Goal: Task Accomplishment & Management: Complete application form

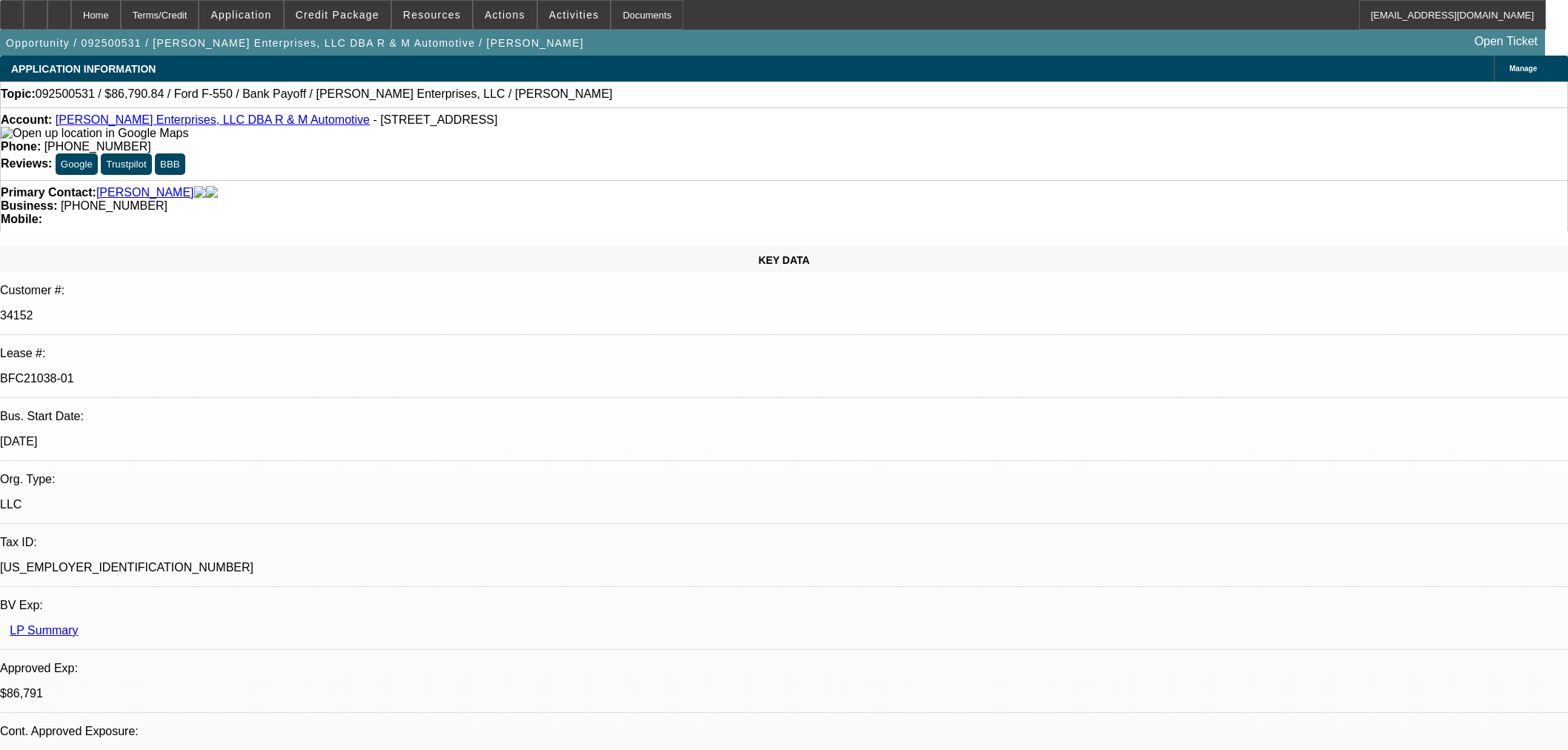
select select "0"
select select "2"
select select "0"
select select "6"
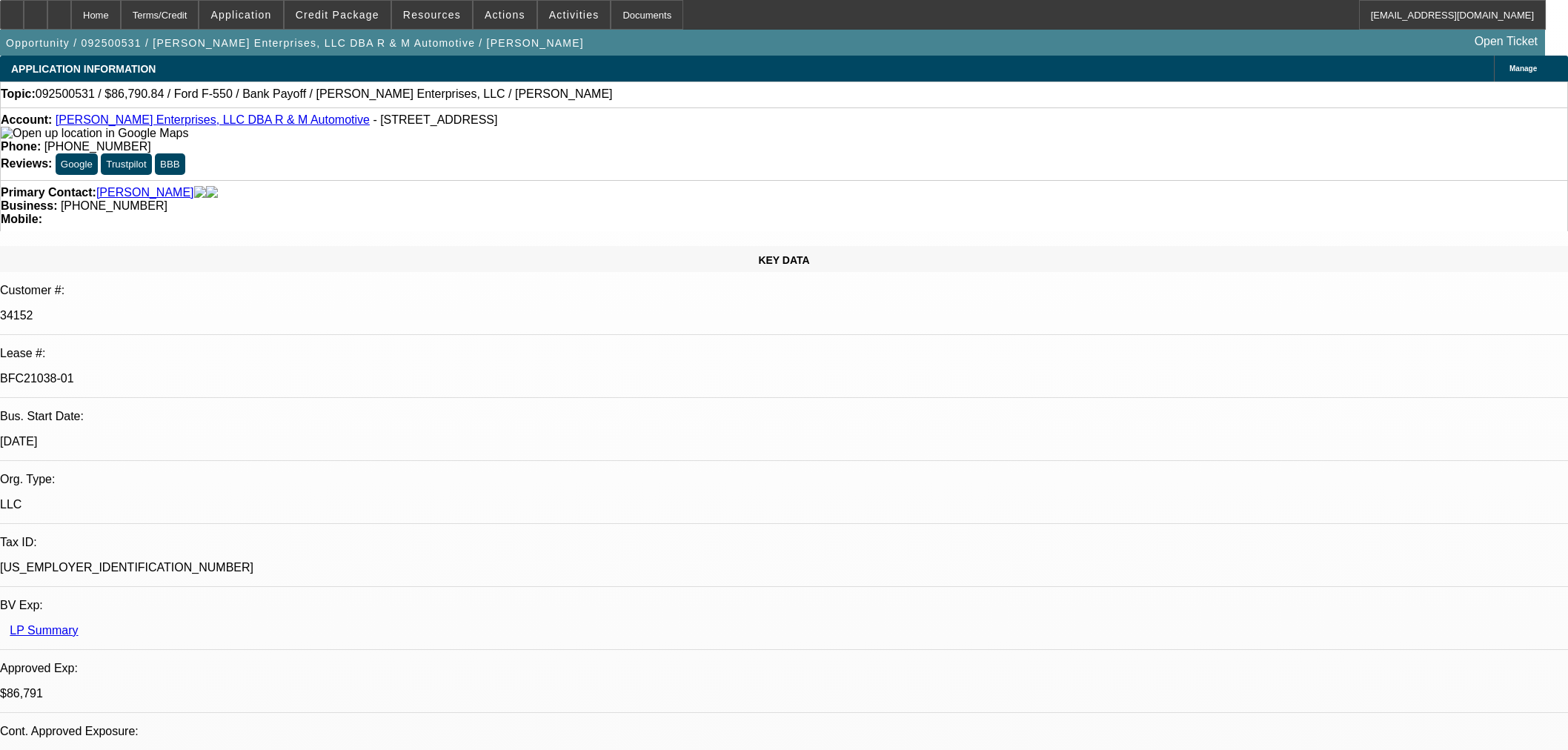
select select "0"
select select "2"
select select "0"
select select "6"
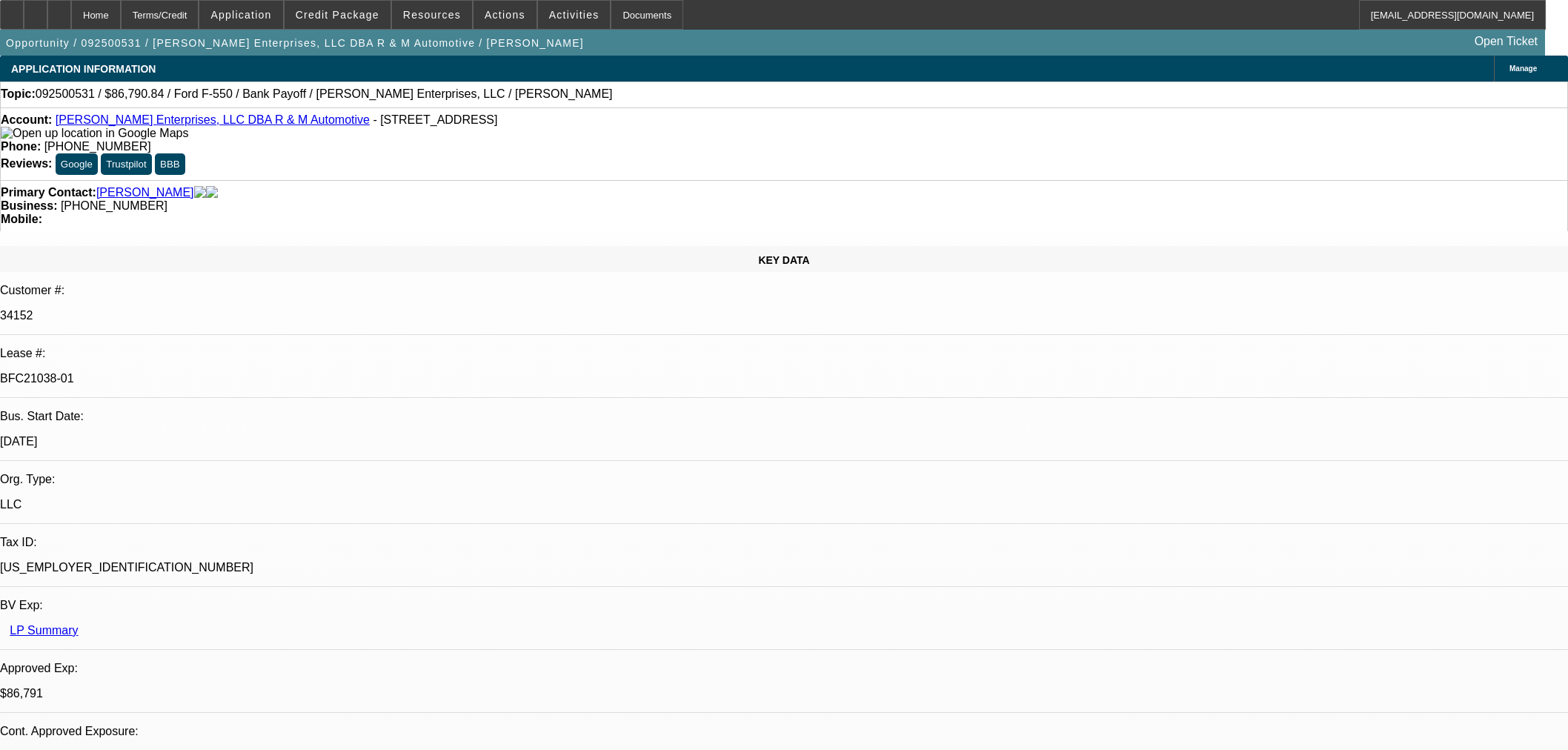
select select "0"
select select "2"
select select "0"
select select "6"
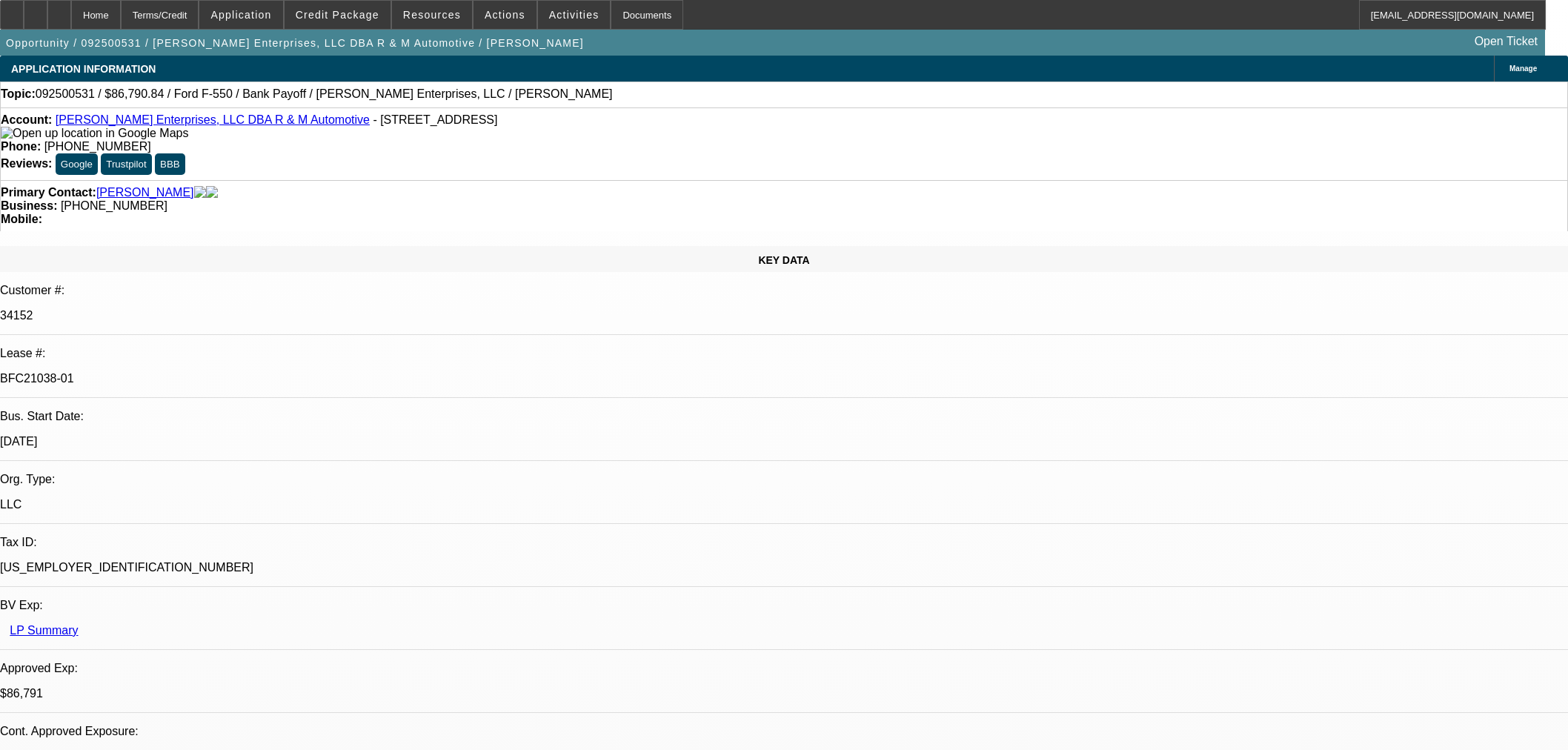
select select "0"
select select "2"
select select "0"
select select "6"
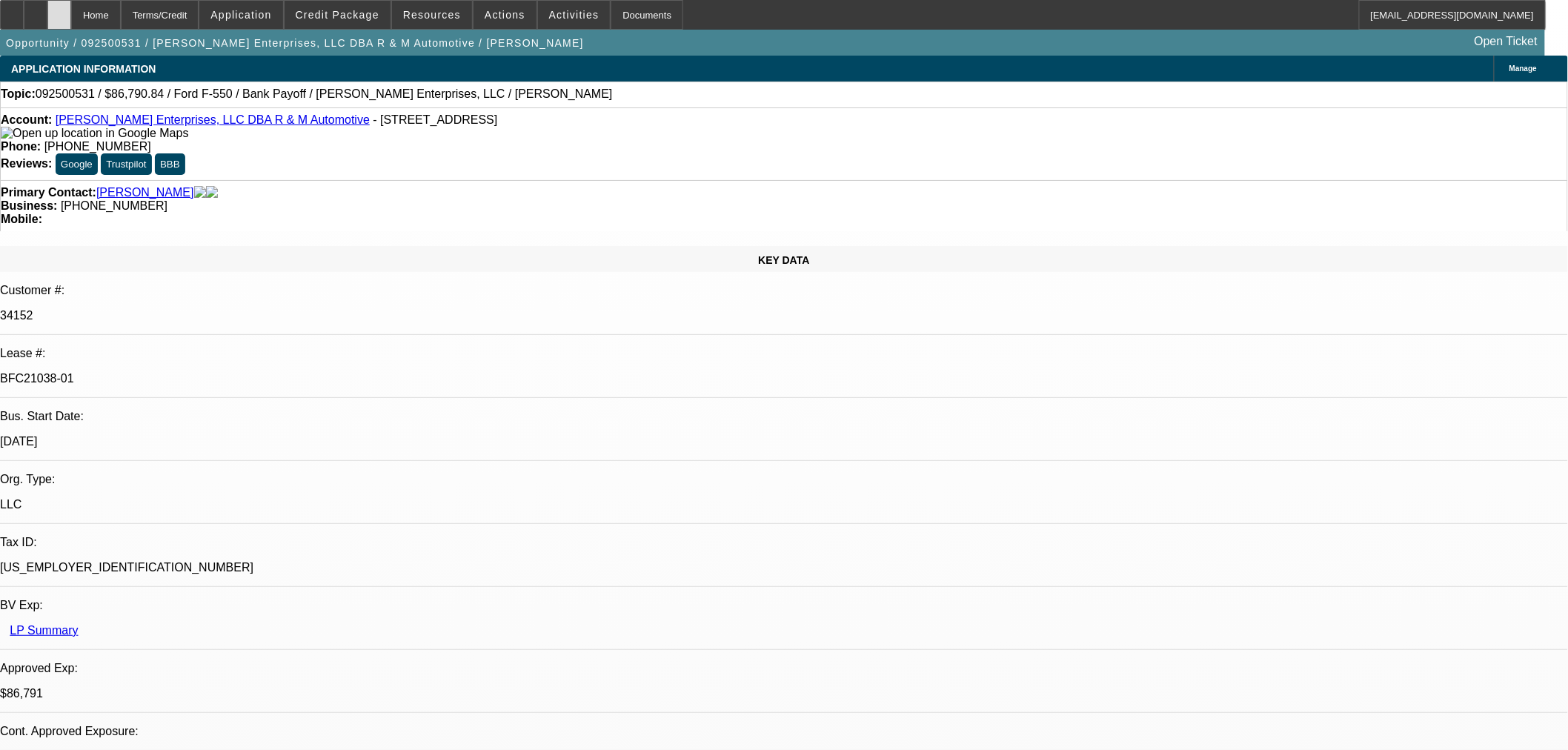
click at [71, 9] on div at bounding box center [60, 14] width 24 height 29
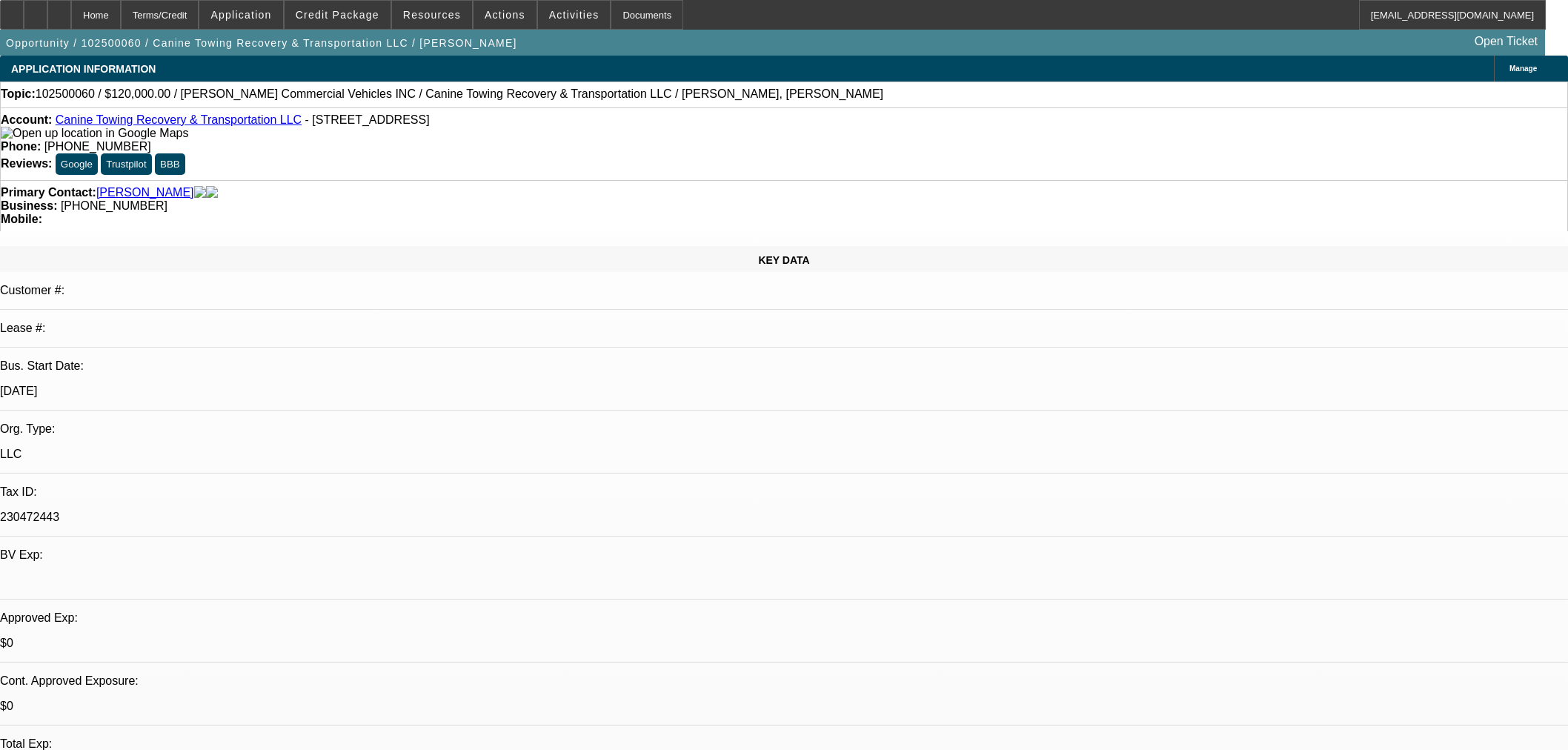
select select "0"
select select "2"
select select "0.1"
select select "4"
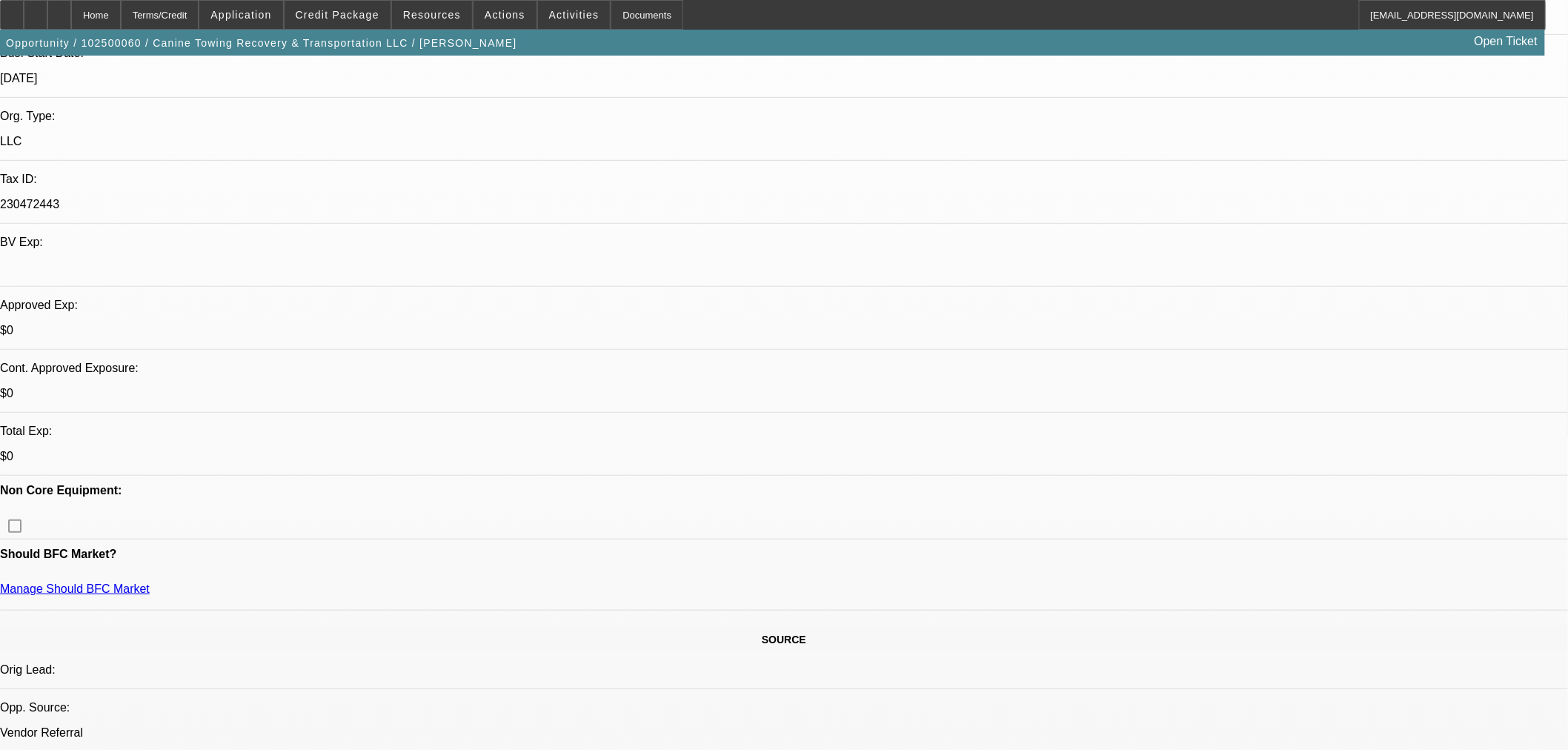
scroll to position [494, 0]
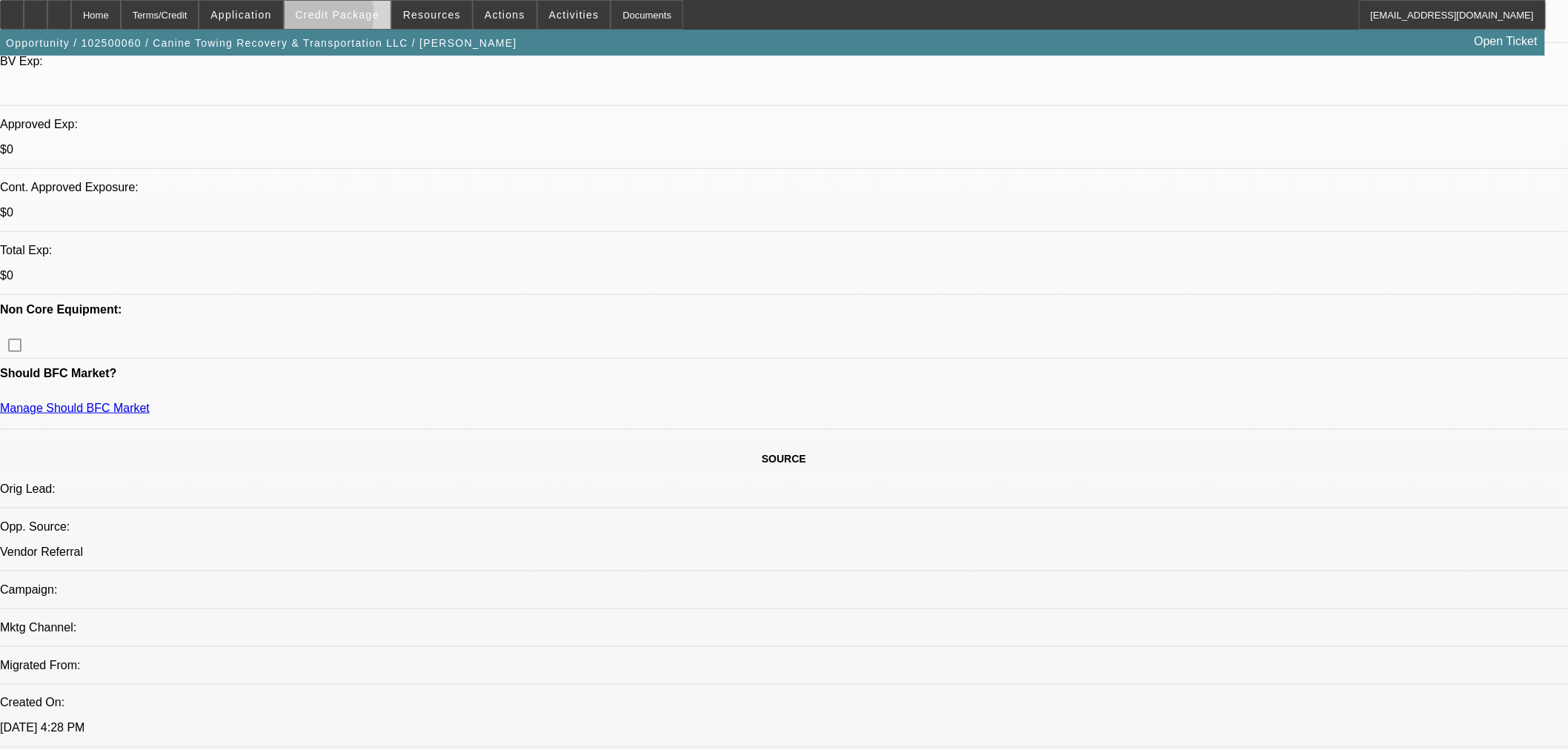
click at [352, 17] on span "Credit Package" at bounding box center [338, 14] width 84 height 12
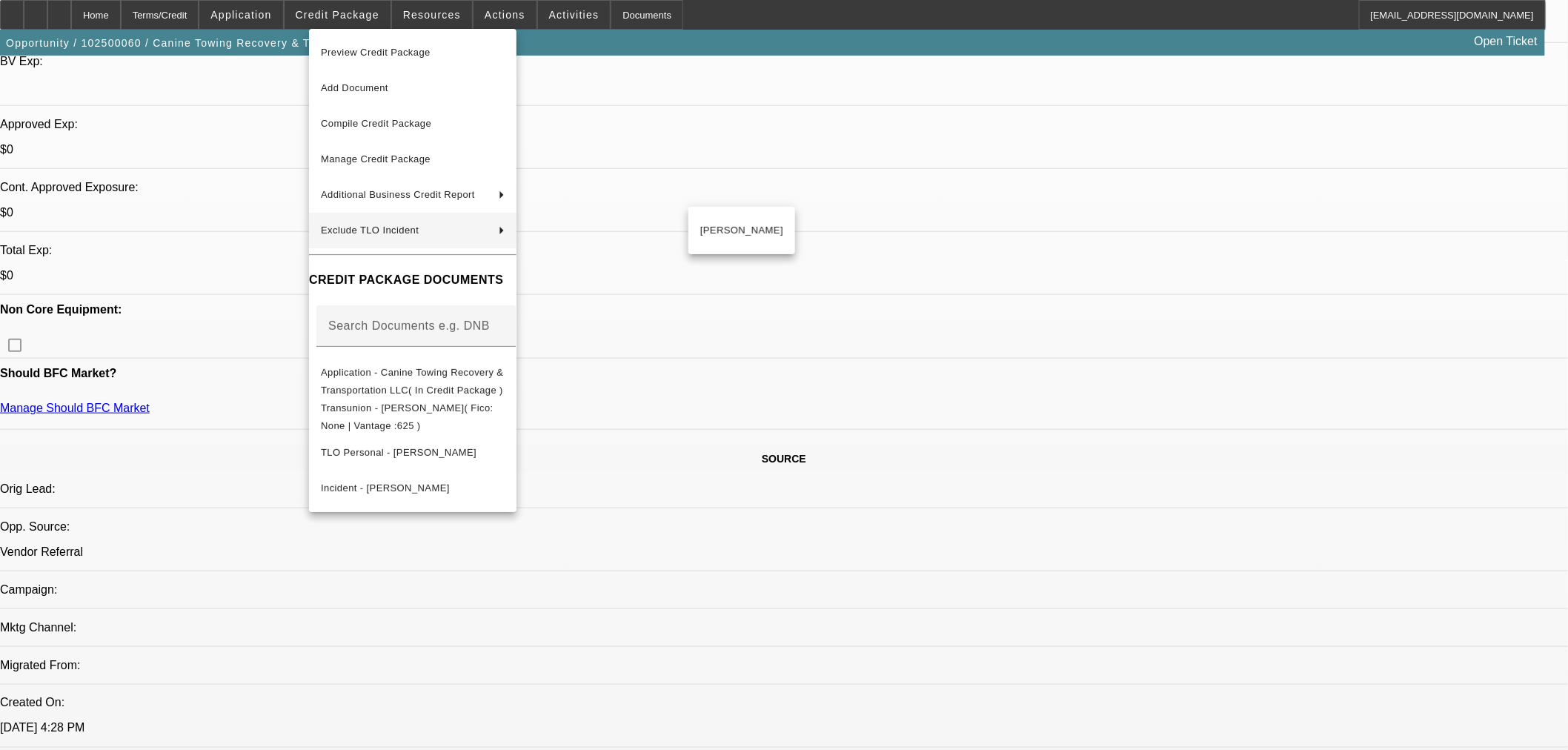
click at [1489, 492] on div at bounding box center [784, 375] width 1568 height 750
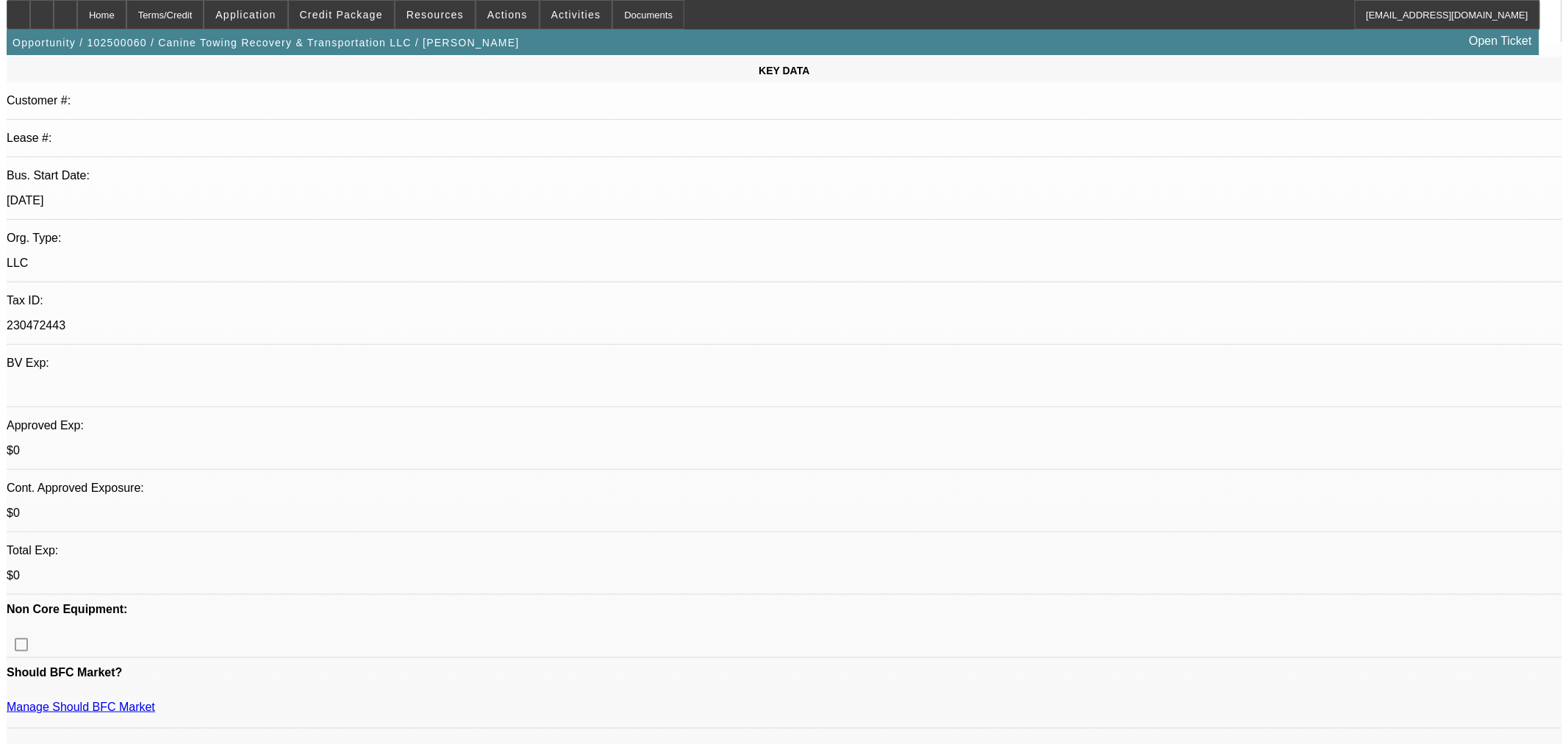
scroll to position [0, 0]
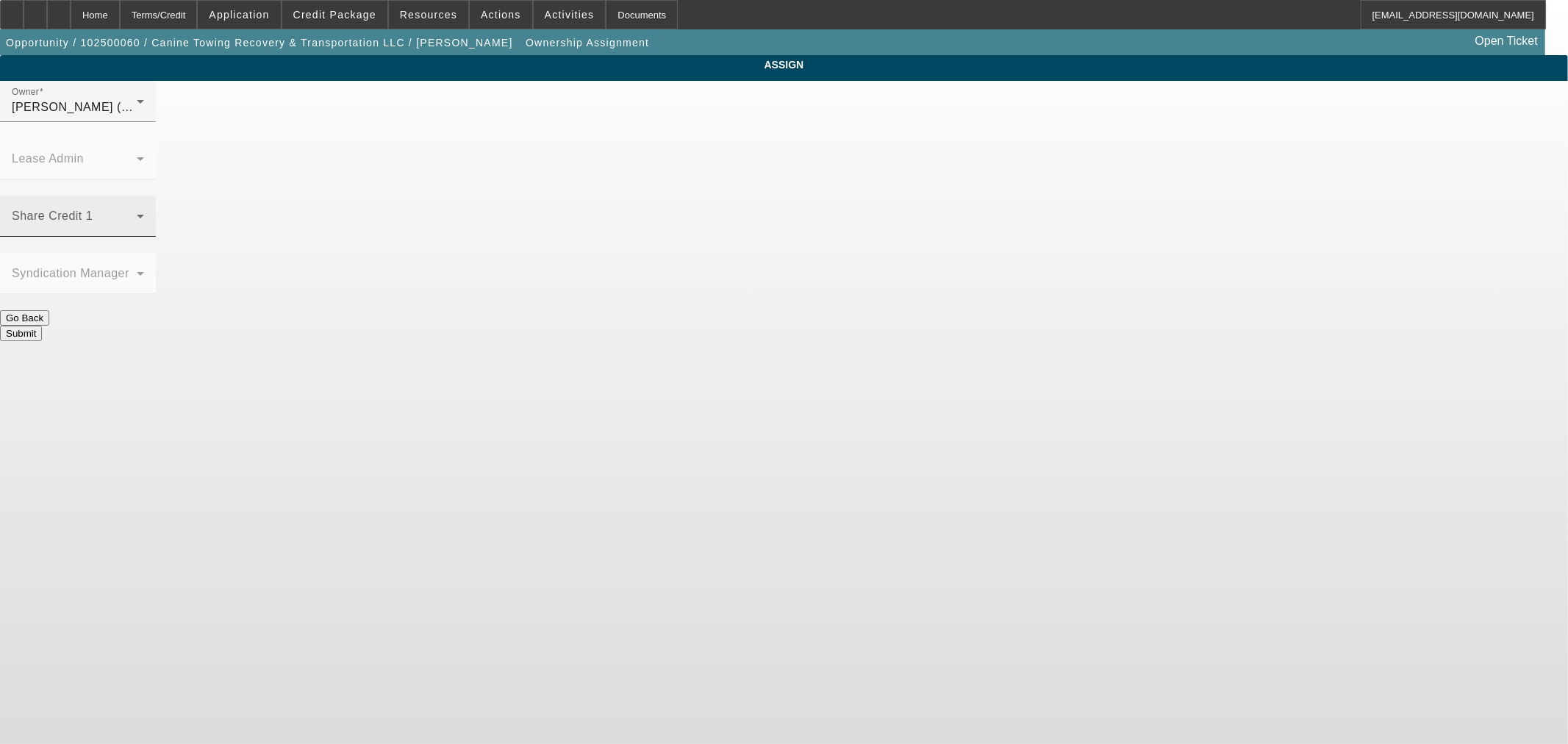
click at [144, 195] on div "Share Credit 1" at bounding box center [78, 216] width 132 height 41
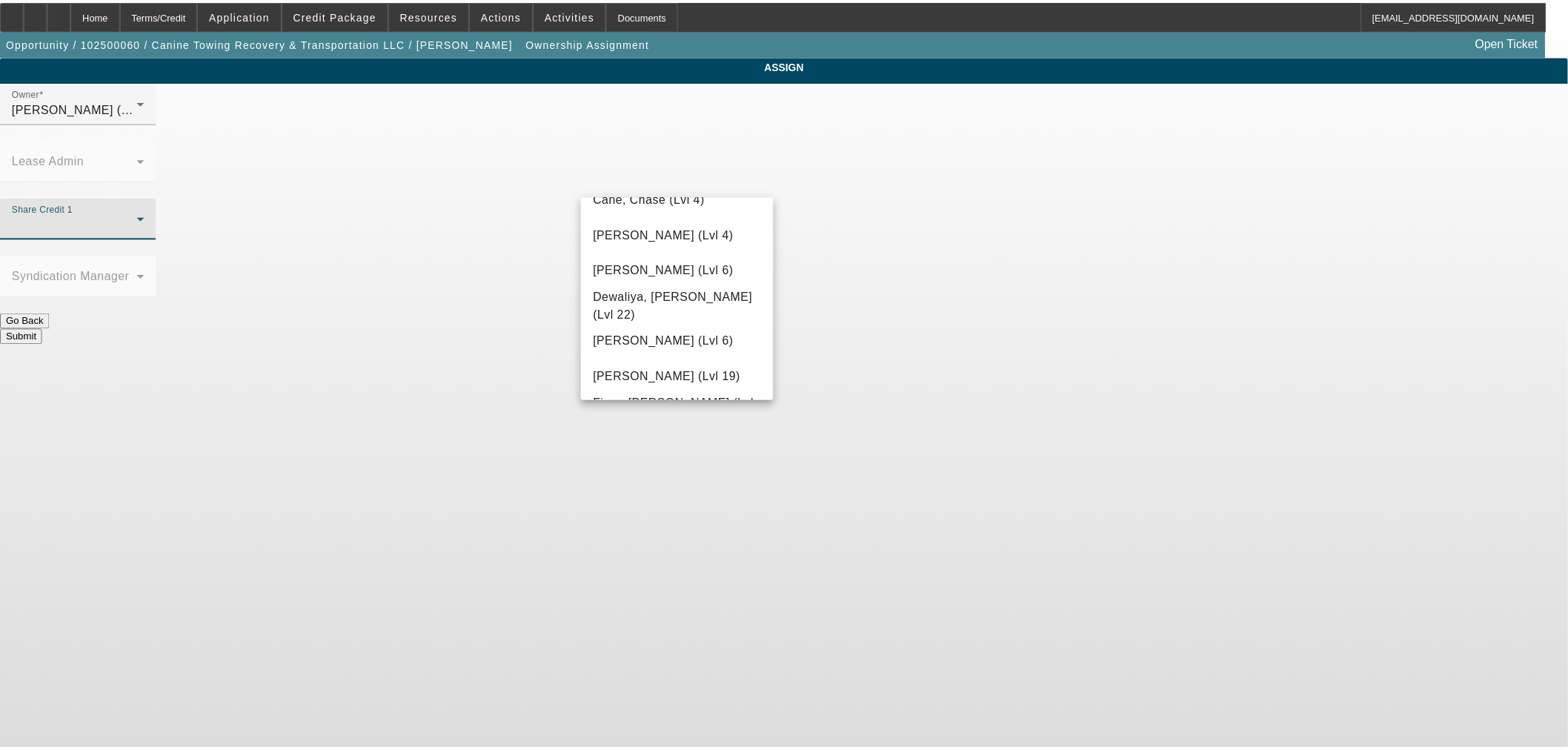
scroll to position [411, 0]
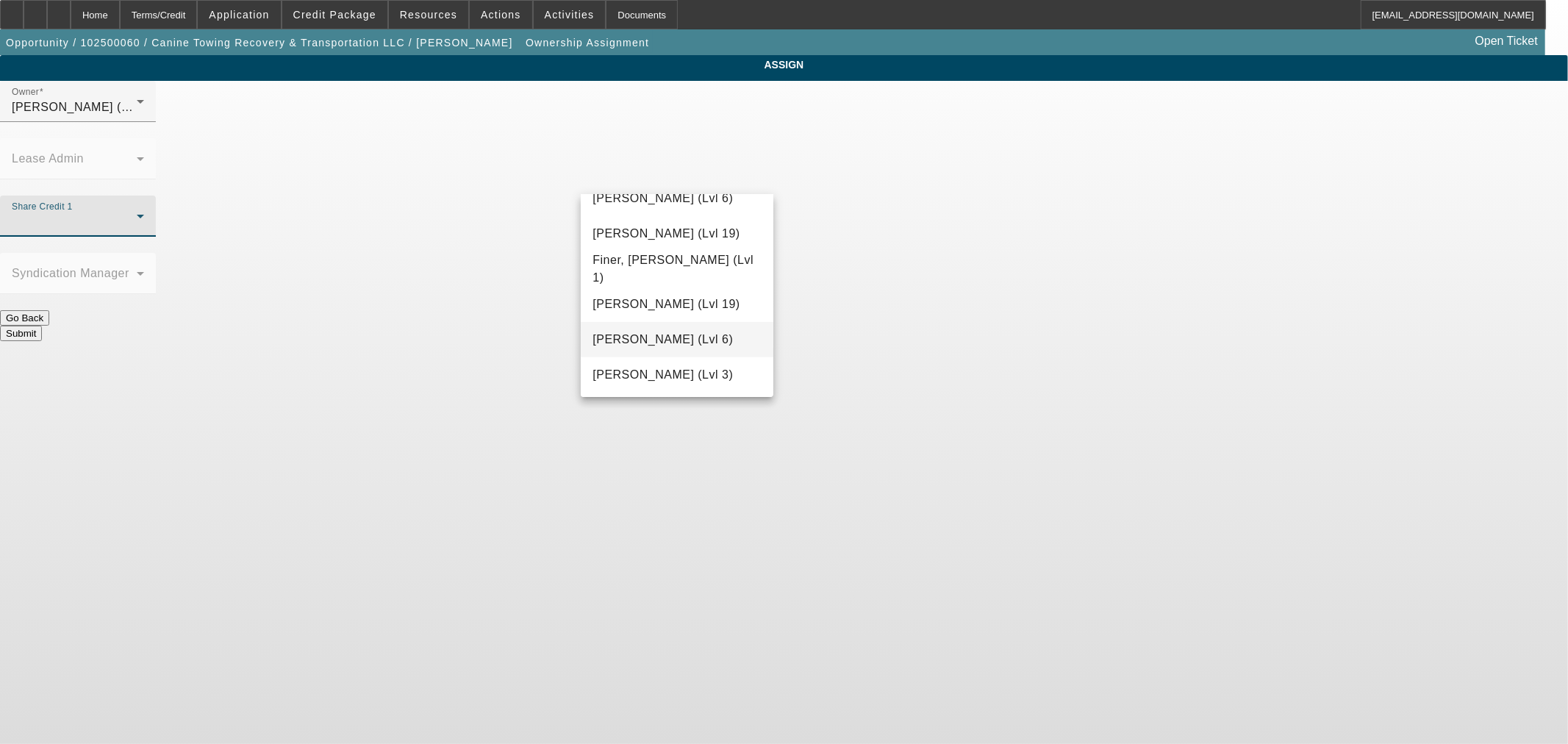
click at [654, 344] on span "Flagg, Jon (Lvl 6)" at bounding box center [663, 339] width 140 height 17
click at [42, 326] on button "Submit" at bounding box center [20, 334] width 42 height 16
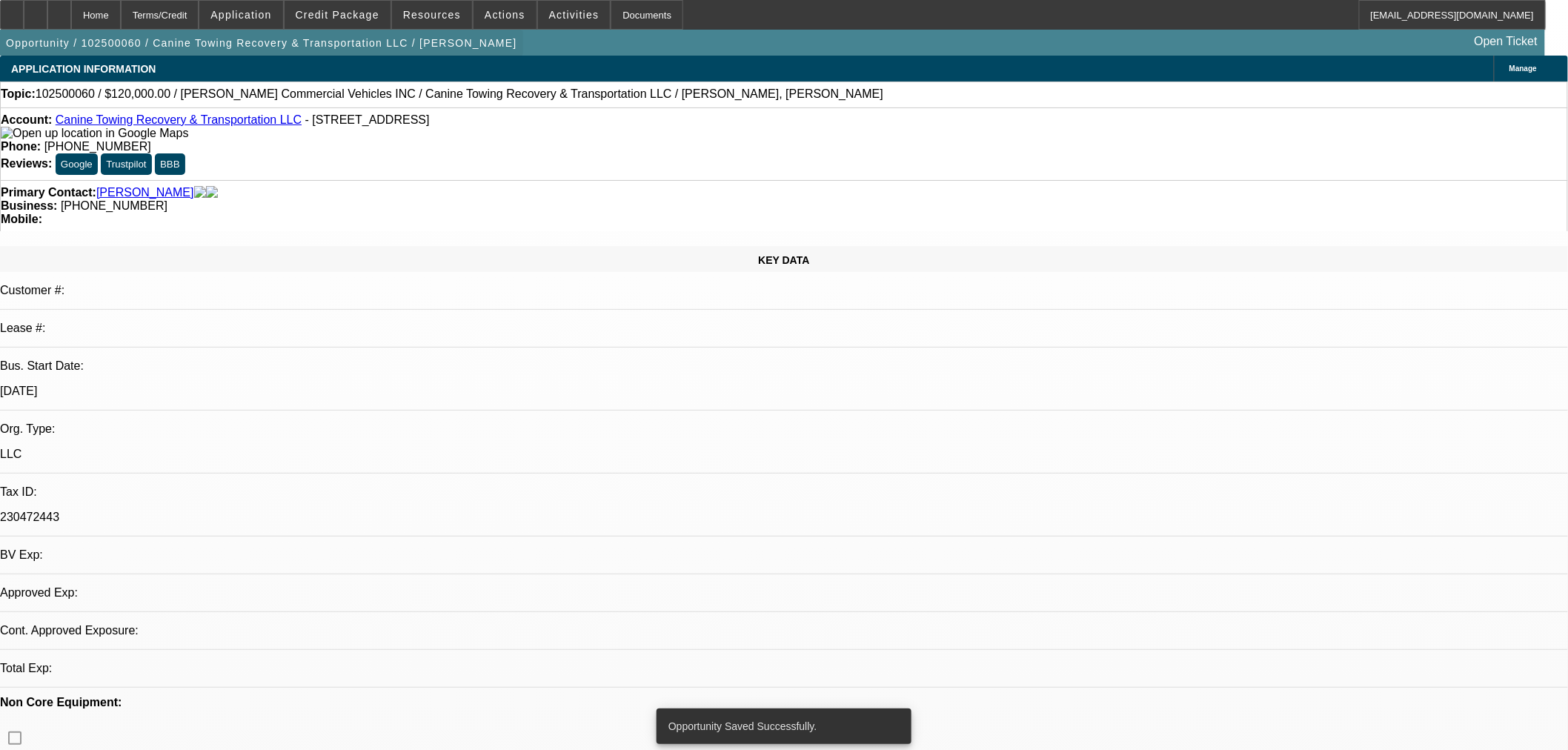
select select "0"
select select "2"
select select "0.1"
select select "4"
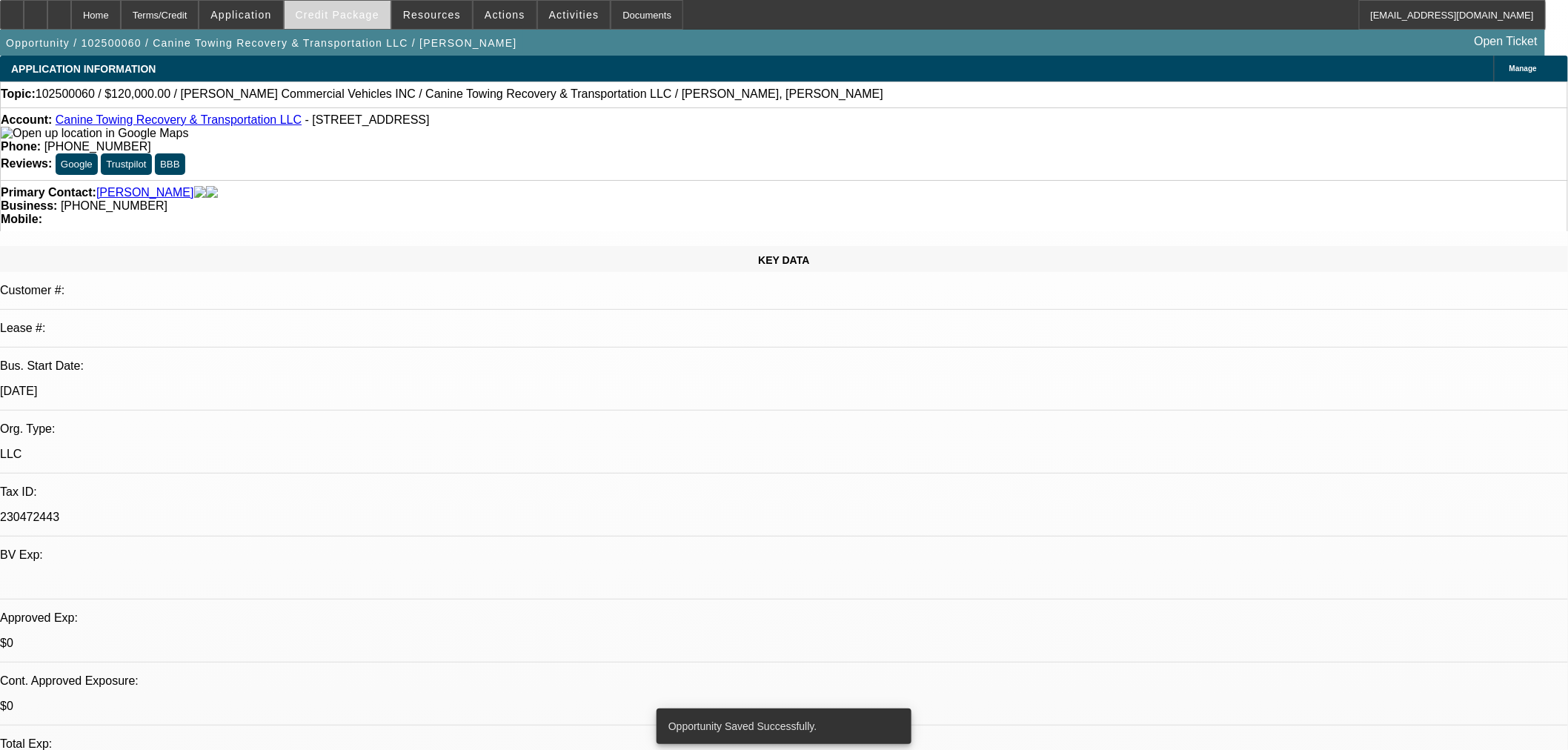
click at [371, 21] on button "Credit Package" at bounding box center [338, 14] width 106 height 28
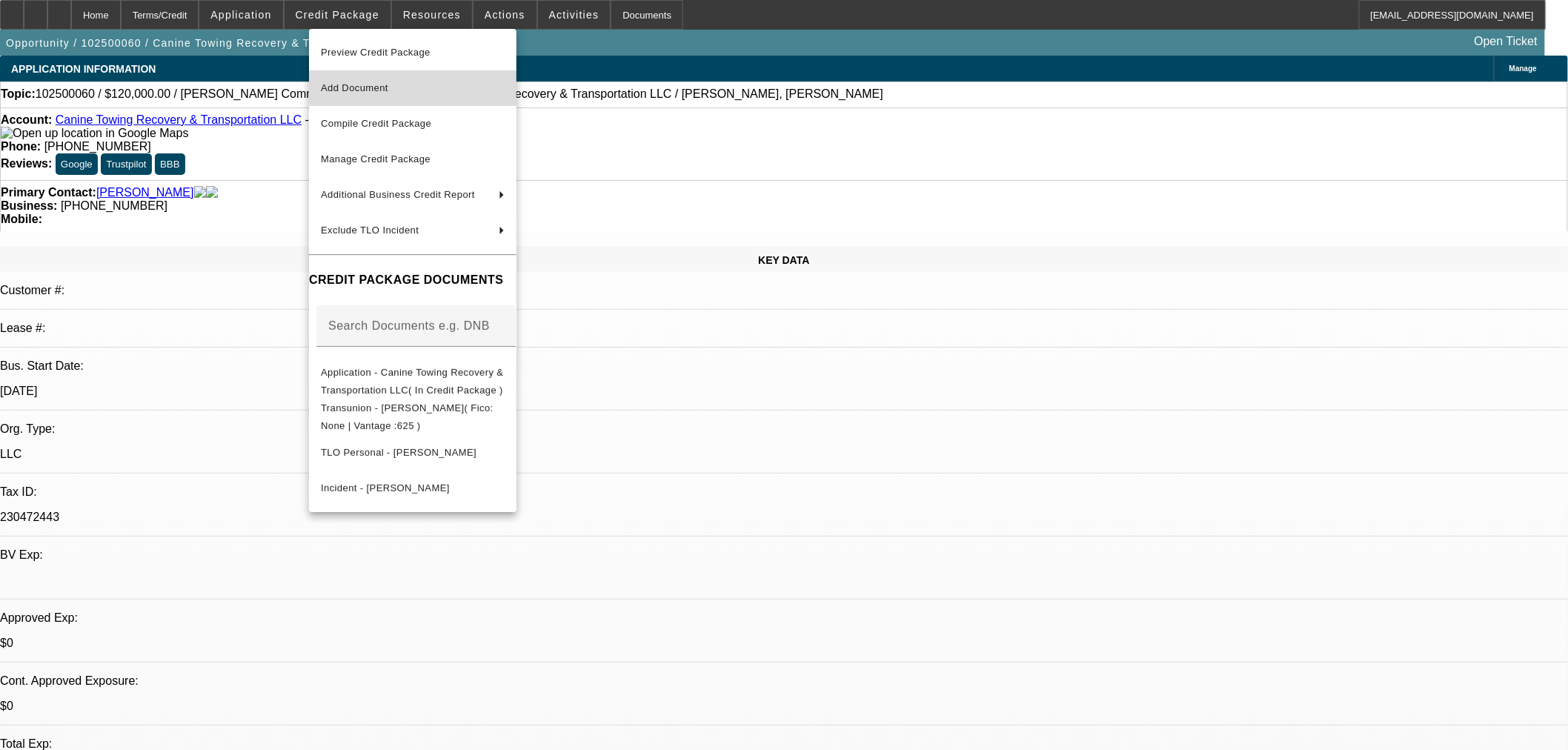
click at [357, 87] on span "Add Document" at bounding box center [354, 88] width 67 height 11
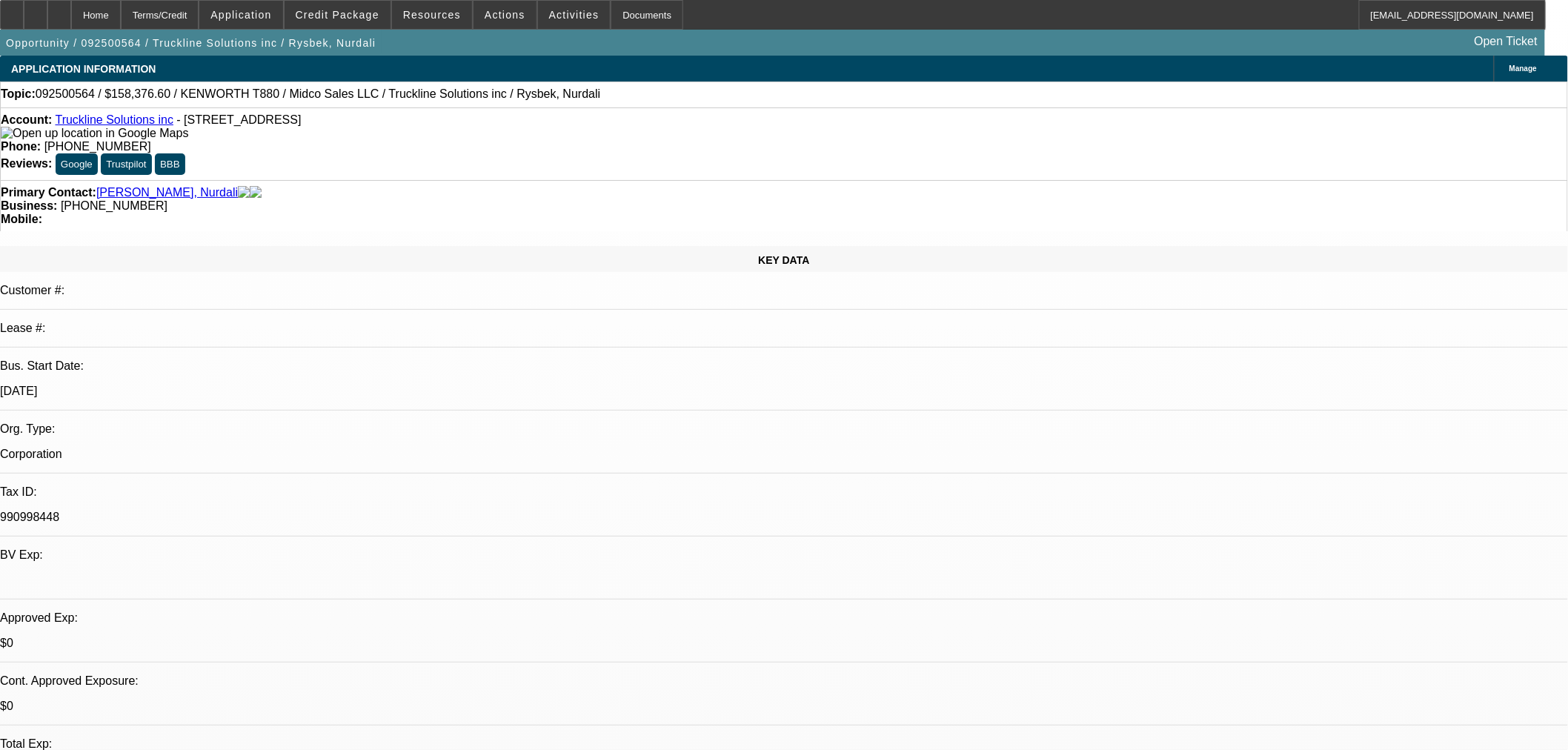
select select "0.1"
select select "0"
select select "2"
select select "0.1"
select select "4"
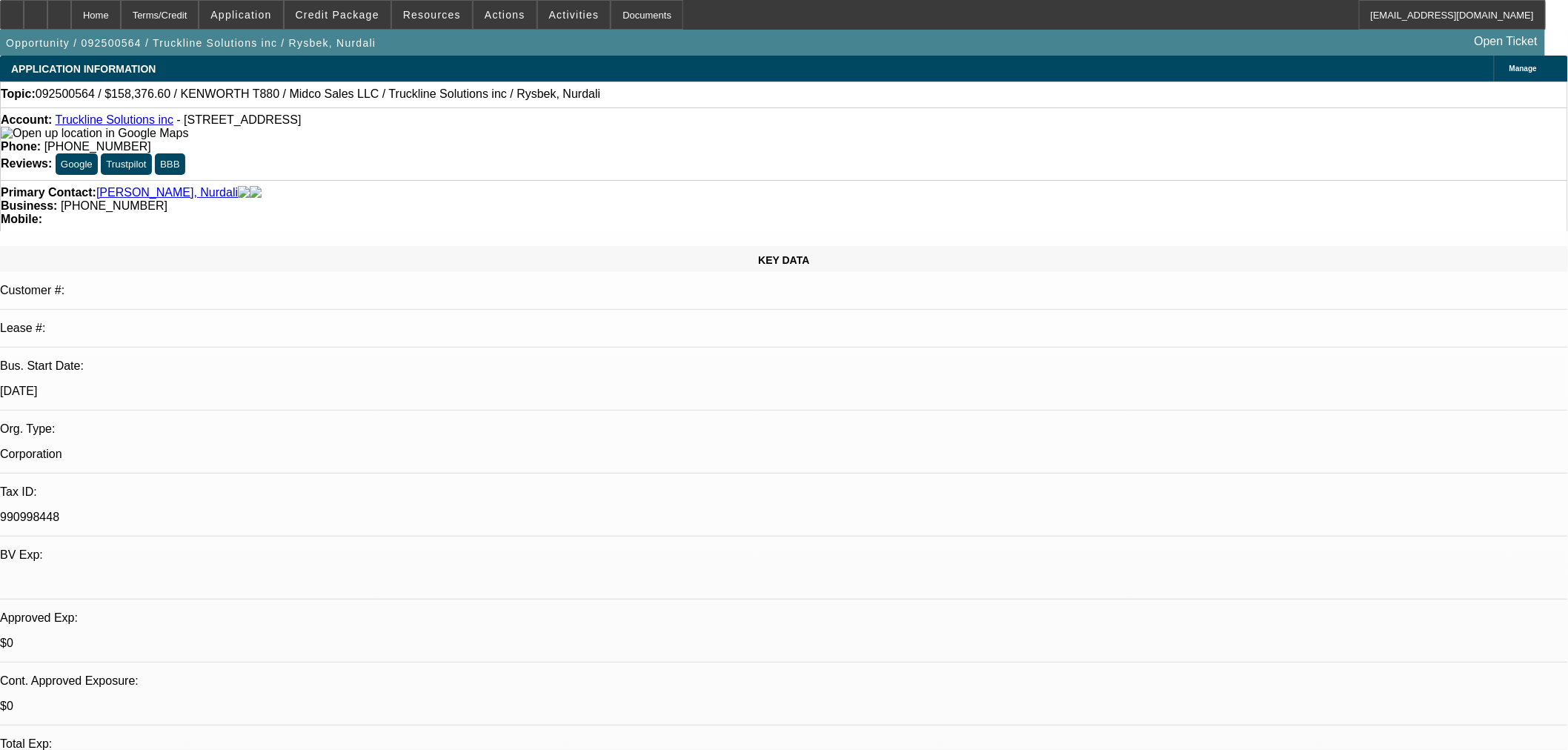
select select "0.1"
select select "0"
select select "2"
select select "0.1"
select select "4"
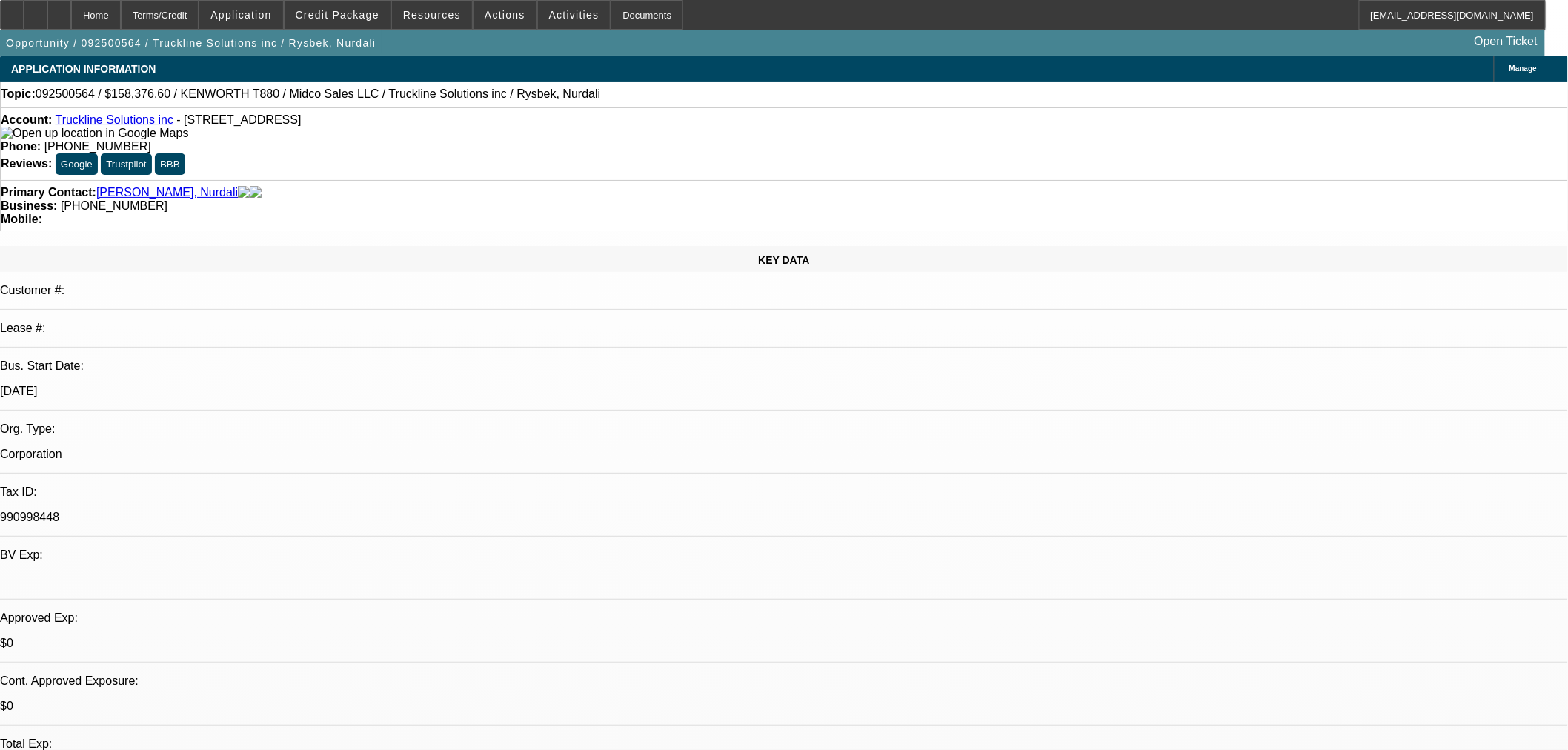
select select "0"
select select "3"
select select "0.1"
select select "4"
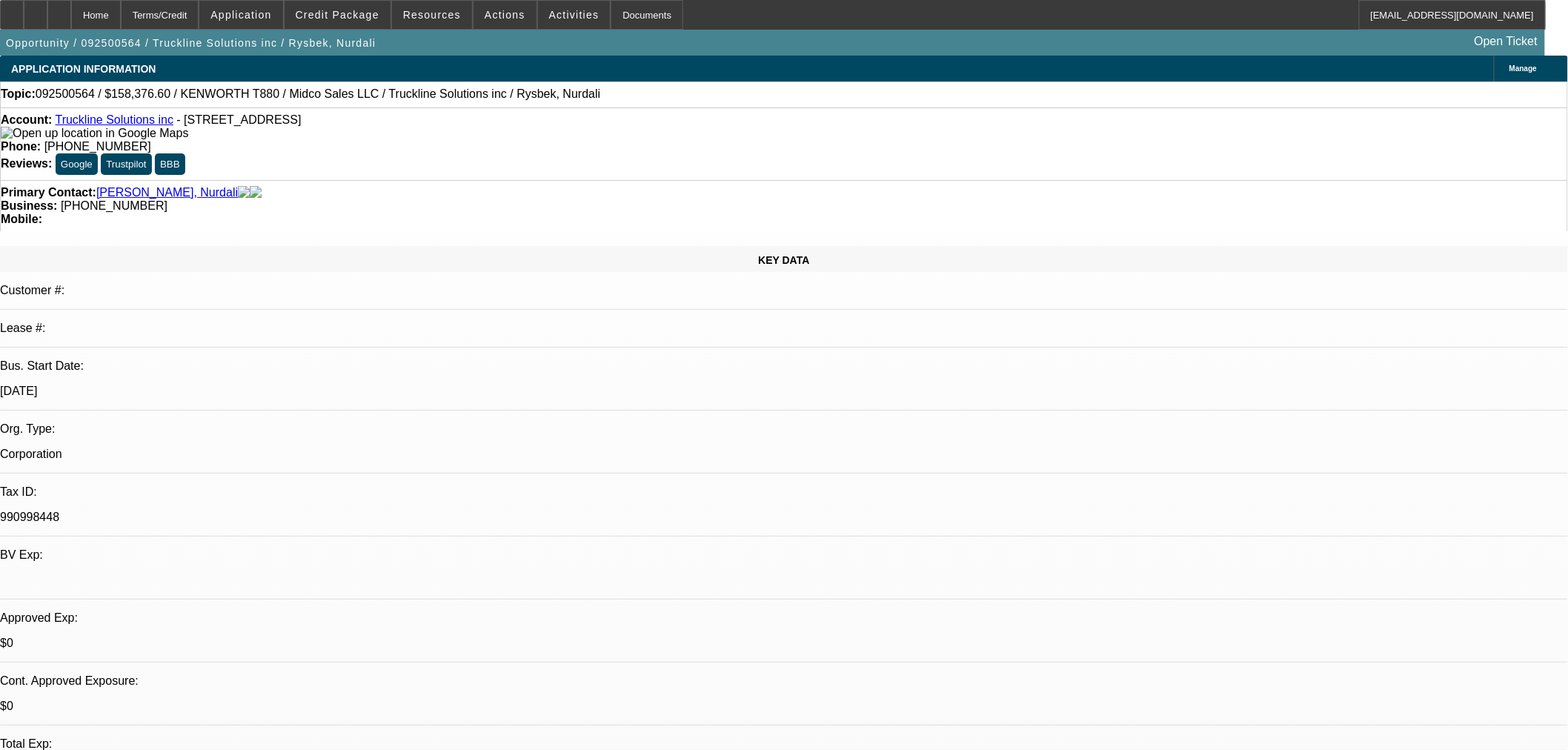
select select "0"
select select "2"
select select "0"
select select "6"
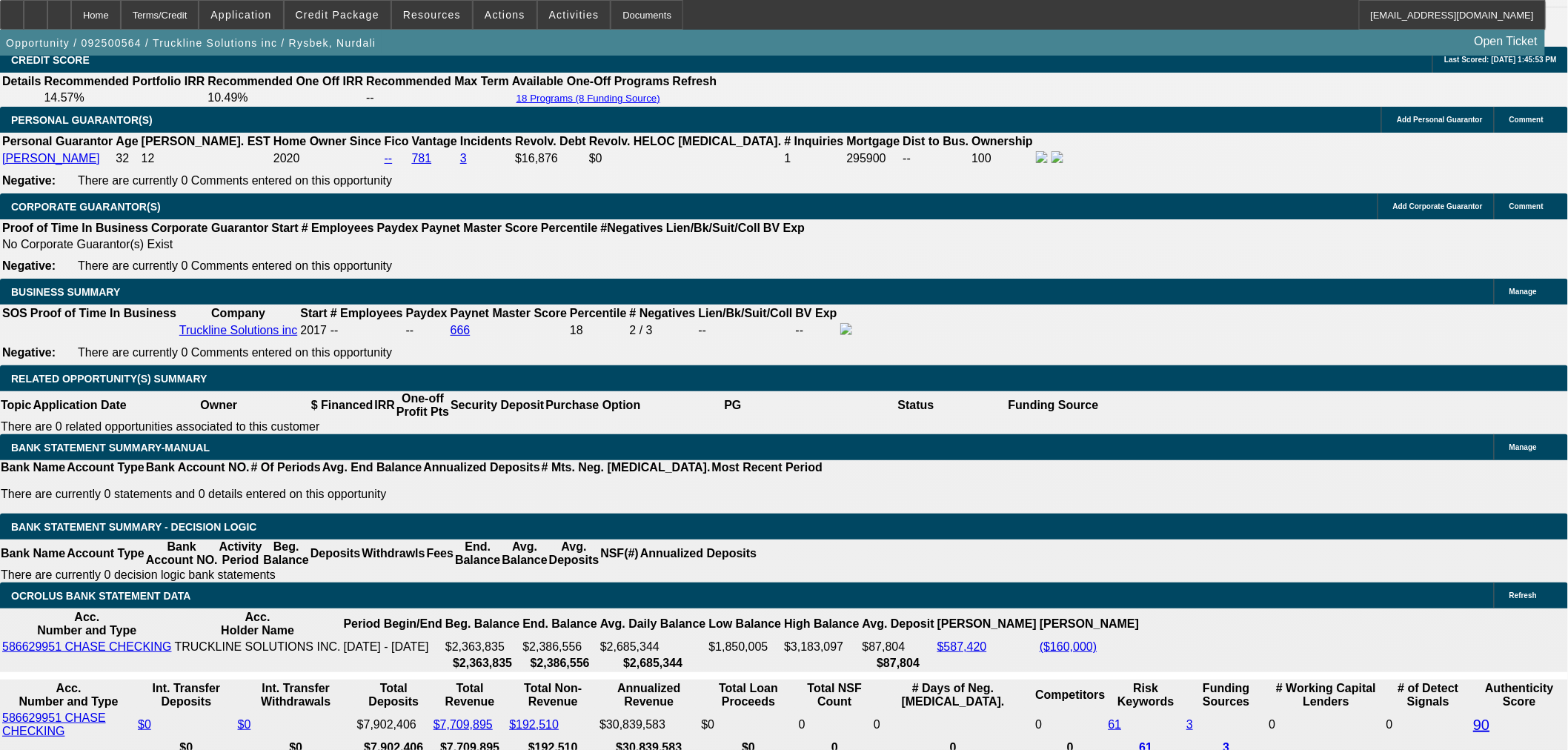
scroll to position [2224, 0]
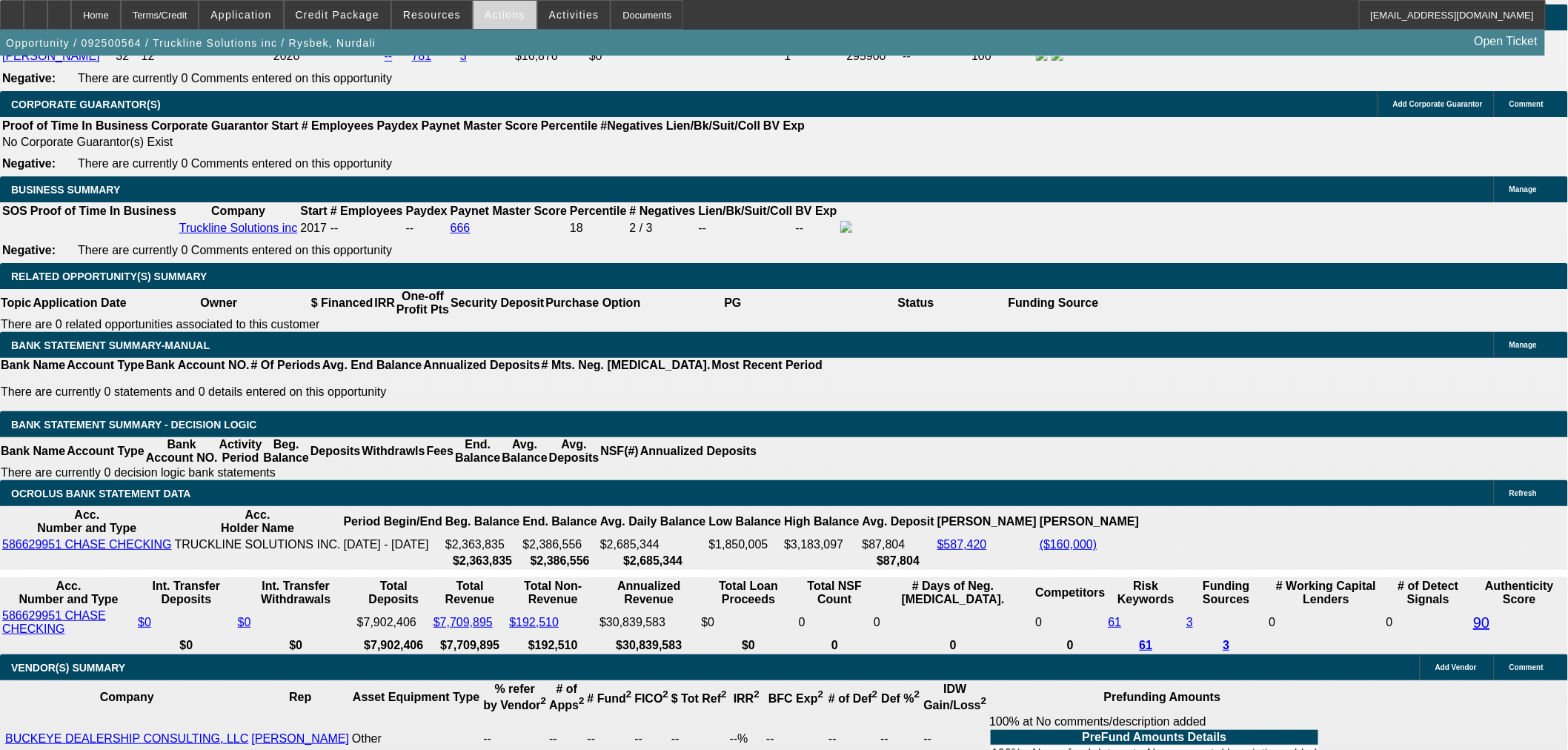
click at [490, 17] on span "Actions" at bounding box center [505, 14] width 40 height 12
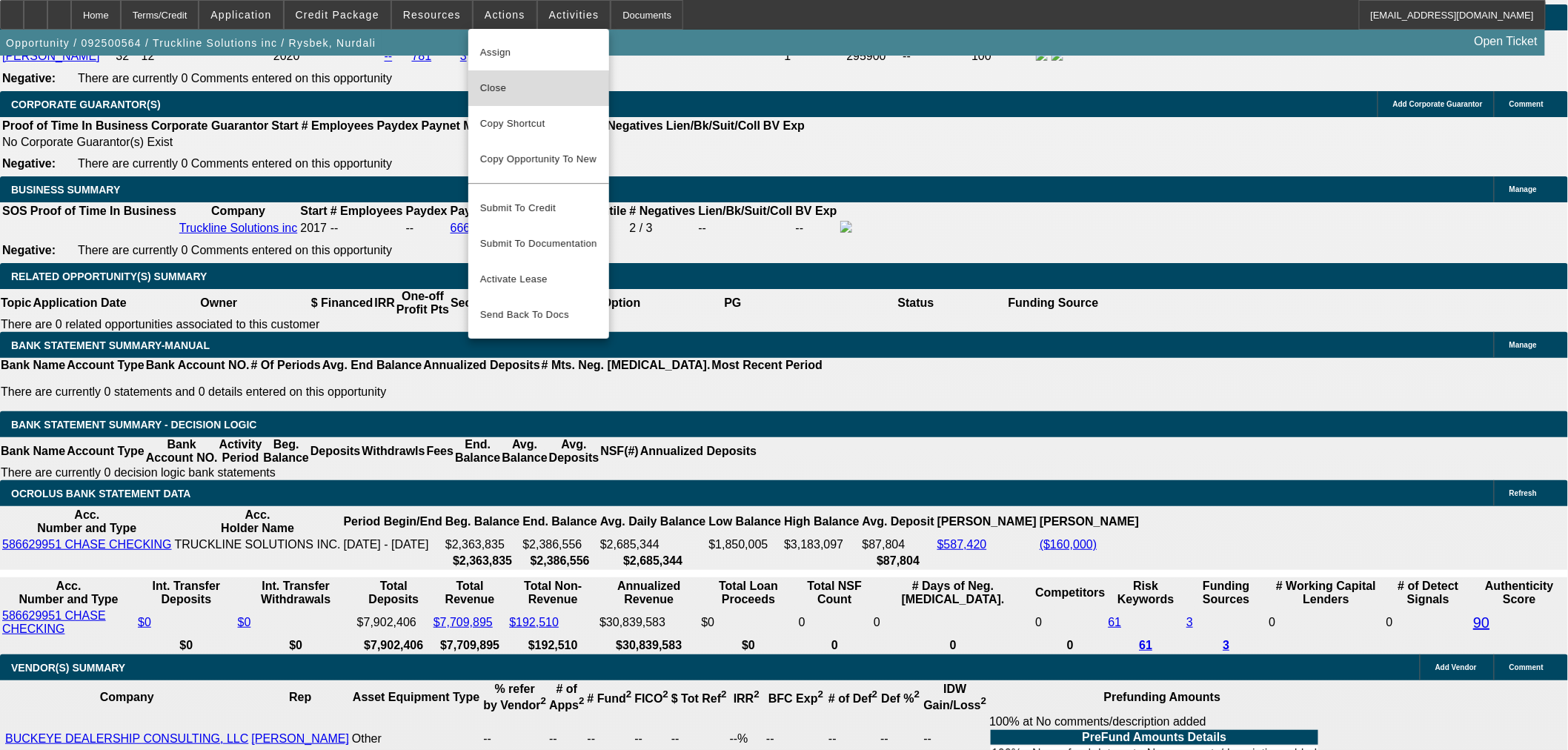
click at [489, 94] on span "Close" at bounding box center [539, 88] width 117 height 17
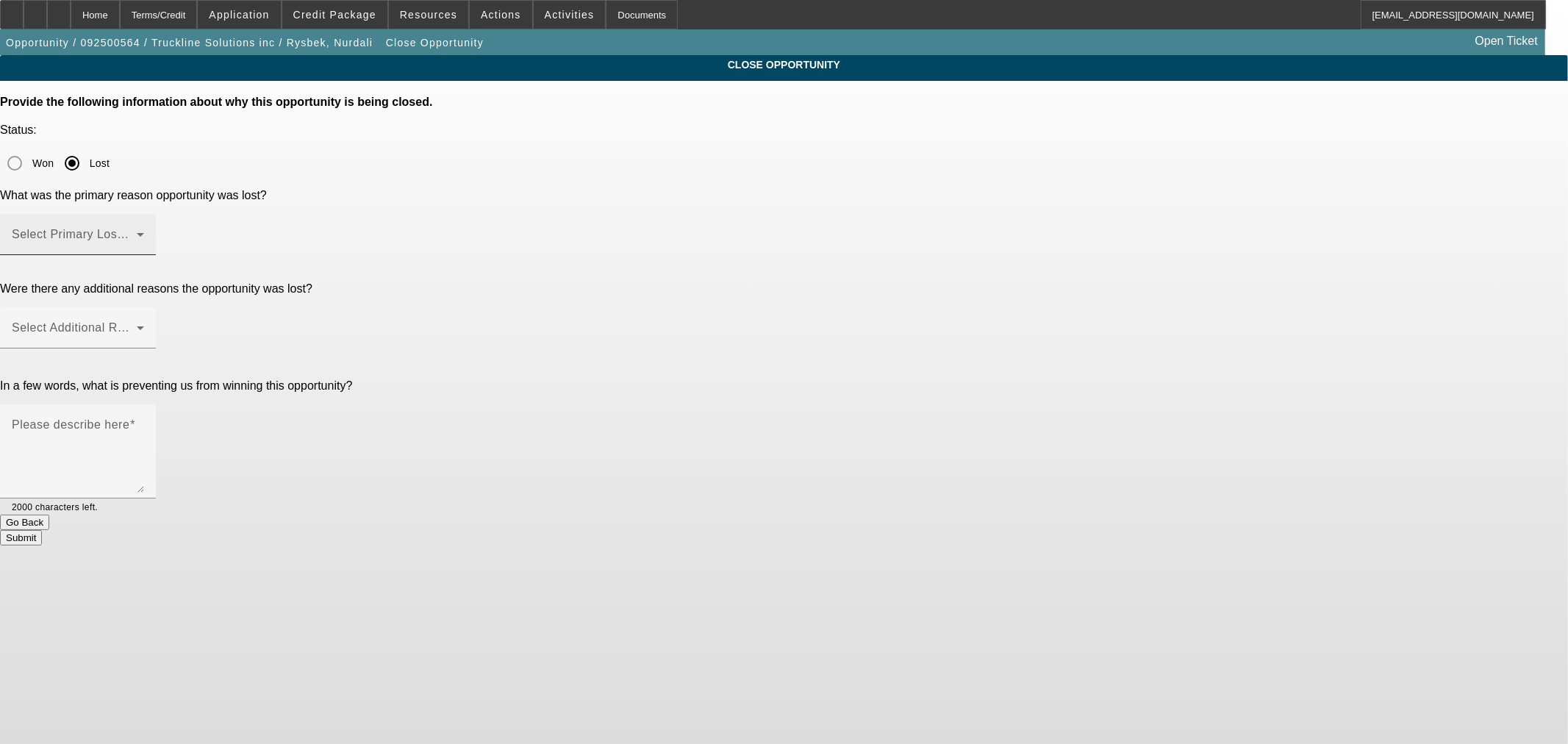
click at [137, 231] on span at bounding box center [74, 240] width 125 height 17
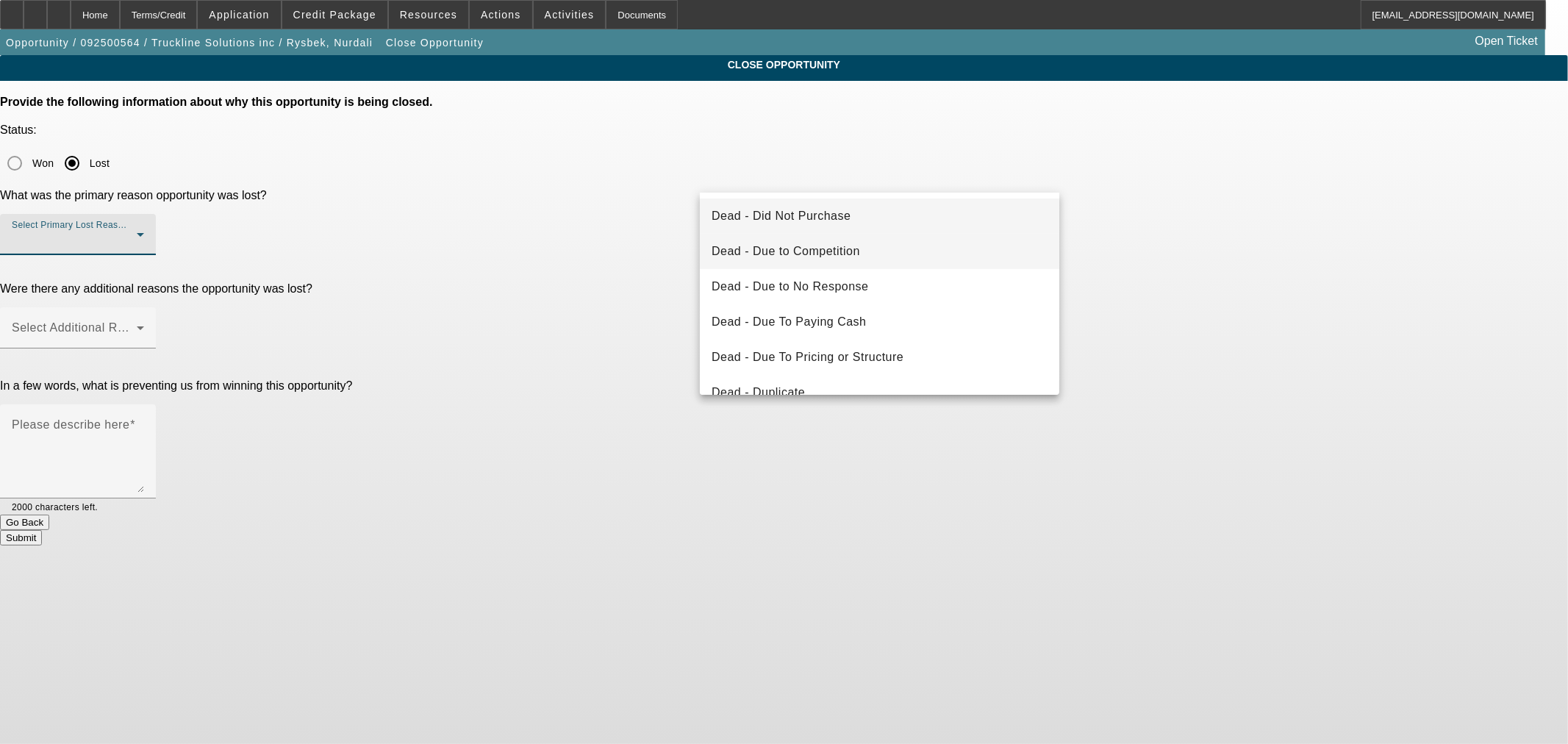
click at [946, 259] on mat-option "Dead - Due to Competition" at bounding box center [879, 251] width 360 height 35
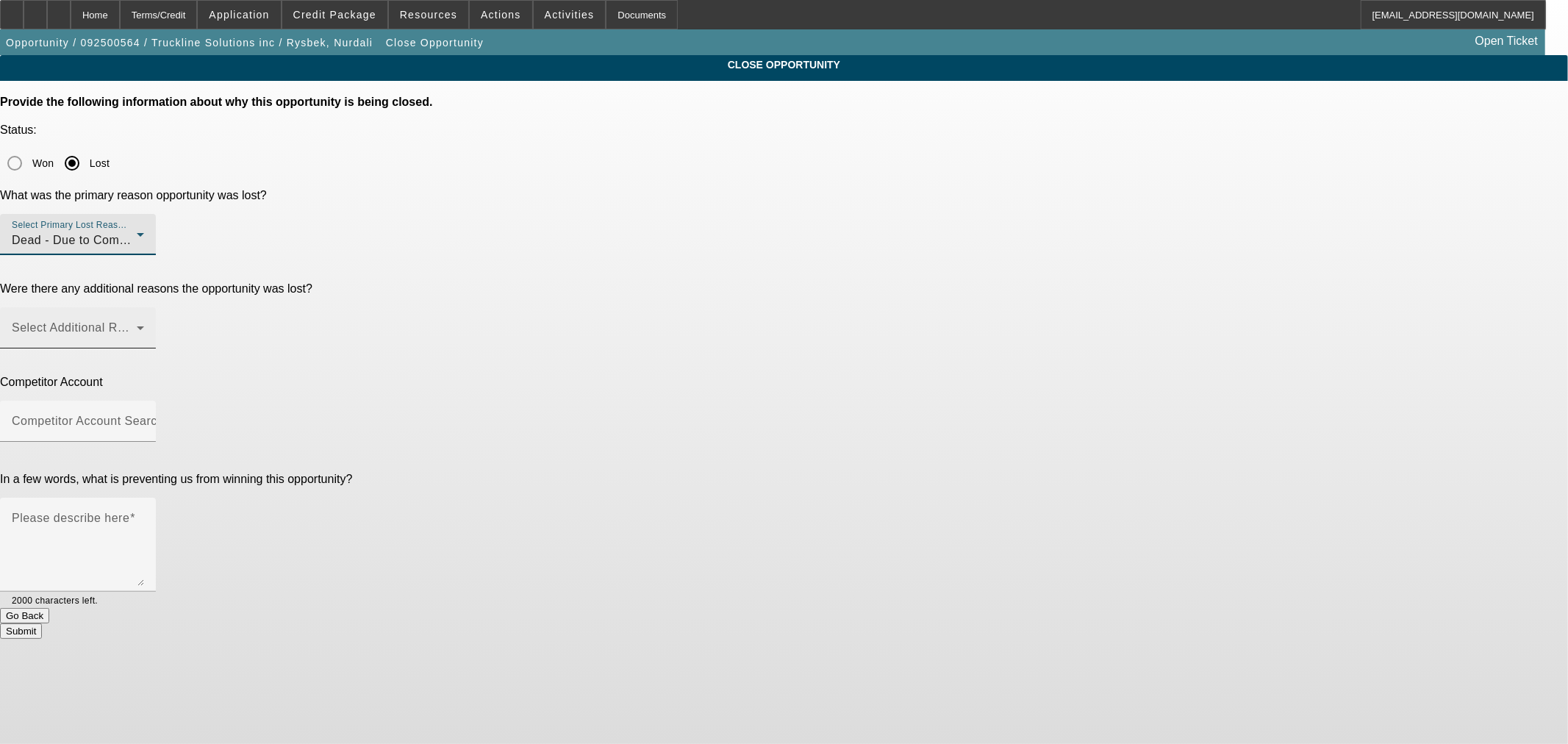
click at [137, 325] on span at bounding box center [74, 334] width 125 height 17
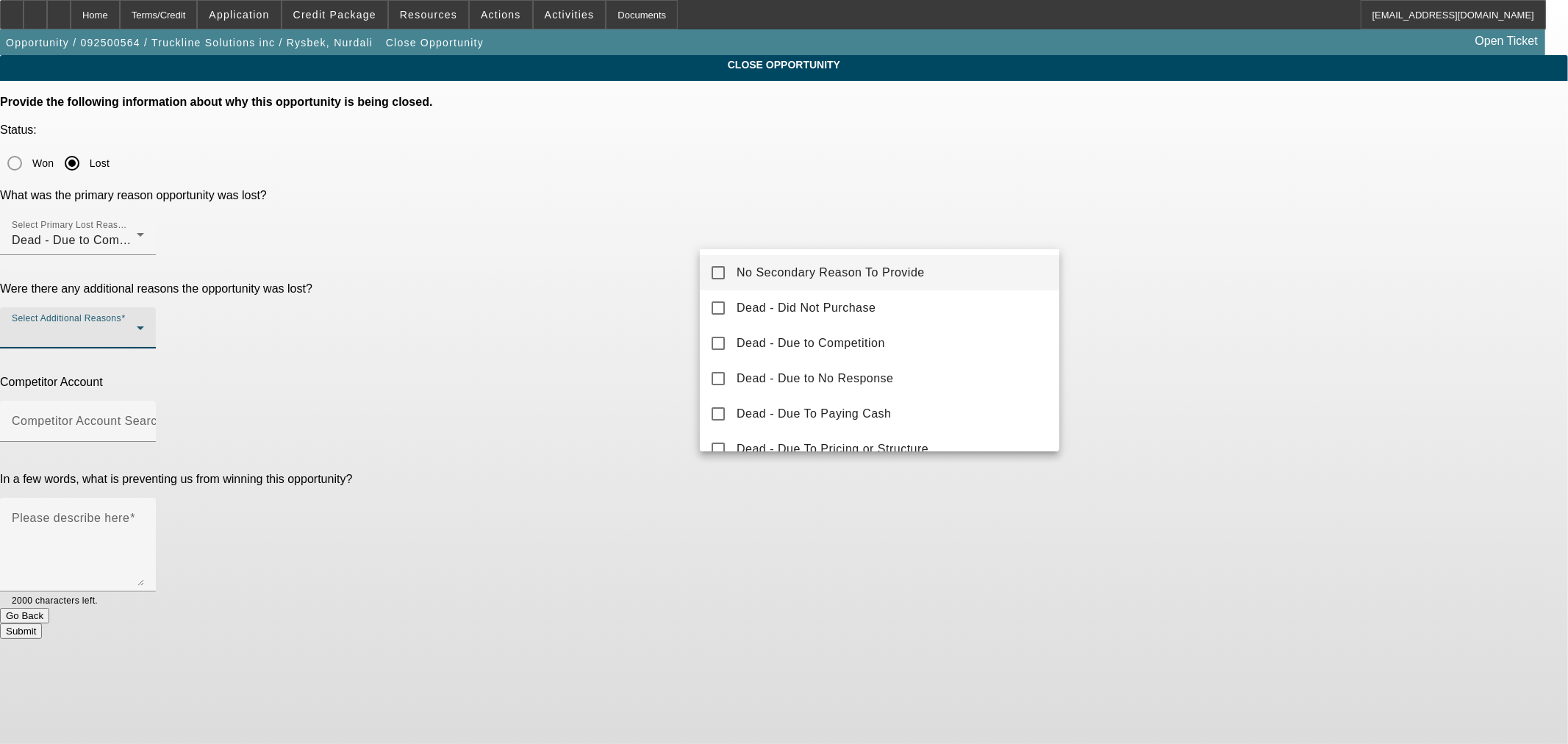
click at [716, 271] on mat-pseudo-checkbox at bounding box center [718, 272] width 13 height 13
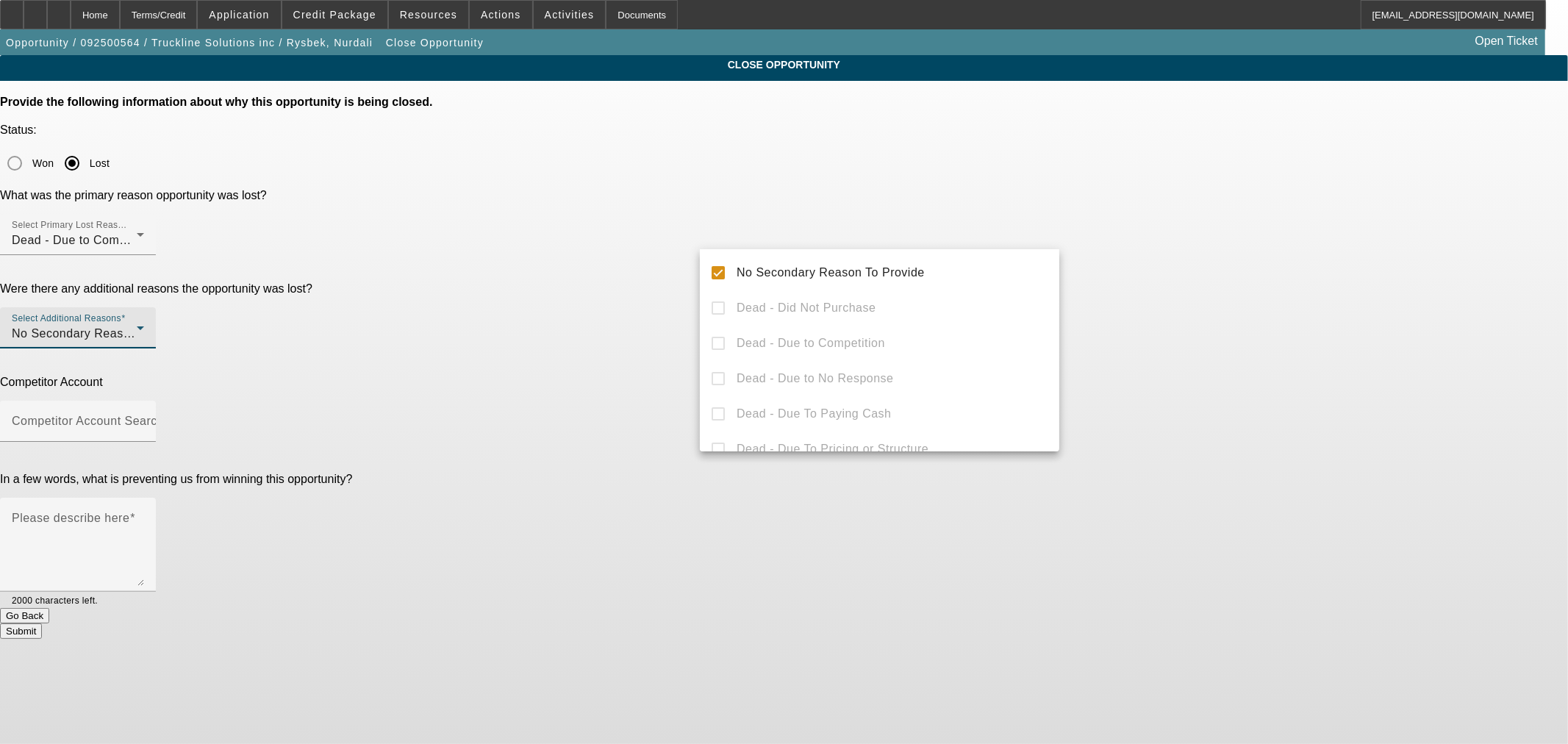
drag, startPoint x: 615, startPoint y: 274, endPoint x: 642, endPoint y: 274, distance: 27.0
click at [616, 274] on div at bounding box center [784, 372] width 1568 height 744
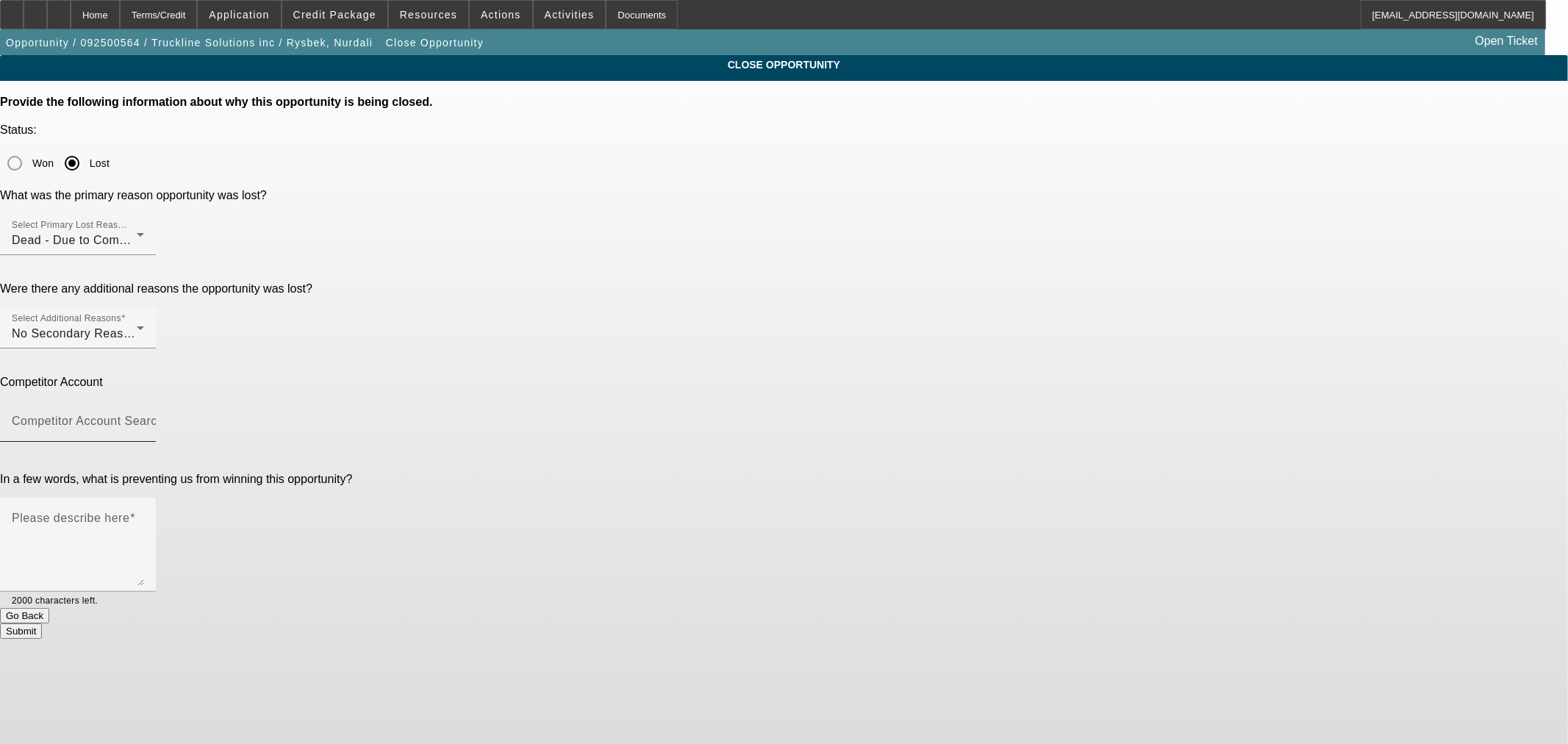
click at [144, 418] on input "Competitor Account Search" at bounding box center [78, 427] width 132 height 17
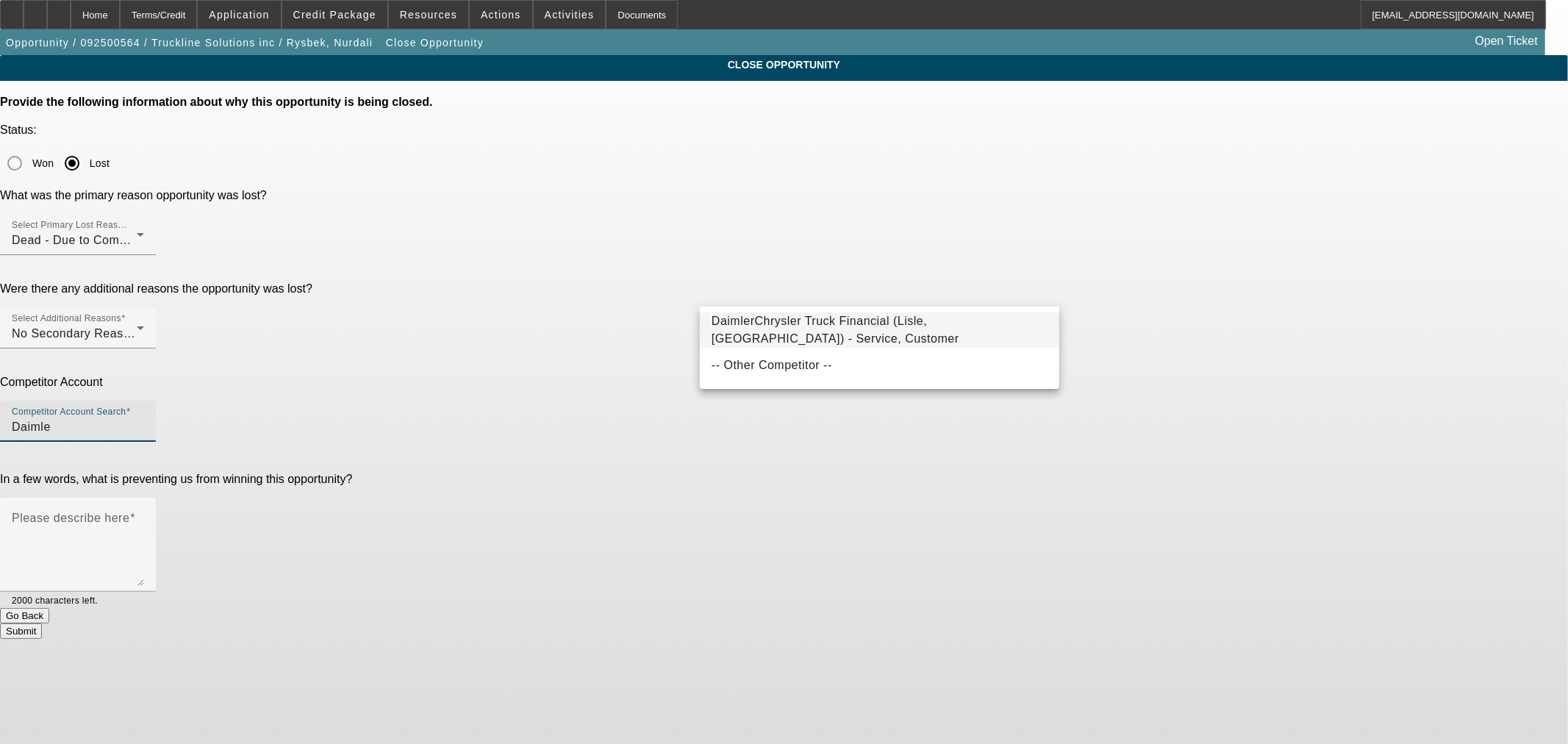
click at [753, 332] on span "DaimlerChrysler Truck Financial (Lisle, IL) - Service, Customer" at bounding box center [835, 330] width 248 height 30
type input "DaimlerChrysler Truck Financial (Lisle, IL) - Service, Customer"
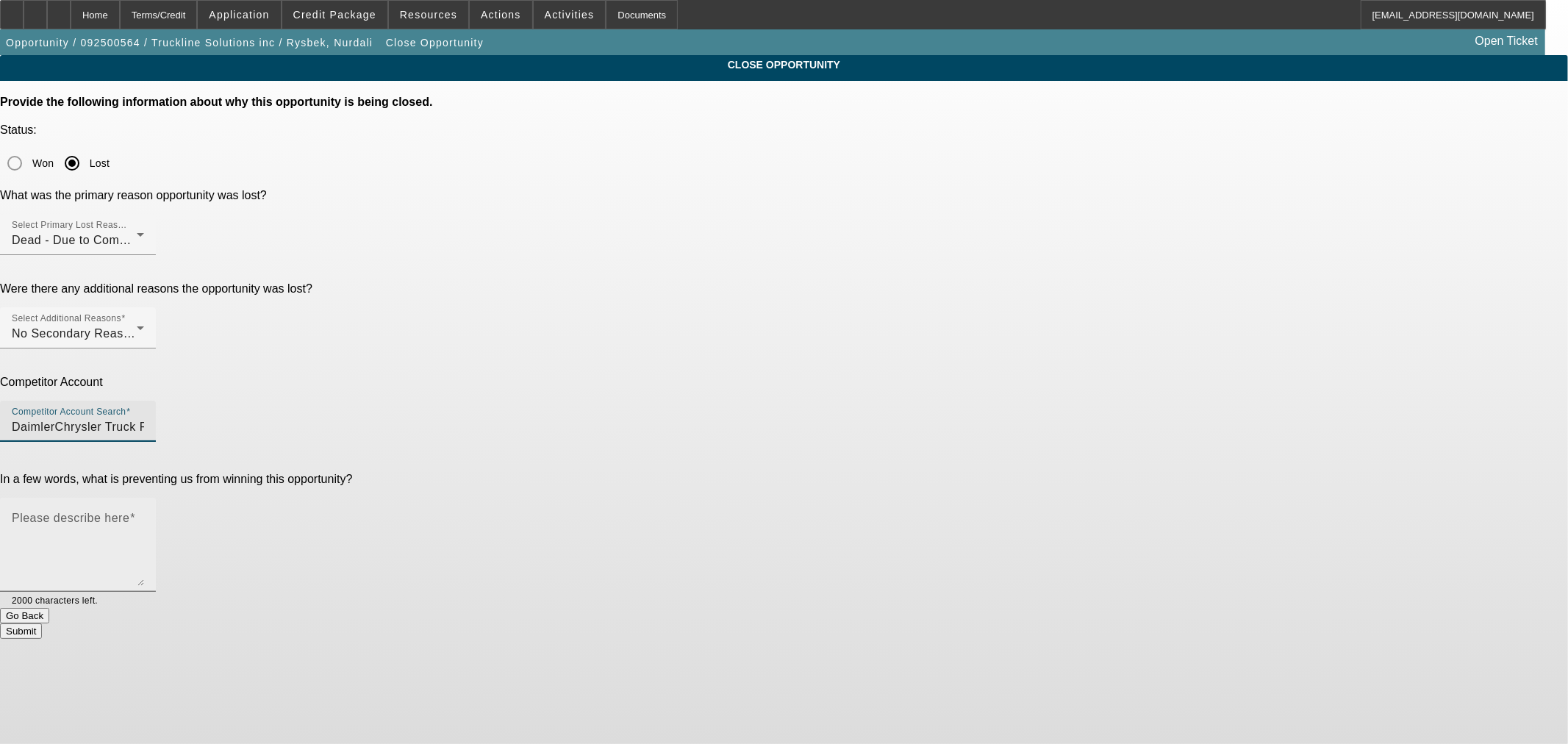
click at [144, 516] on textarea "Please describe here" at bounding box center [78, 551] width 132 height 71
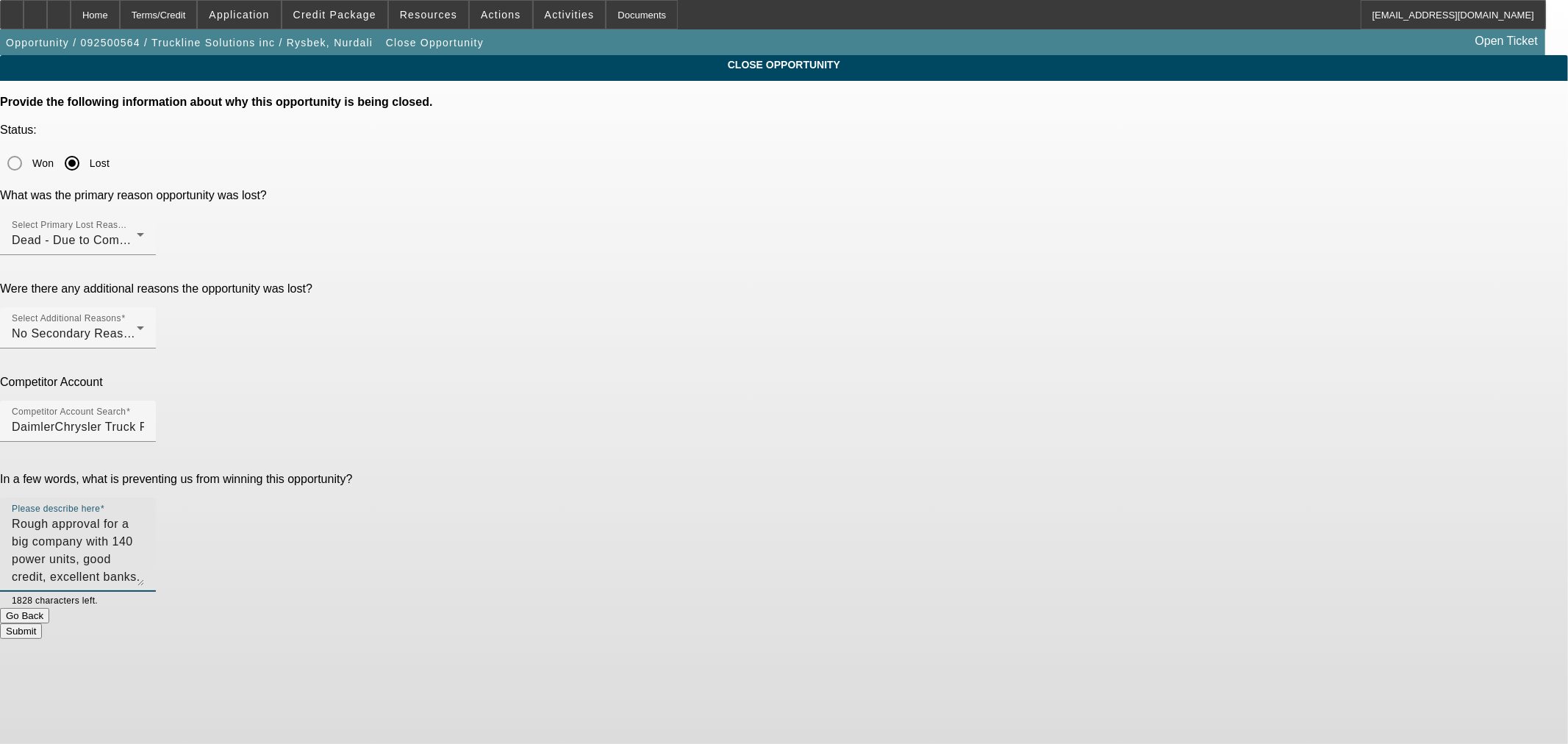
drag, startPoint x: 792, startPoint y: 391, endPoint x: 1042, endPoint y: 365, distance: 251.3
click at [144, 516] on textarea "Rough approval for a big company with 140 power units, good credit, excellent b…" at bounding box center [78, 551] width 132 height 71
drag, startPoint x: 961, startPoint y: 364, endPoint x: 1063, endPoint y: 364, distance: 102.0
click at [1063, 498] on div "Please describe here Rough approval for a big company with 140 power units, goo…" at bounding box center [784, 553] width 1568 height 110
drag, startPoint x: 987, startPoint y: 365, endPoint x: 1055, endPoint y: 365, distance: 68.0
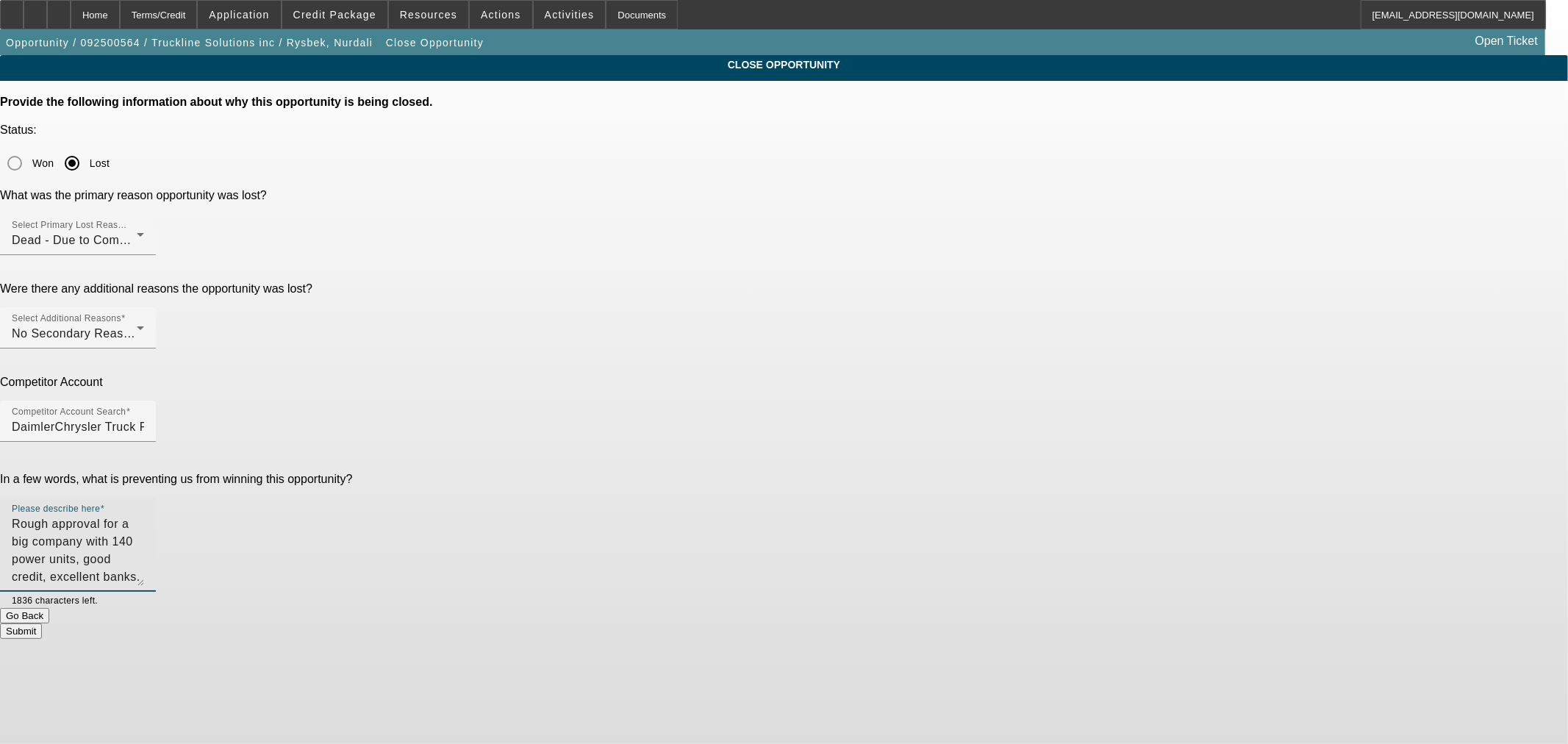
click at [156, 498] on div "Please describe here Rough approval for a big company with 140 power units, goo…" at bounding box center [78, 545] width 156 height 94
type textarea "Rough approval for a big company with 140 power units, good credit, excellent b…"
click at [42, 624] on button "Submit" at bounding box center [20, 631] width 42 height 16
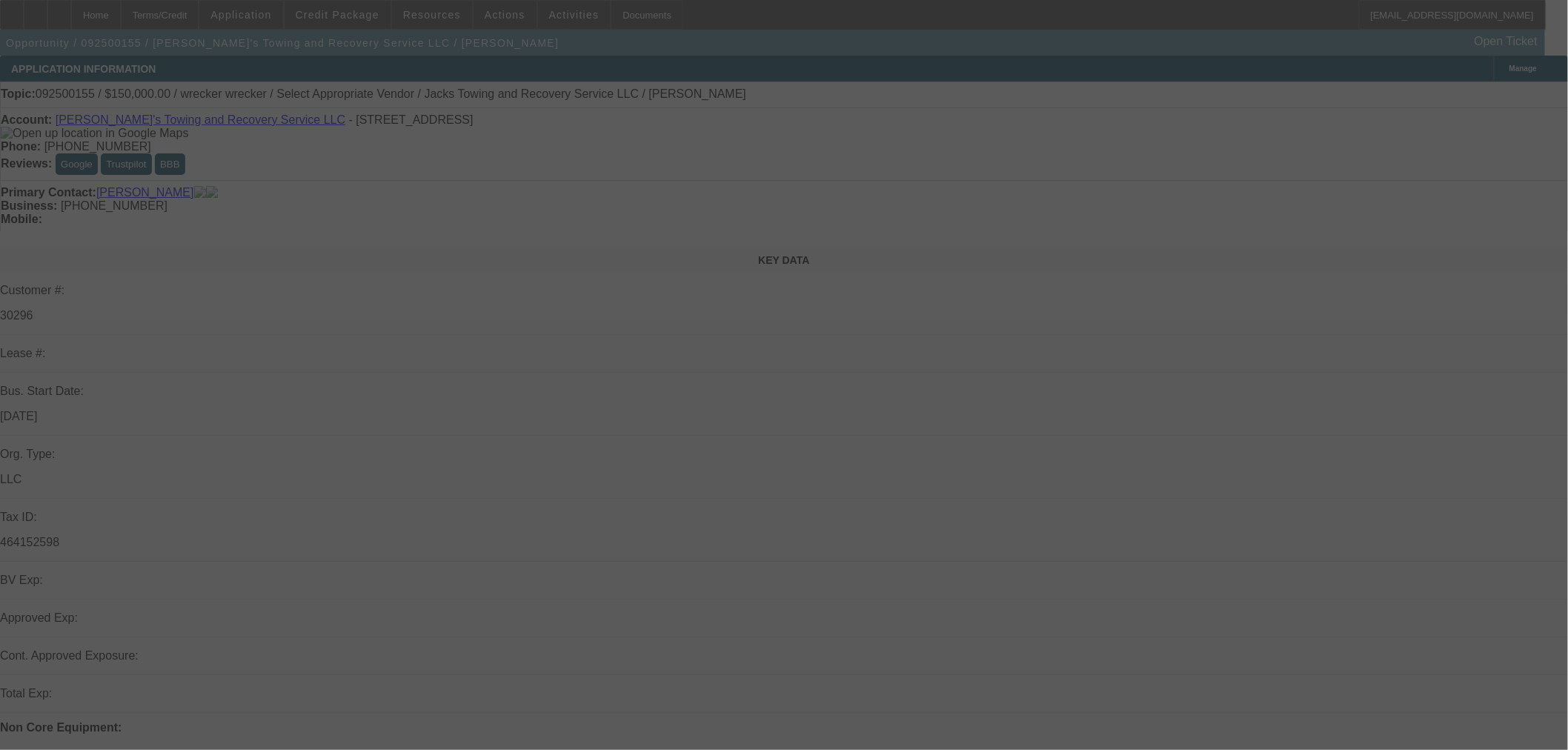
select select "0"
select select "2"
select select "0.1"
select select "4"
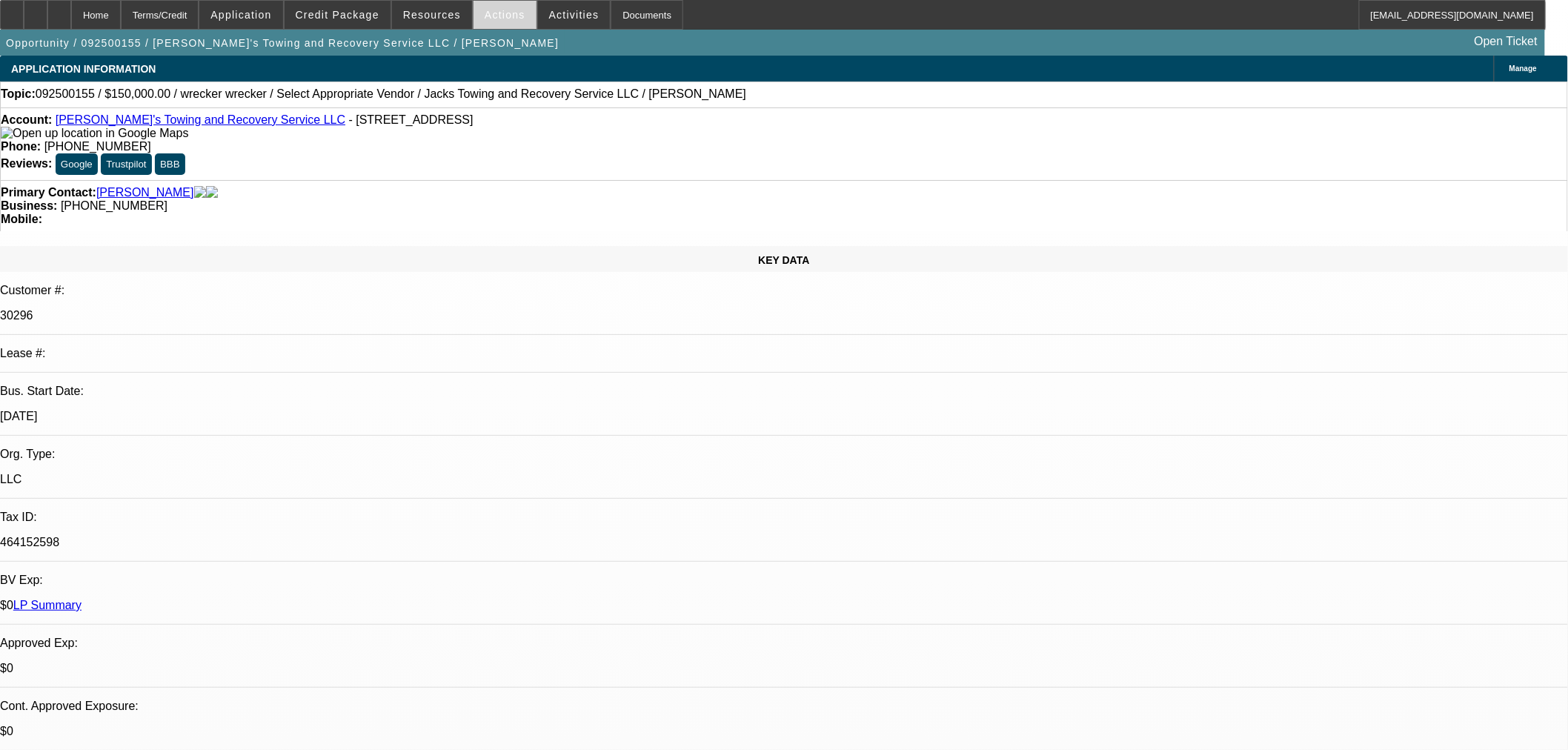
click at [498, 18] on span "Actions" at bounding box center [505, 14] width 40 height 12
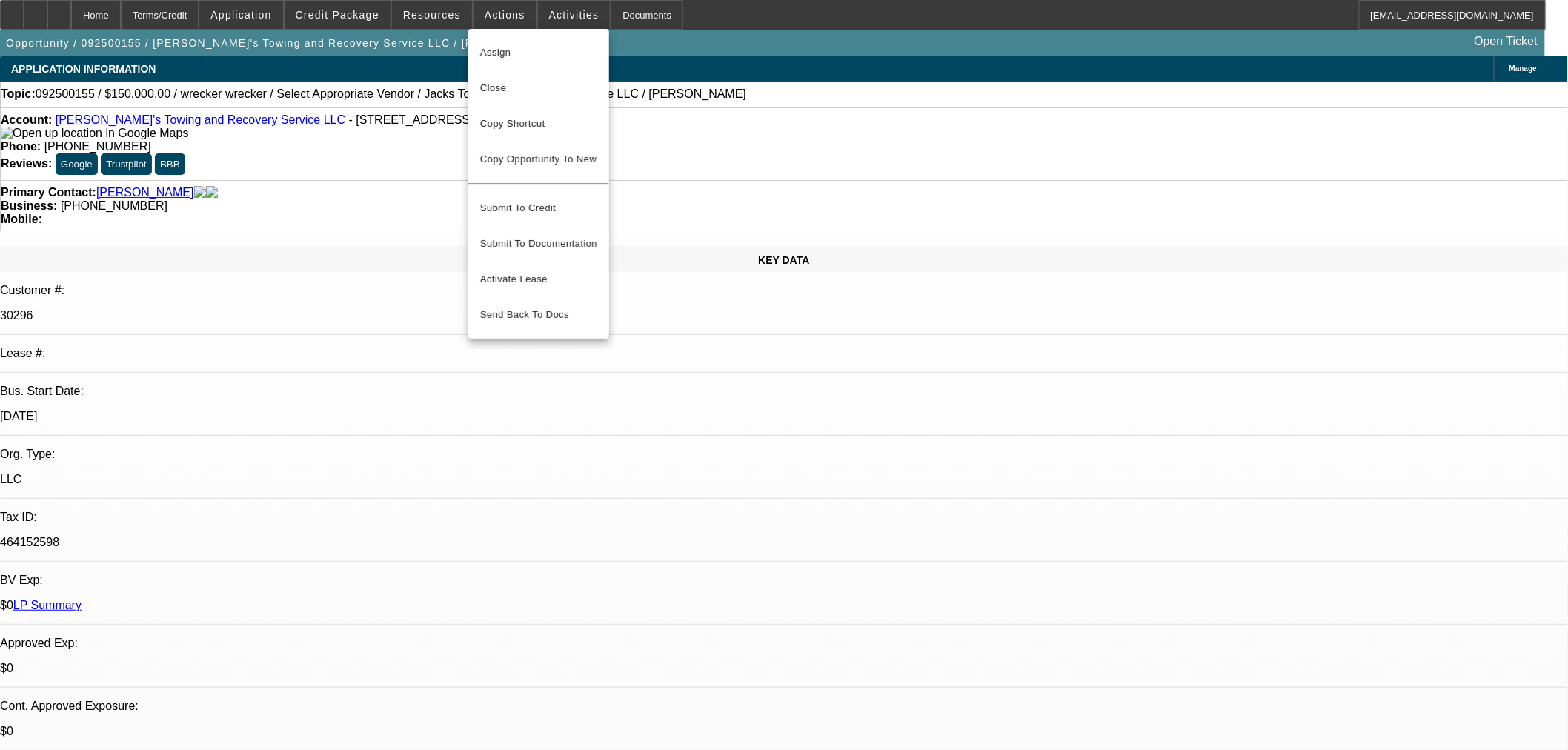
click at [495, 79] on span "Close" at bounding box center [539, 88] width 117 height 17
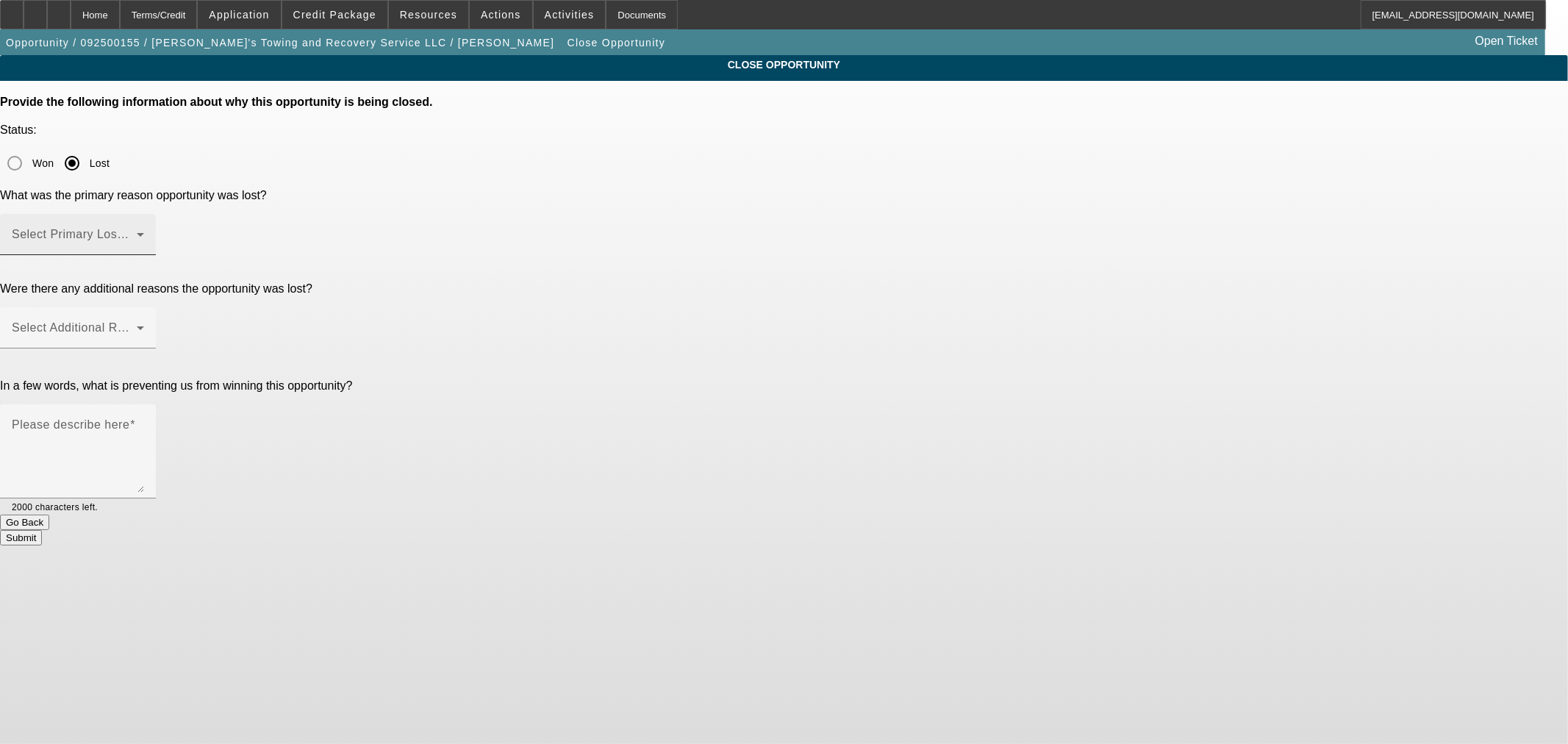
click at [137, 231] on span at bounding box center [74, 240] width 125 height 17
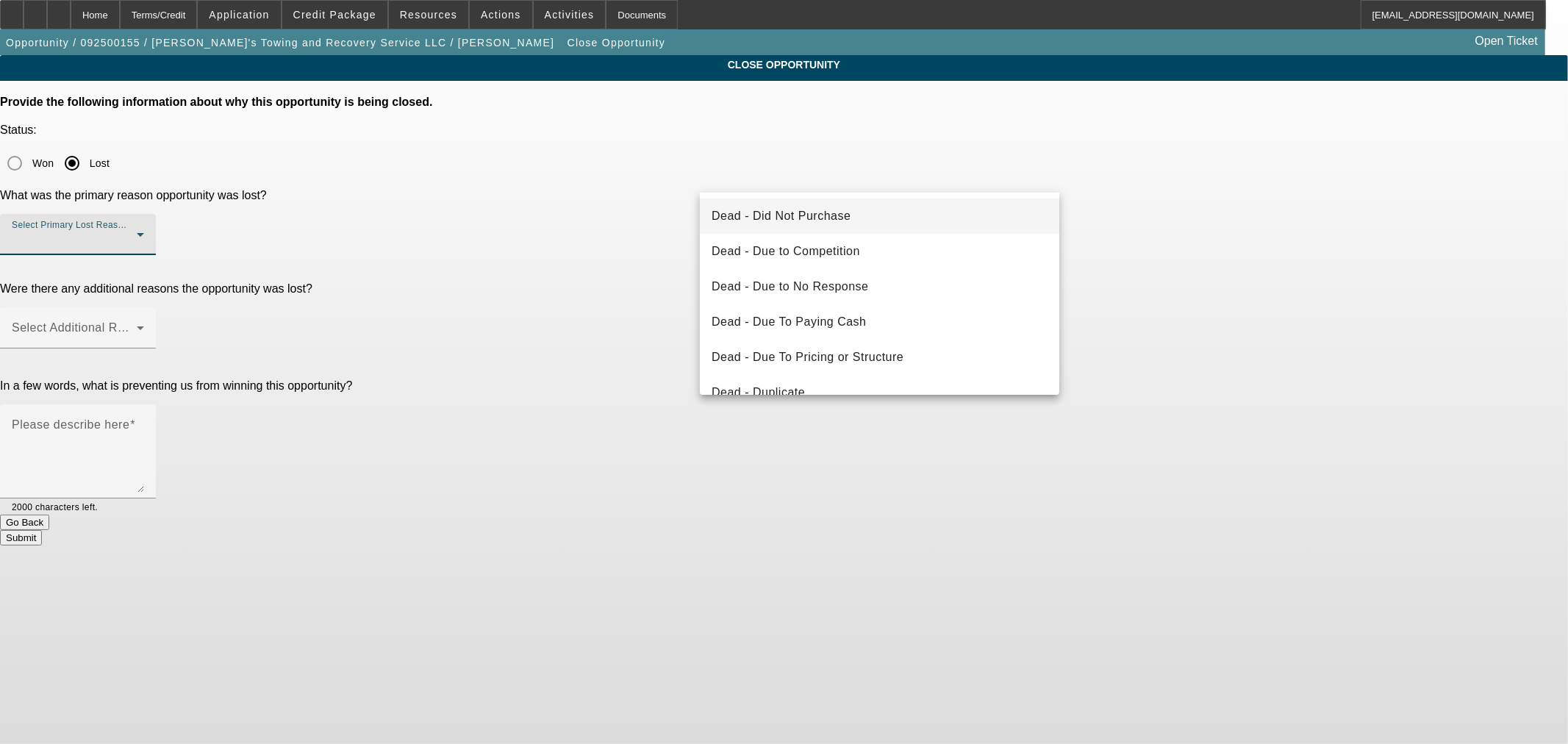
click at [909, 213] on mat-option "Dead - Did Not Purchase" at bounding box center [879, 216] width 360 height 35
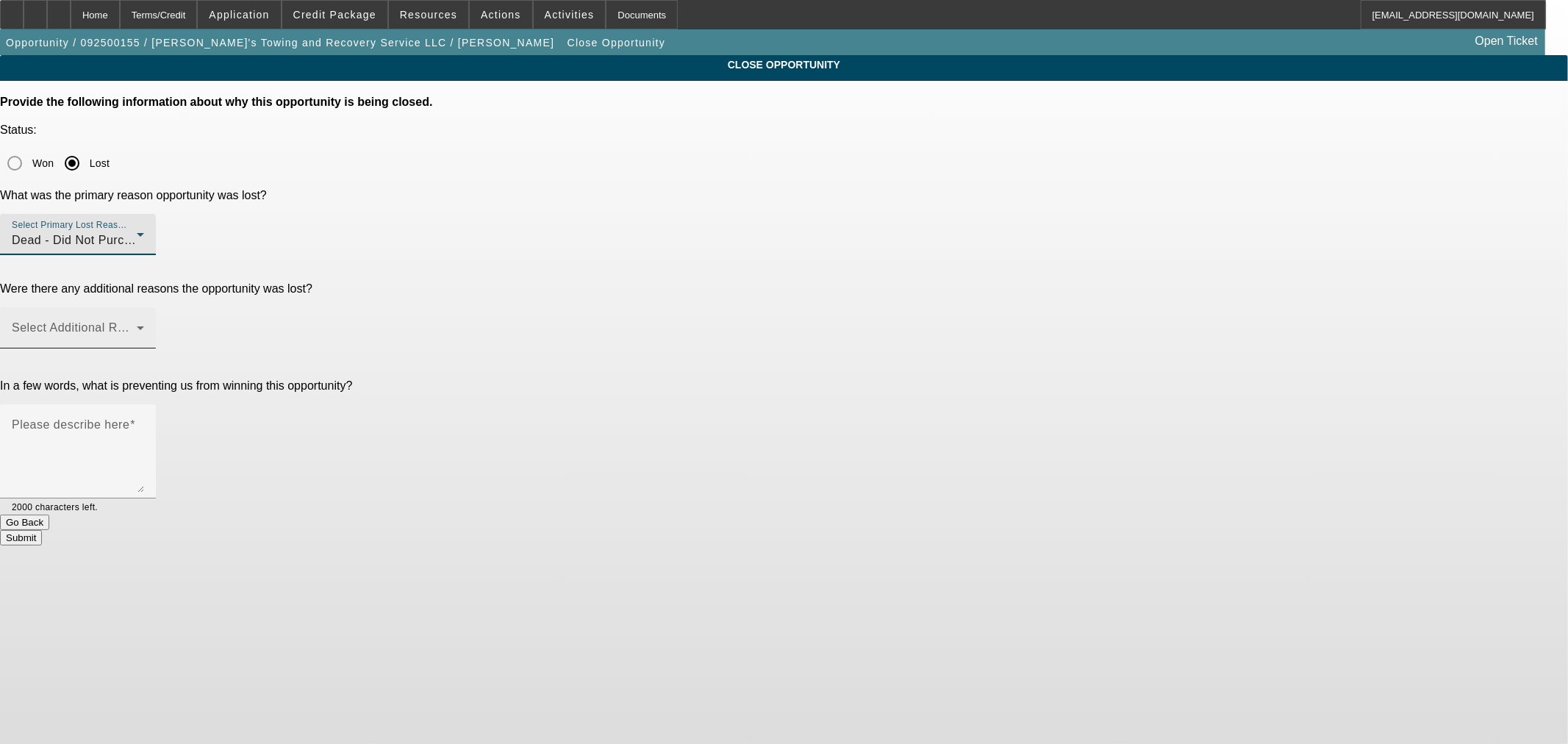
click at [137, 325] on span at bounding box center [74, 334] width 125 height 17
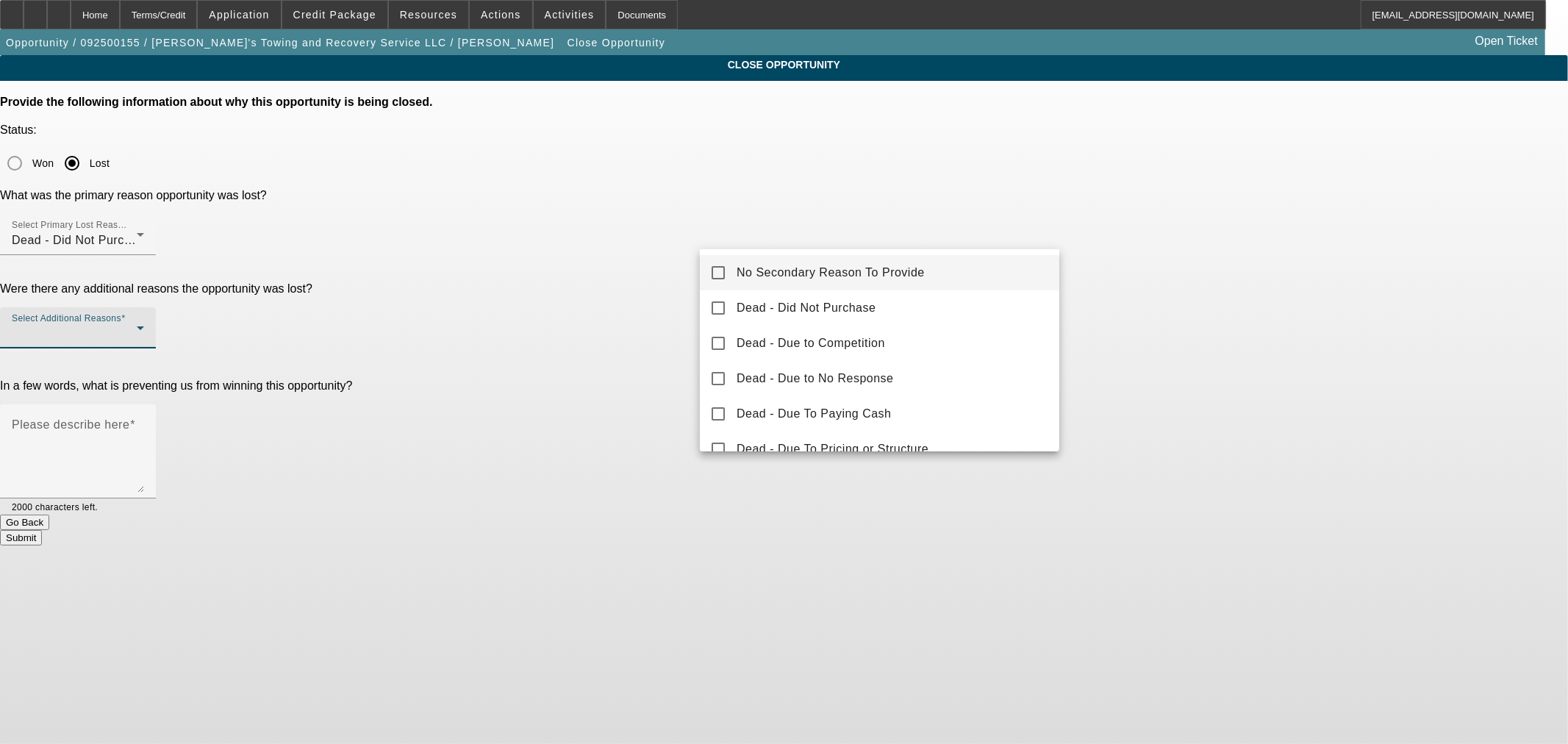
click at [856, 268] on span "No Secondary Reason To Provide" at bounding box center [830, 272] width 188 height 17
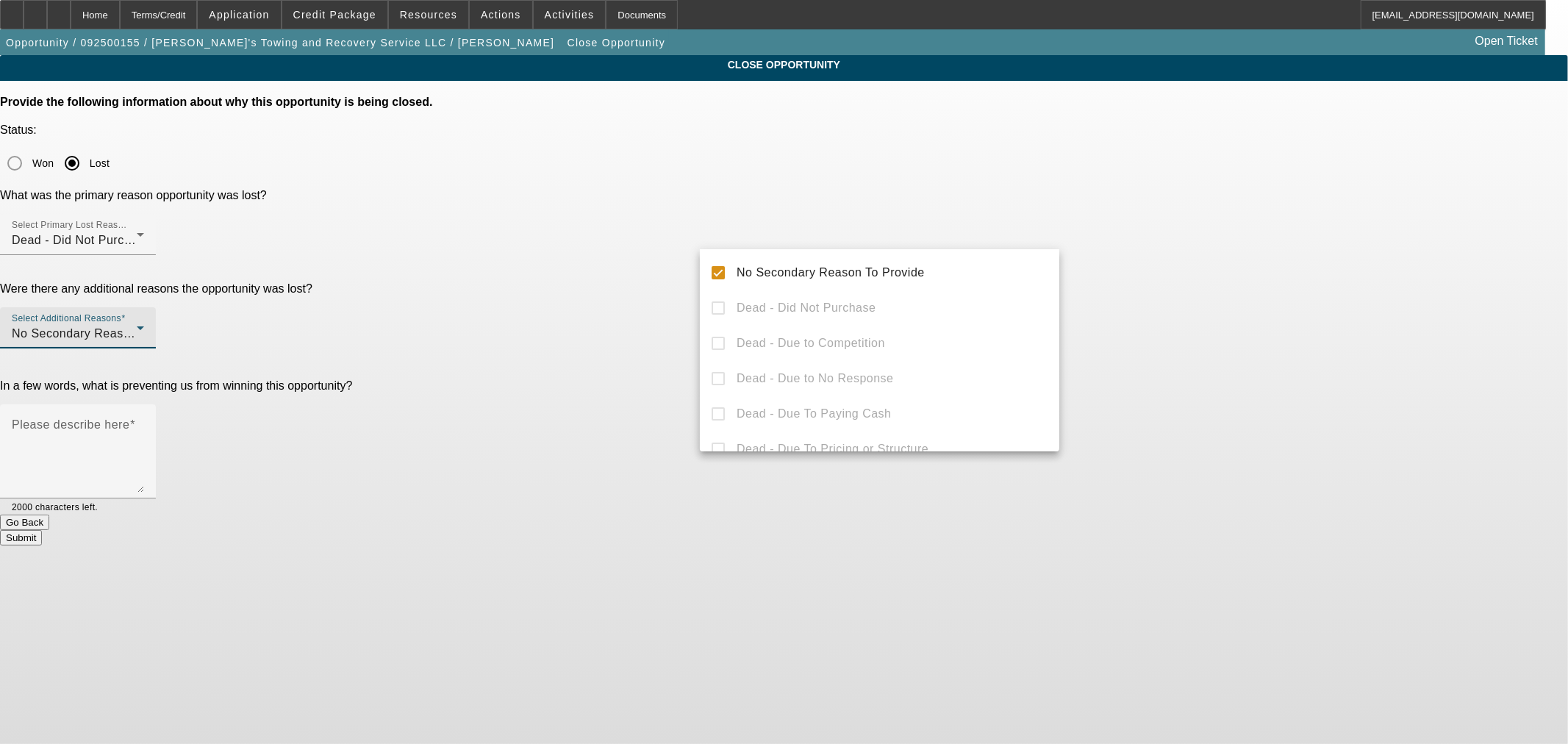
click at [631, 306] on div at bounding box center [784, 372] width 1568 height 744
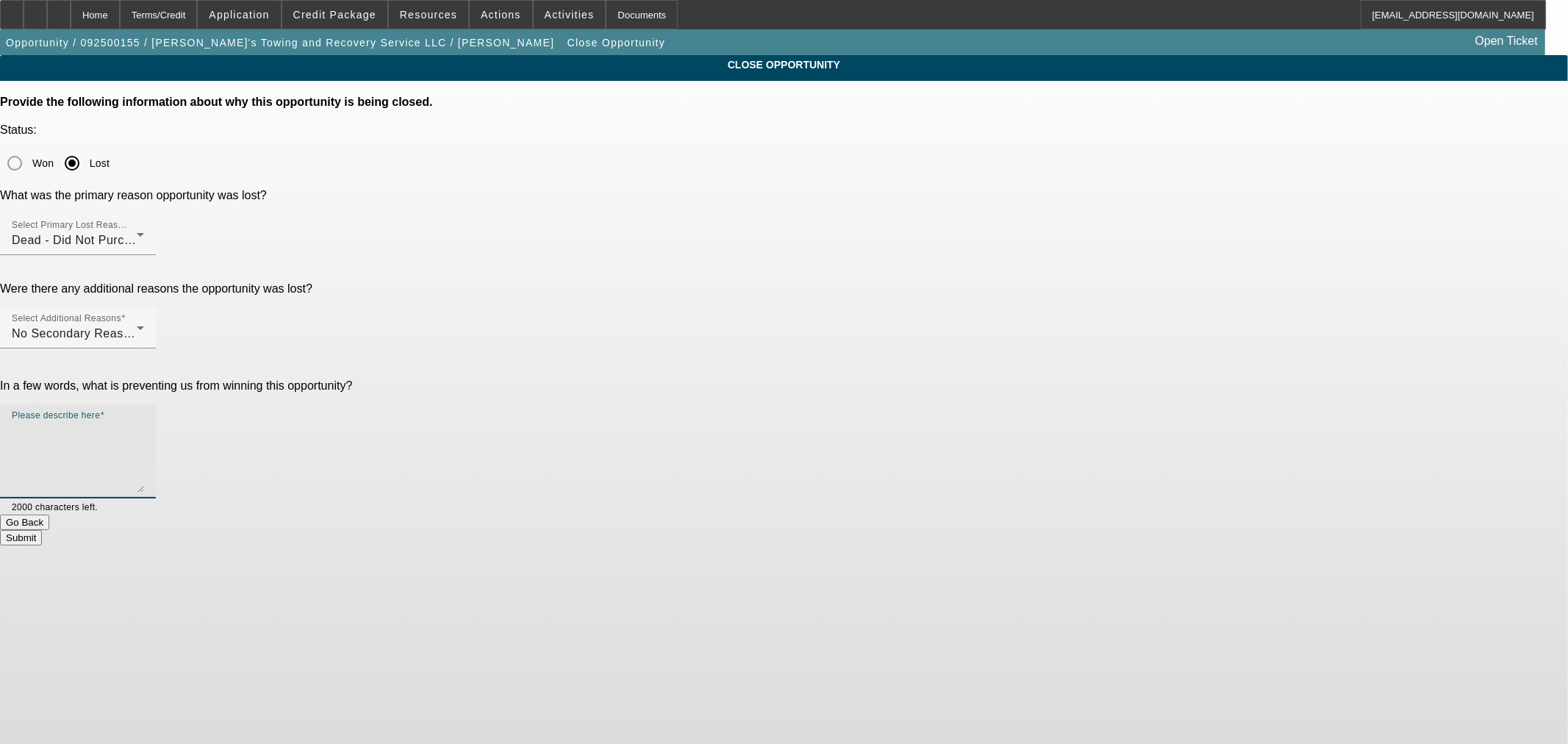
click at [144, 422] on textarea "Please describe here" at bounding box center [78, 457] width 132 height 71
type textarea "Holding off"
click at [42, 530] on button "Submit" at bounding box center [20, 538] width 42 height 16
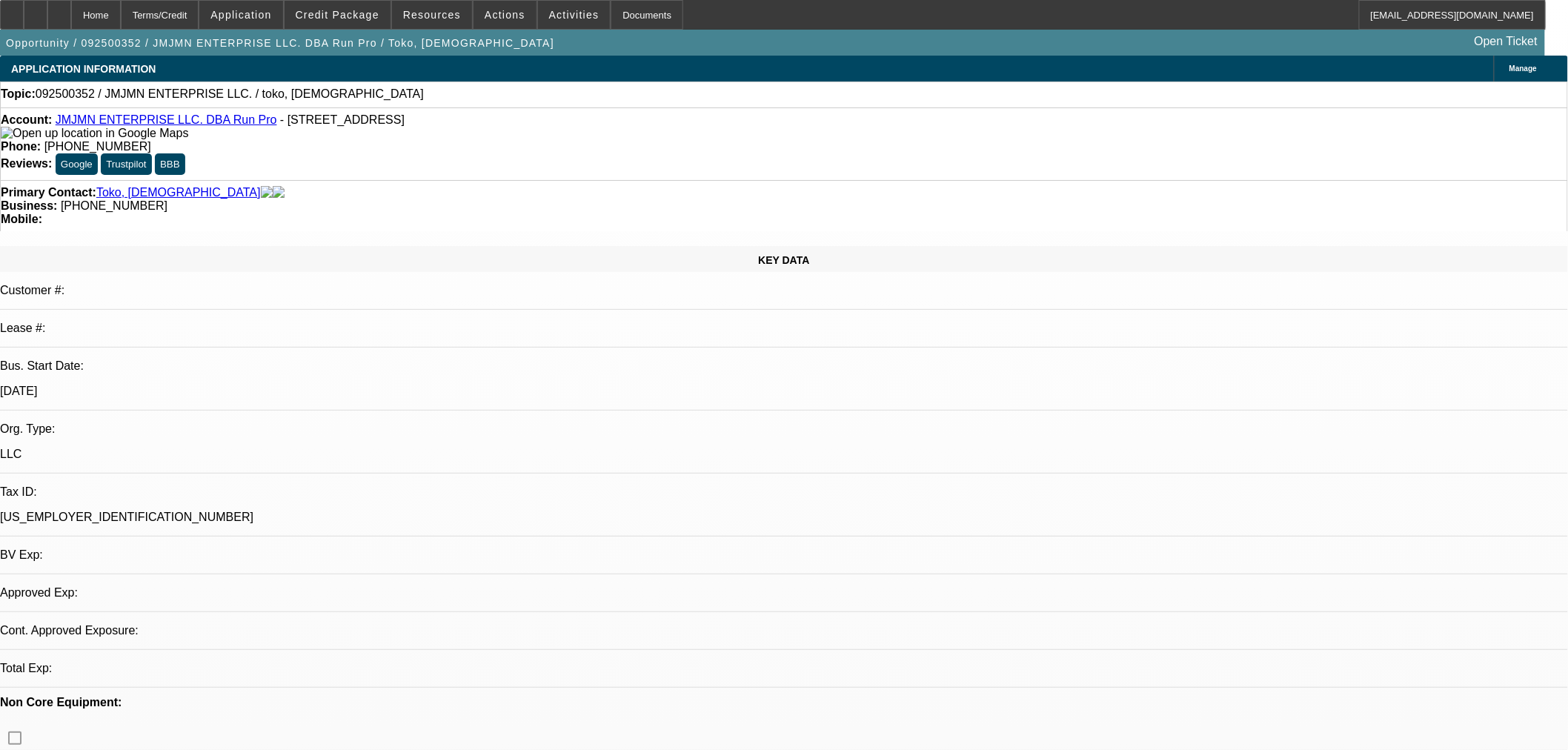
select select "0"
select select "2"
select select "0.1"
select select "4"
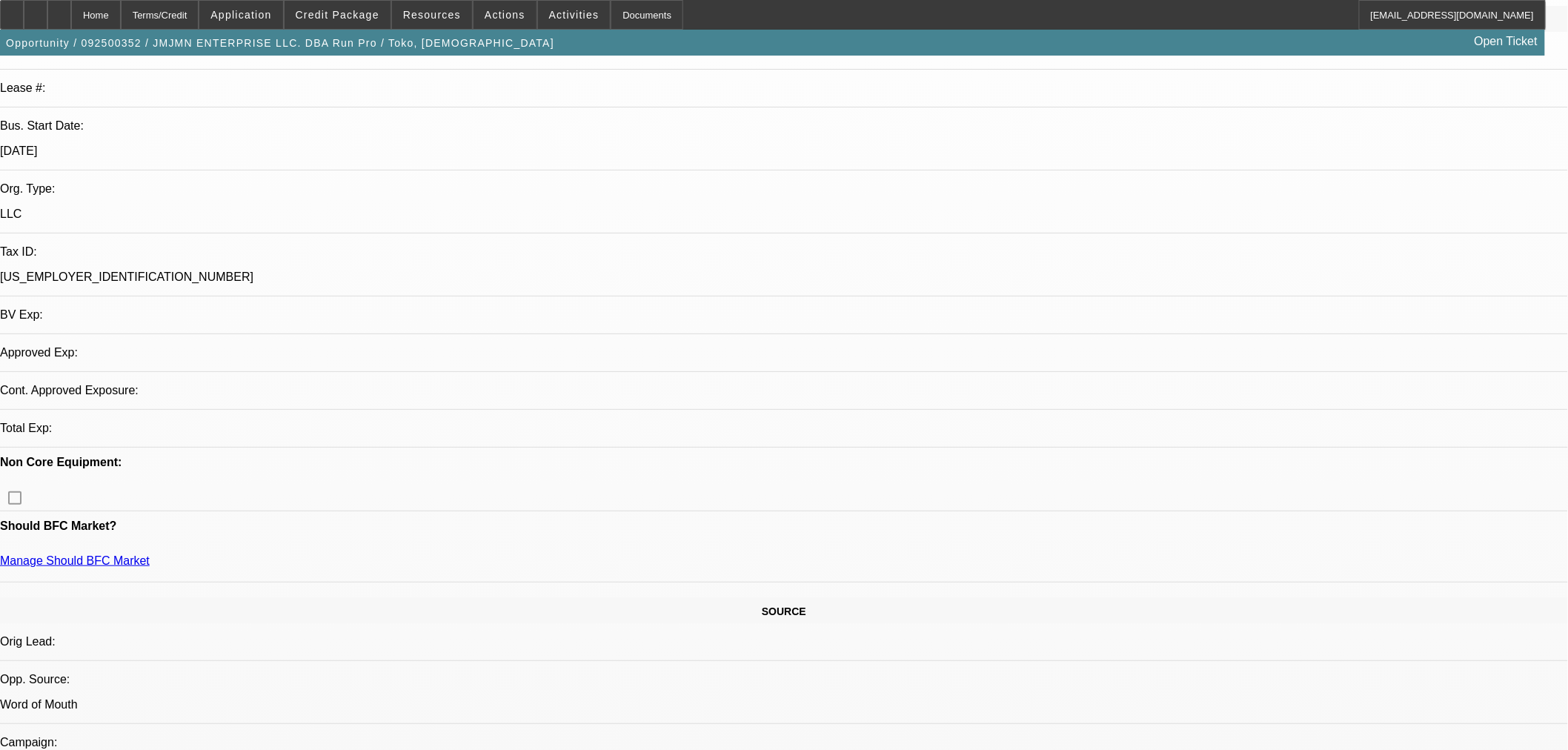
scroll to position [494, 0]
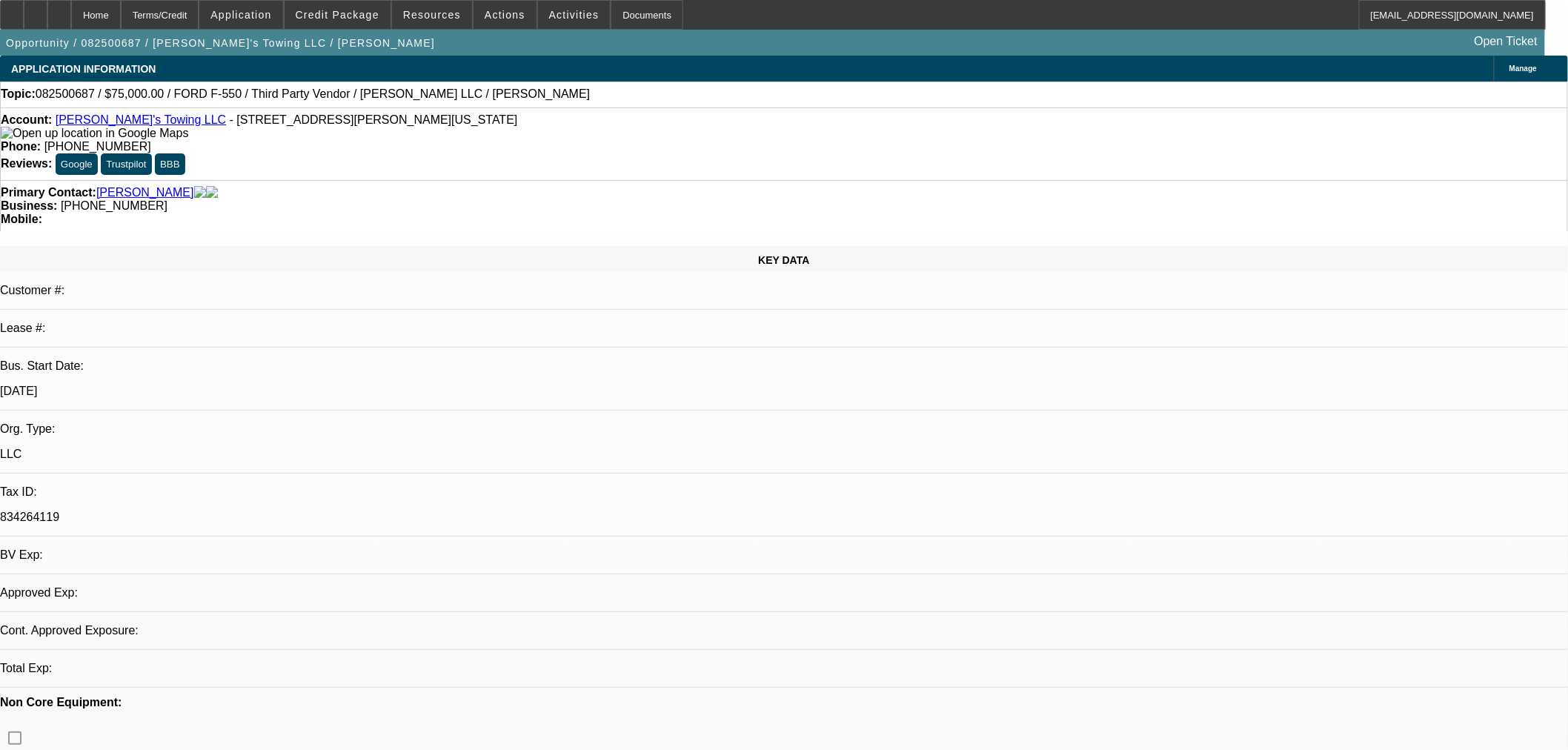
select select "0"
select select "2"
select select "0.1"
select select "4"
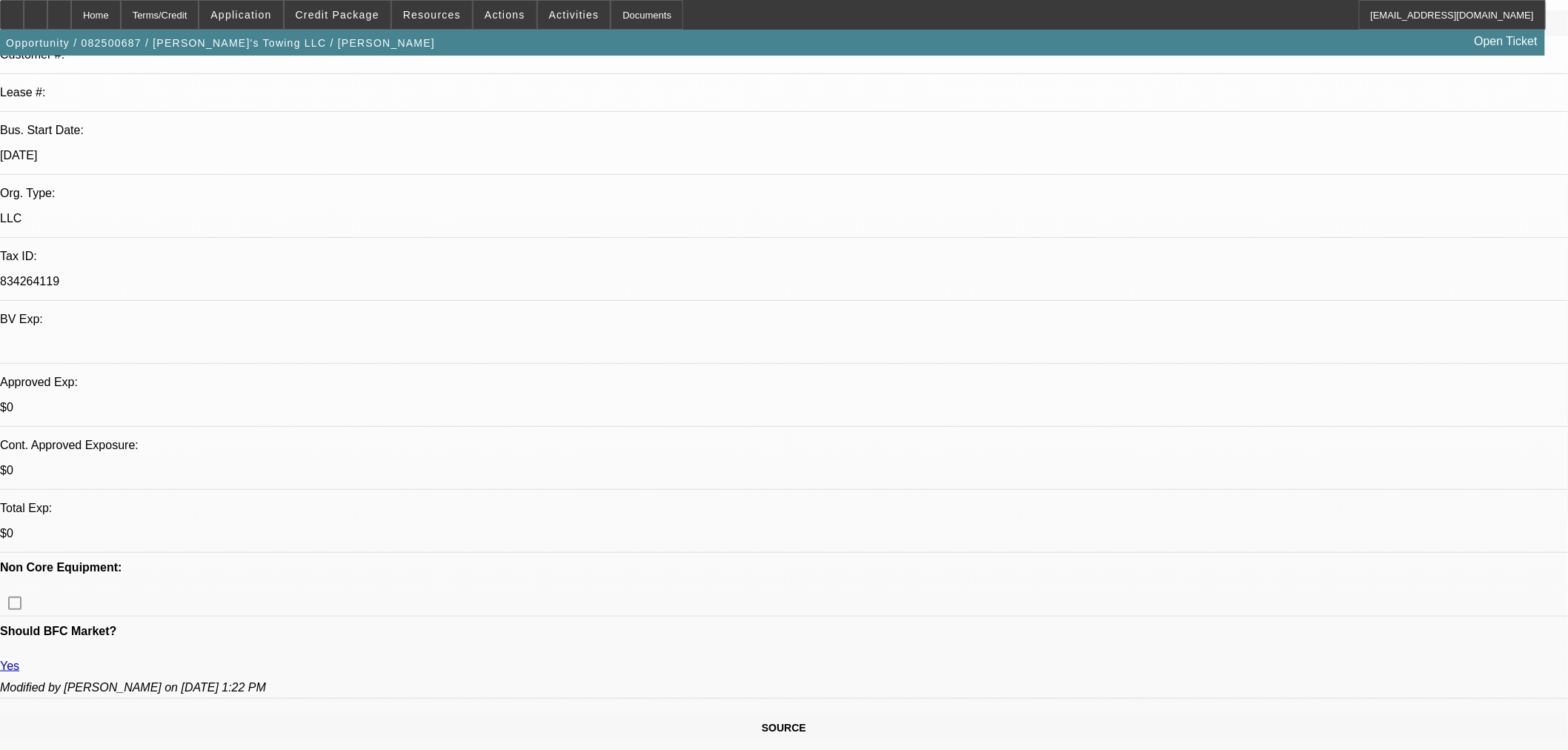
scroll to position [576, 0]
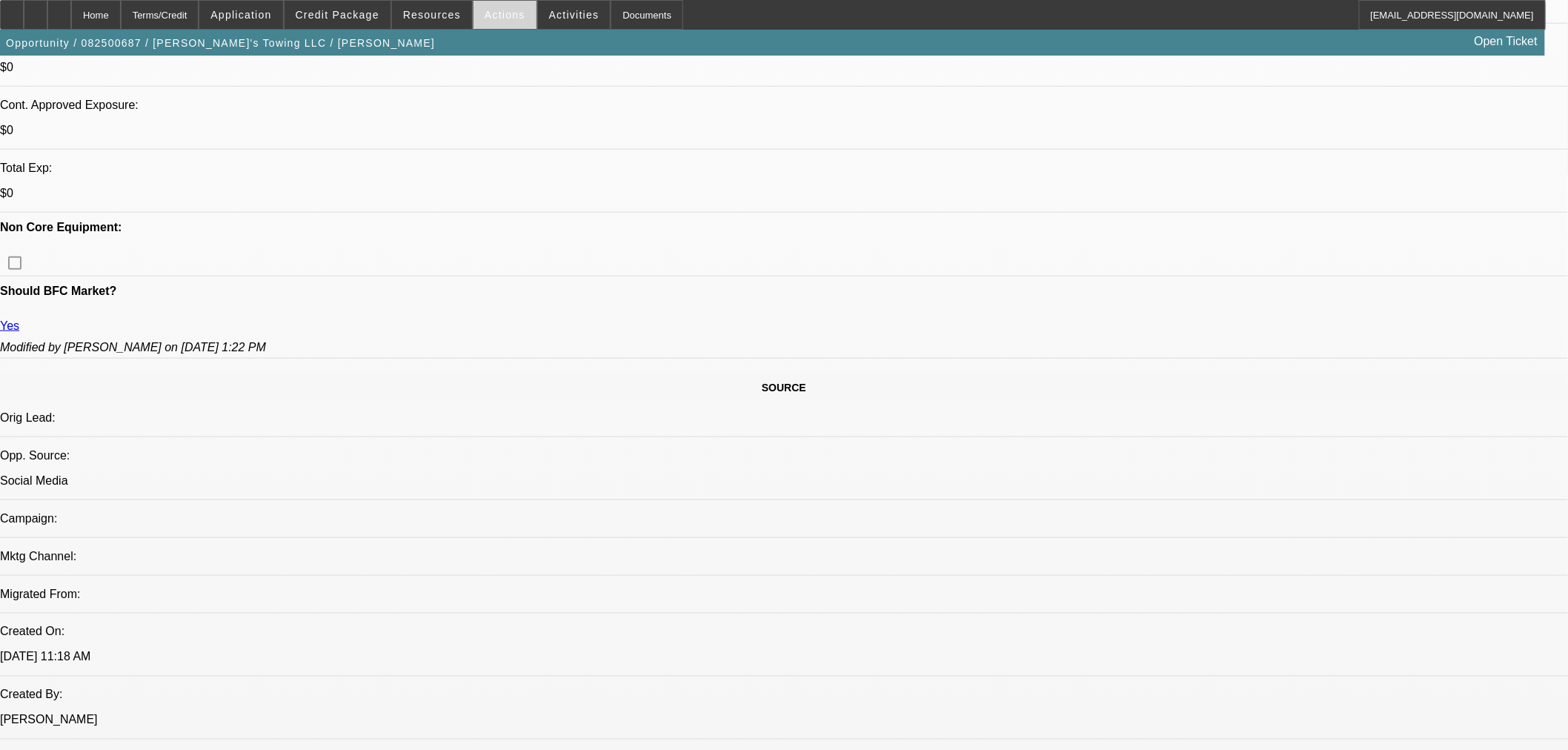
click at [488, 17] on span "Actions" at bounding box center [505, 14] width 40 height 12
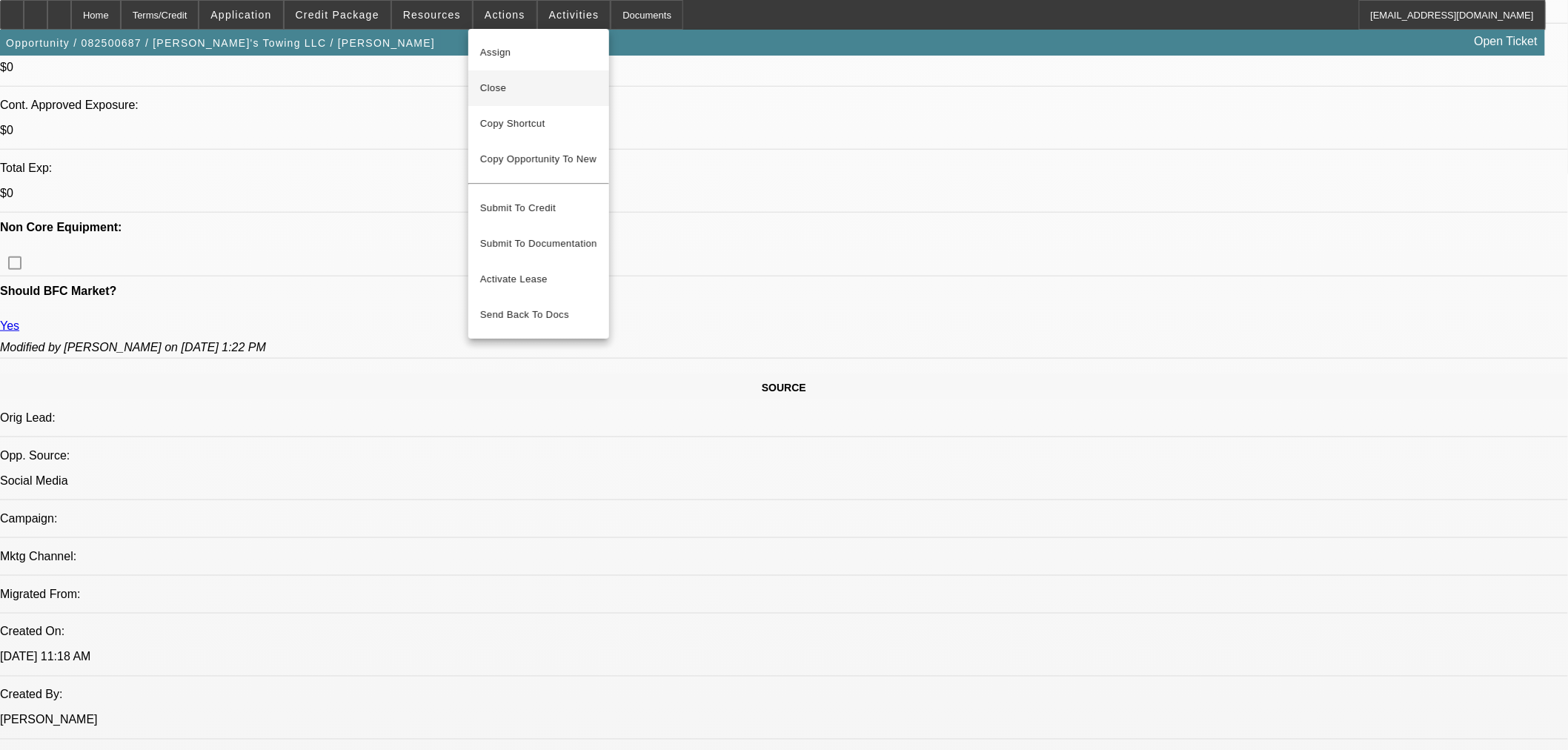
click at [501, 89] on span "Close" at bounding box center [539, 88] width 117 height 17
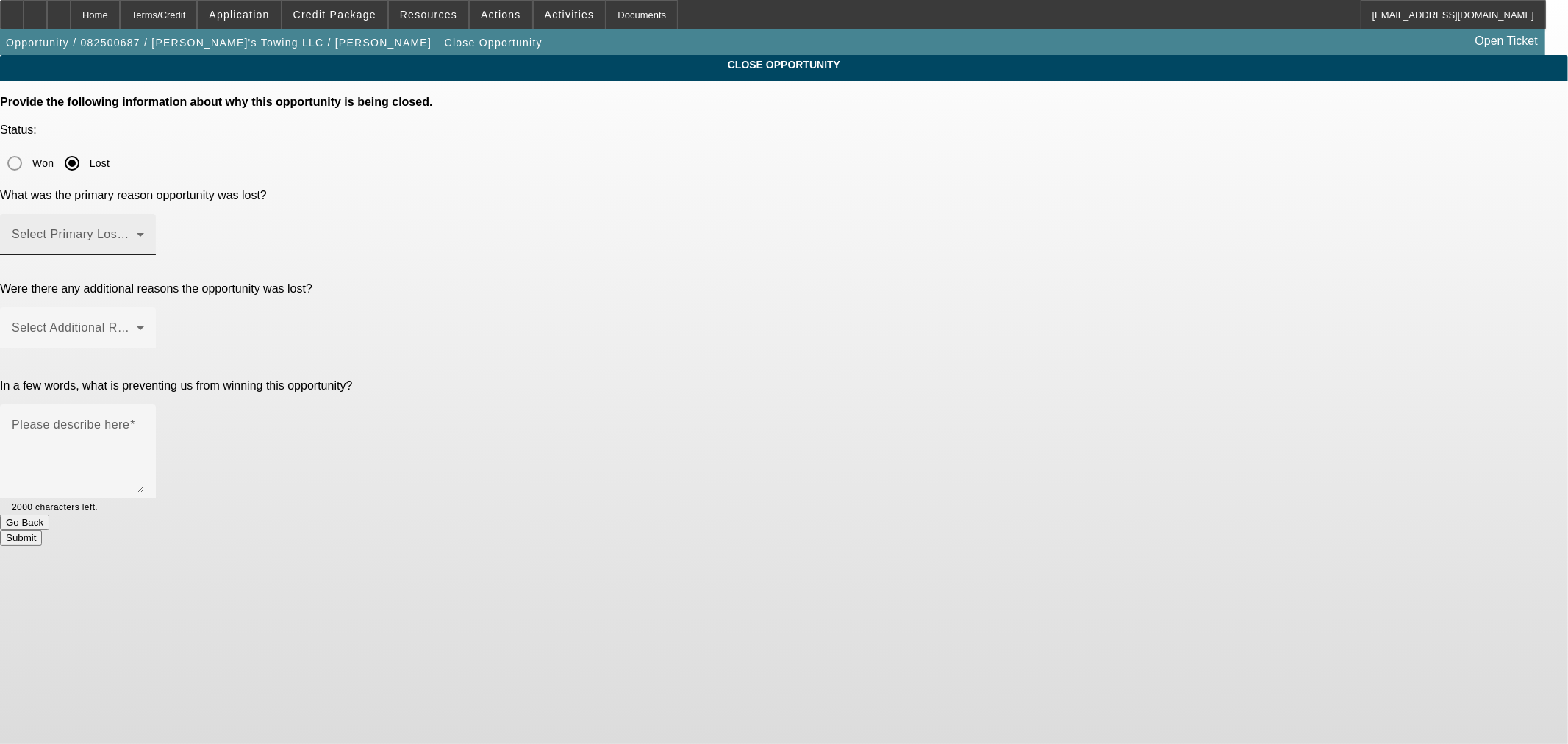
click at [137, 231] on span at bounding box center [74, 240] width 125 height 17
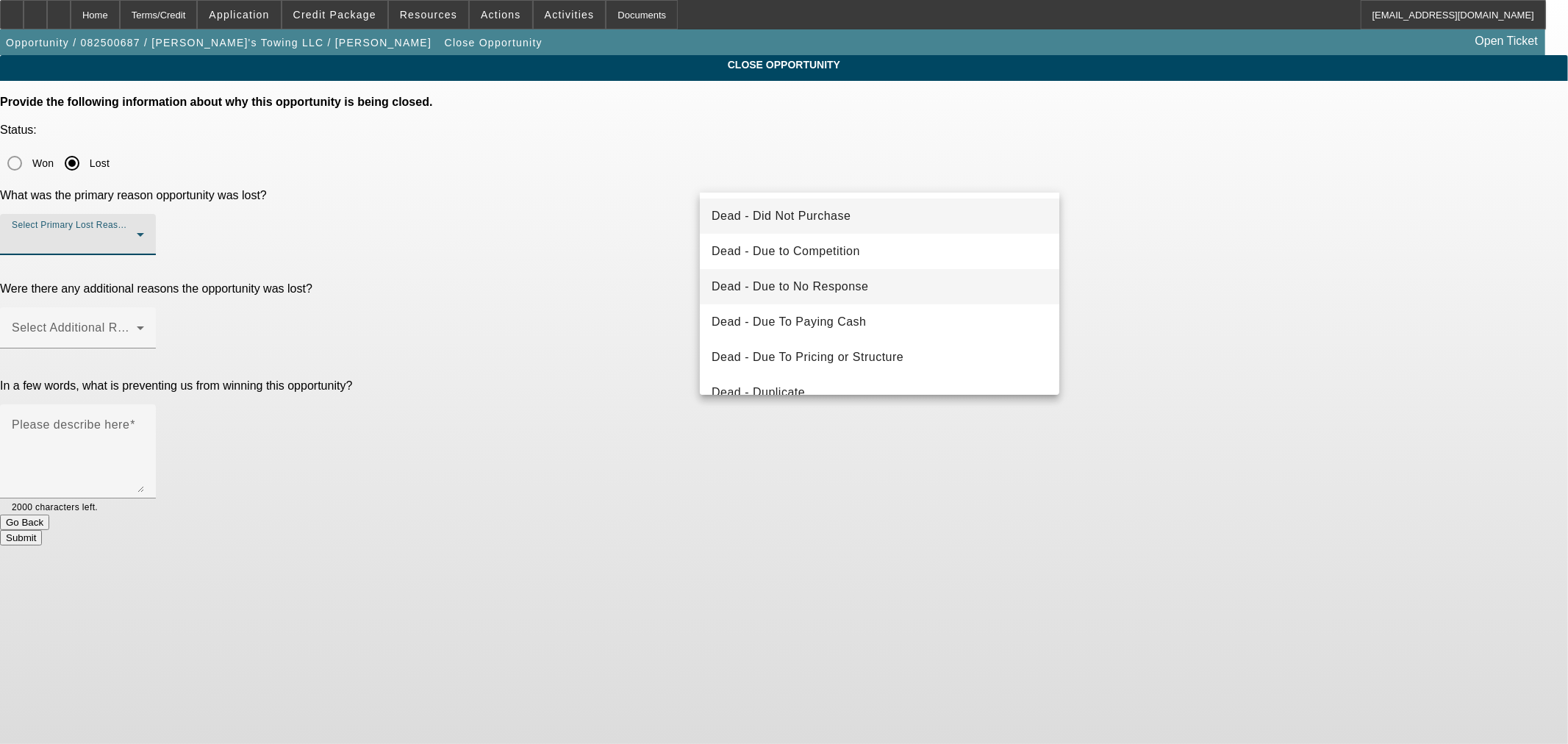
click at [843, 287] on span "Dead - Due to No Response" at bounding box center [790, 287] width 157 height 17
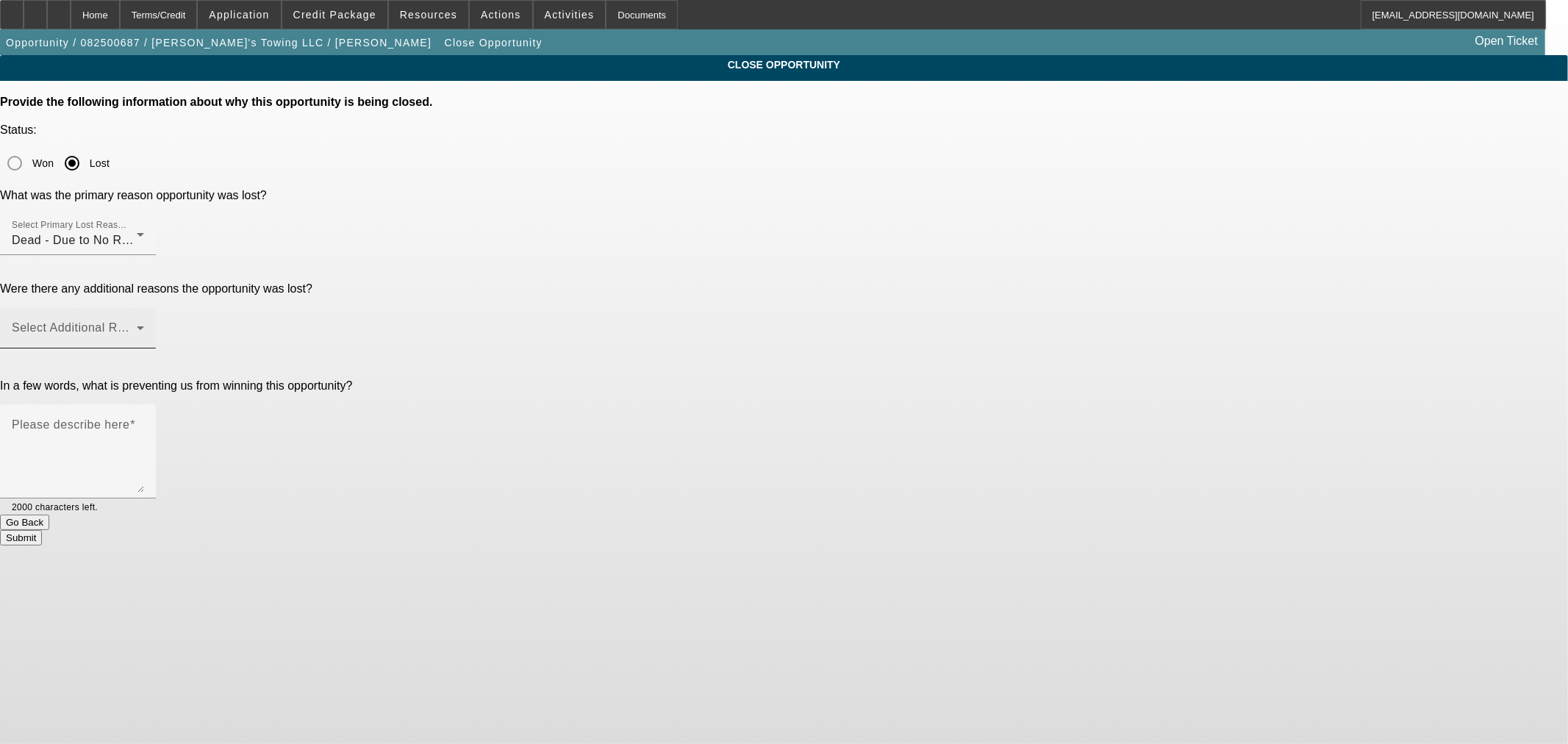
click at [144, 307] on div "Select Additional Reasons" at bounding box center [78, 328] width 132 height 41
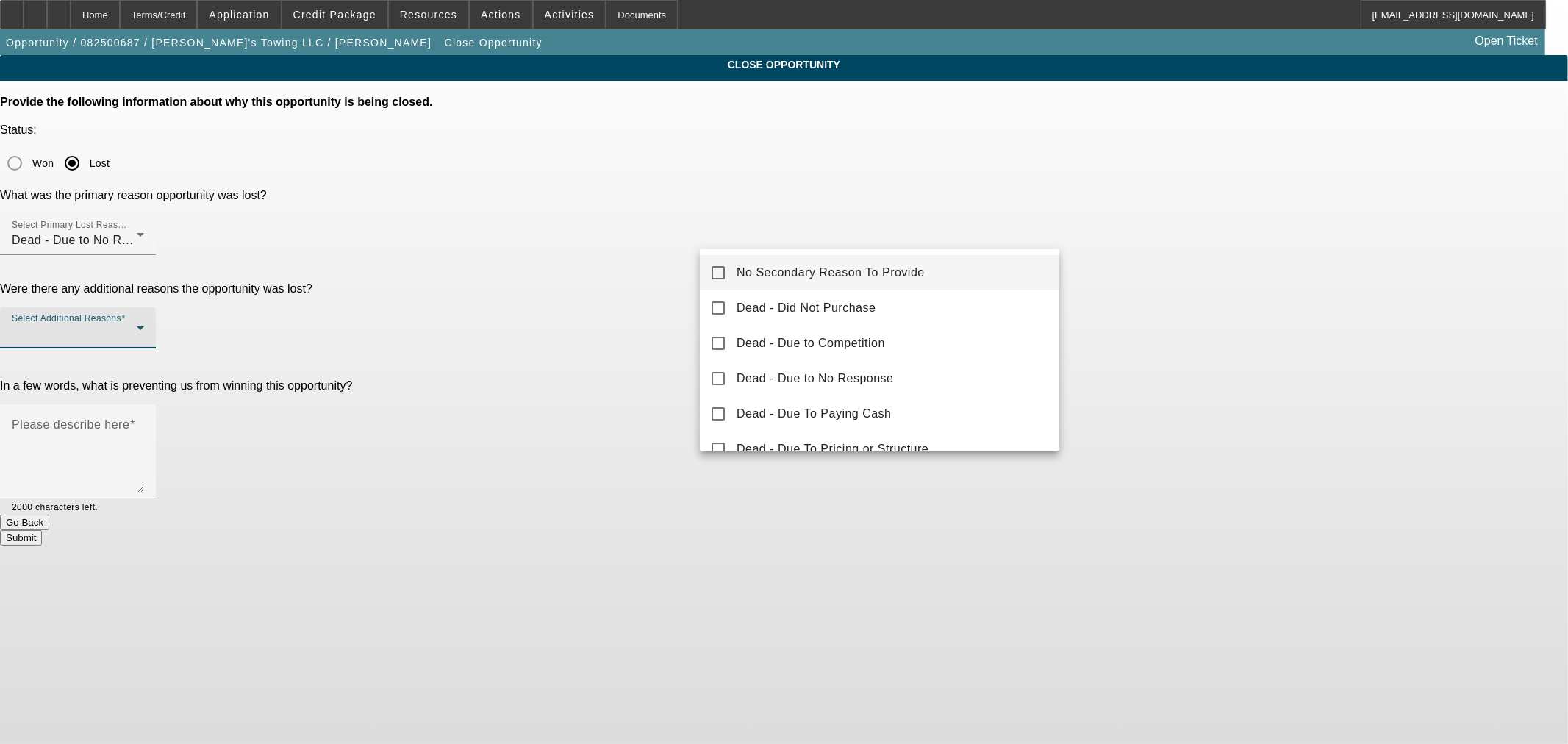
click at [807, 262] on mat-option "No Secondary Reason To Provide" at bounding box center [879, 272] width 360 height 35
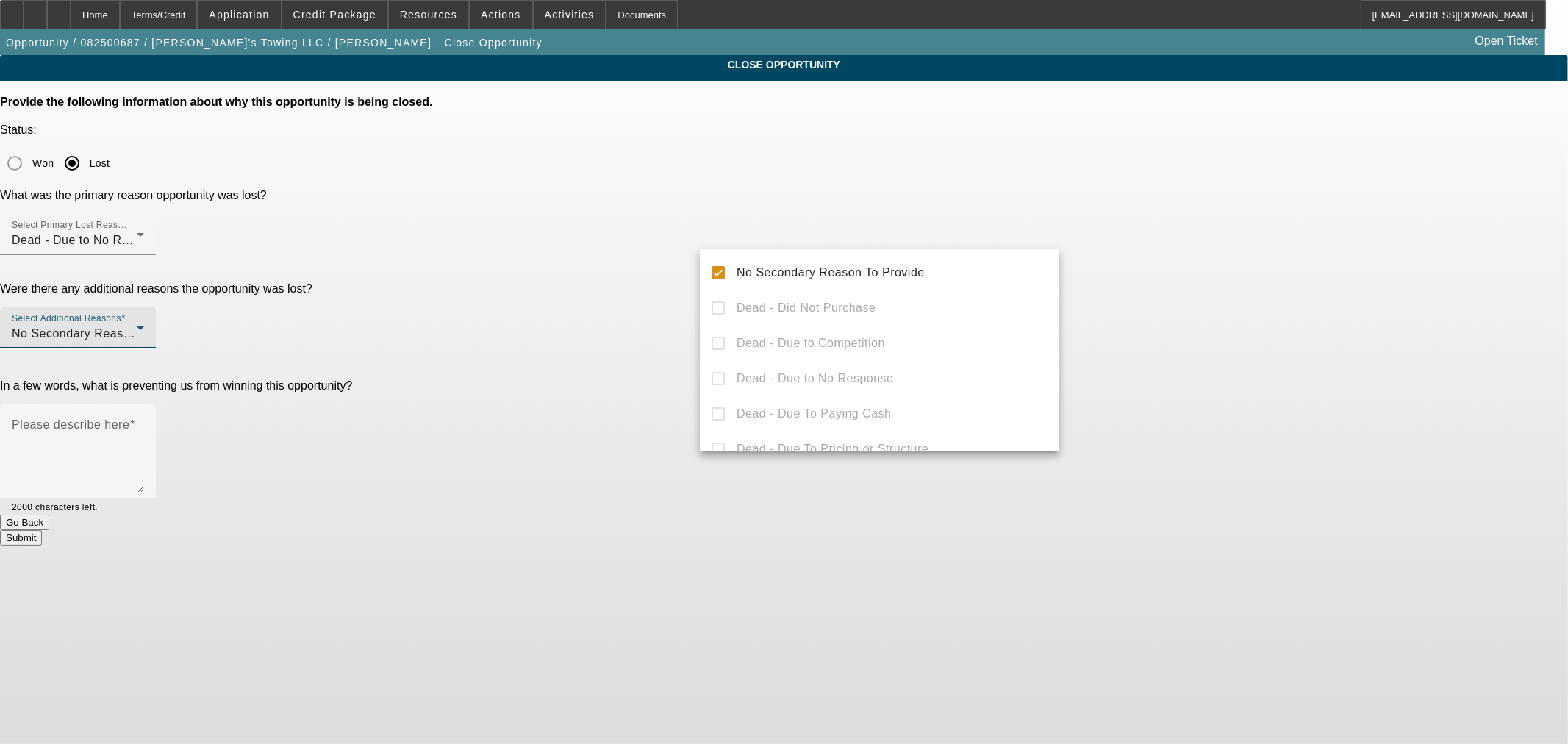
click at [592, 332] on div at bounding box center [784, 372] width 1568 height 744
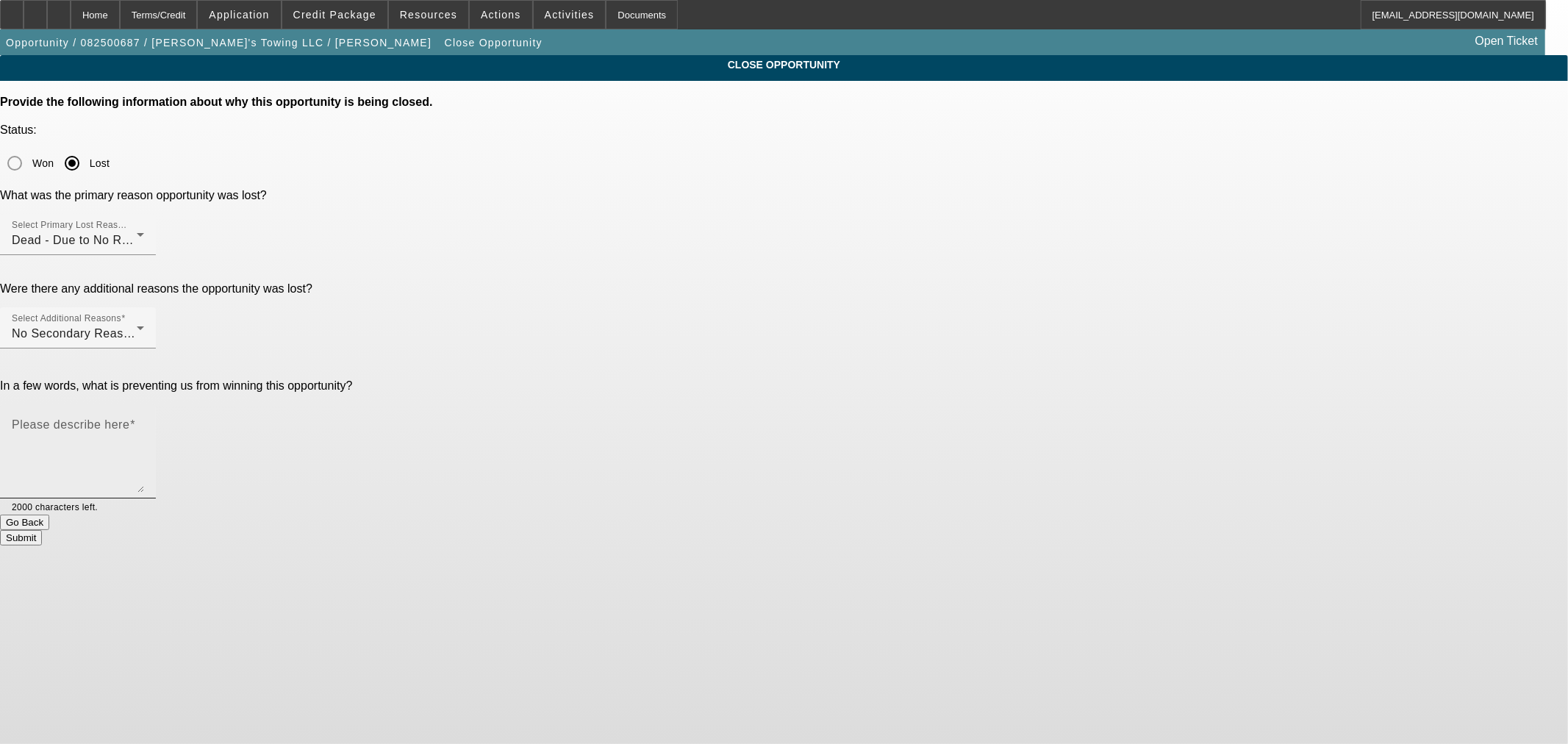
click at [144, 422] on textarea "Please describe here" at bounding box center [78, 457] width 132 height 71
type textarea "No response"
click at [42, 530] on button "Submit" at bounding box center [20, 538] width 42 height 16
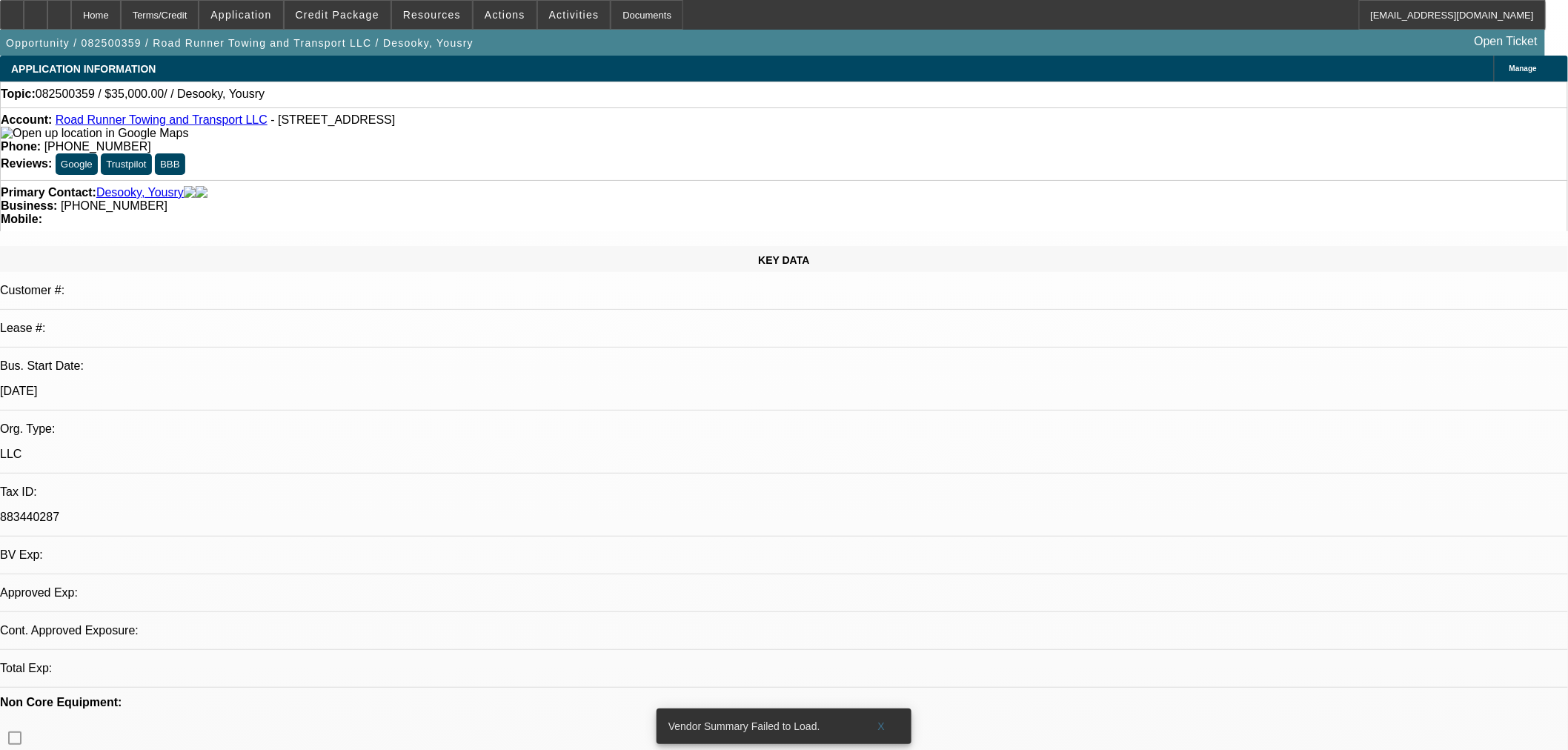
select select "0"
select select "2"
select select "0.1"
select select "4"
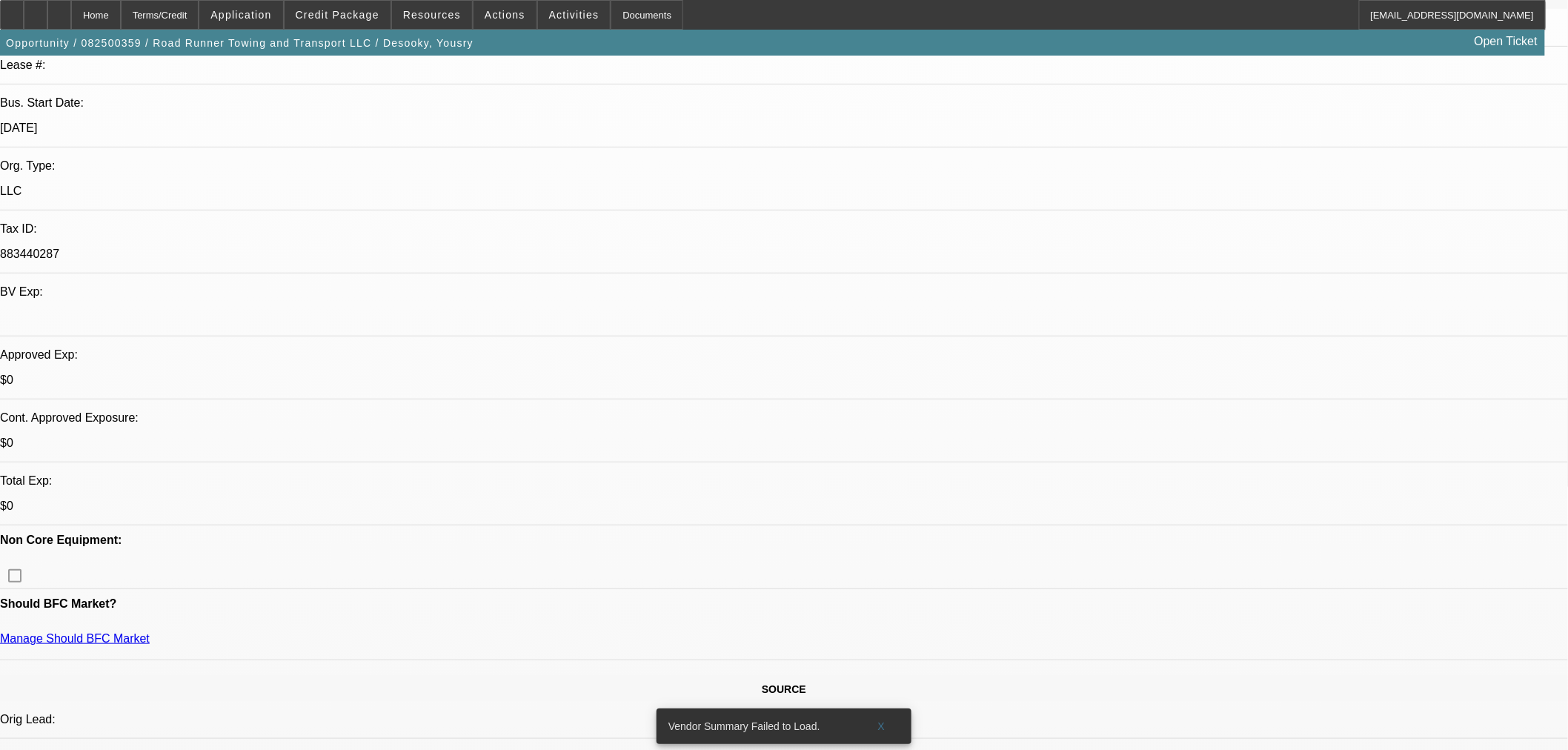
scroll to position [329, 0]
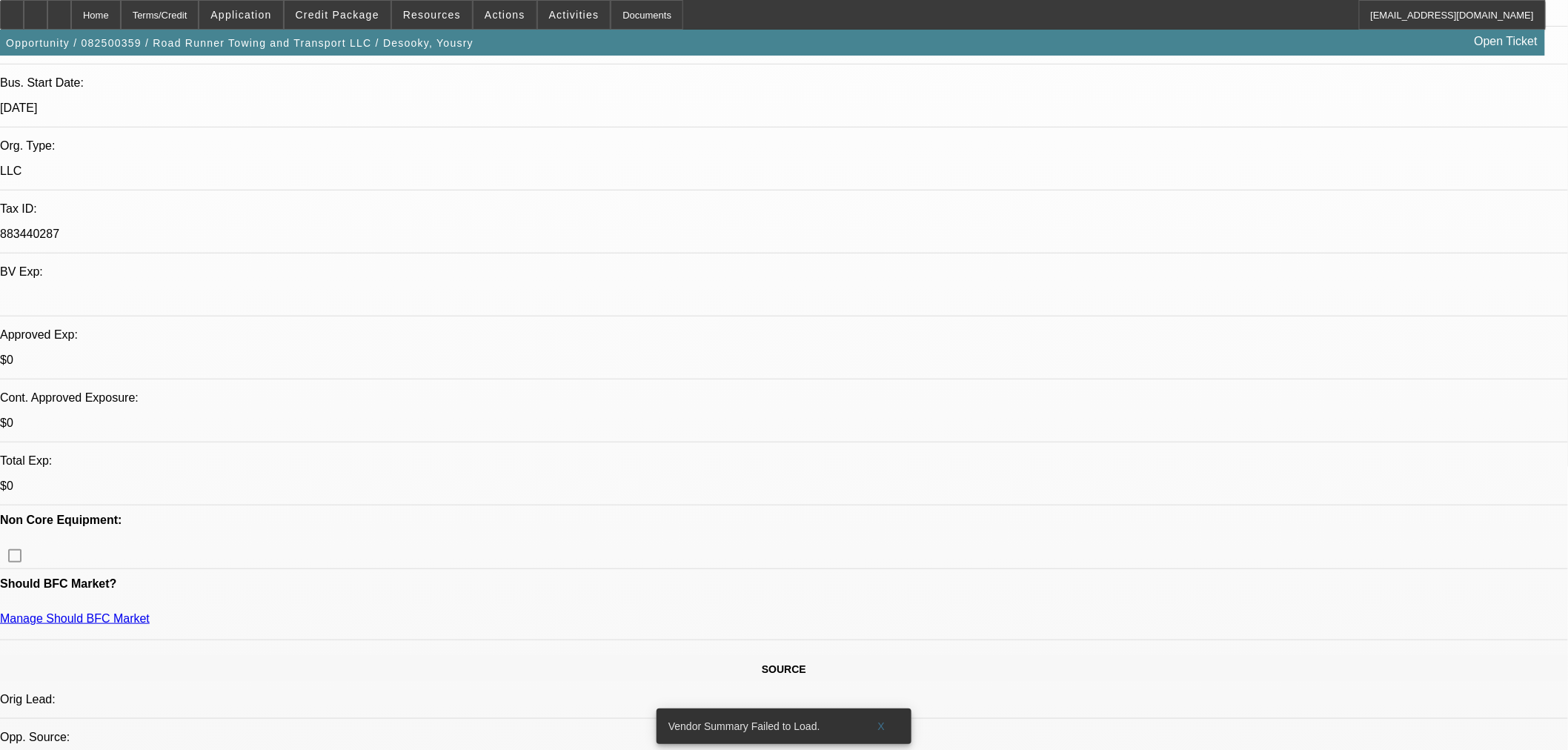
scroll to position [494, 0]
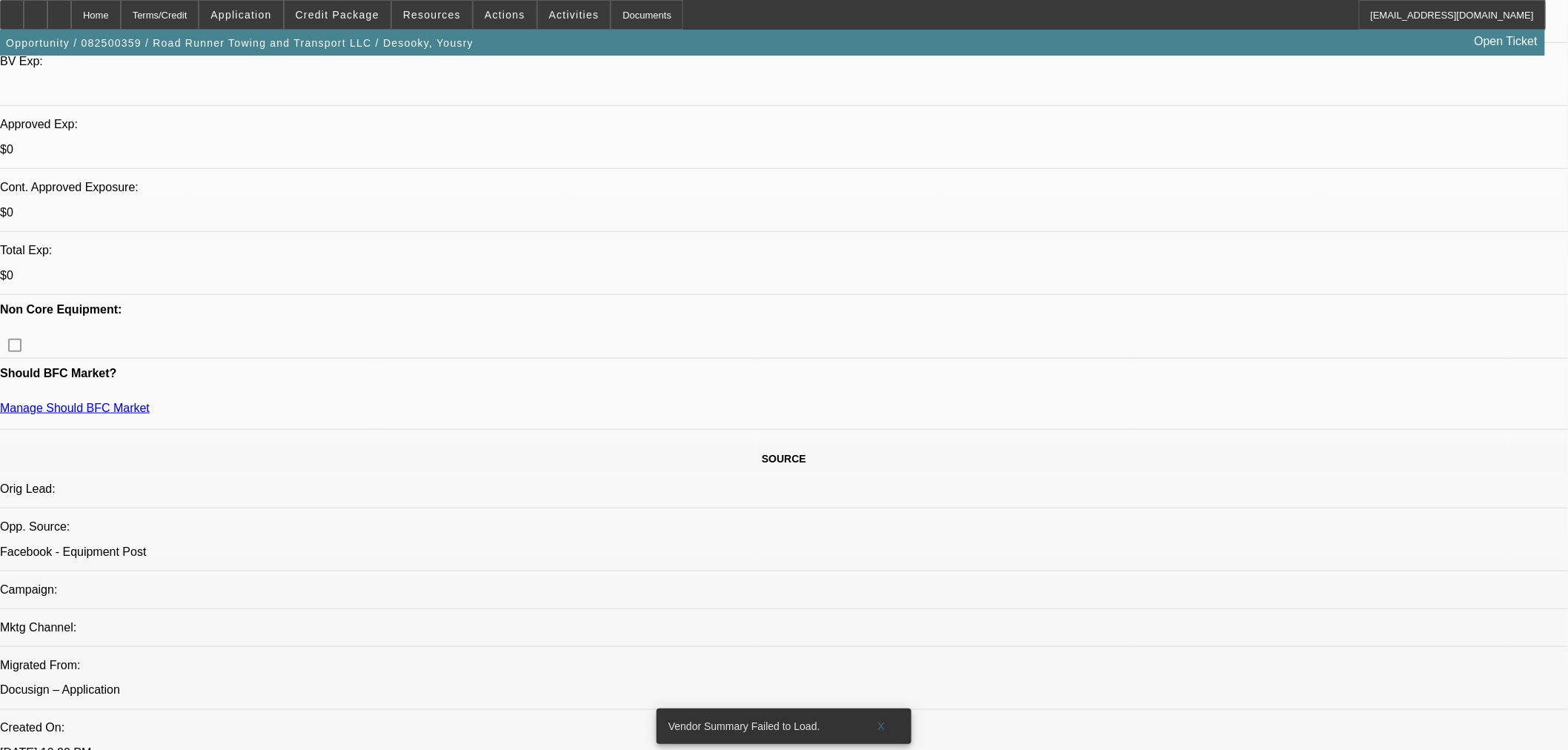
click at [366, 21] on span at bounding box center [338, 14] width 106 height 36
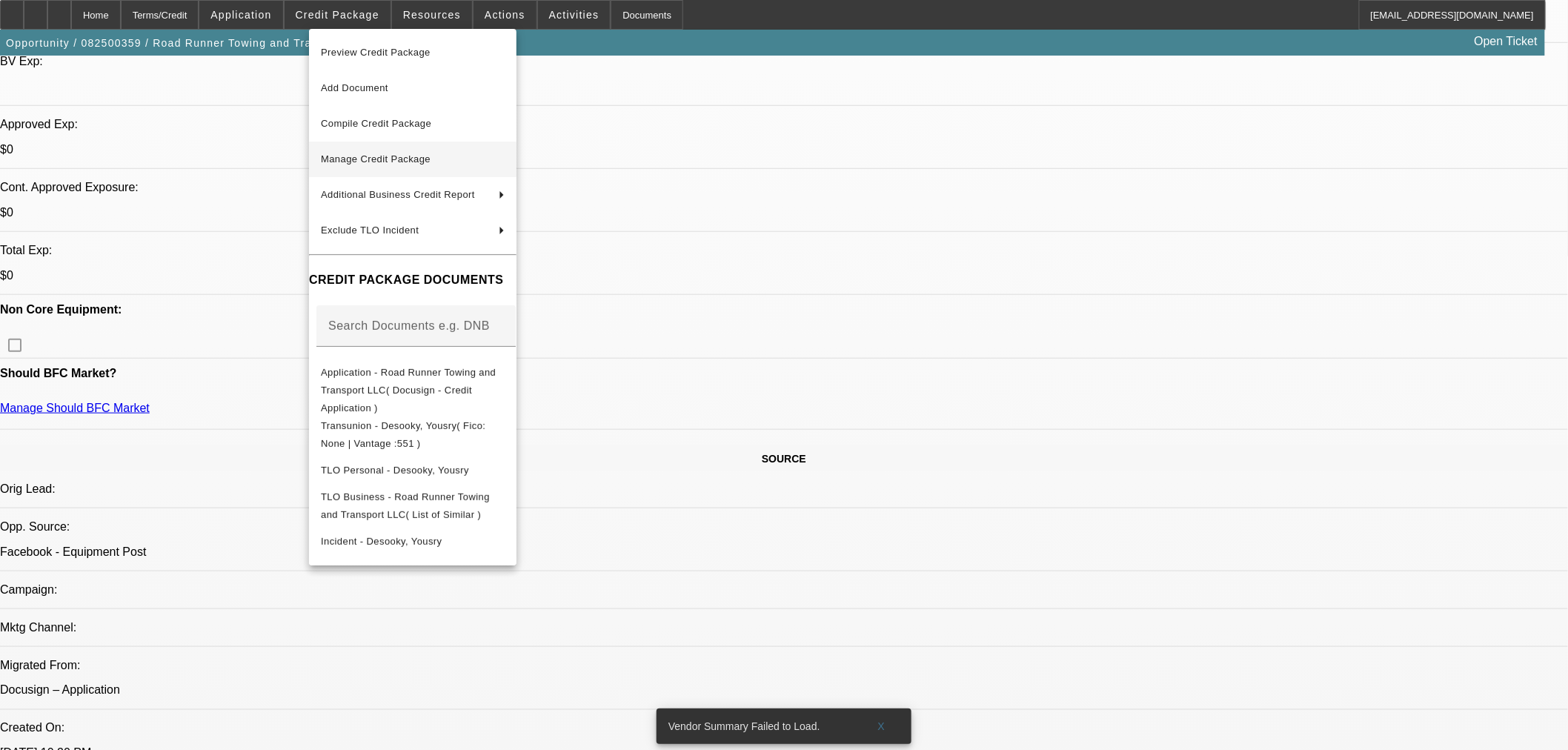
click at [365, 164] on span "Manage Credit Package" at bounding box center [413, 160] width 184 height 17
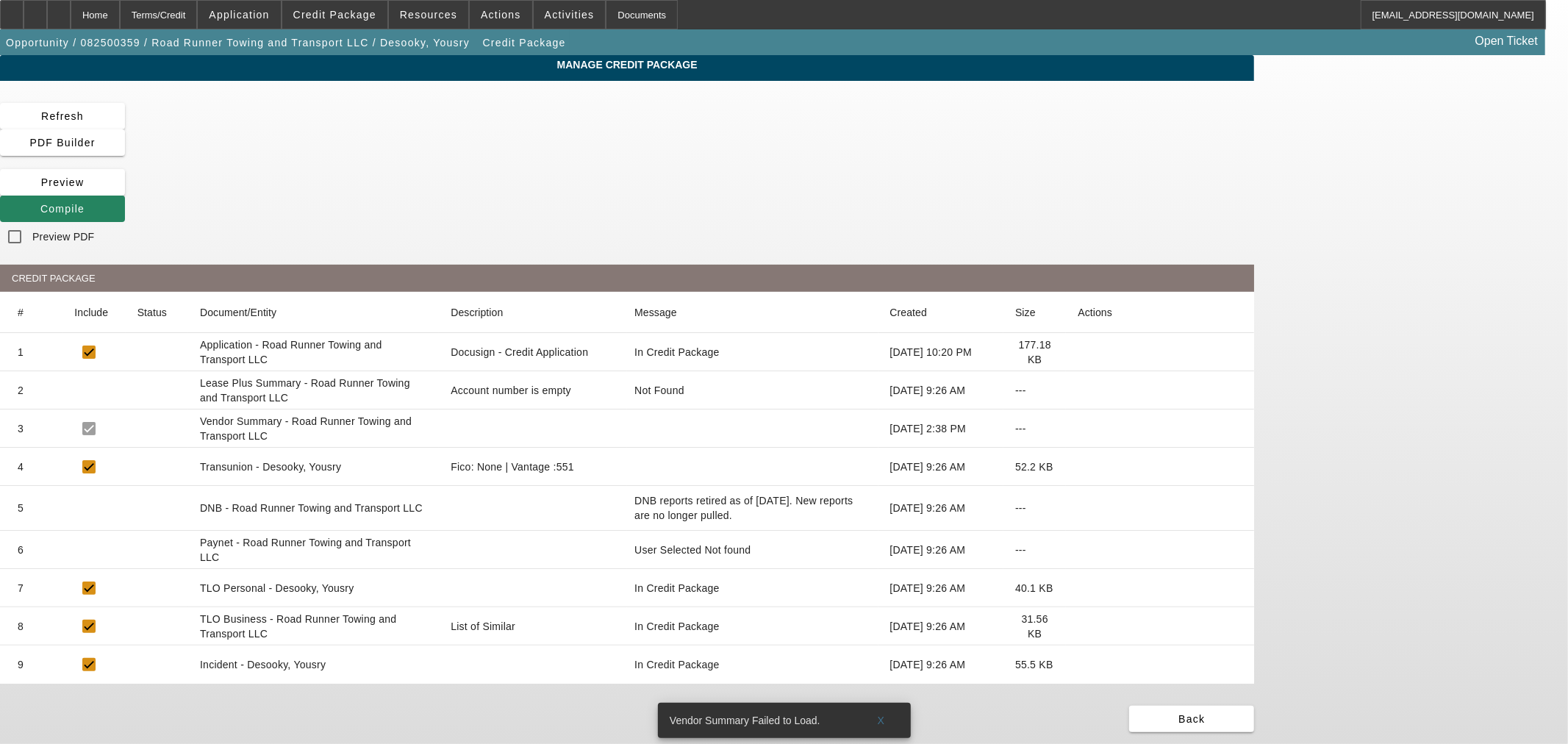
click at [1217, 448] on mat-cell at bounding box center [1159, 467] width 188 height 39
click at [1218, 448] on mat-cell at bounding box center [1159, 467] width 188 height 39
click at [1078, 467] on icon at bounding box center [1078, 467] width 0 height 0
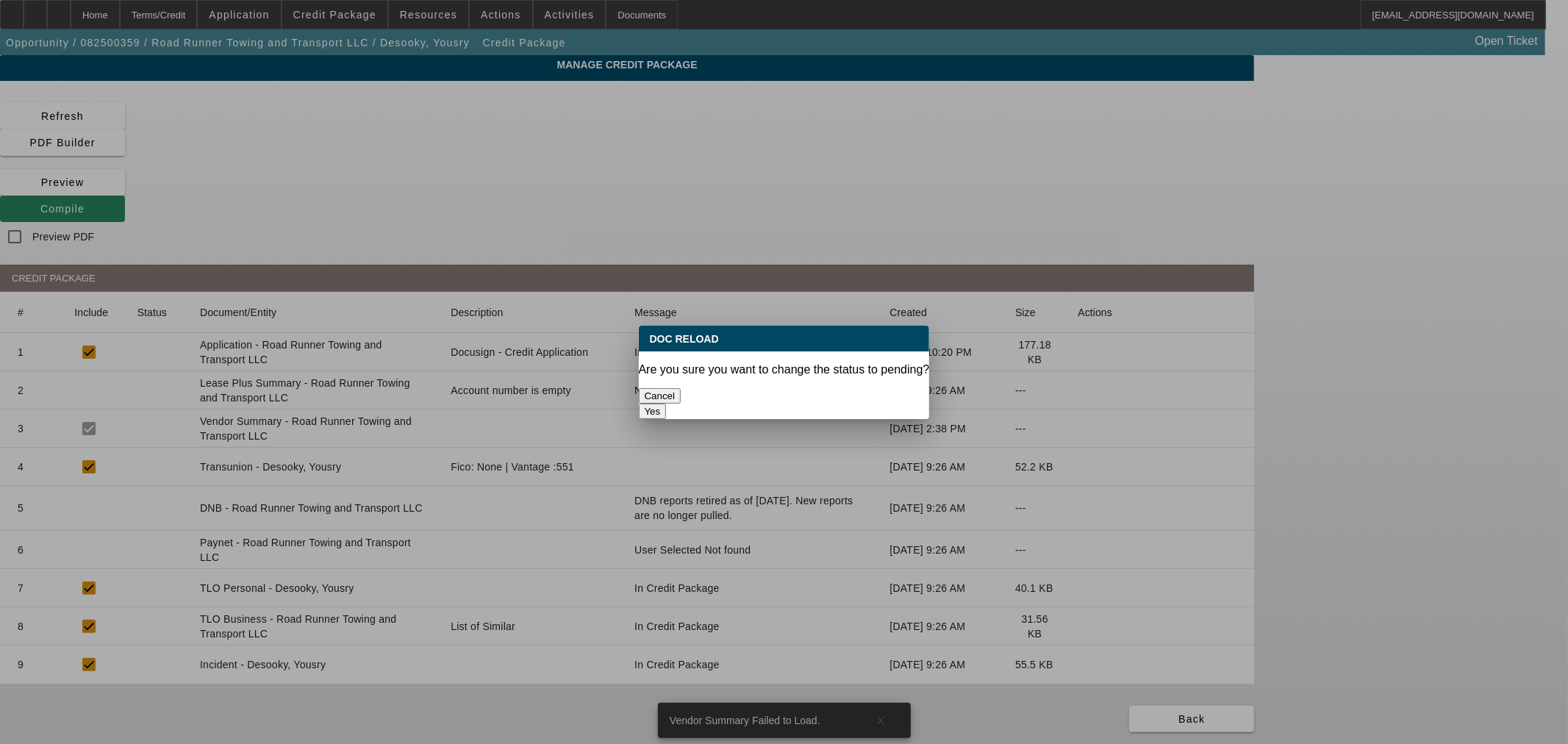
click at [667, 404] on button "Yes" at bounding box center [653, 412] width 28 height 16
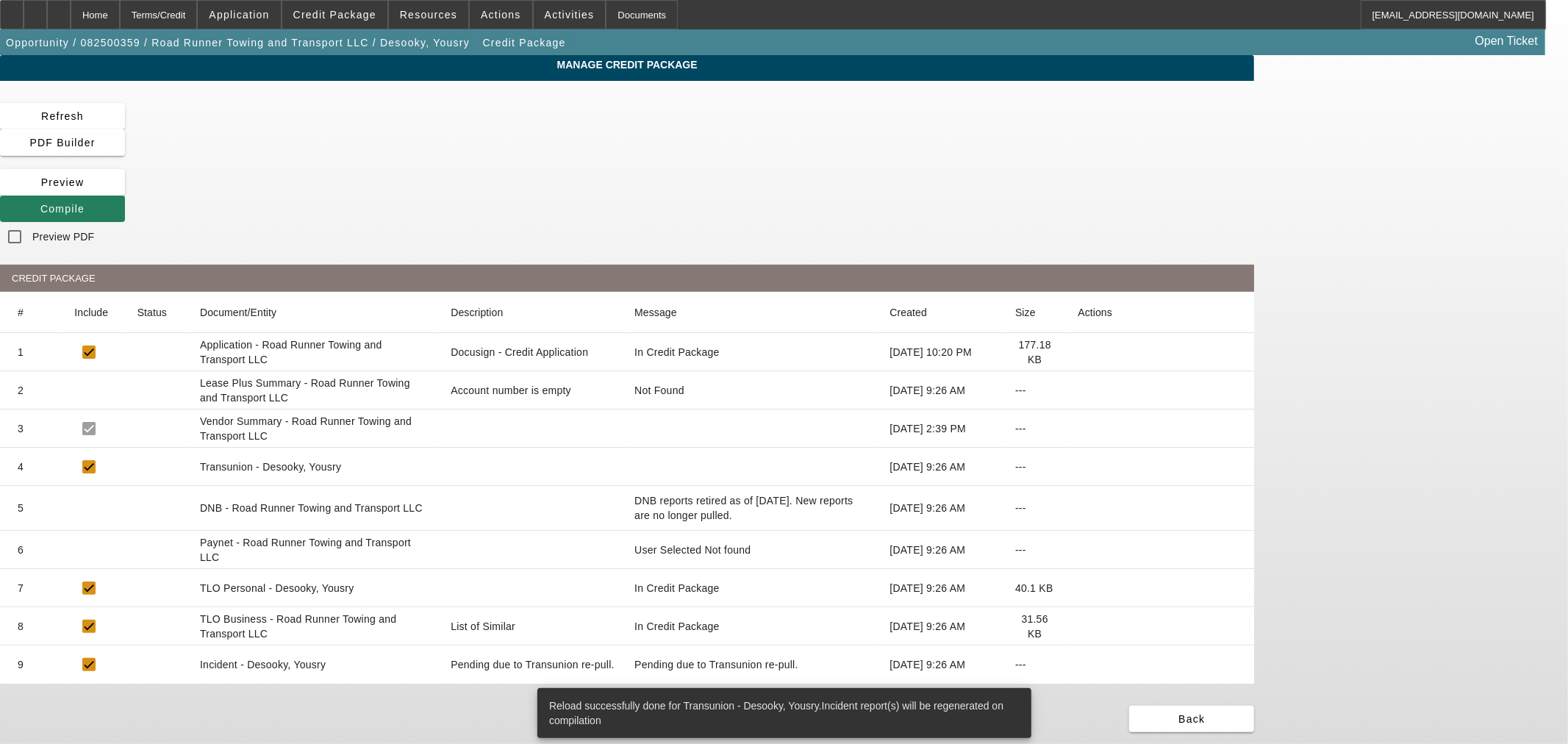
click at [125, 191] on span at bounding box center [62, 209] width 125 height 35
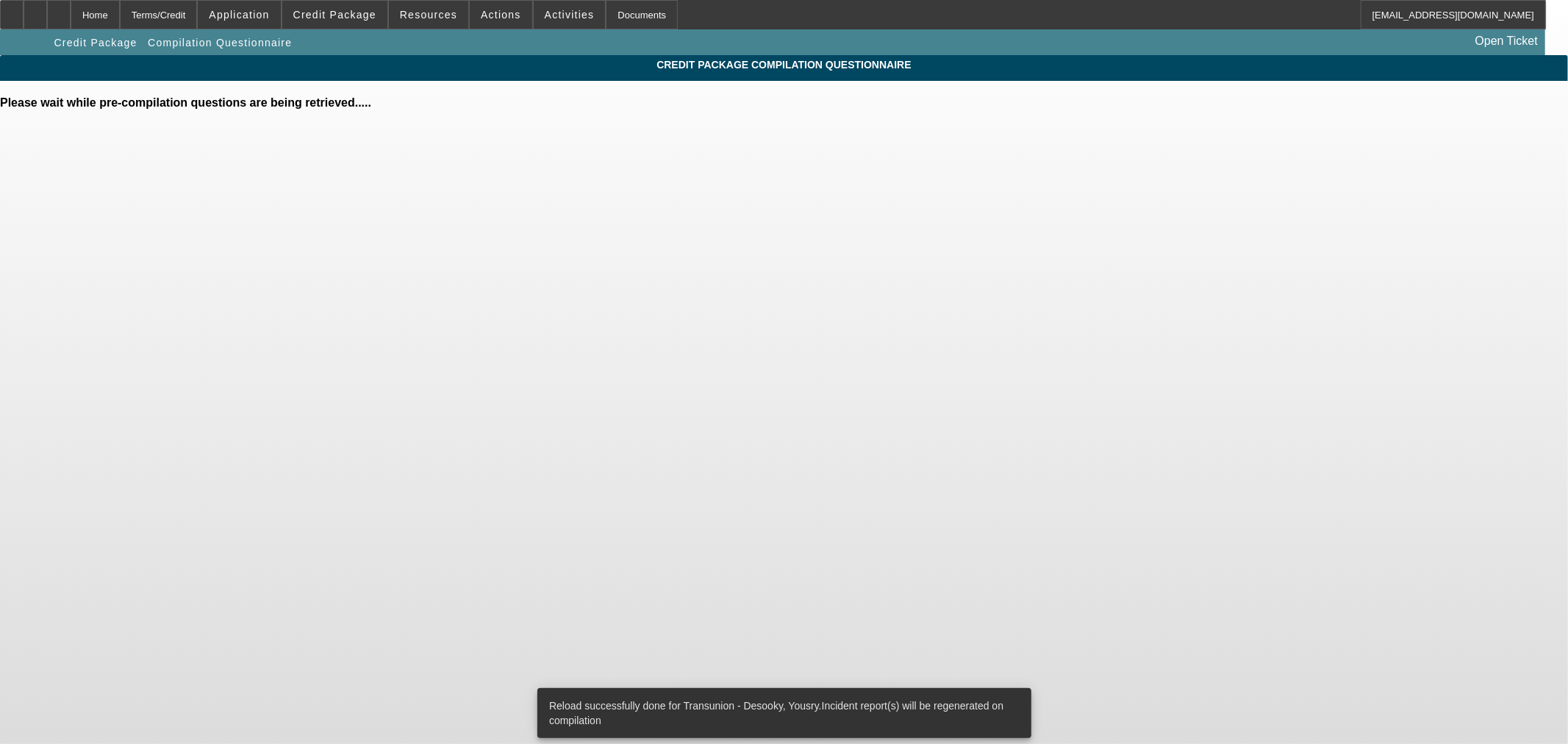
click at [1032, 109] on div "Please wait while pre-compilation questions are being retrieved....." at bounding box center [784, 102] width 1568 height 13
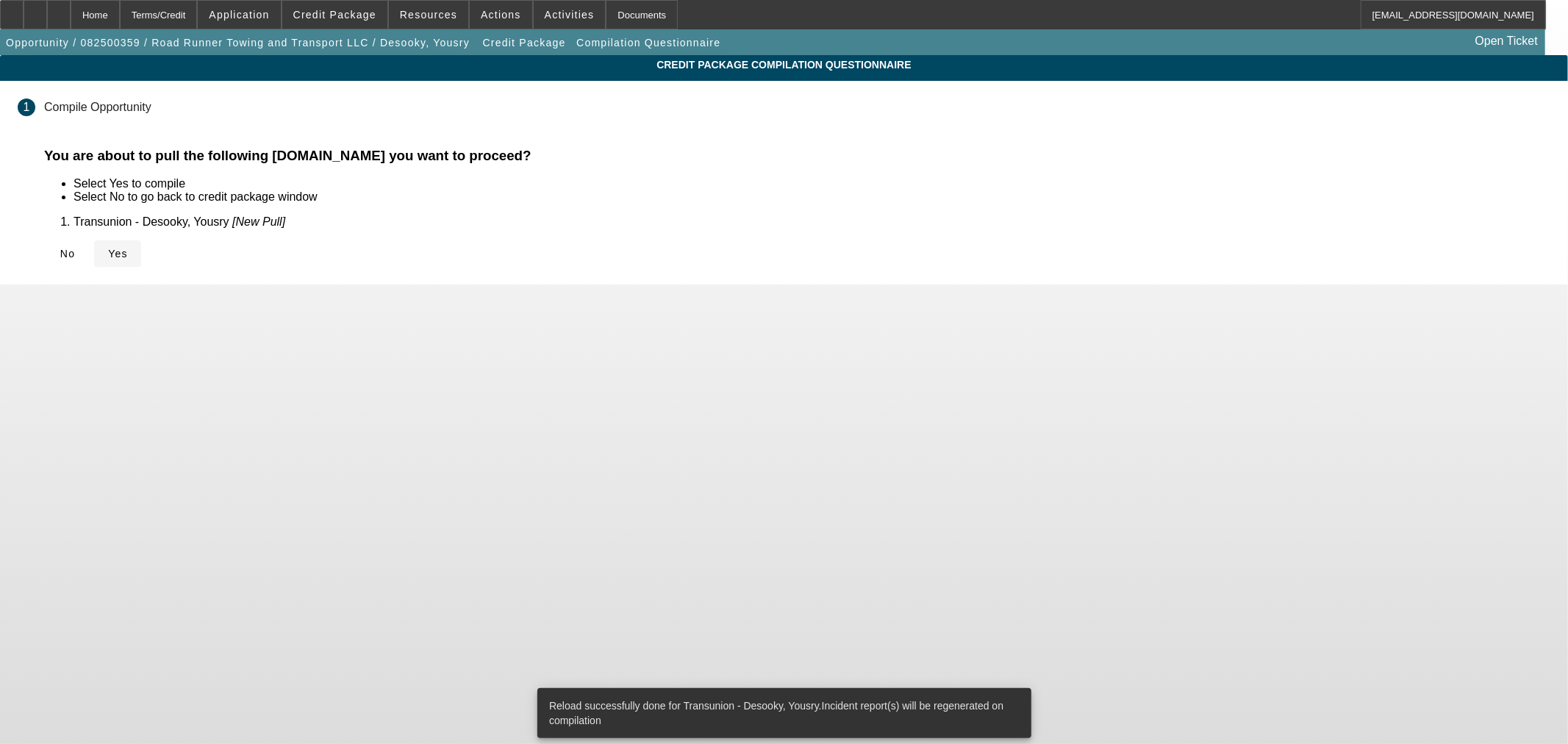
click at [108, 249] on icon at bounding box center [108, 254] width 0 height 12
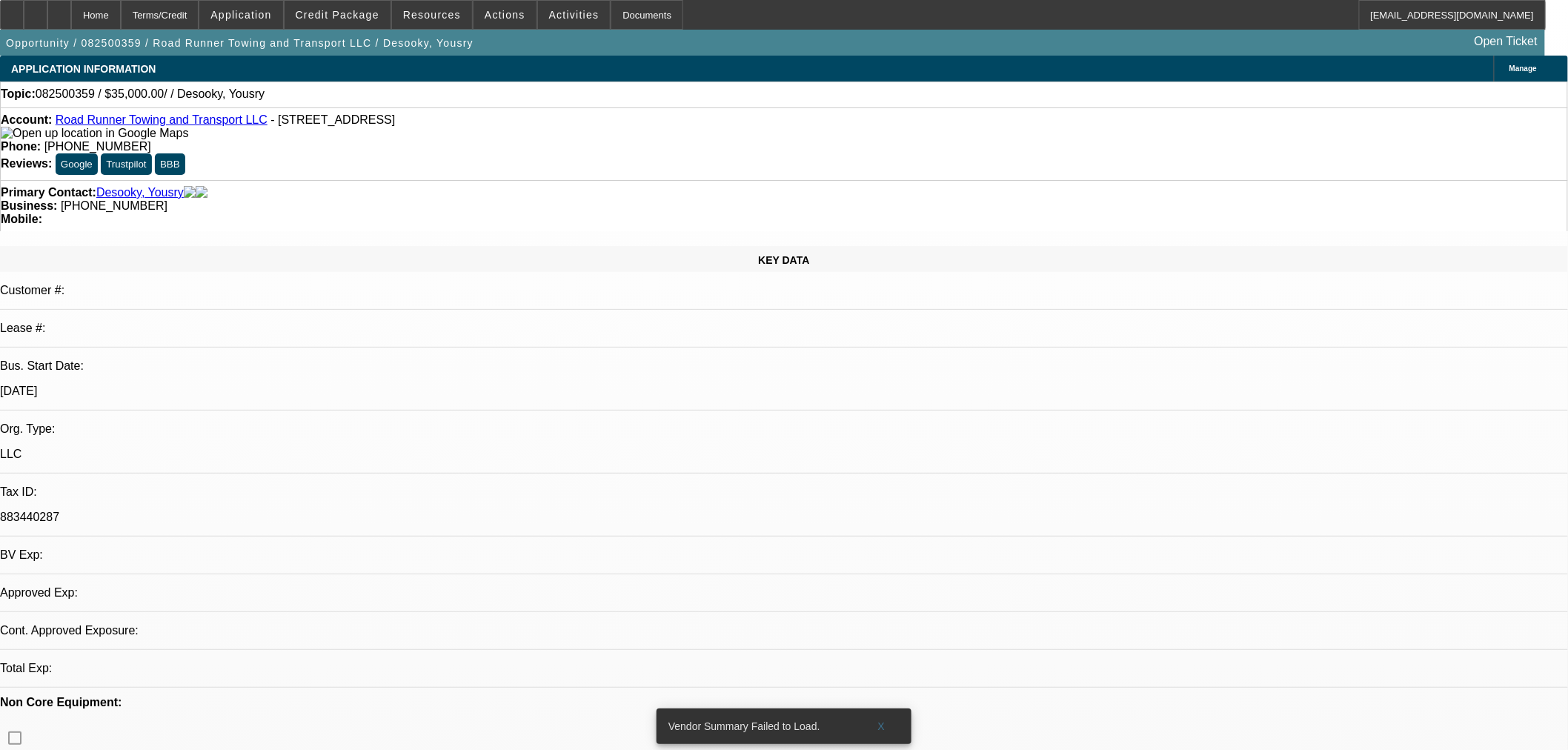
select select "0"
select select "2"
select select "0.1"
select select "4"
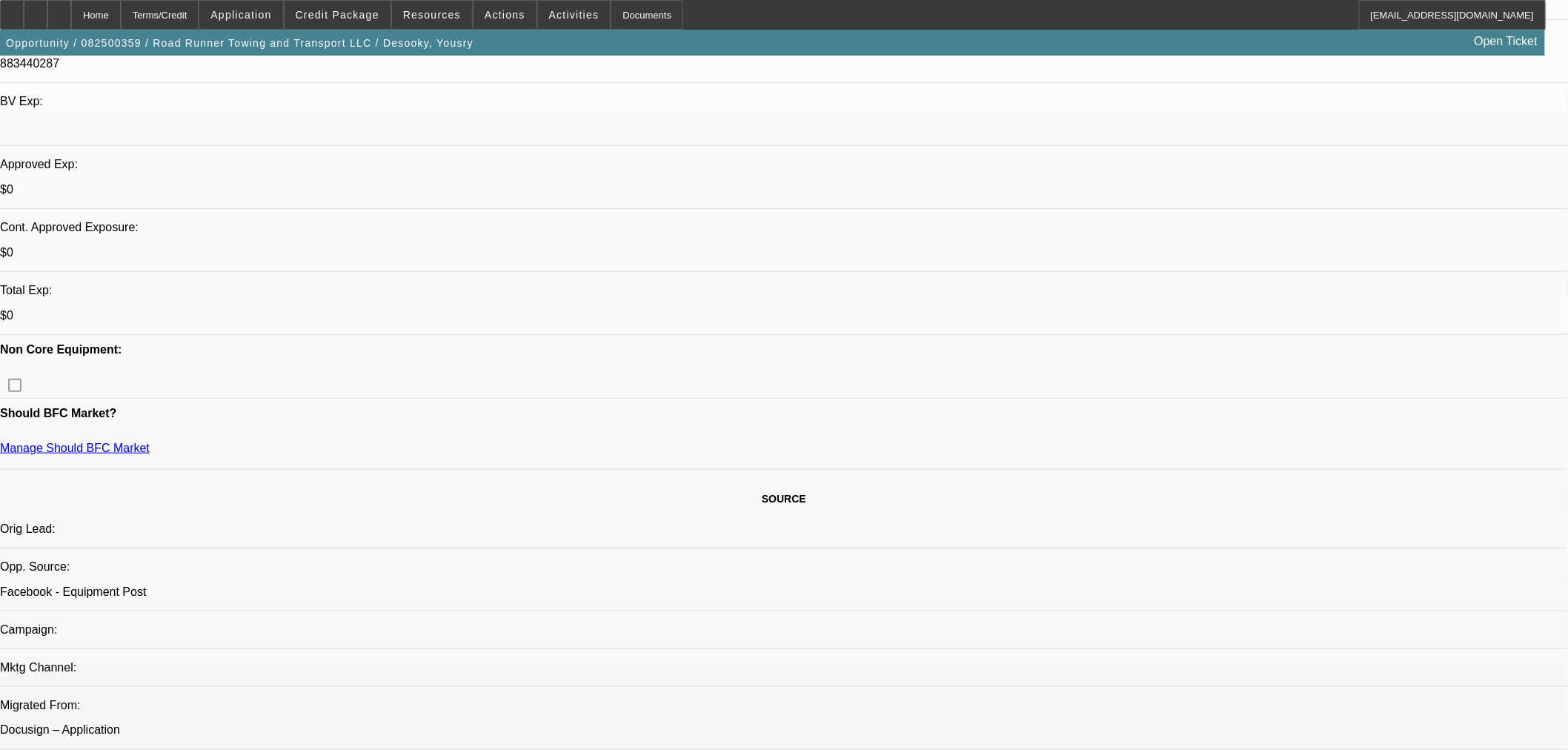
scroll to position [411, 0]
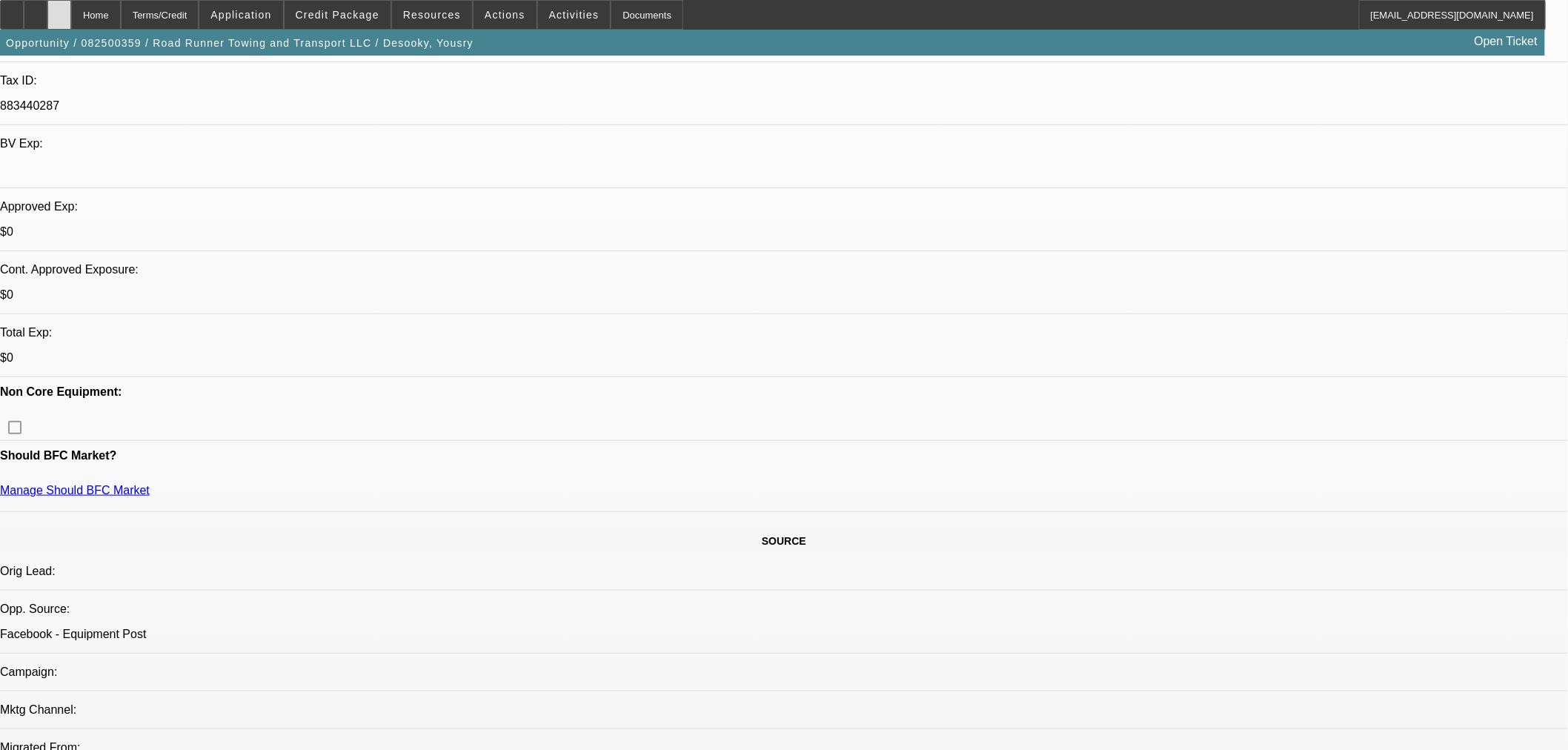
click at [71, 17] on div at bounding box center [60, 14] width 24 height 29
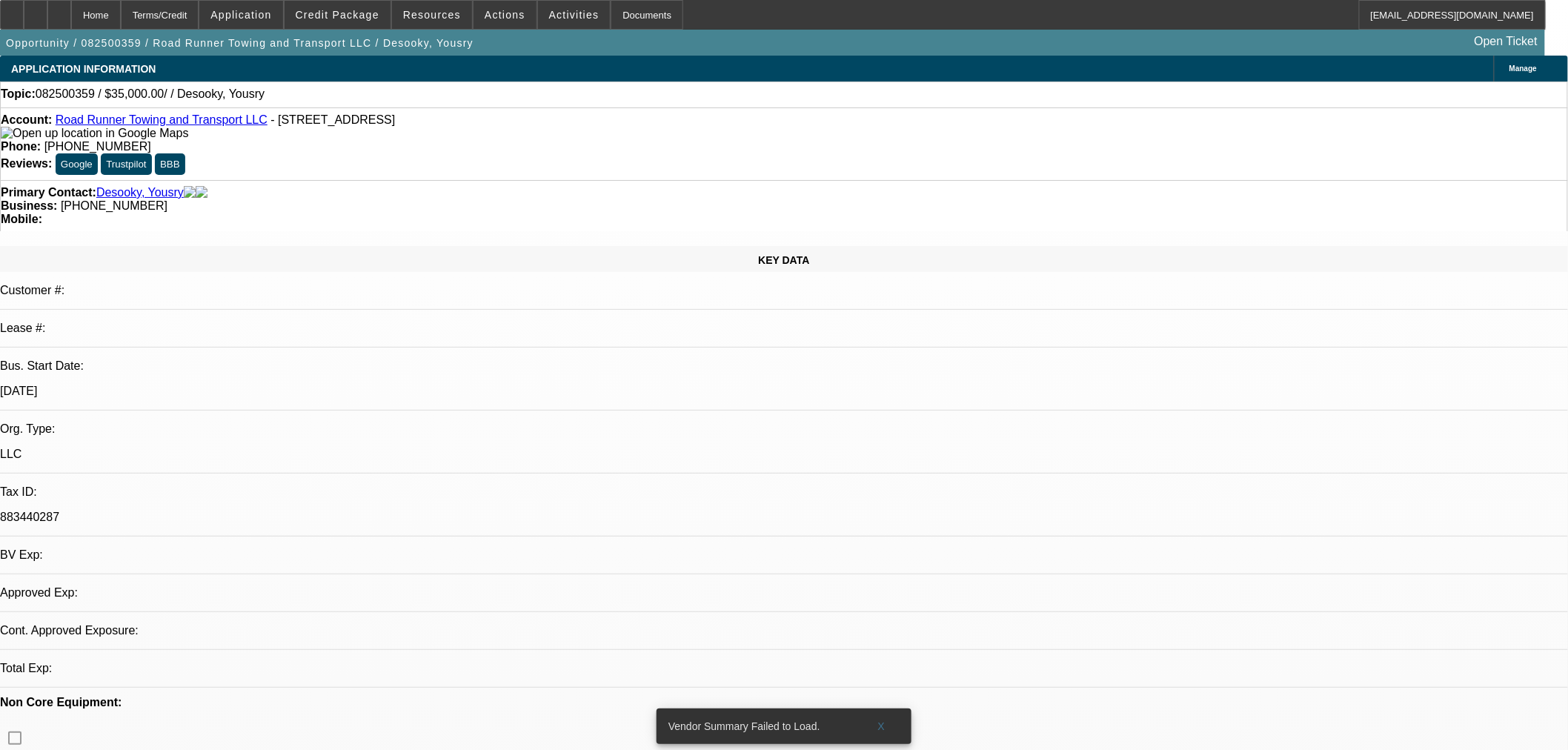
select select "0"
select select "2"
select select "0.1"
select select "2"
select select "4"
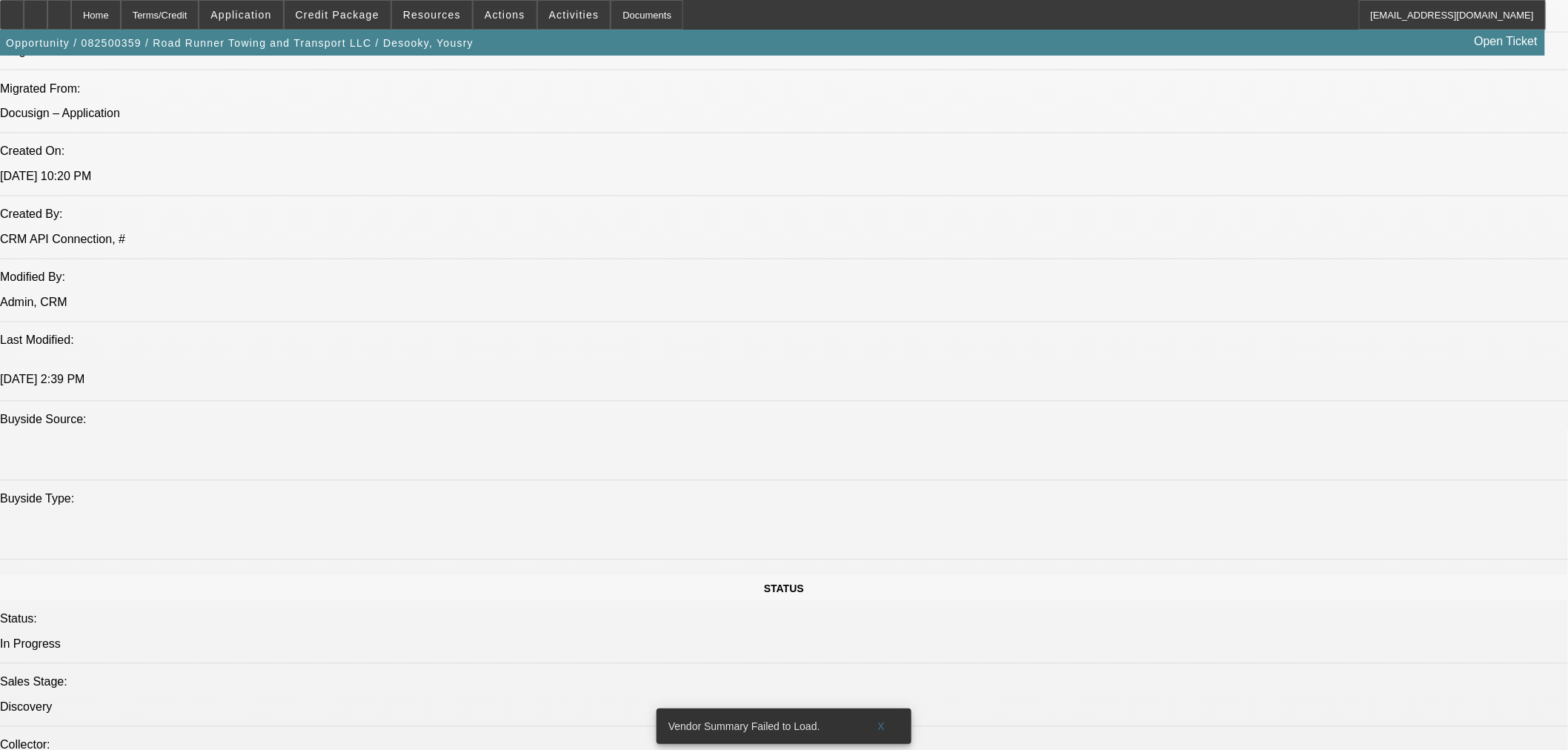
scroll to position [1483, 0]
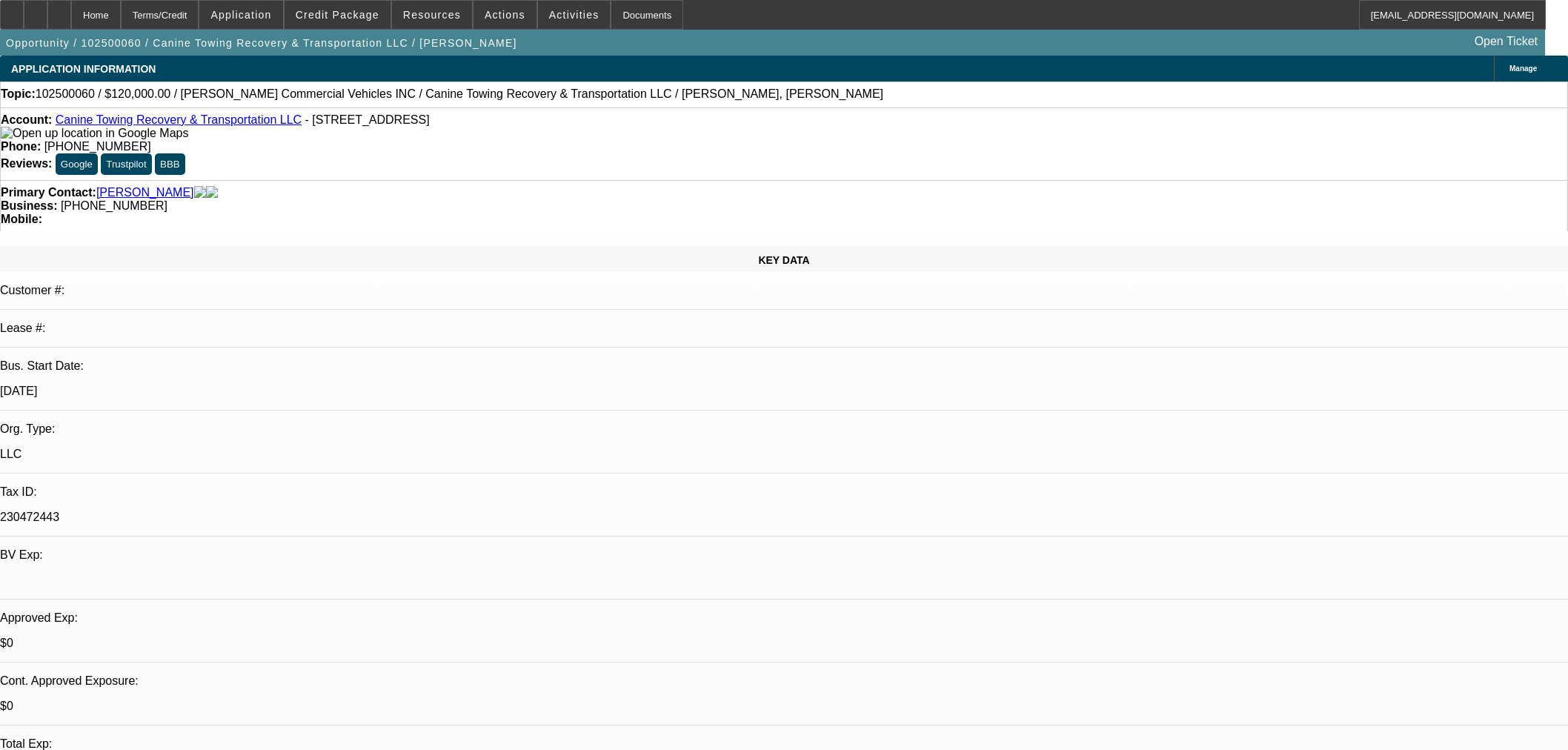
select select "0"
select select "2"
select select "0.1"
select select "4"
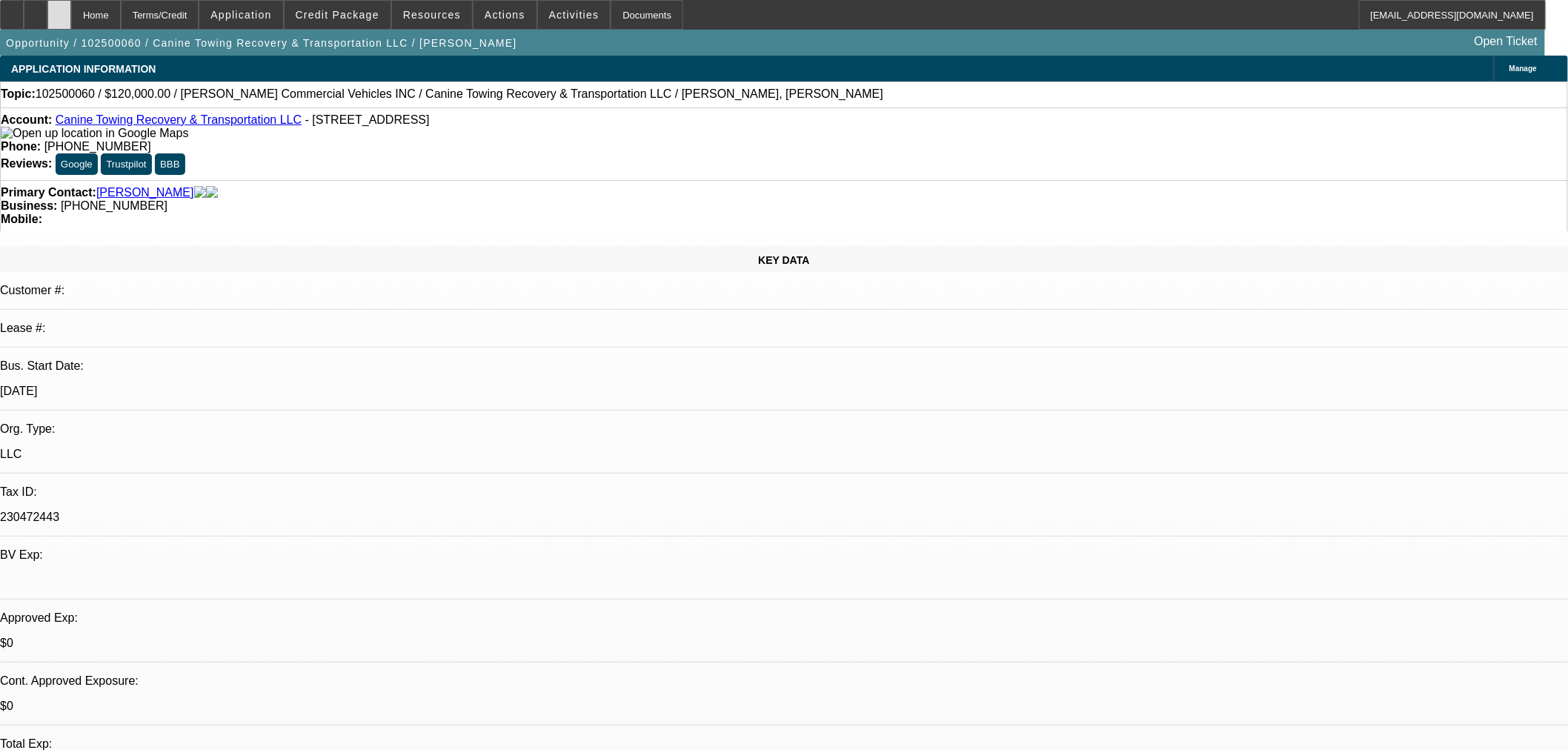
click at [60, 10] on icon at bounding box center [60, 10] width 0 height 0
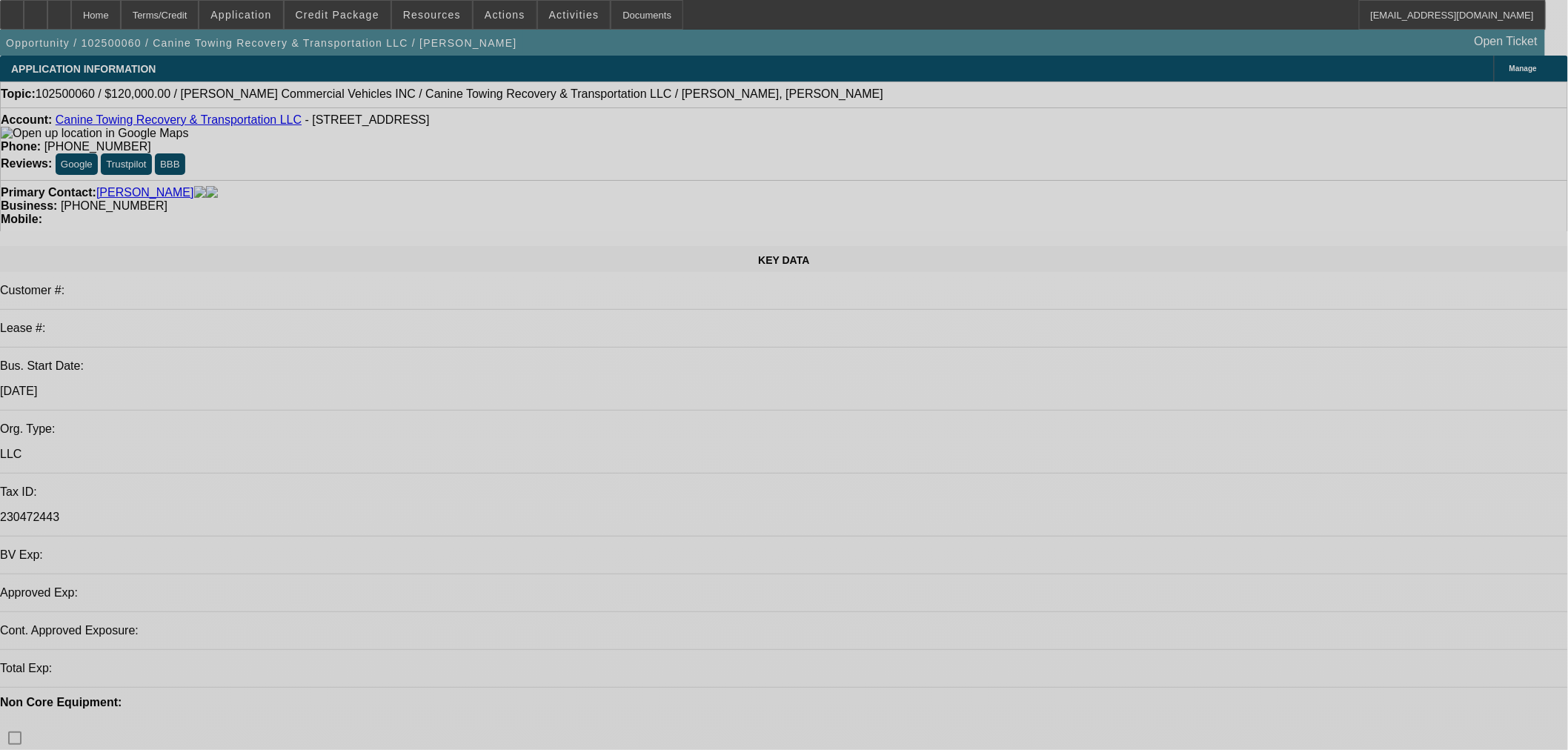
select select "0"
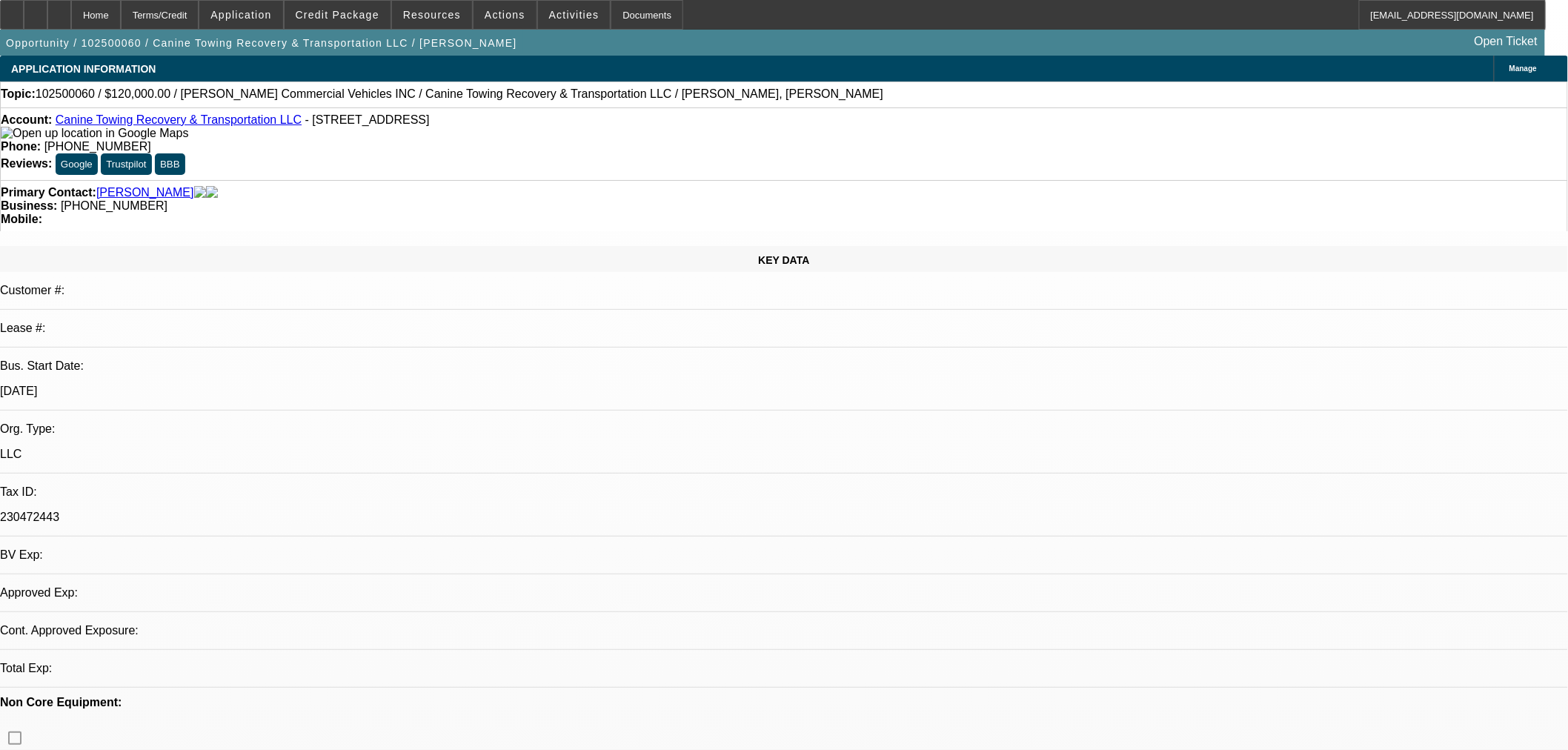
select select "2"
select select "0.1"
select select "4"
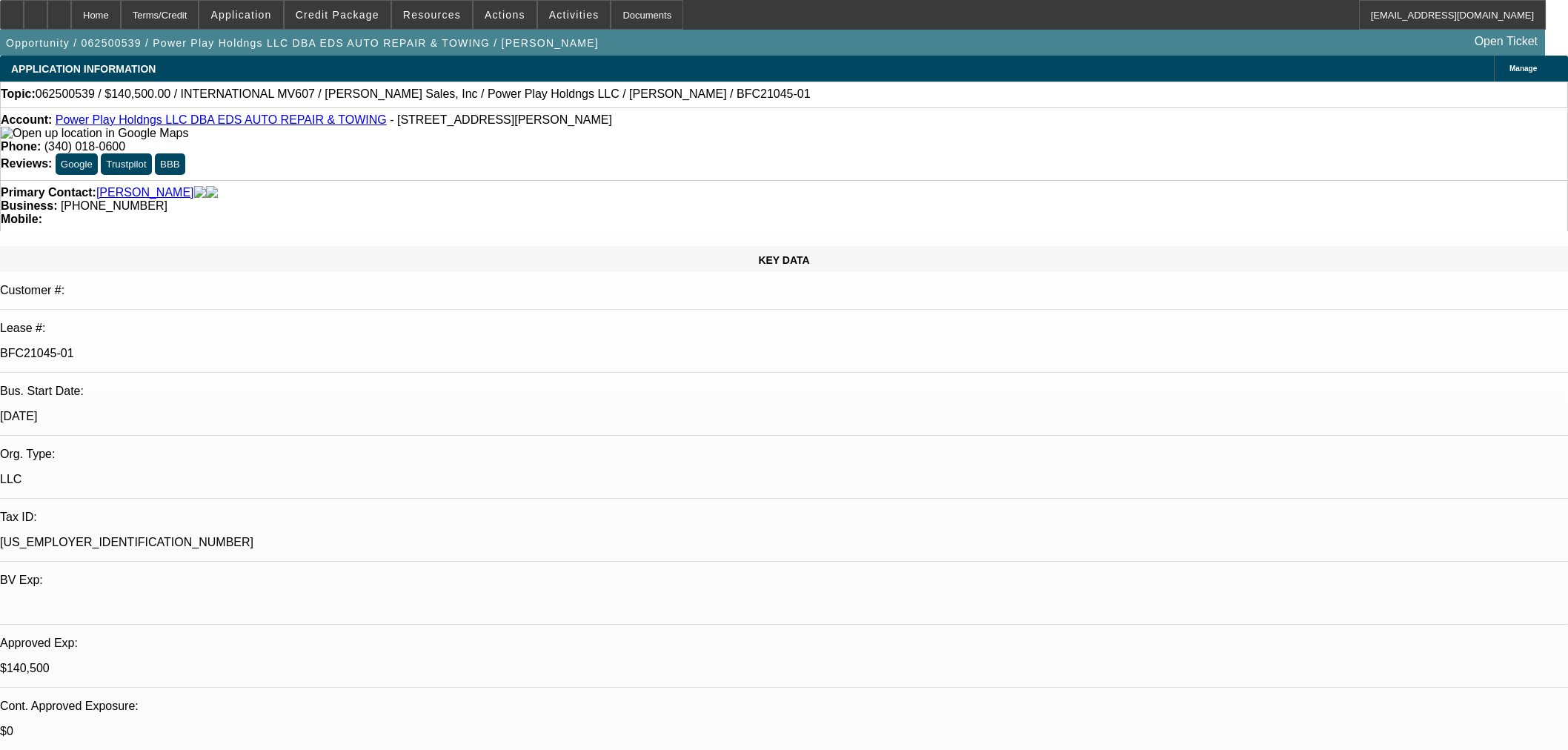
select select "0"
select select "2"
select select "0.1"
select select "4"
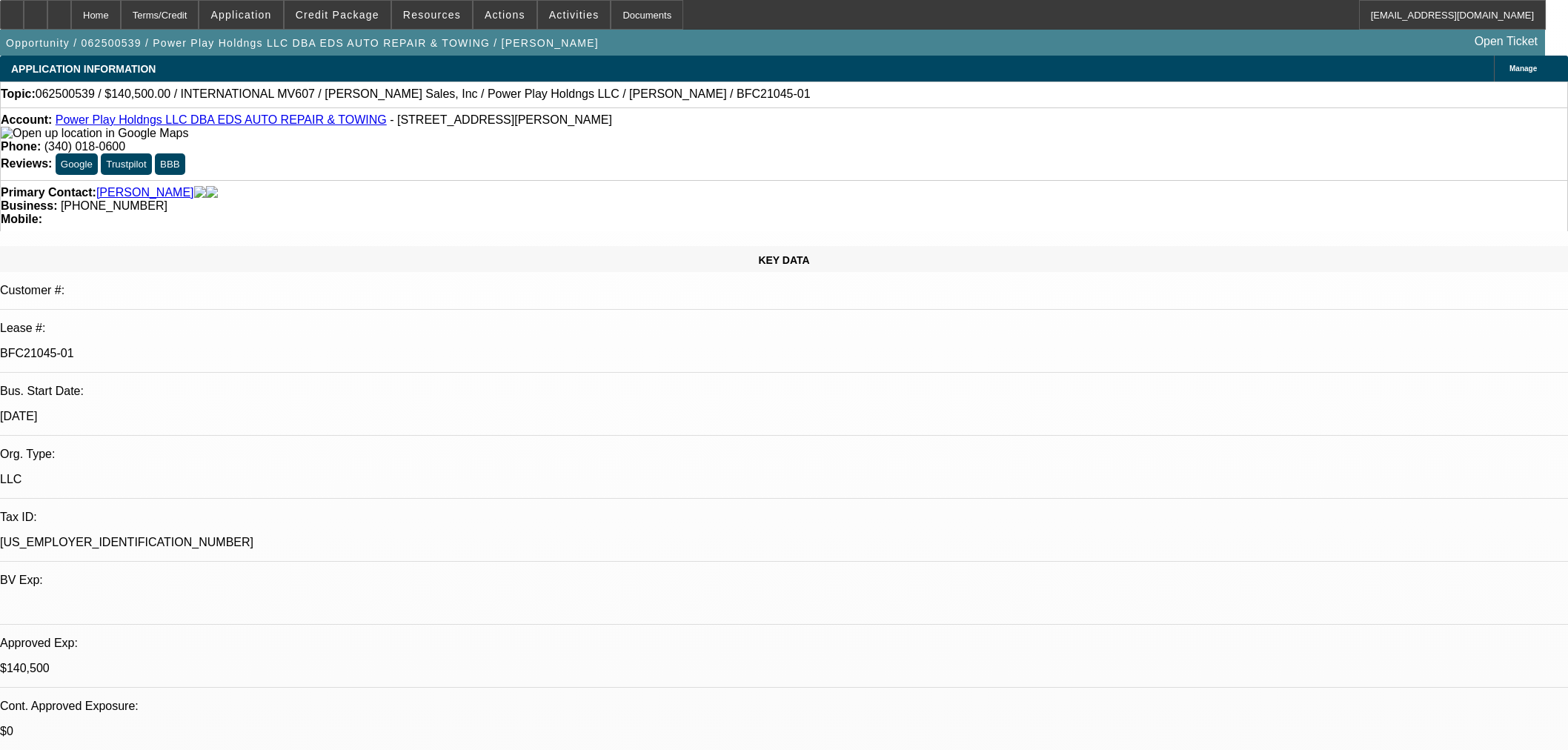
select select "0"
select select "2"
select select "0.1"
select select "4"
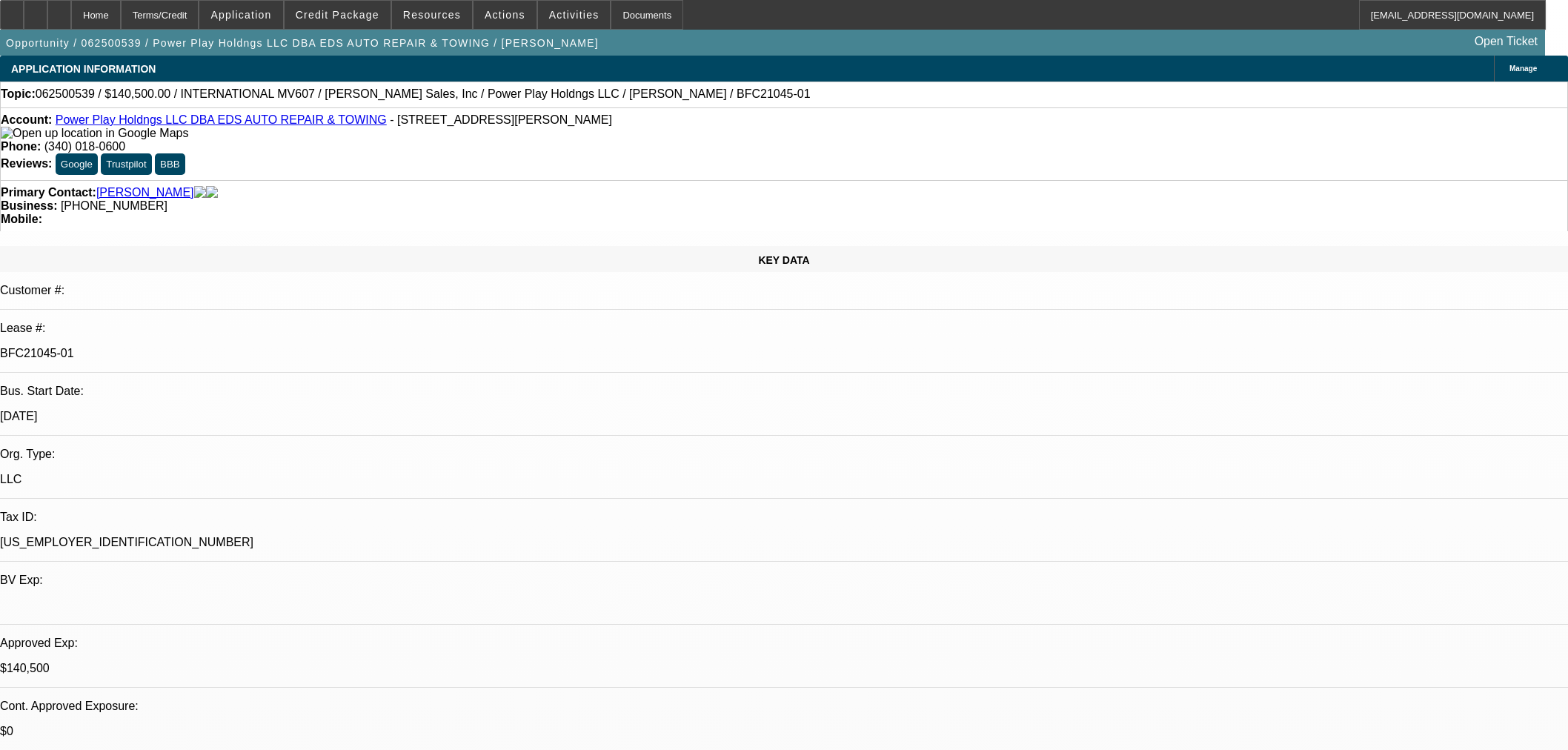
select select "0.1"
select select "2"
select select "0.1"
select select "4"
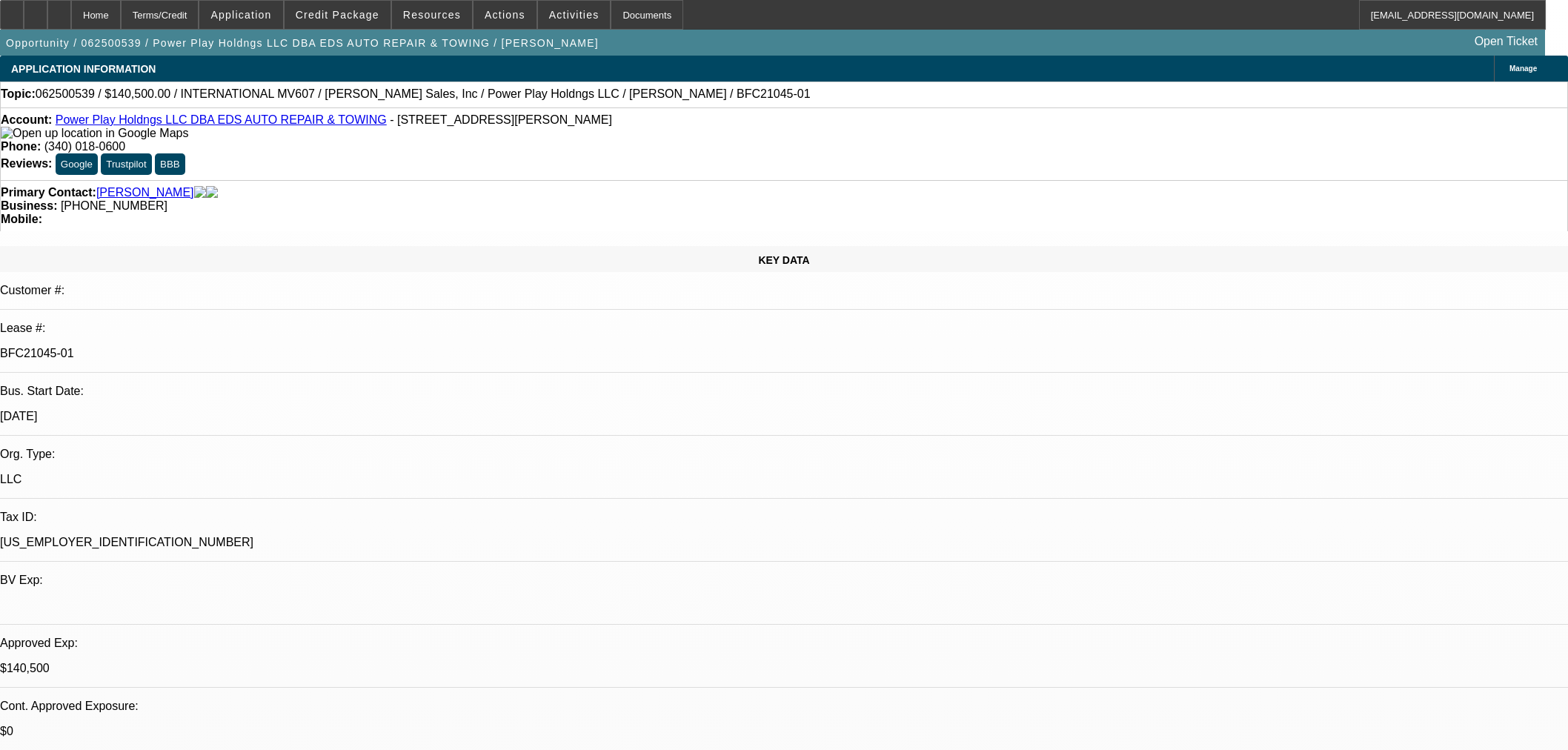
select select "2"
select select "0.1"
select select "4"
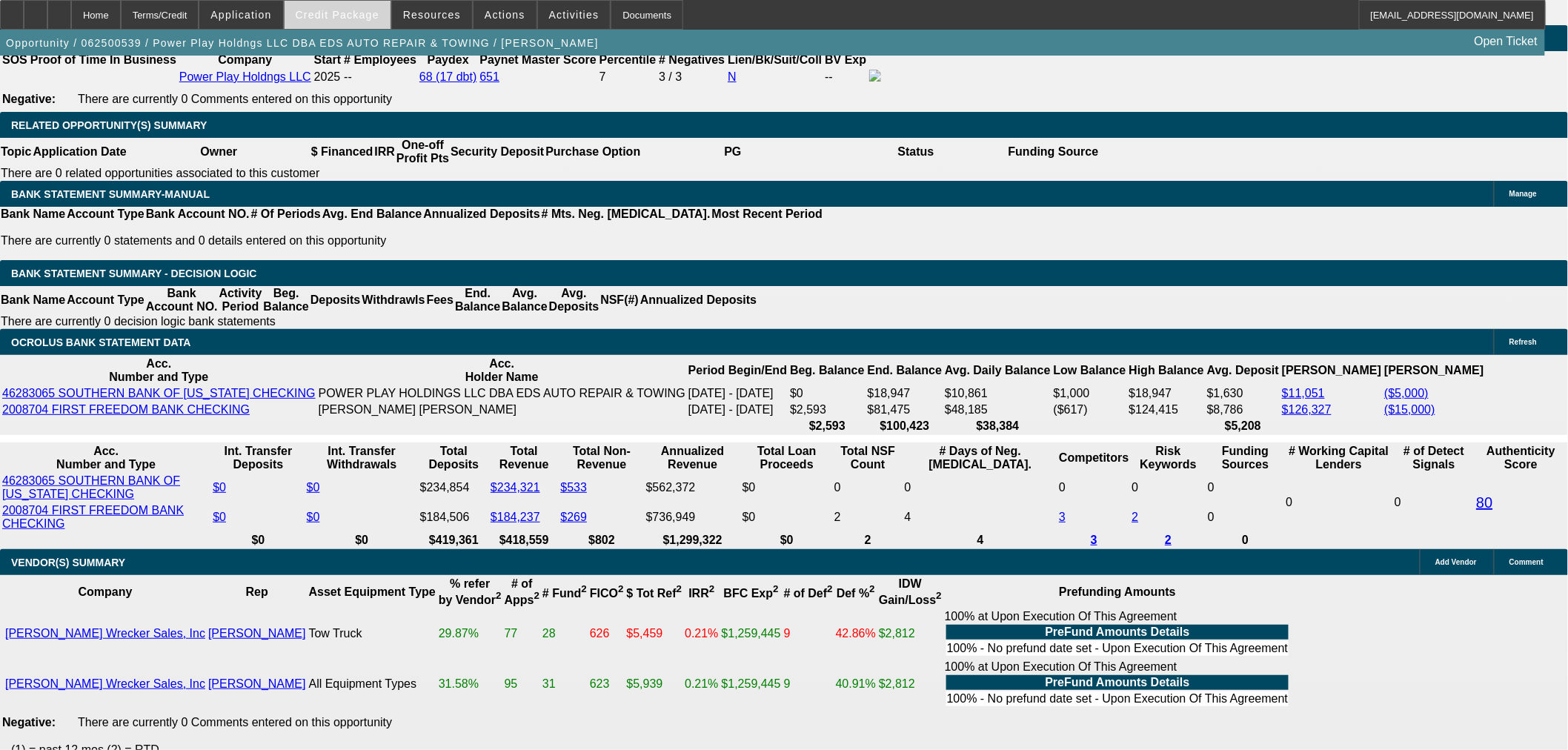
click at [345, 9] on span "Credit Package" at bounding box center [338, 14] width 84 height 12
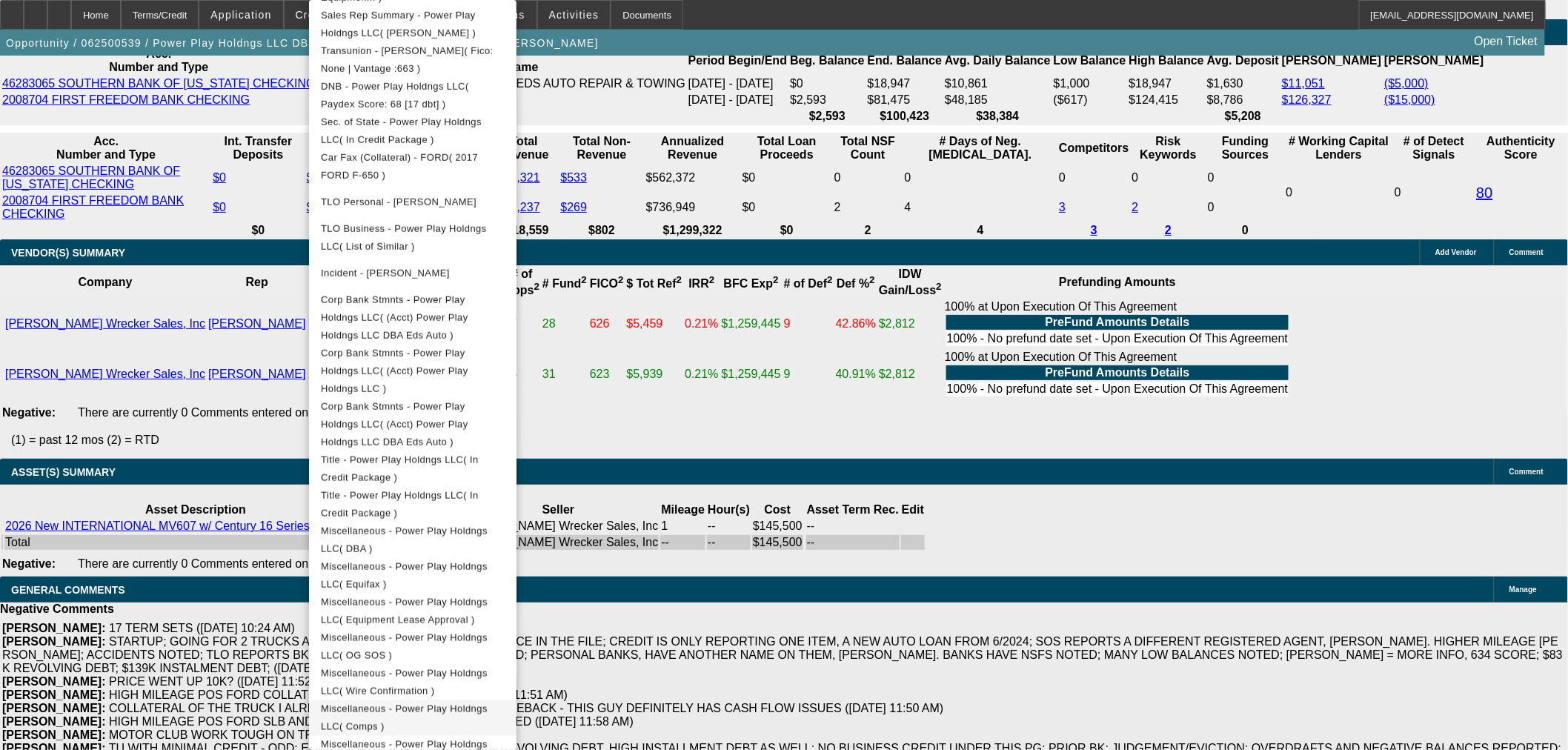
scroll to position [2882, 0]
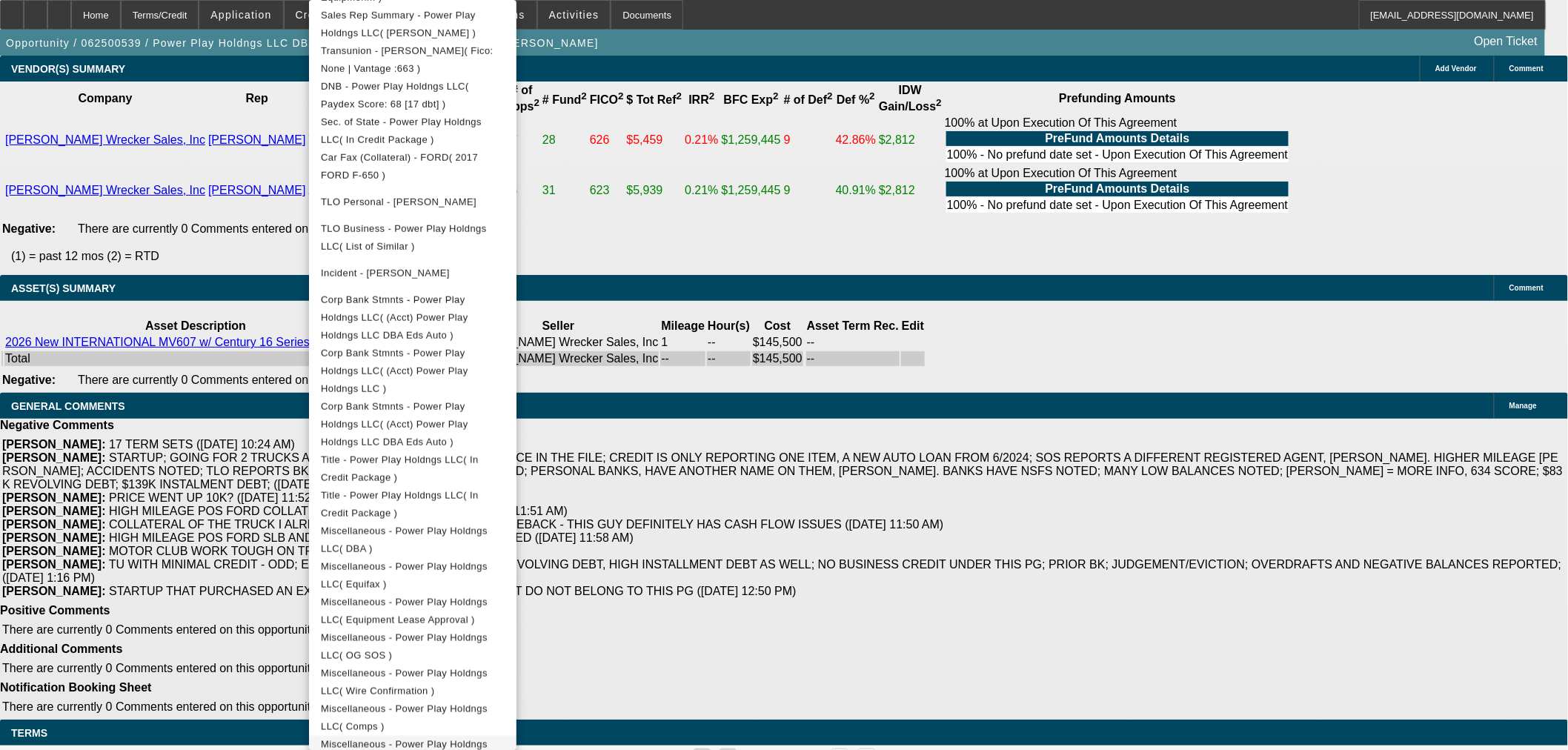
click at [475, 739] on span "Miscellaneous - Power Play Holdngs LLC( Collateral )" at bounding box center [404, 753] width 167 height 29
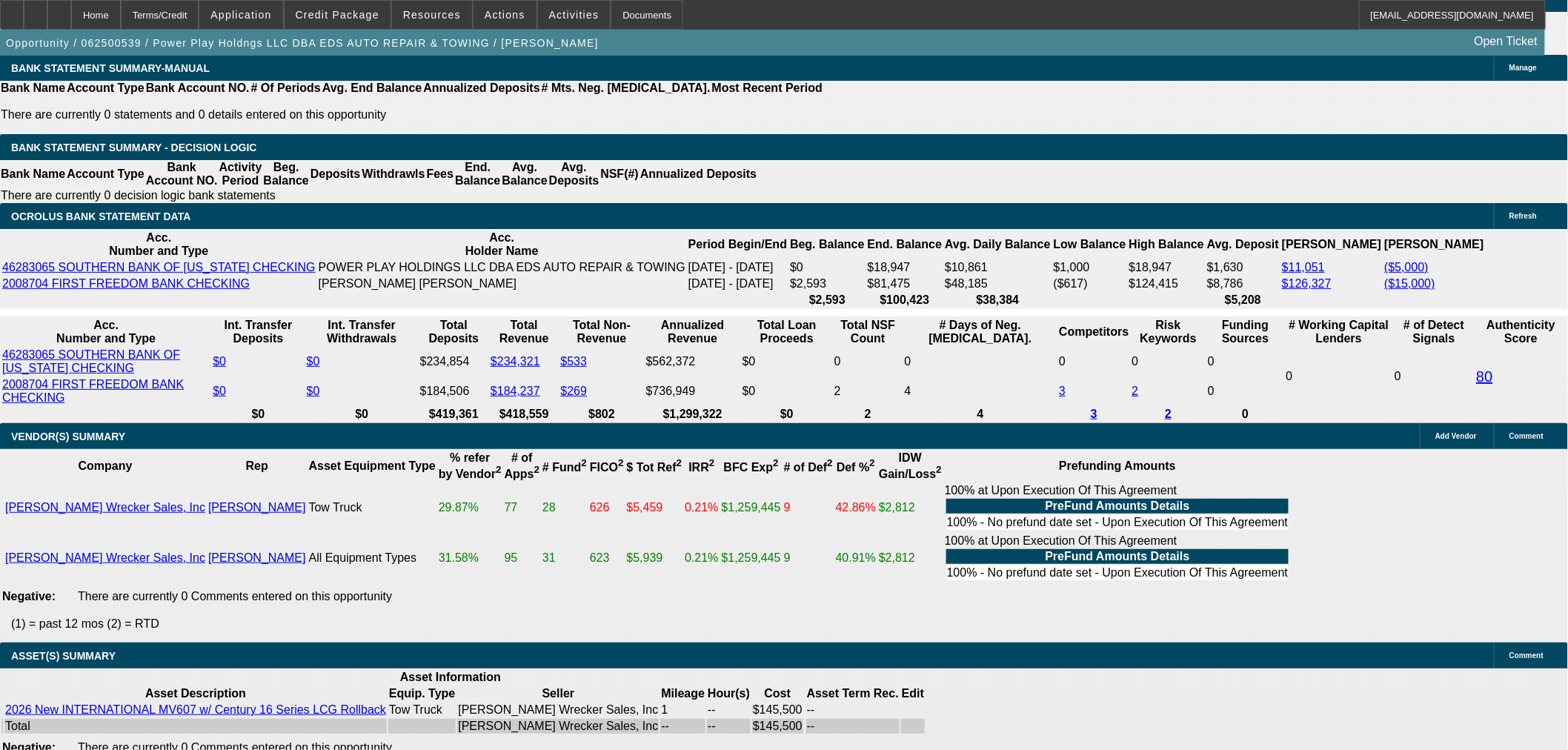
scroll to position [2635, 0]
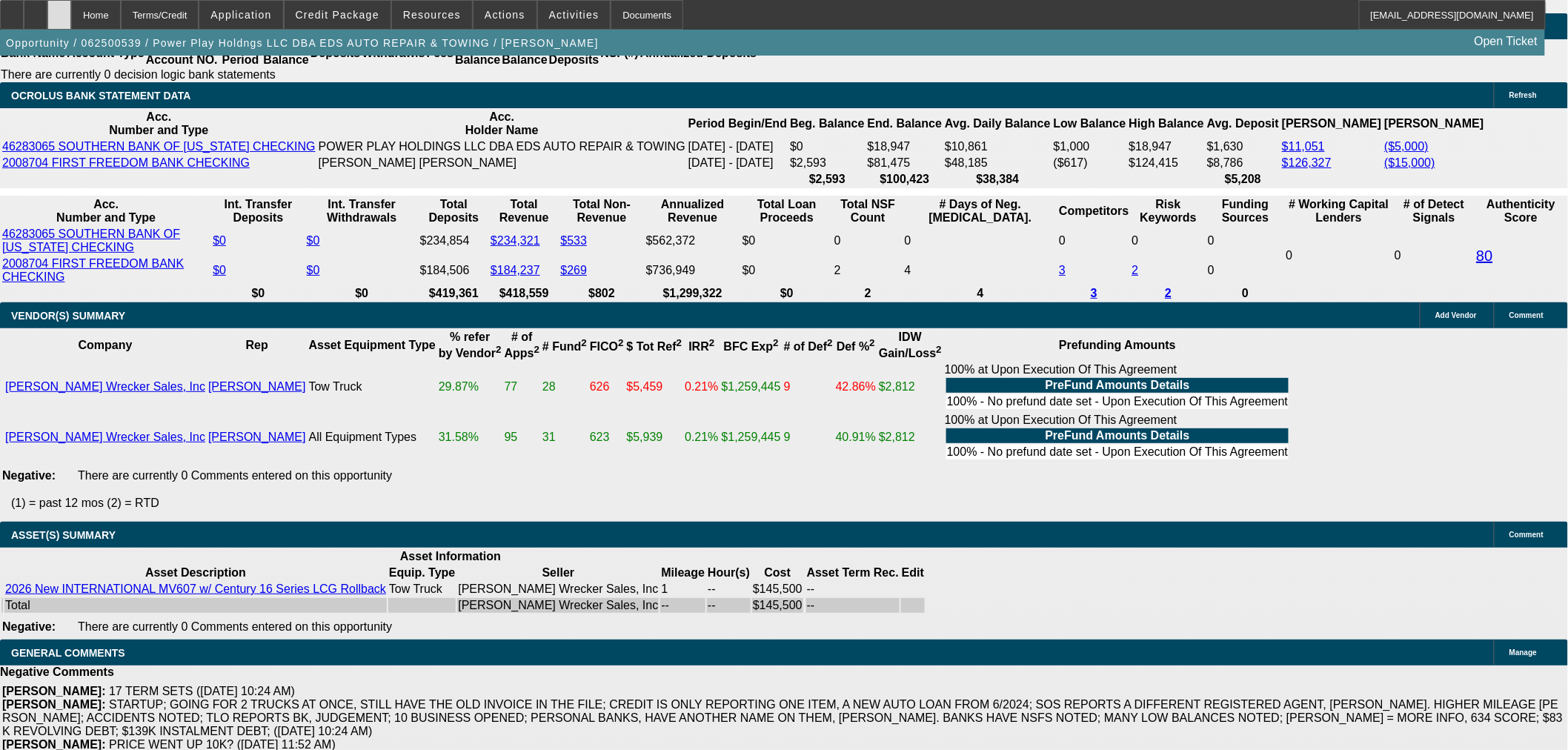
click at [71, 9] on div at bounding box center [60, 14] width 24 height 29
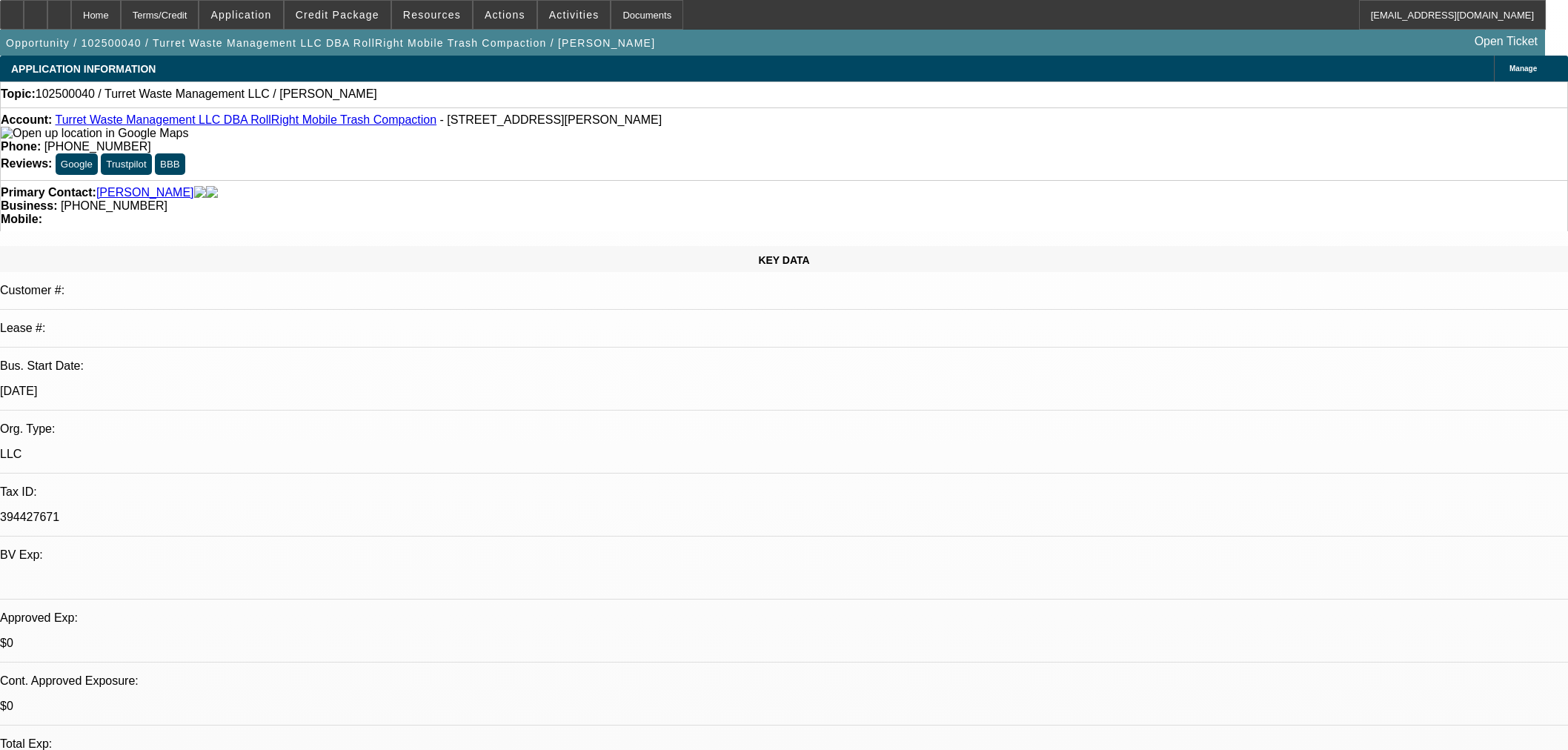
select select "0"
select select "2"
select select "0.1"
select select "4"
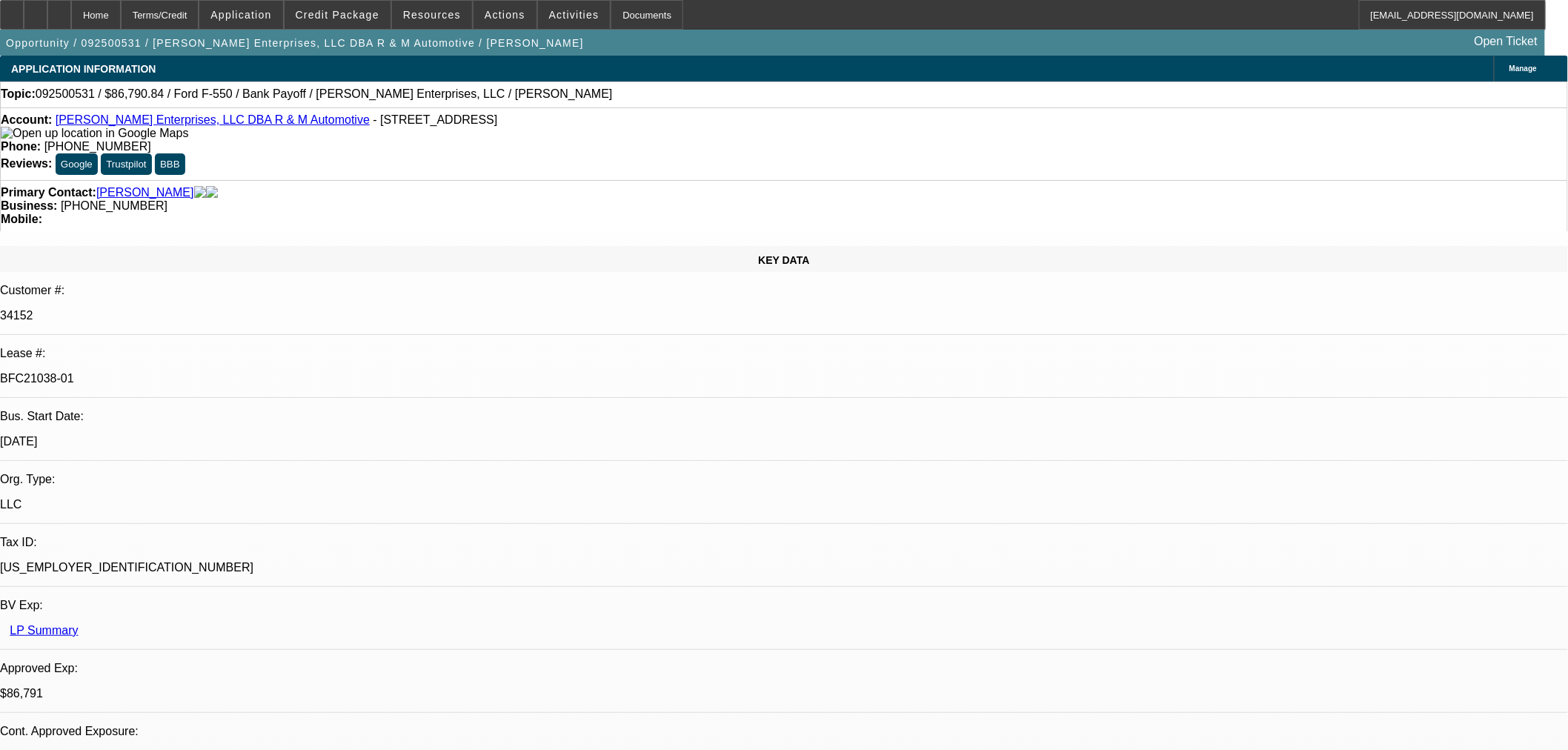
select select "0"
select select "2"
select select "0"
select select "6"
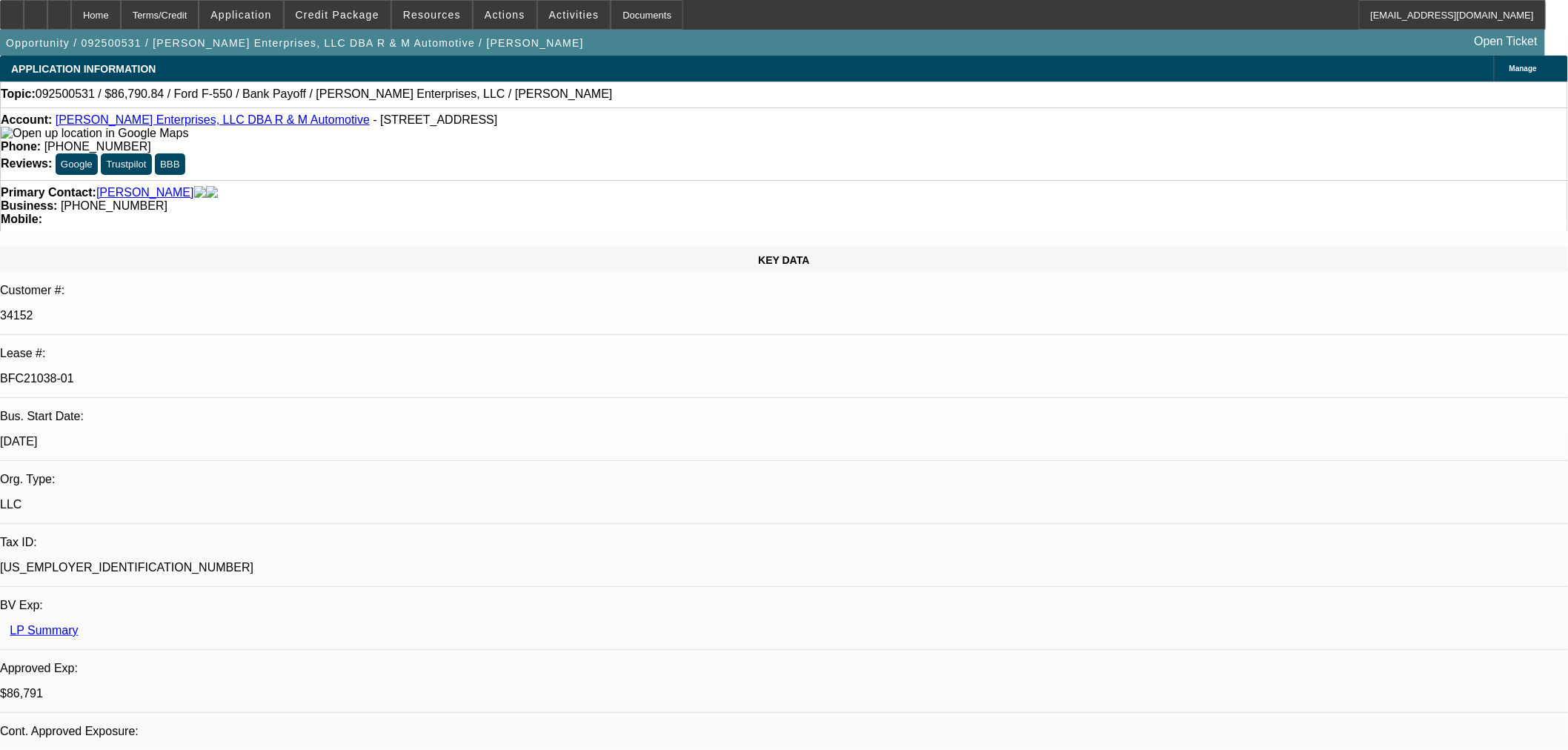
select select "0"
select select "2"
select select "0"
select select "6"
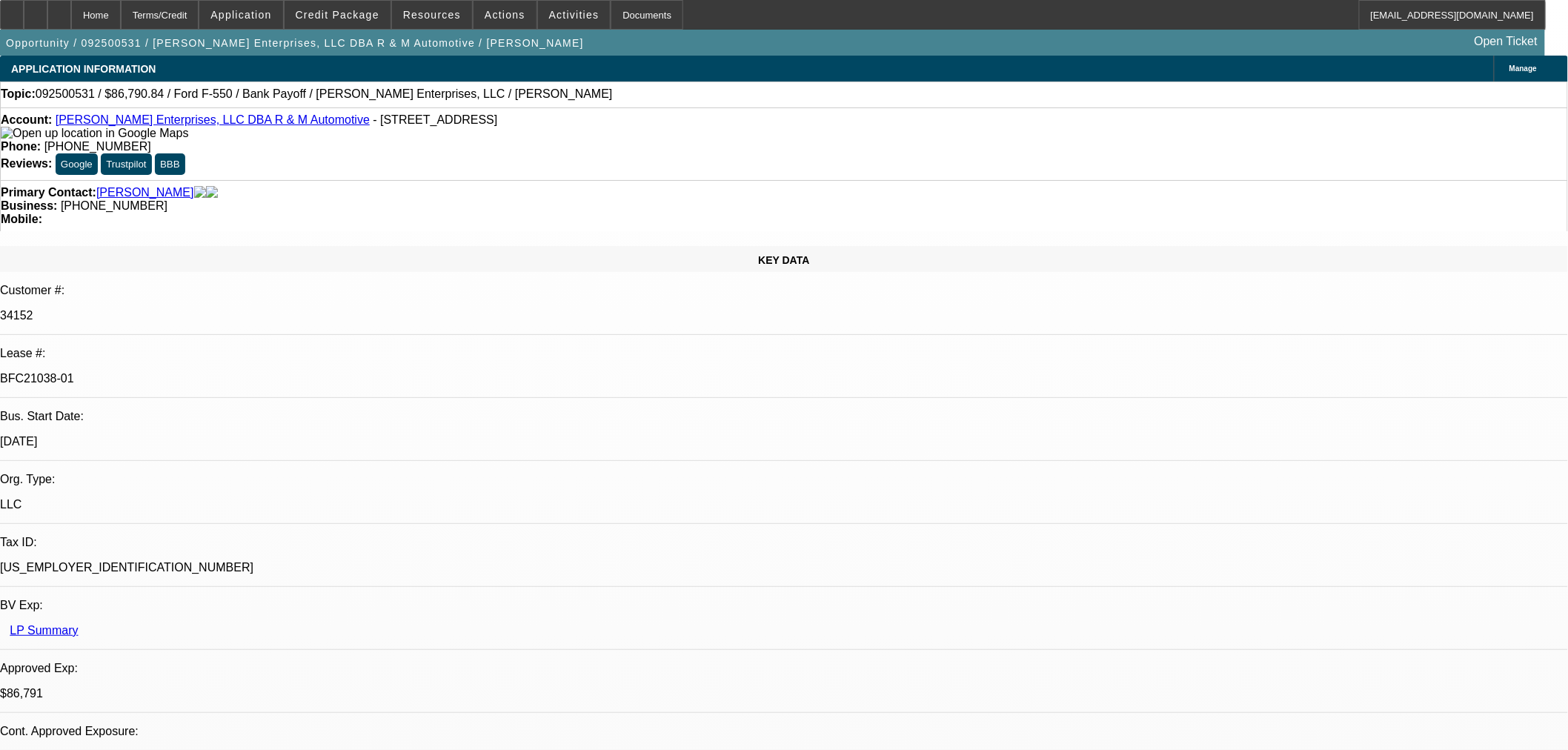
select select "0"
select select "2"
select select "0"
select select "6"
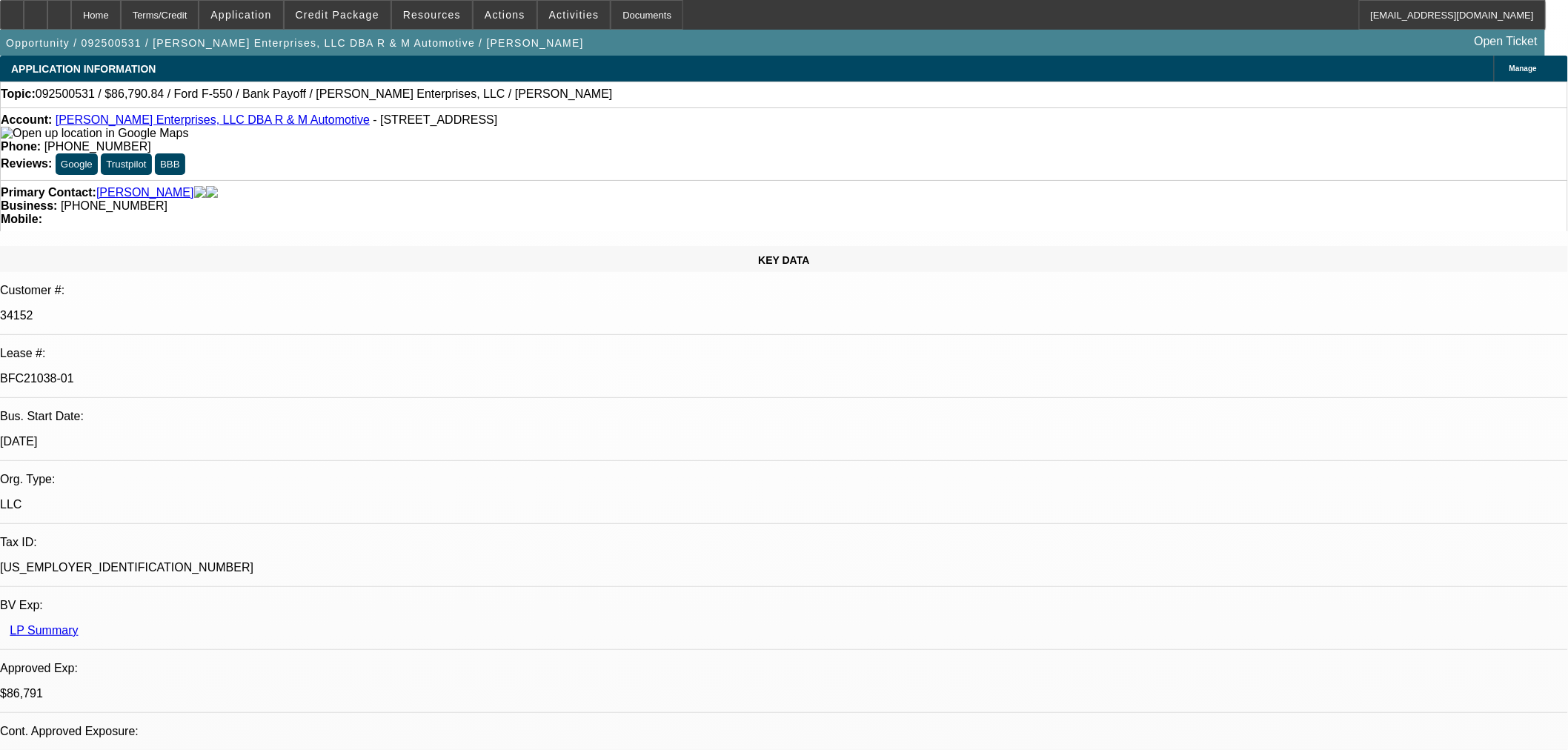
select select "0"
select select "2"
select select "0"
select select "6"
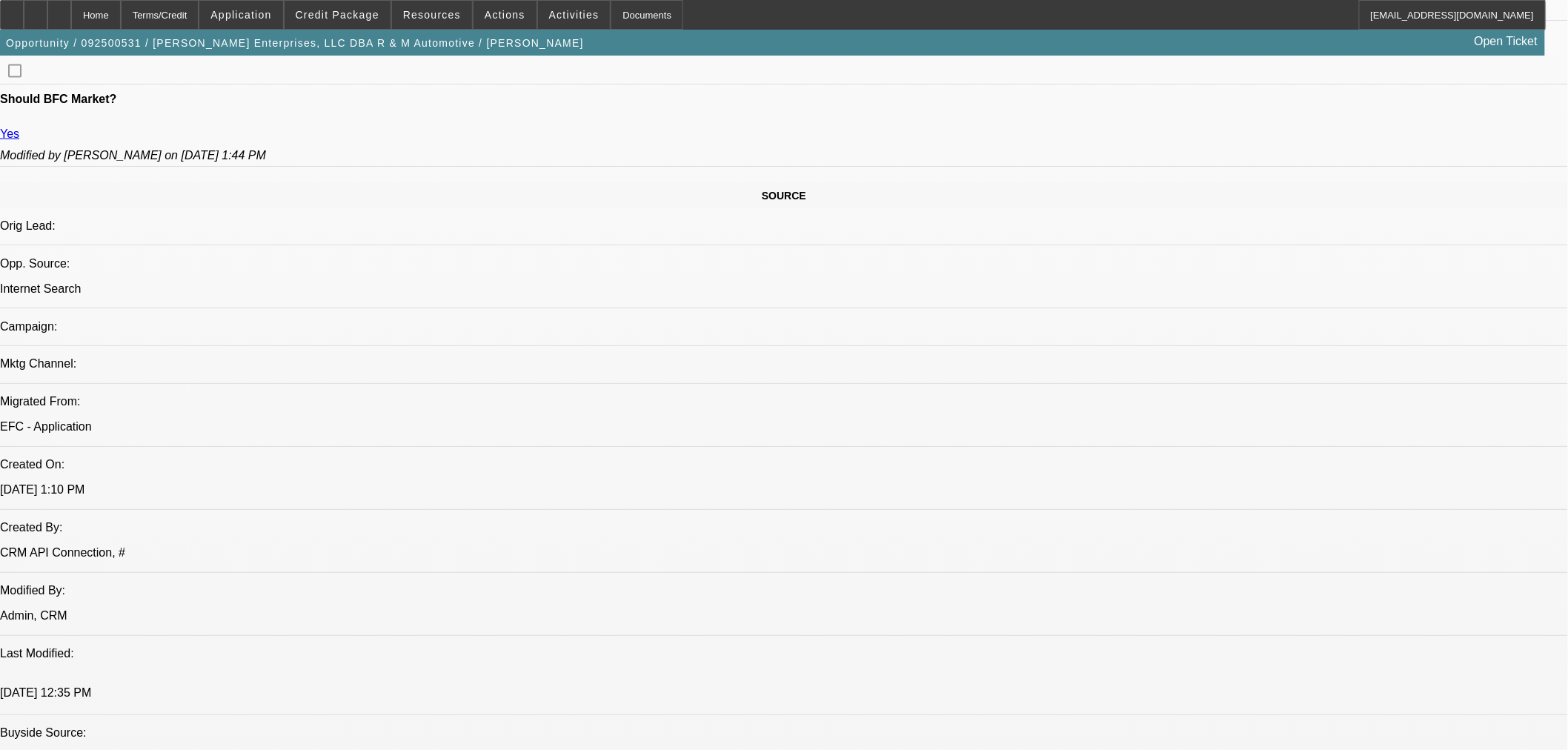
scroll to position [988, 0]
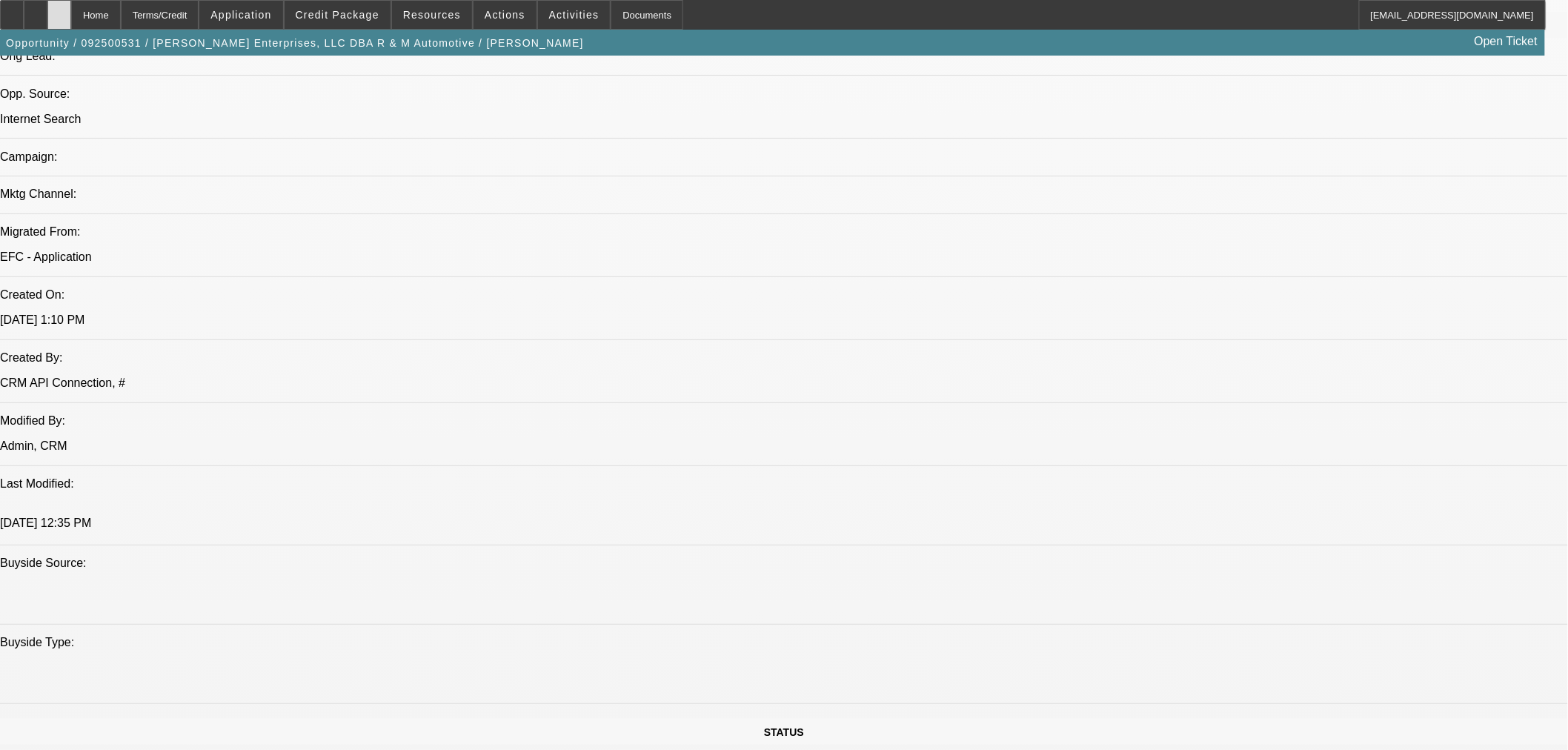
click at [71, 16] on div at bounding box center [60, 14] width 24 height 29
select select "0"
select select "3"
select select "0"
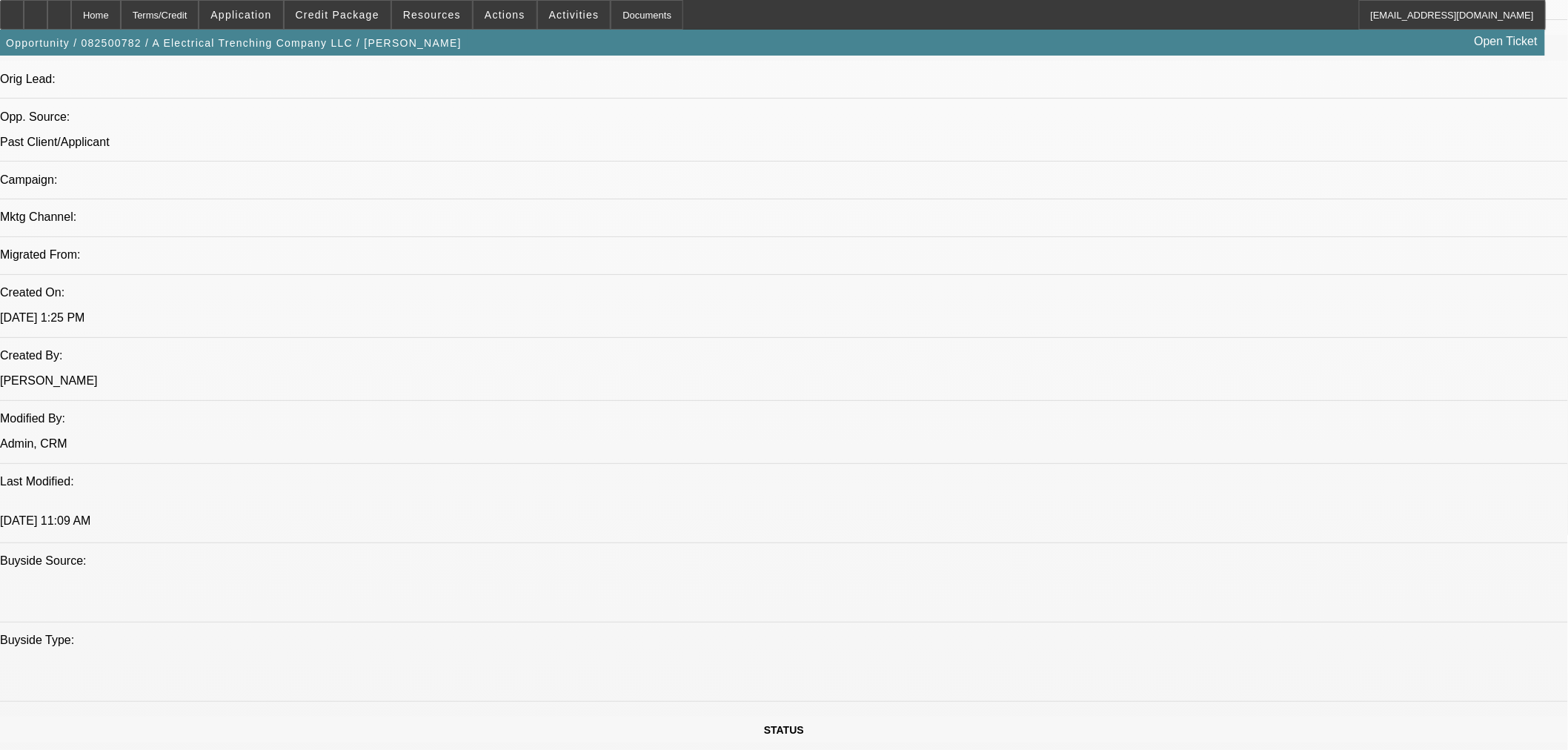
select select "6"
select select "0"
select select "3"
select select "0"
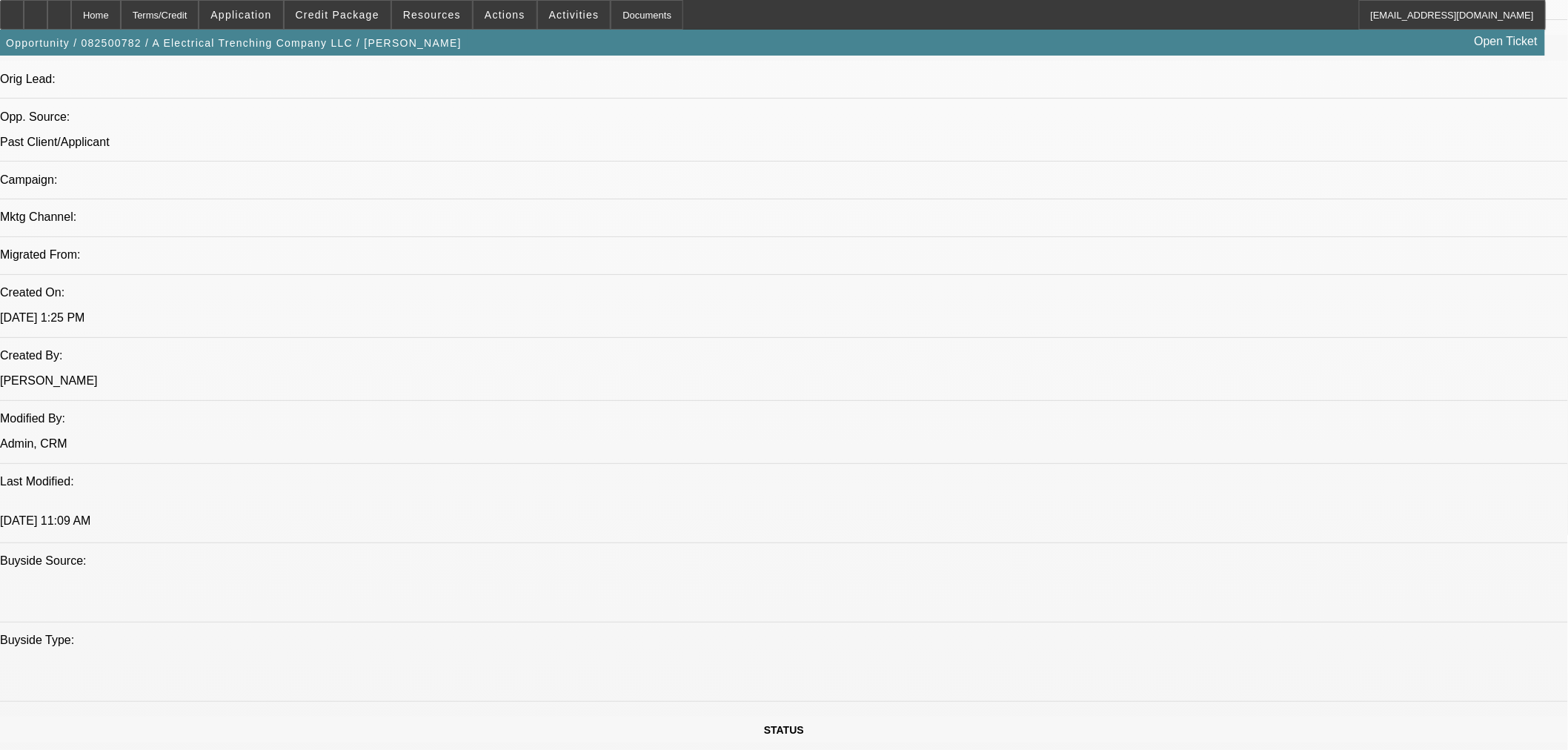
select select "6"
select select "0"
select select "3"
select select "0"
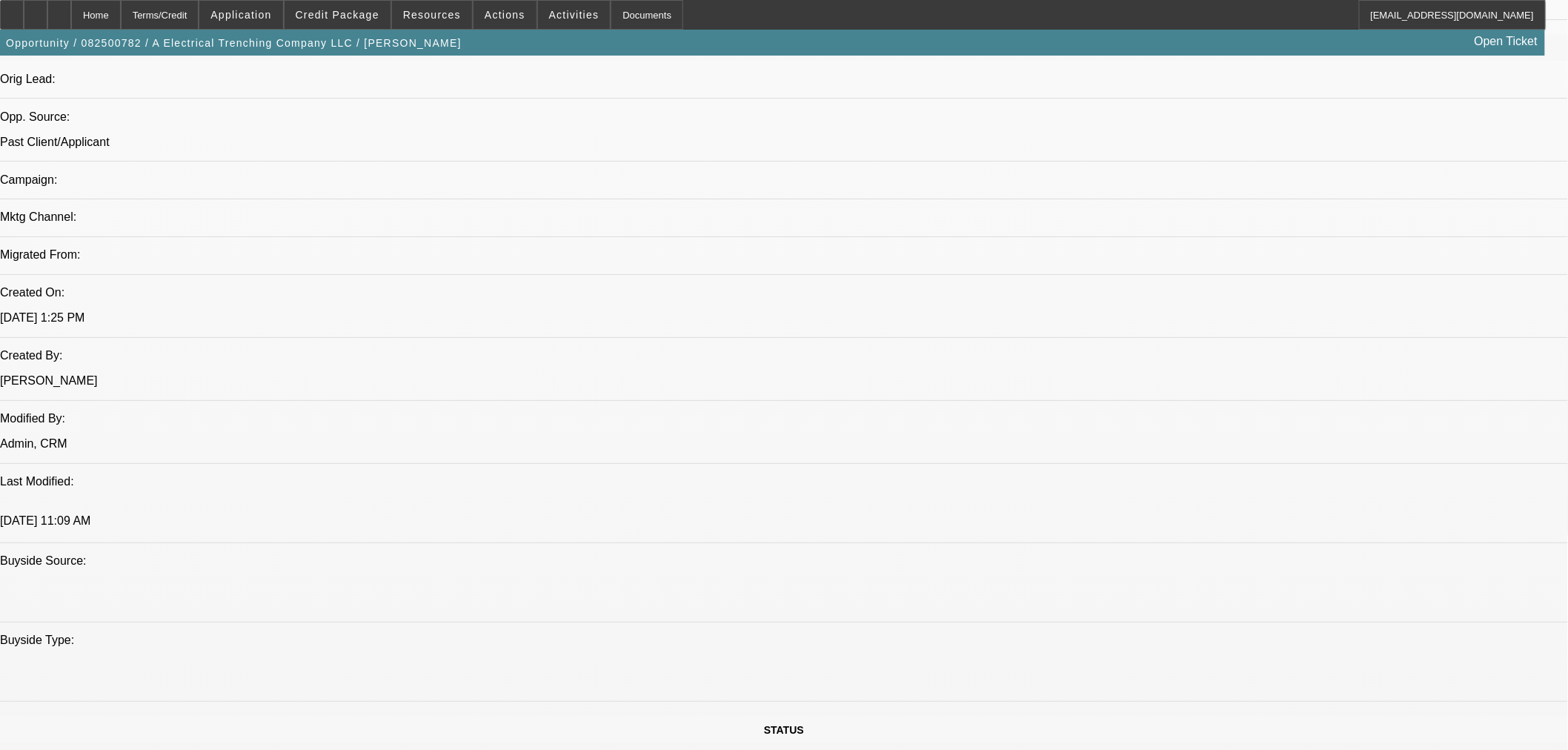
select select "6"
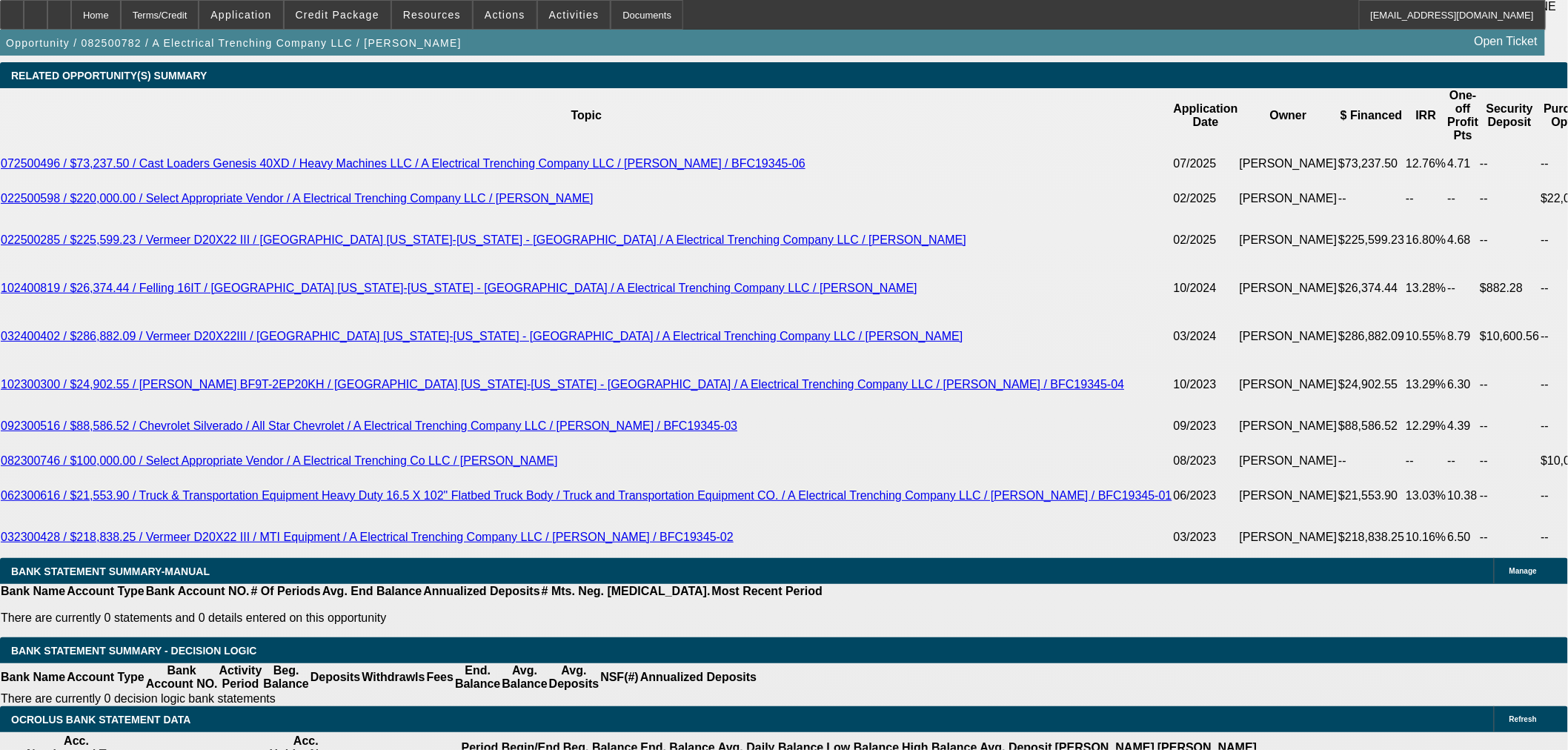
scroll to position [2614, 0]
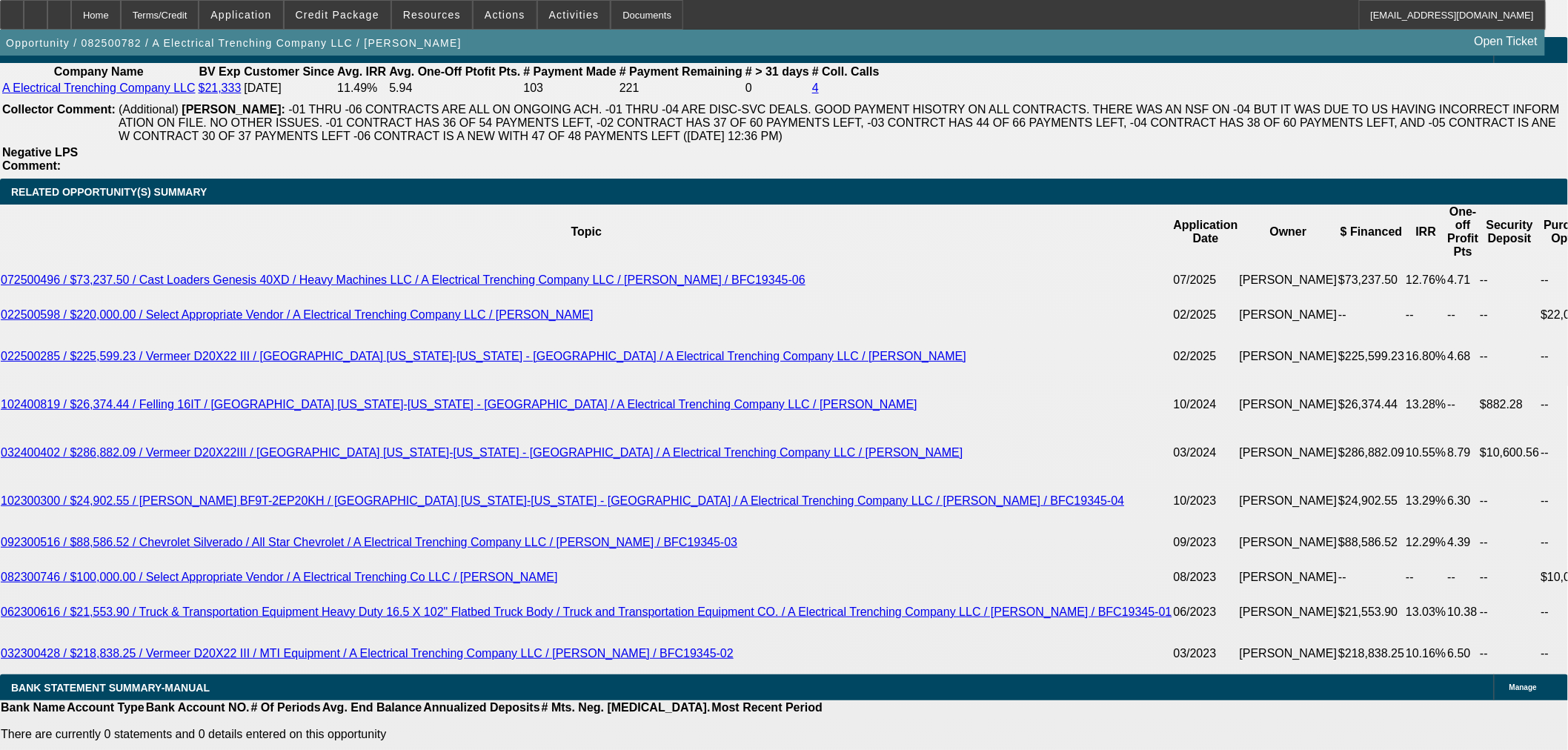
drag, startPoint x: 1179, startPoint y: 544, endPoint x: 874, endPoint y: 376, distance: 348.2
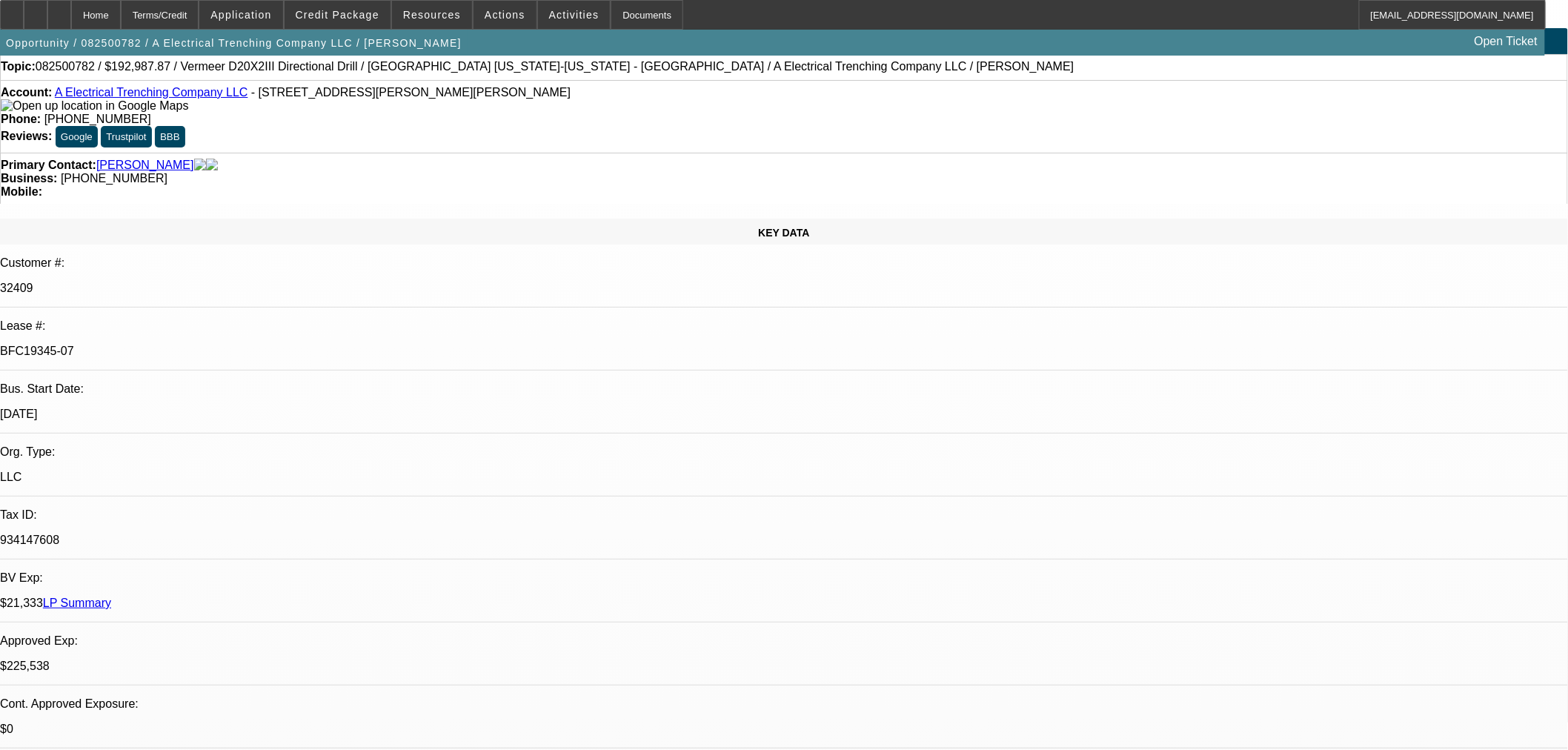
scroll to position [0, 0]
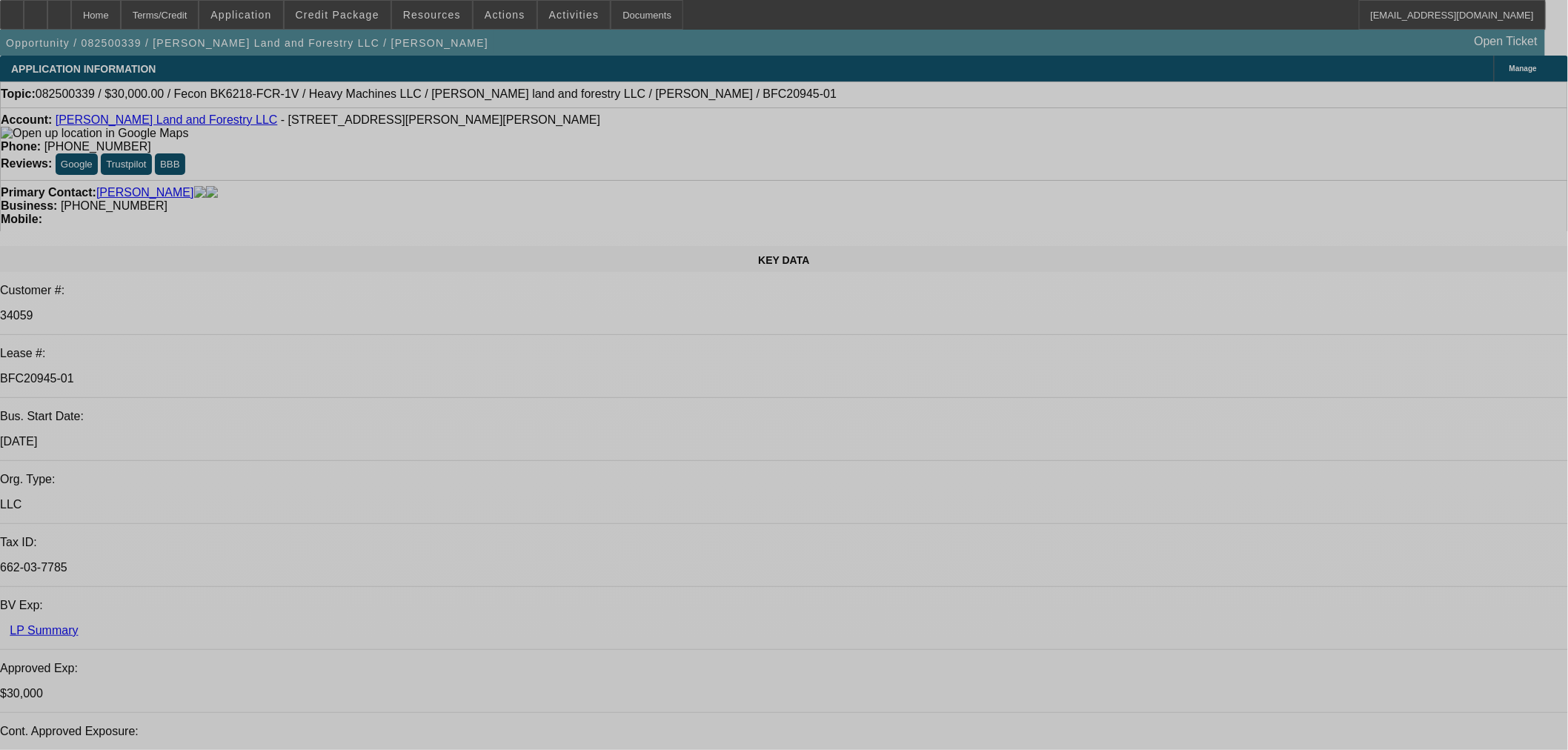
select select "0"
select select "2"
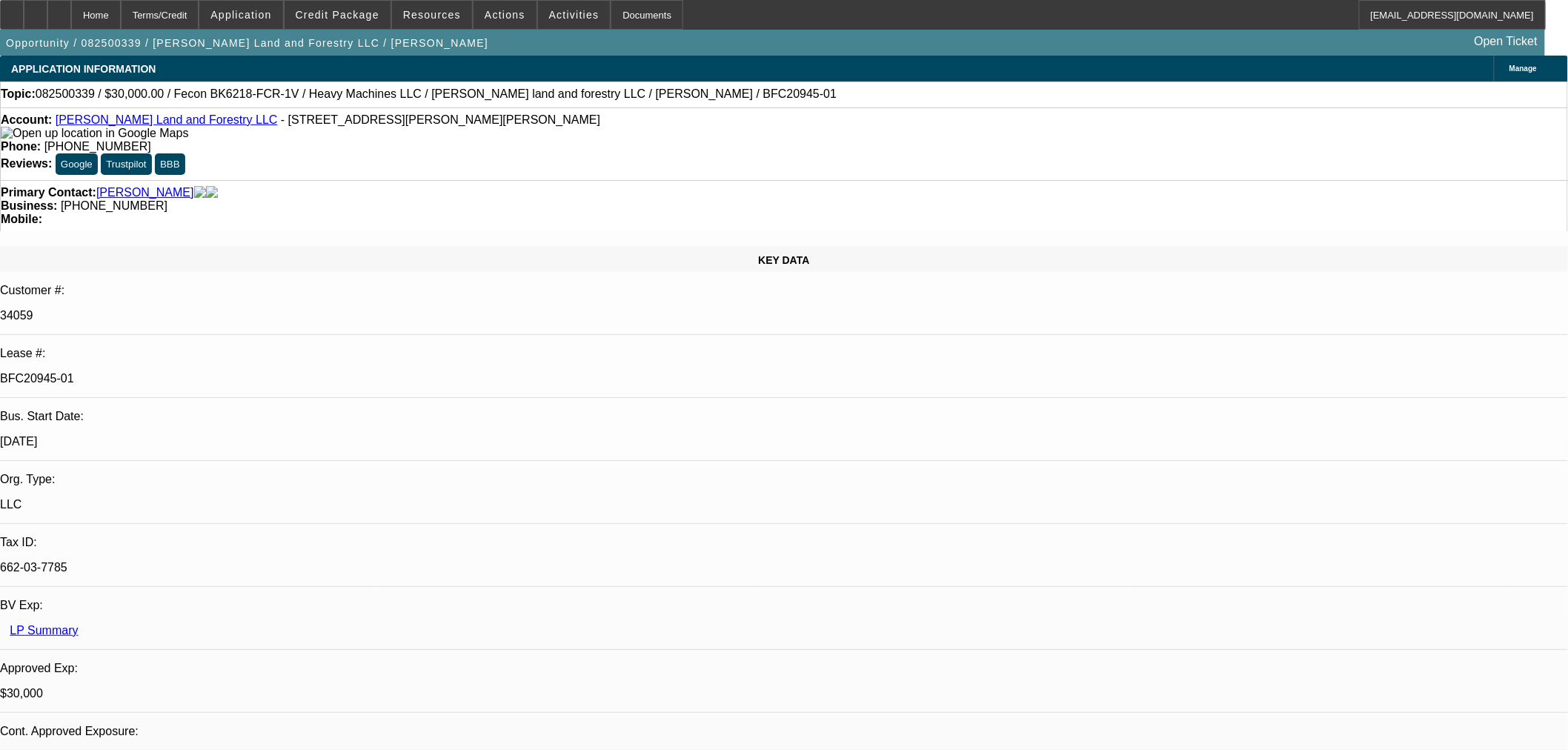
select select "2"
select select "0"
select select "6"
select select "0"
select select "2"
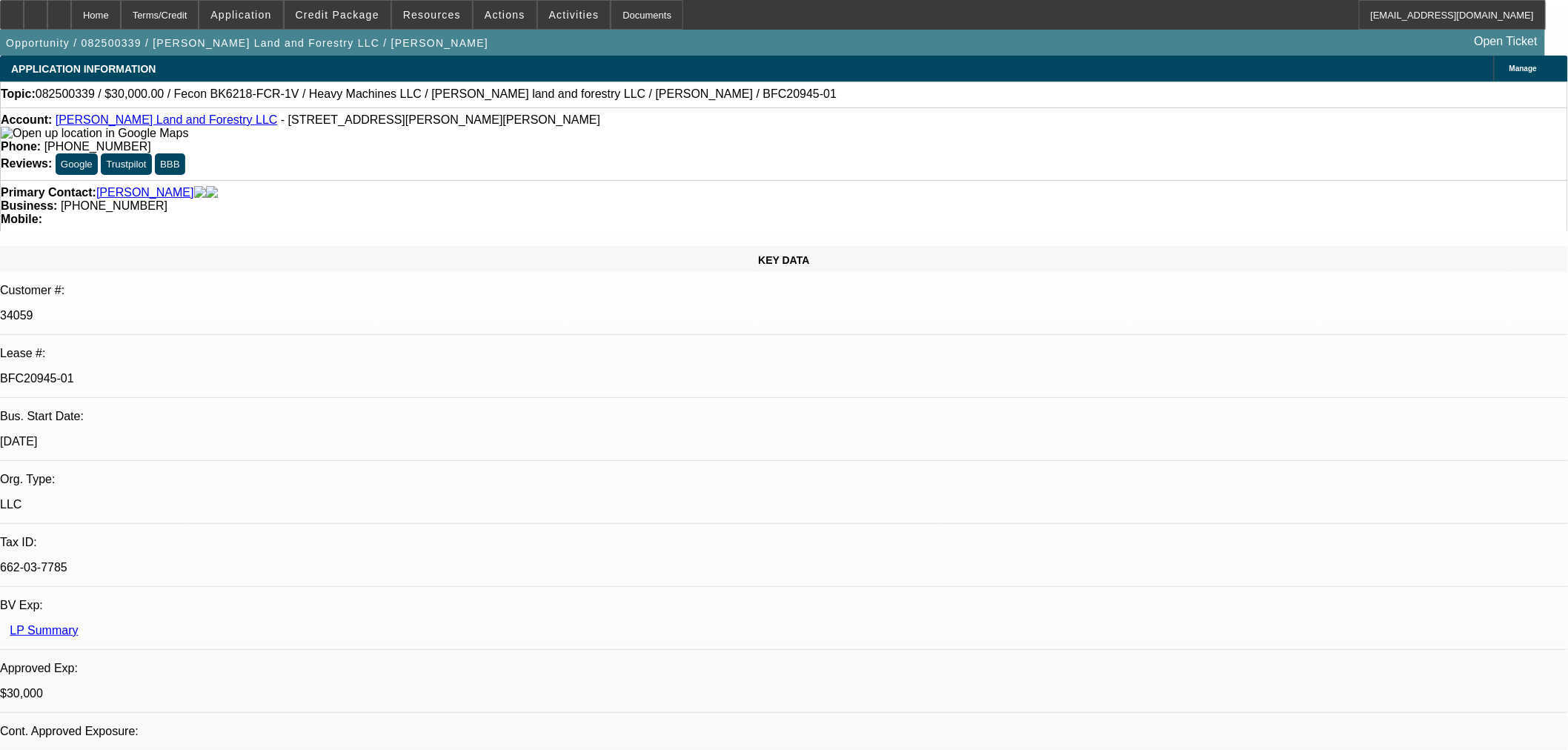
select select "2"
select select "0"
select select "6"
select select "0.2"
select select "2"
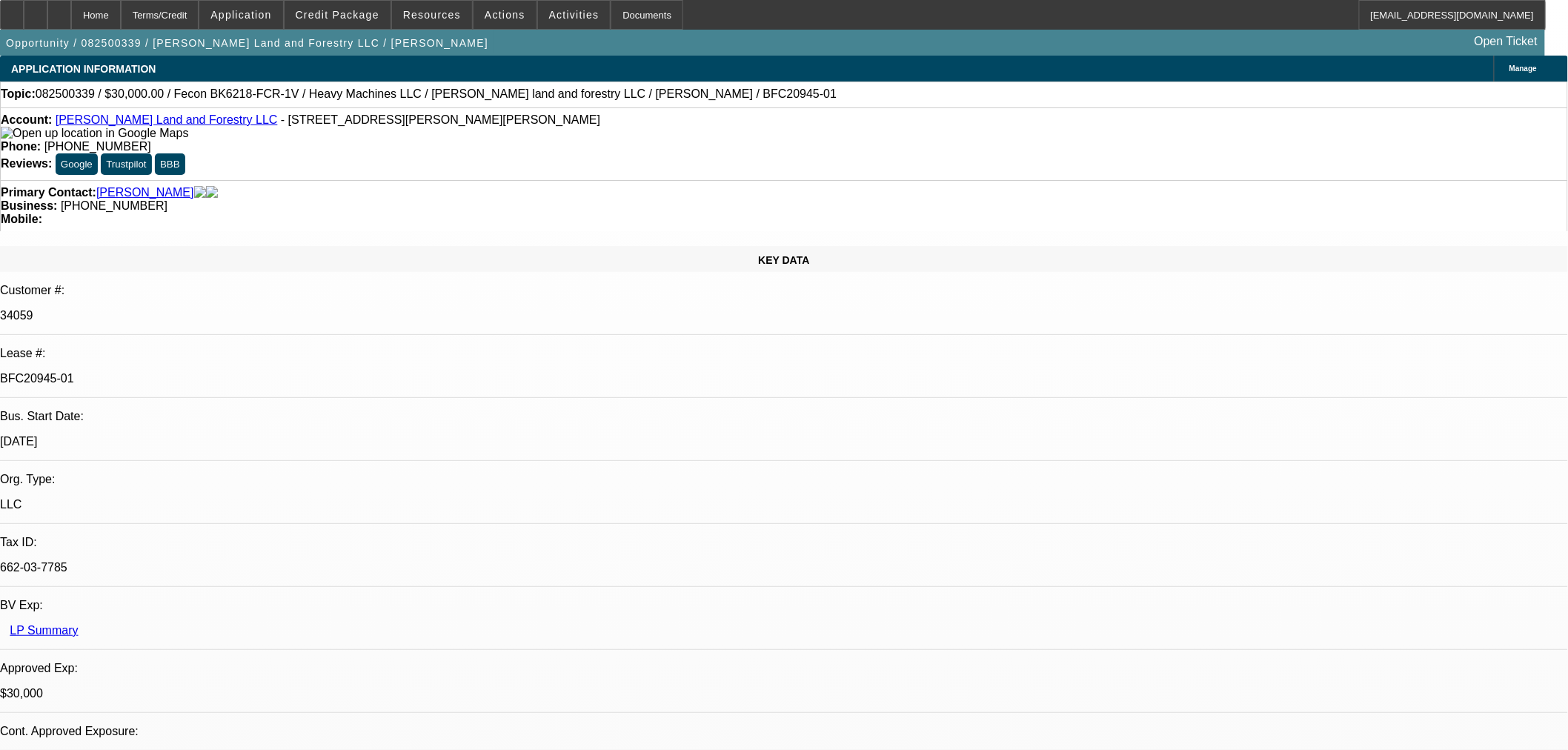
select select "2"
select select "0"
select select "6"
select select "0"
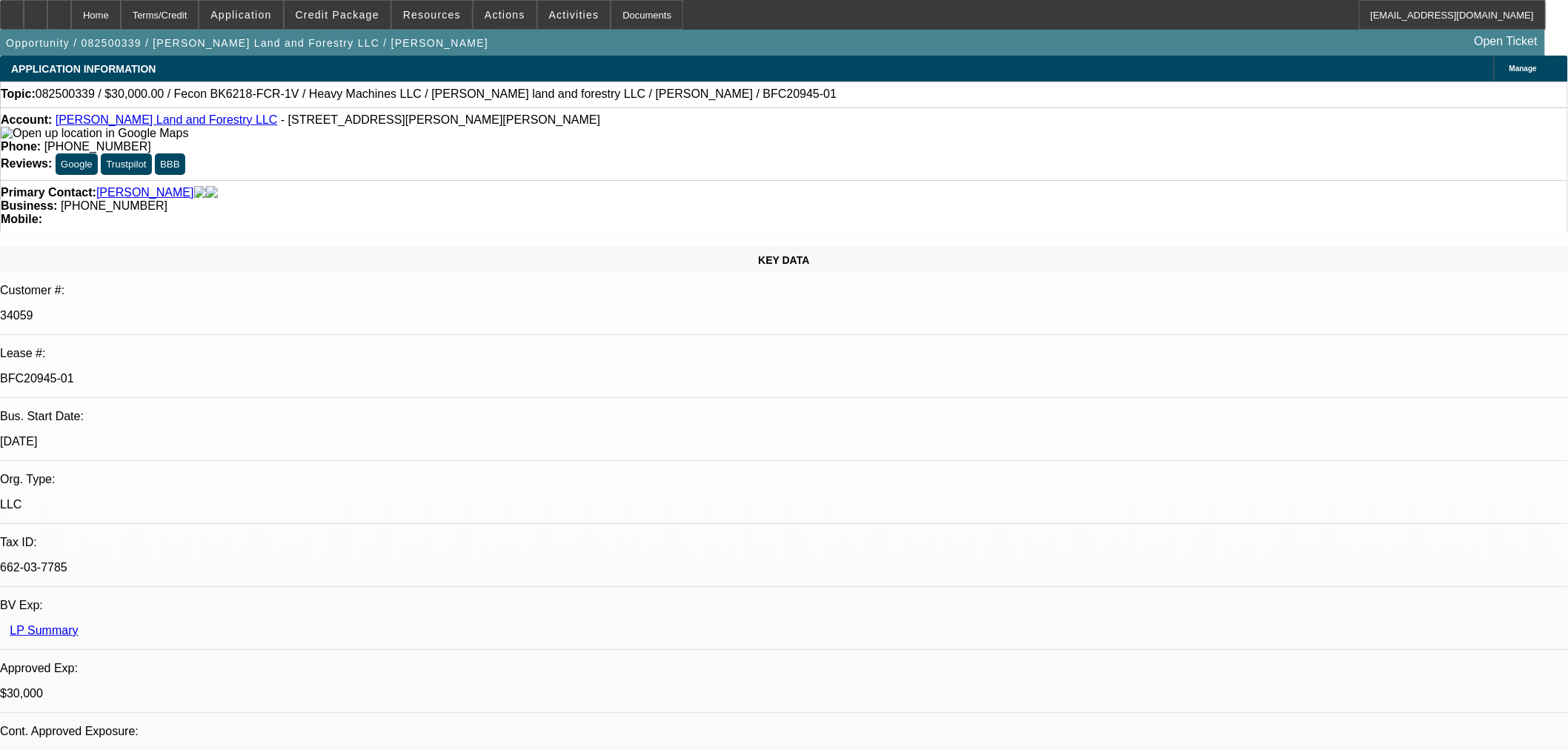
select select "0"
select select "19"
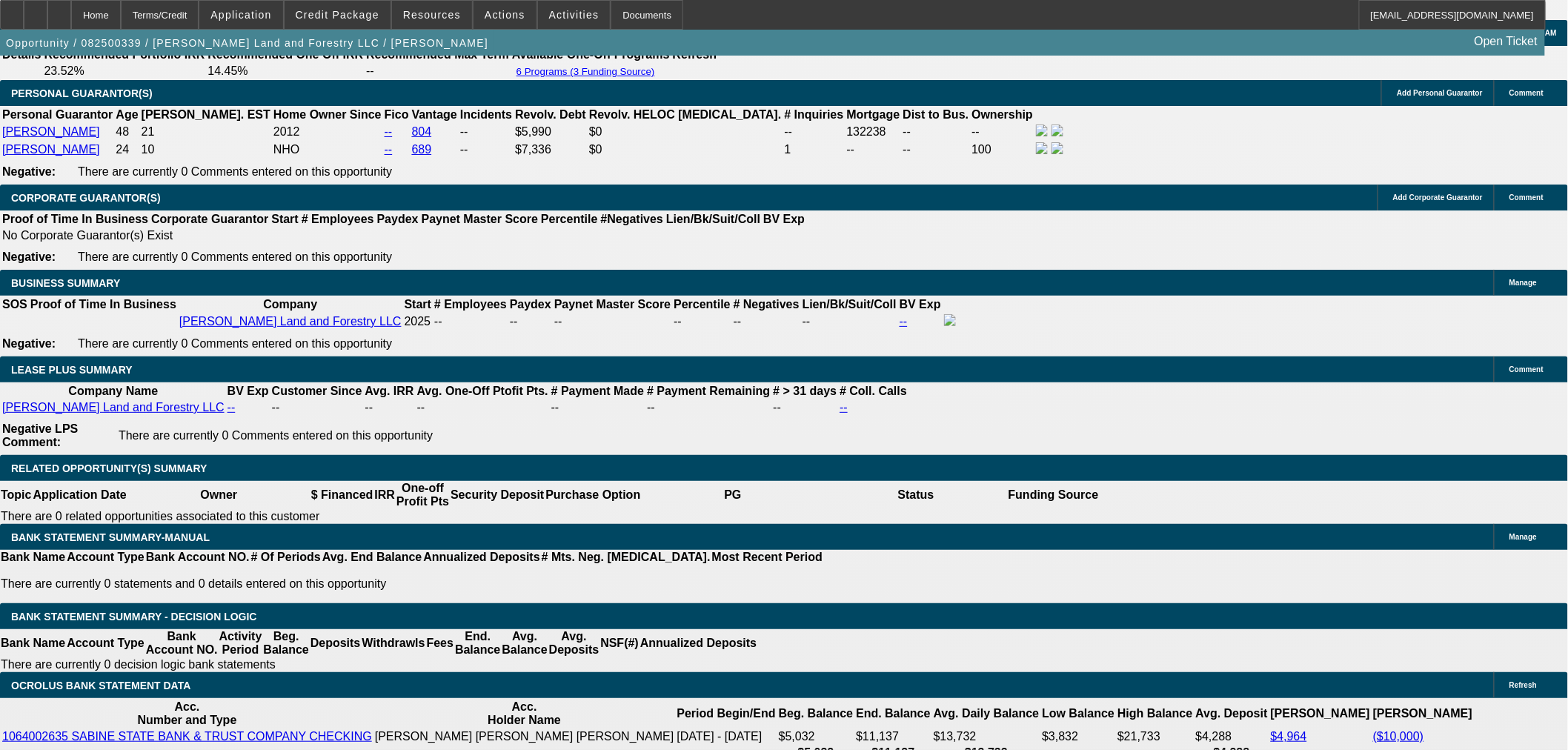
scroll to position [2717, 0]
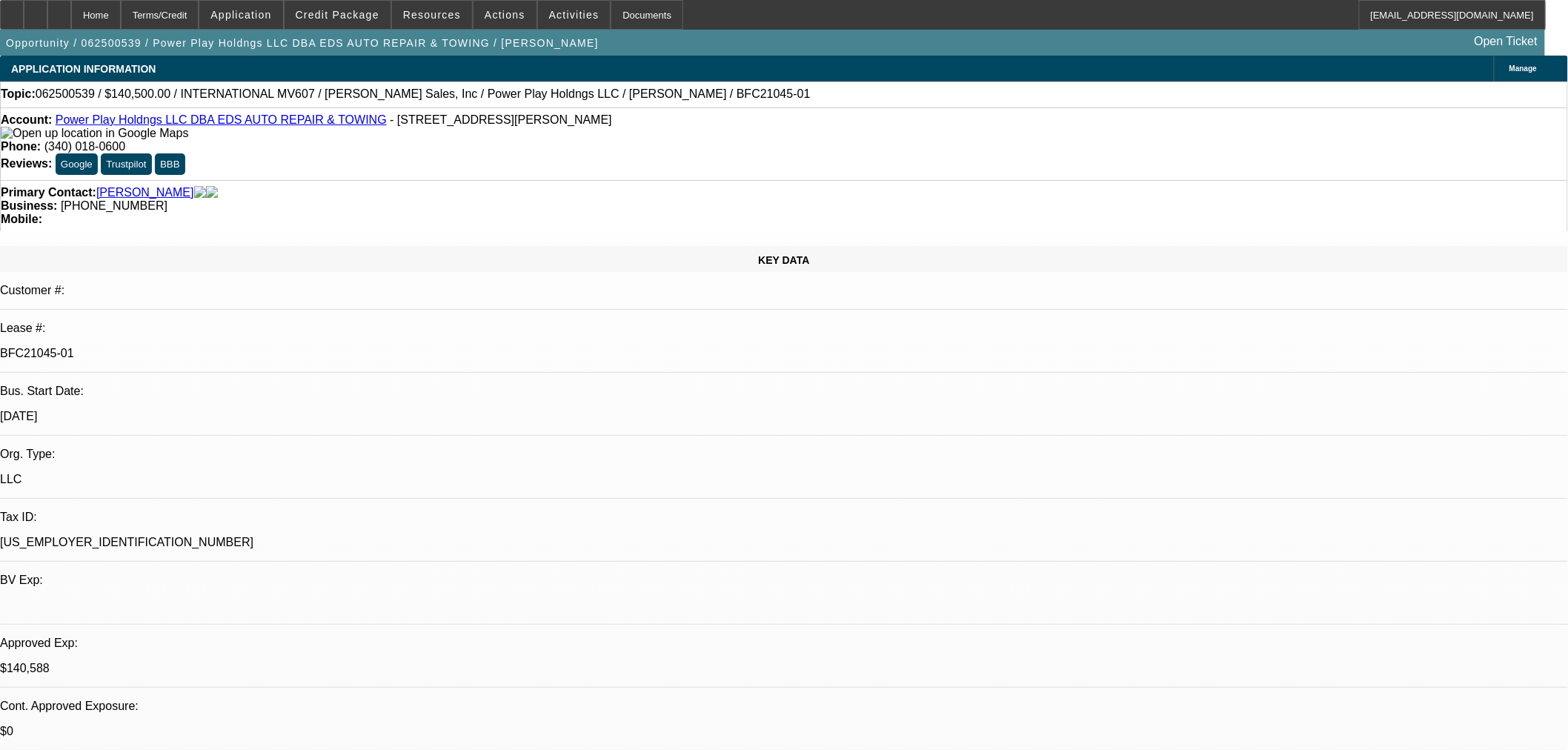
select select "0"
select select "2"
select select "0.1"
select select "4"
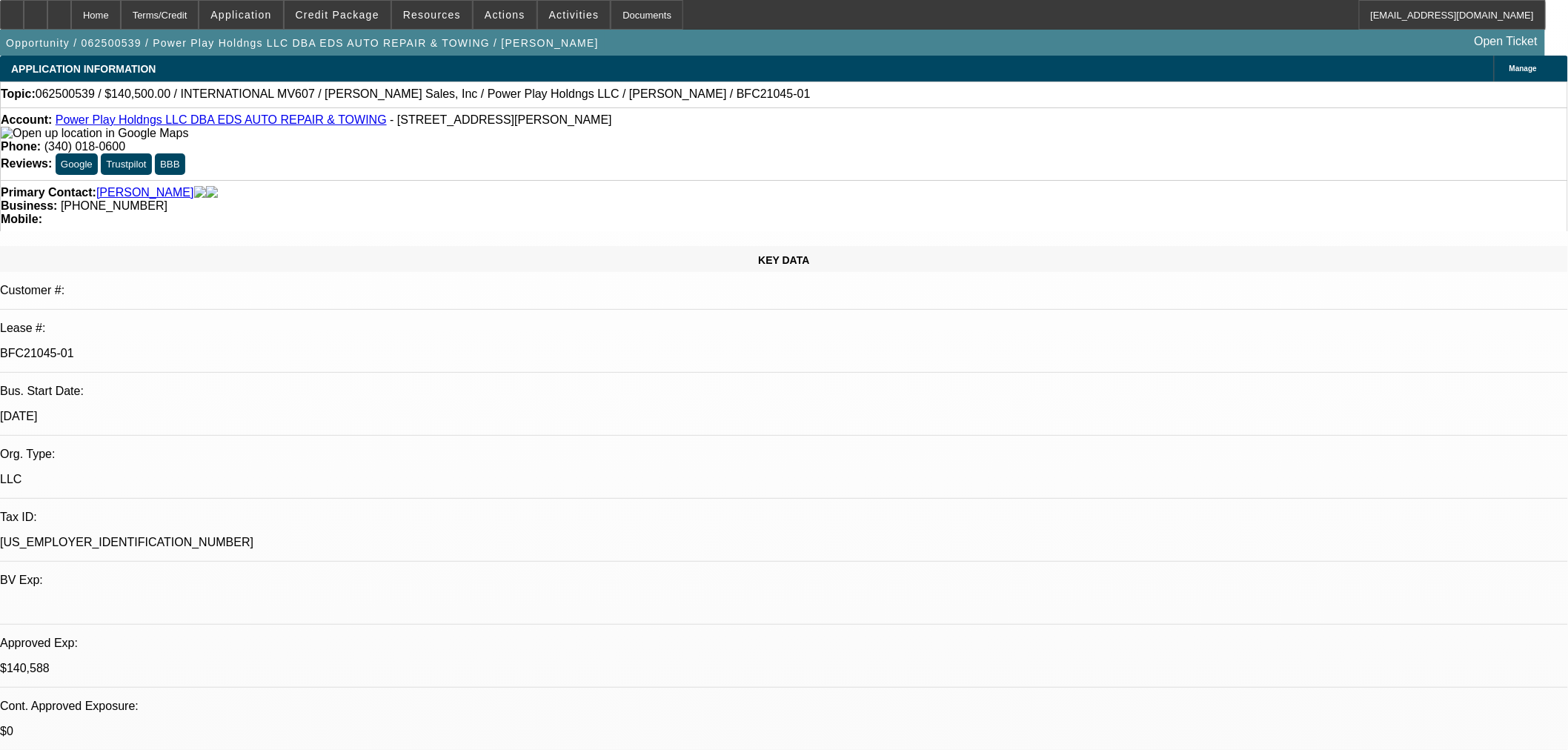
select select "0"
select select "2"
select select "0.1"
select select "4"
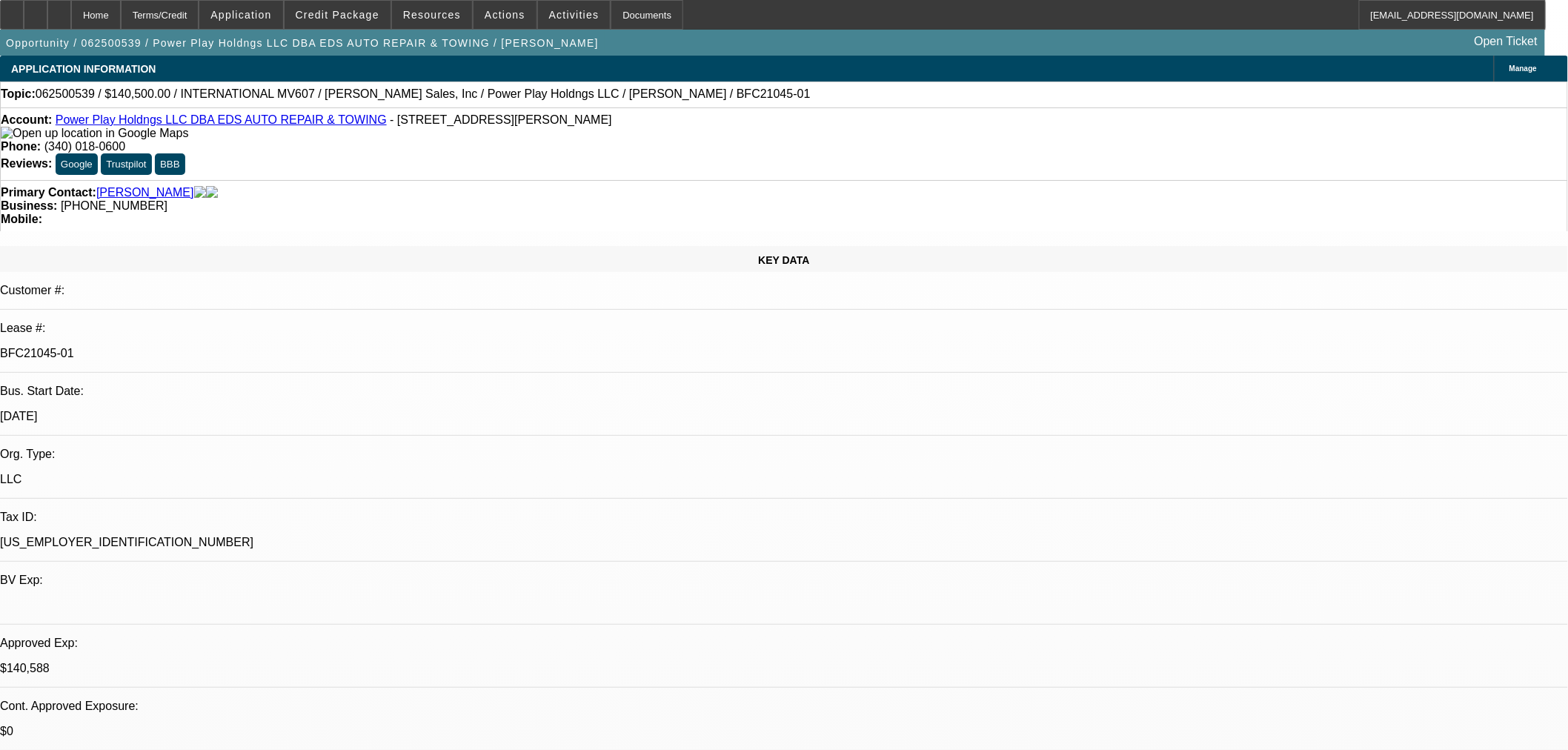
select select "0.1"
select select "2"
select select "0.1"
select select "4"
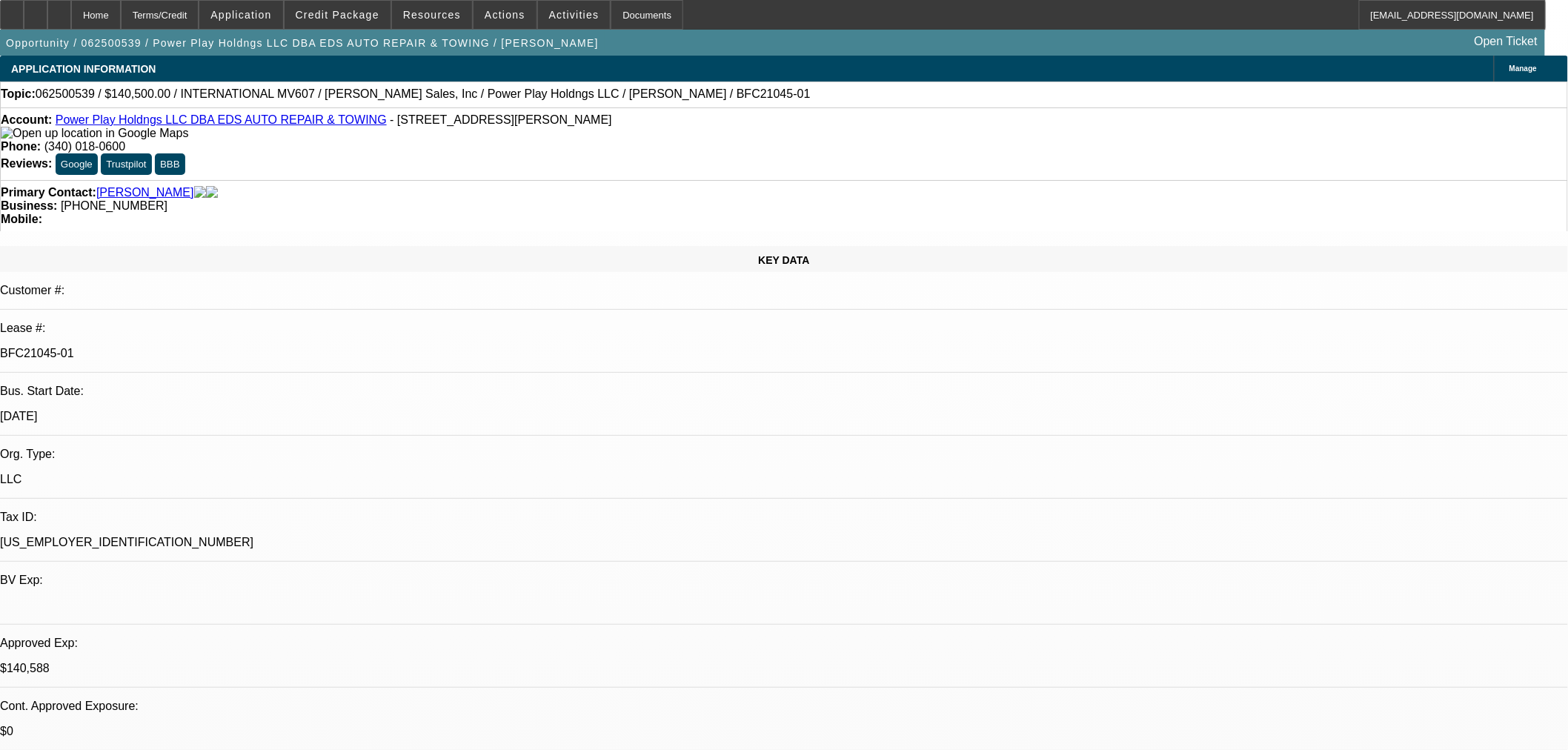
select select "2"
select select "0.1"
select select "4"
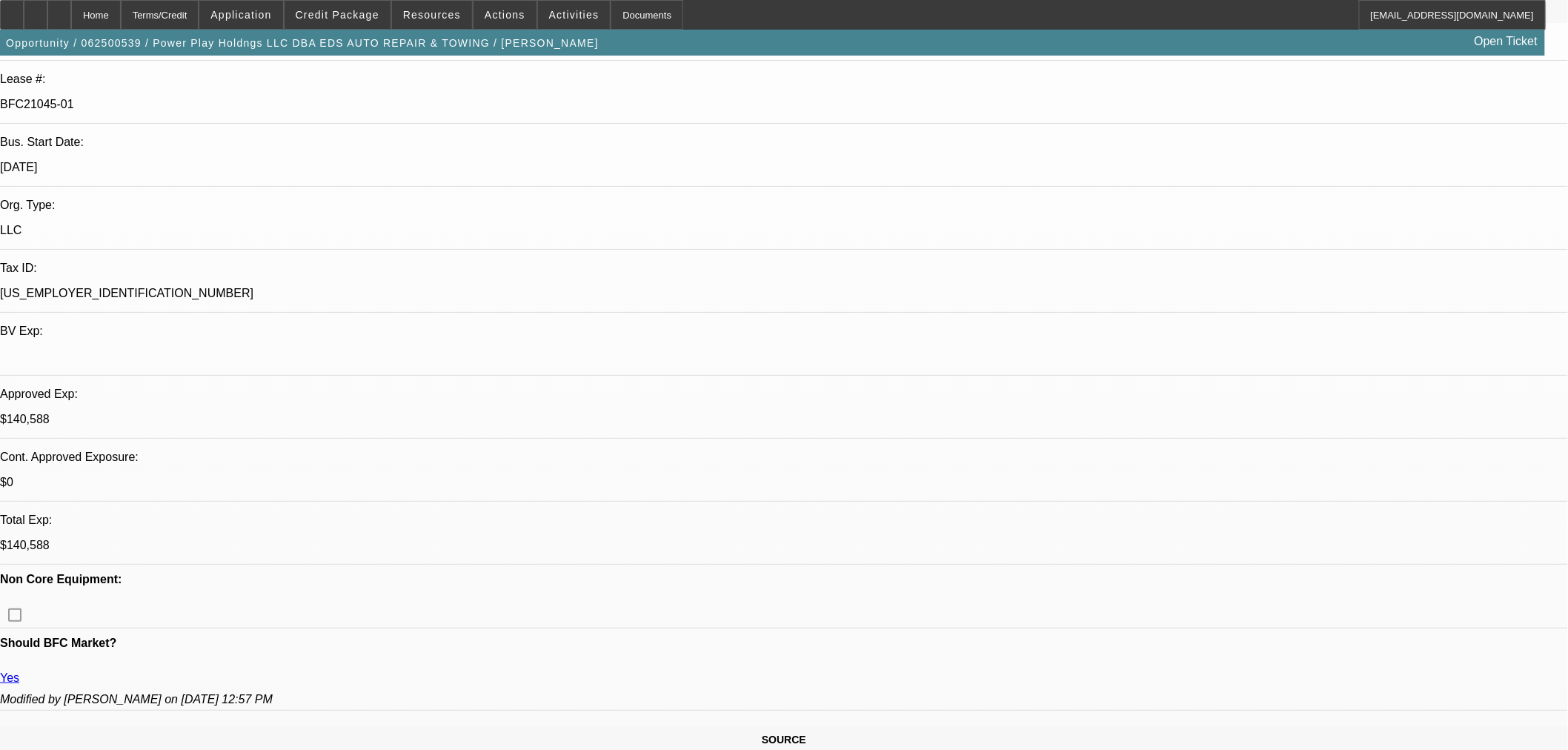
scroll to position [494, 0]
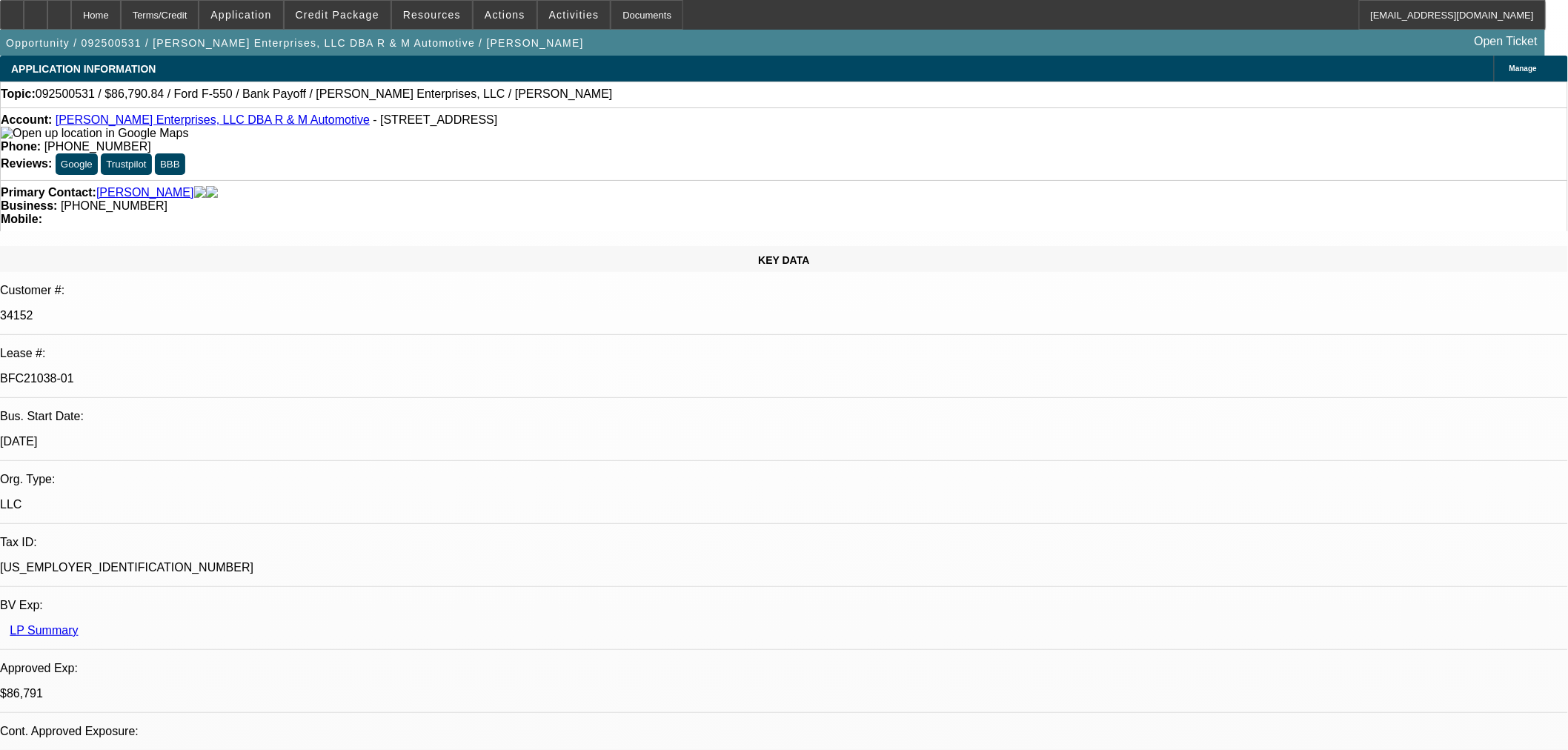
select select "0"
select select "2"
select select "0"
select select "6"
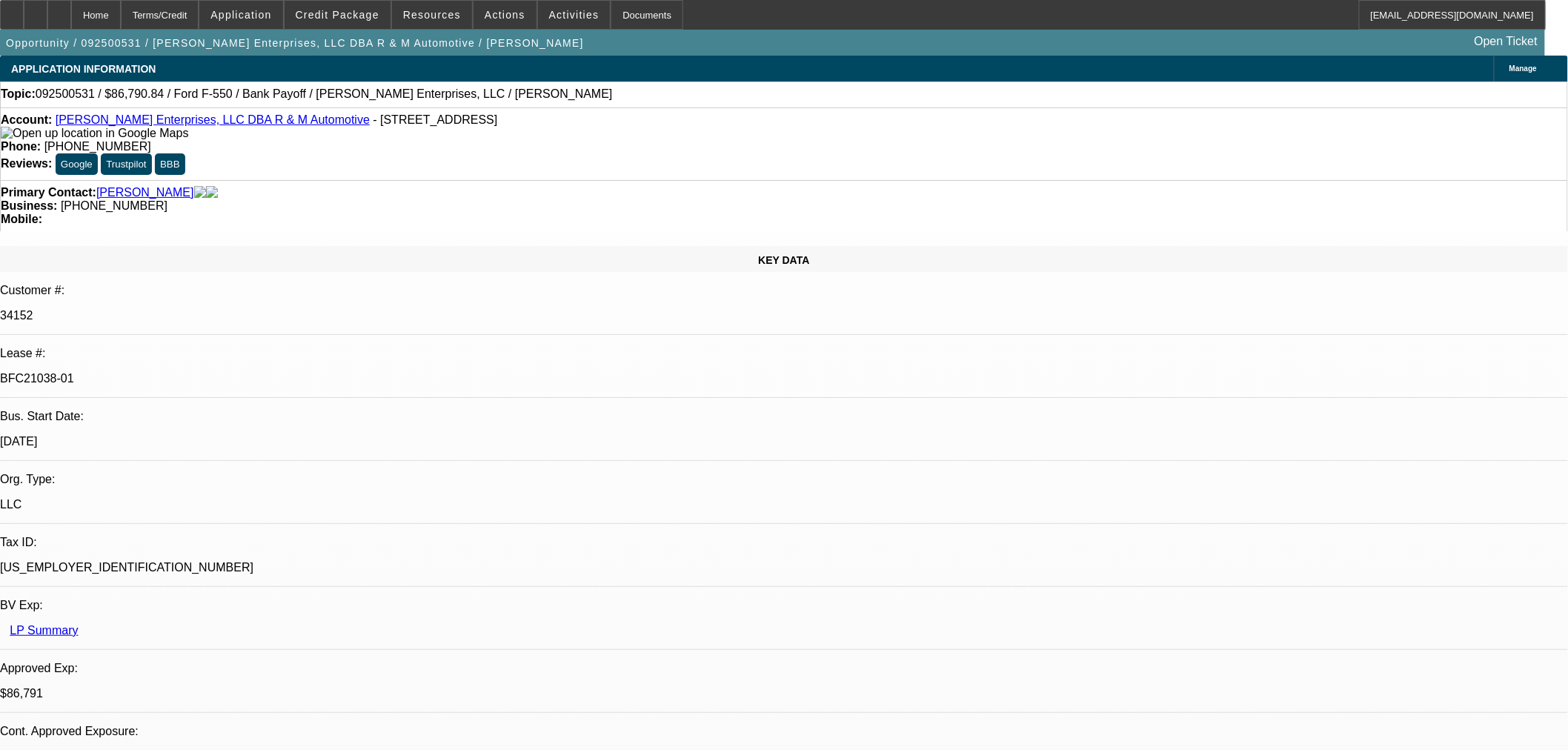
select select "0"
select select "2"
select select "0"
select select "6"
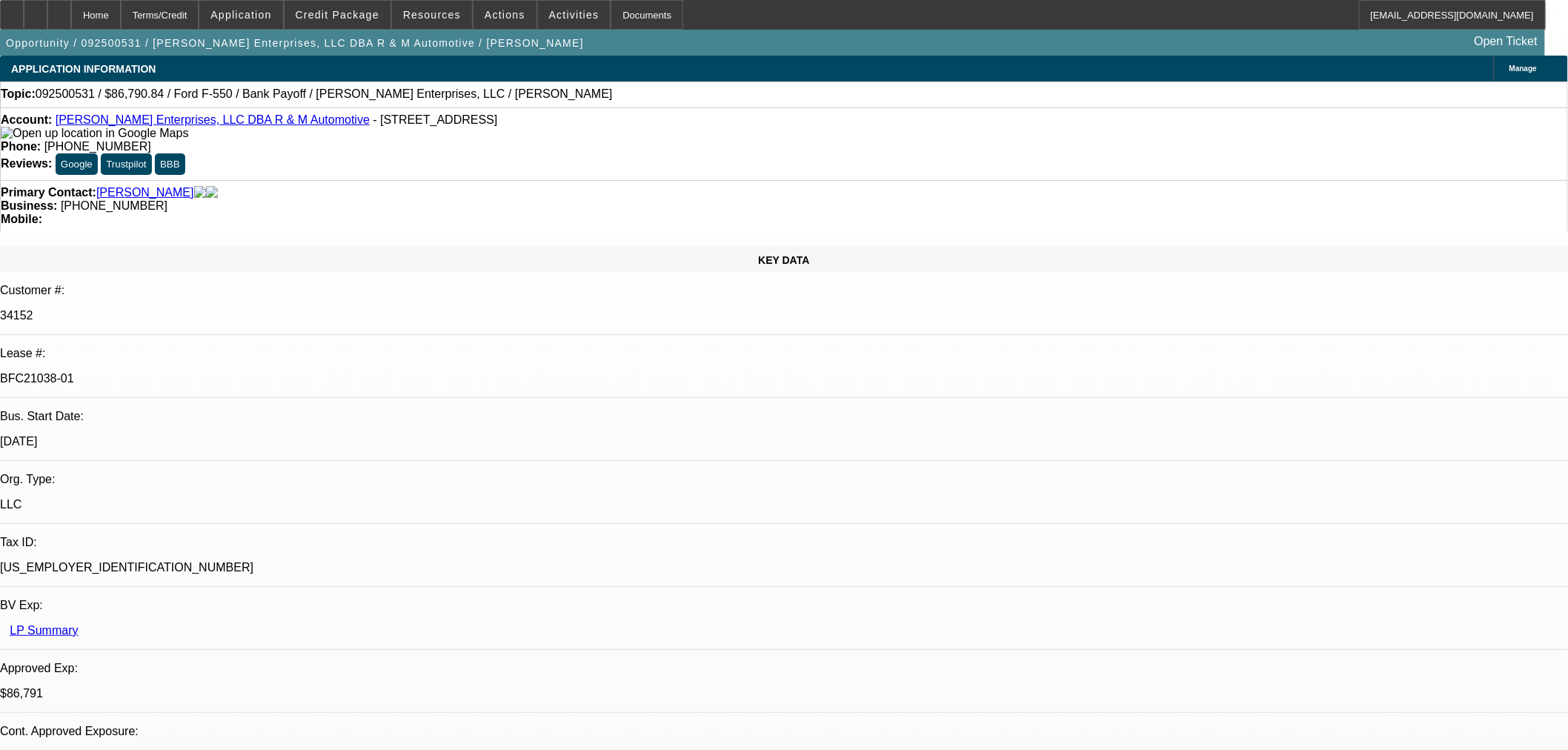
select select "0"
select select "2"
select select "0"
select select "6"
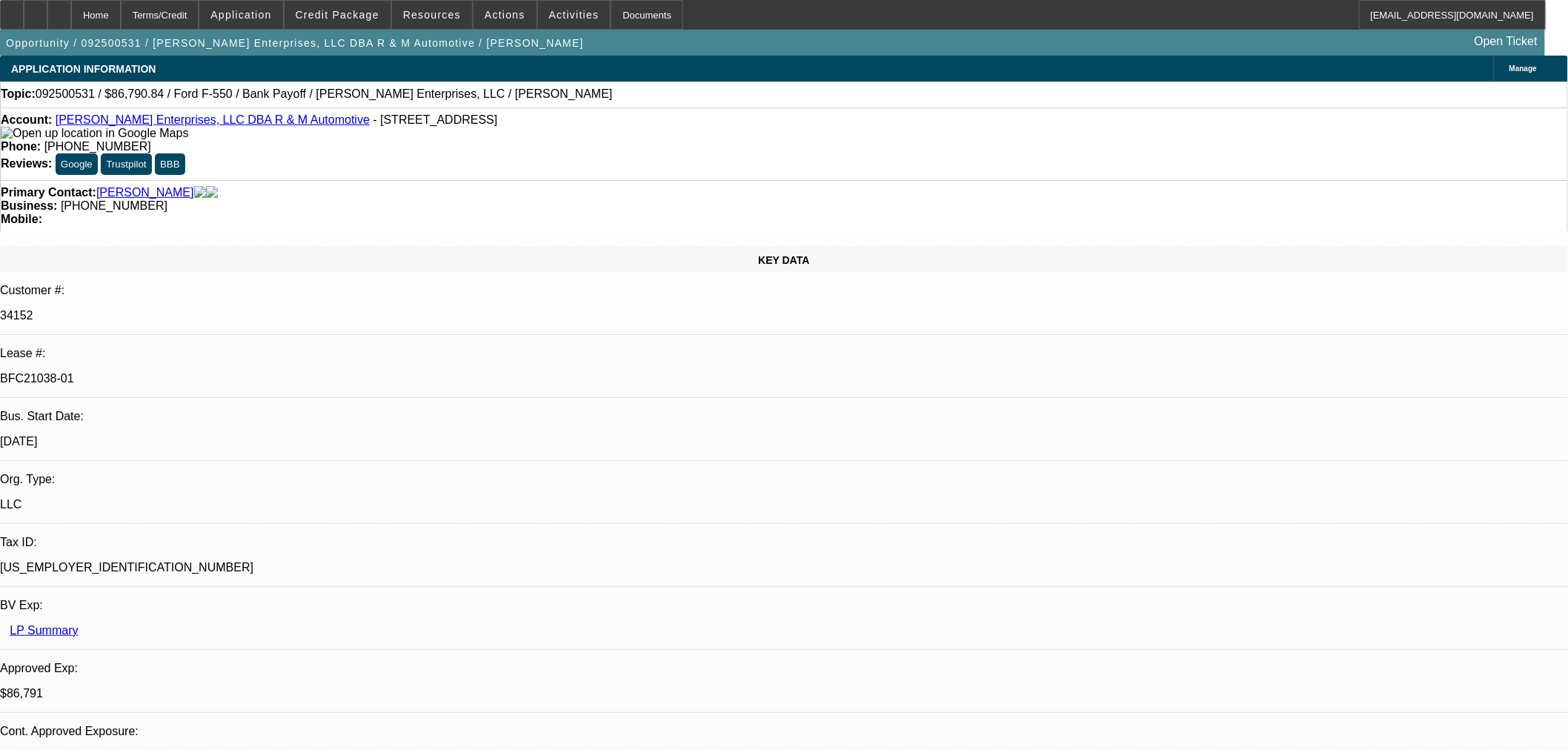
select select "0"
select select "2"
select select "0"
select select "6"
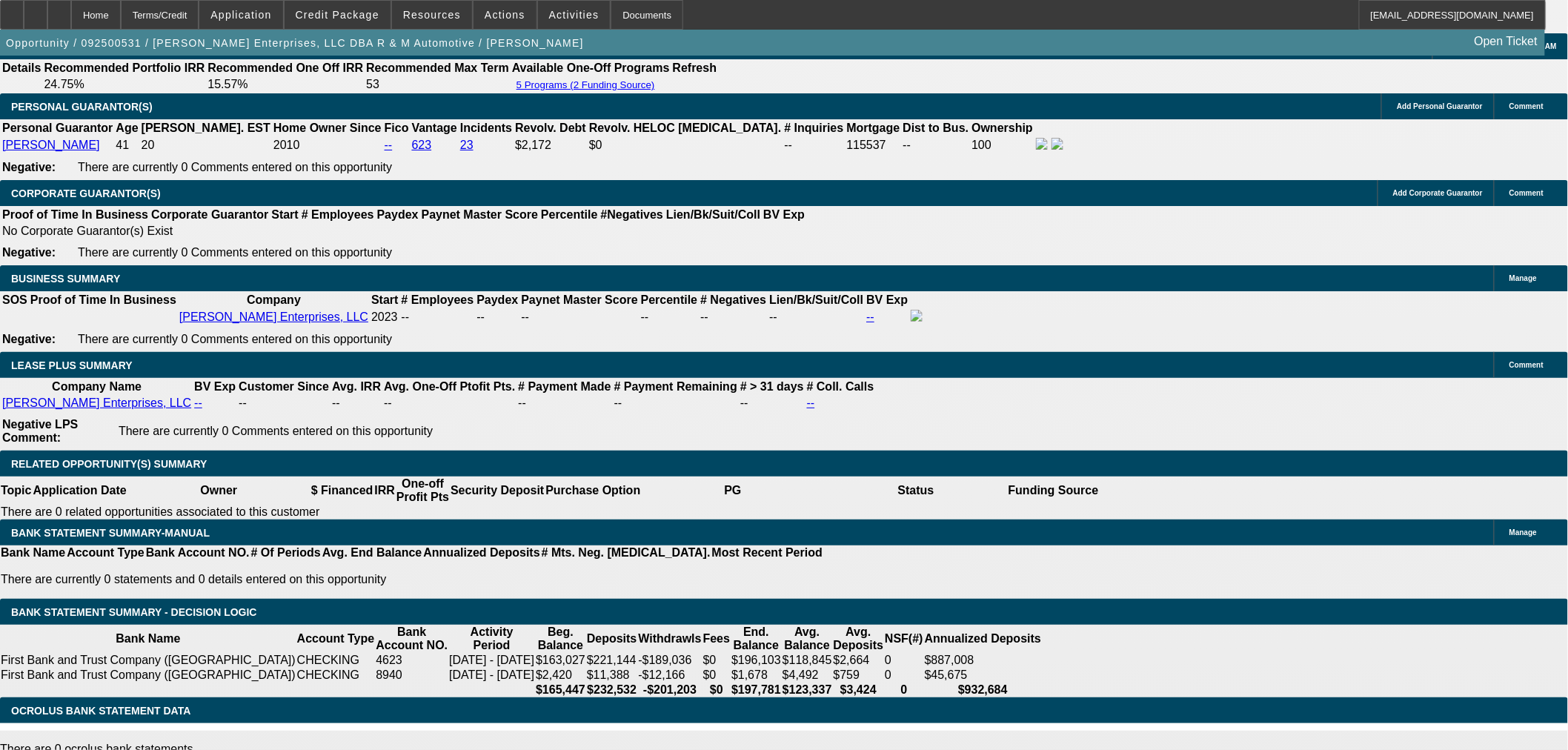
scroll to position [2140, 0]
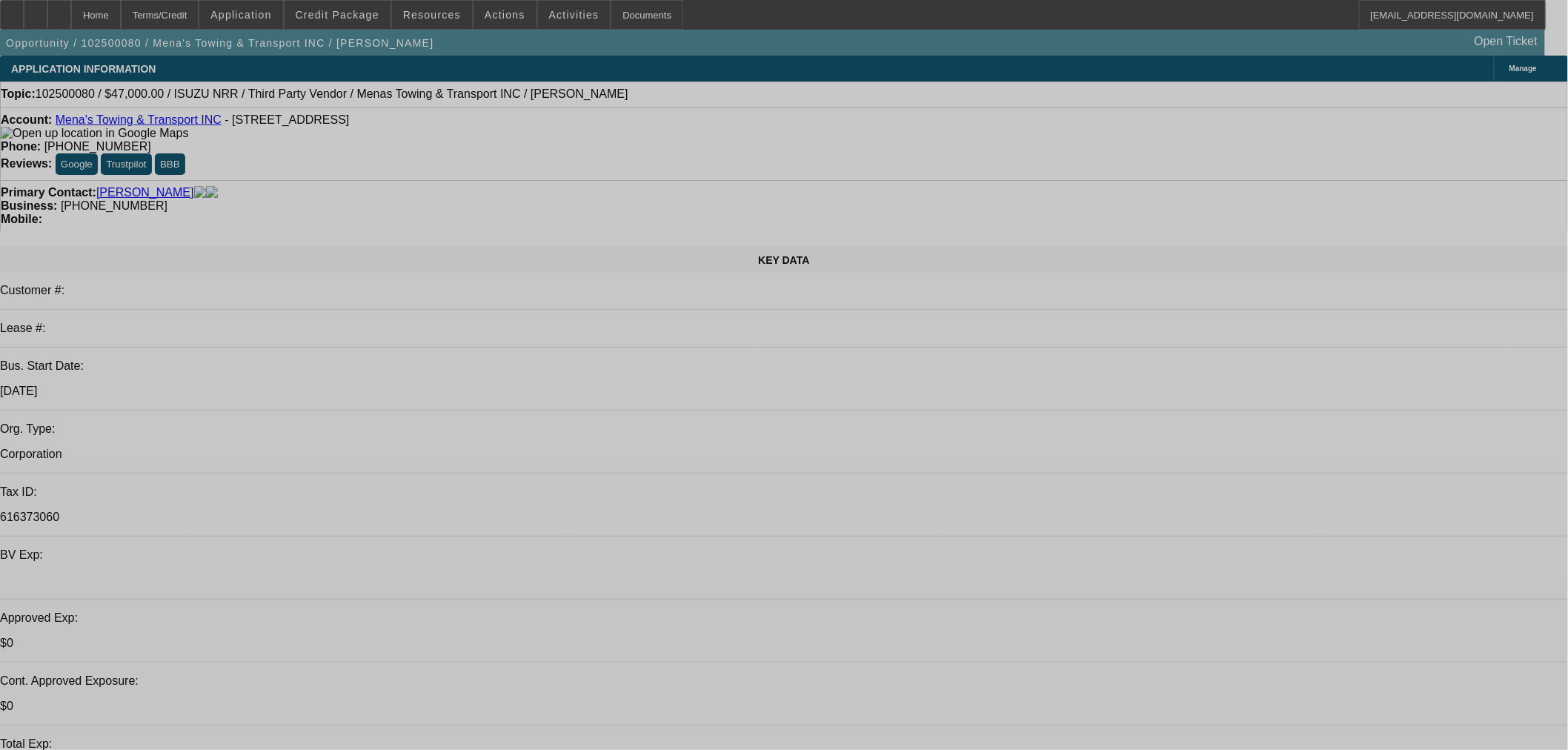
select select "0"
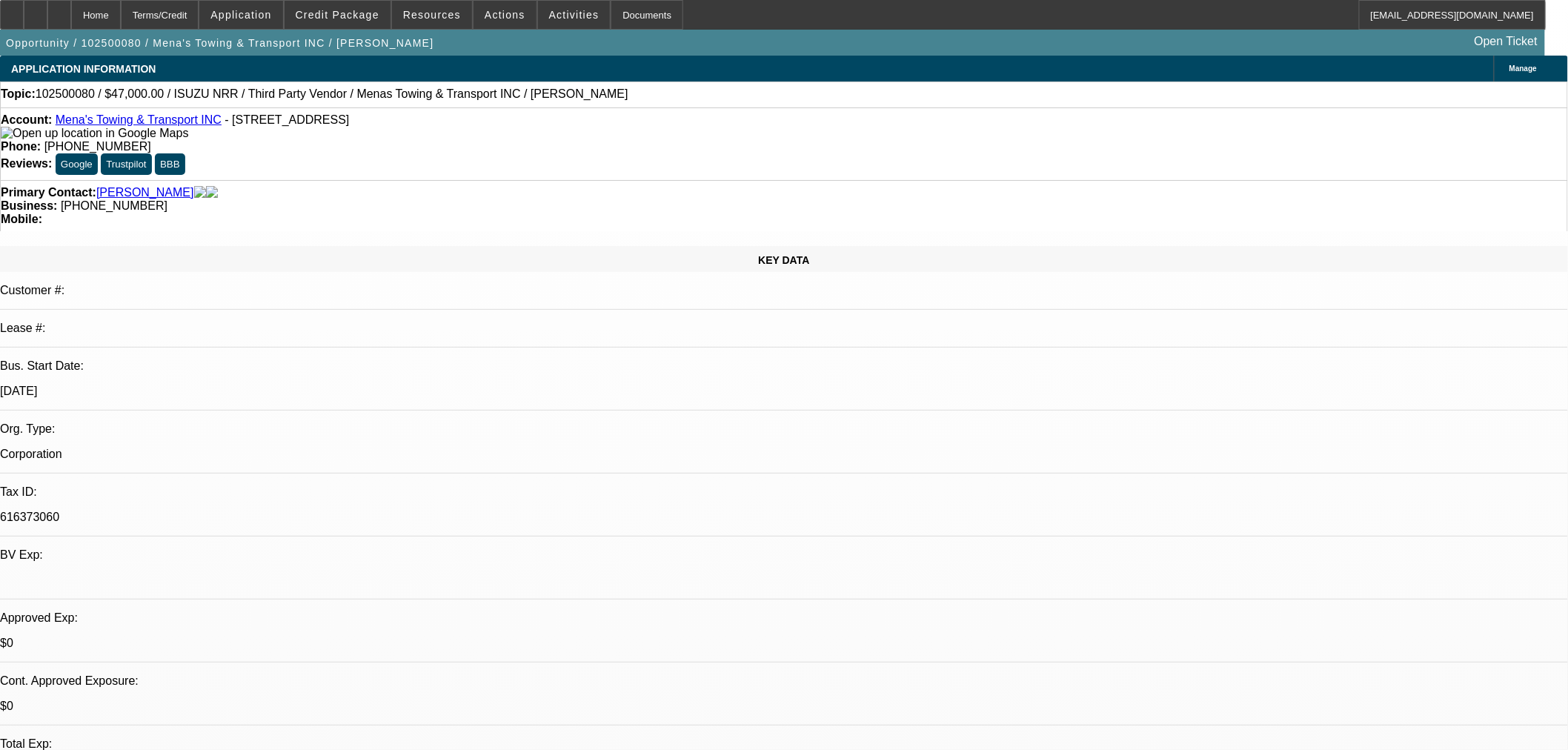
select select "0"
select select "3"
select select "0.1"
select select "4"
select select "0"
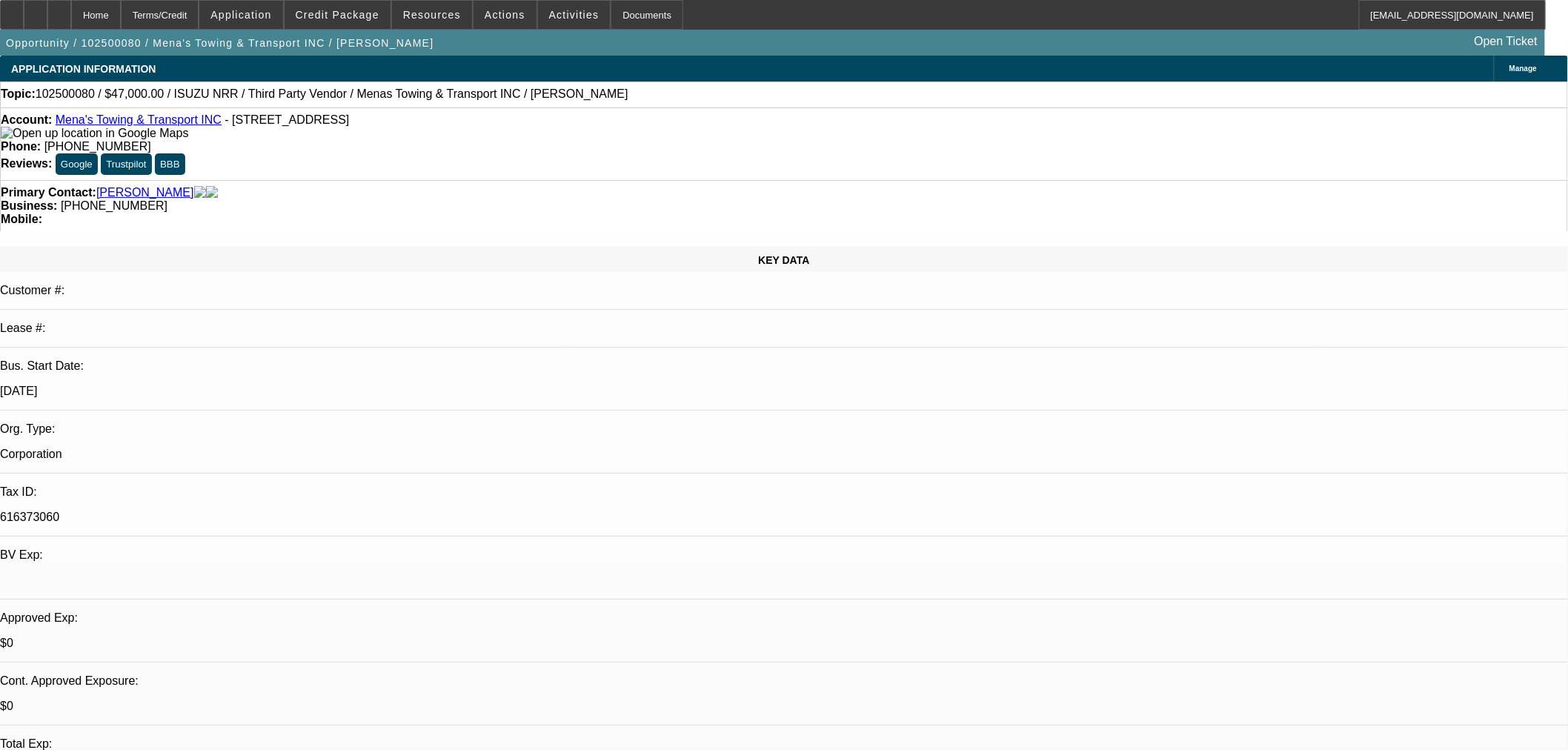
select select "0"
select select "3"
select select "0.1"
select select "4"
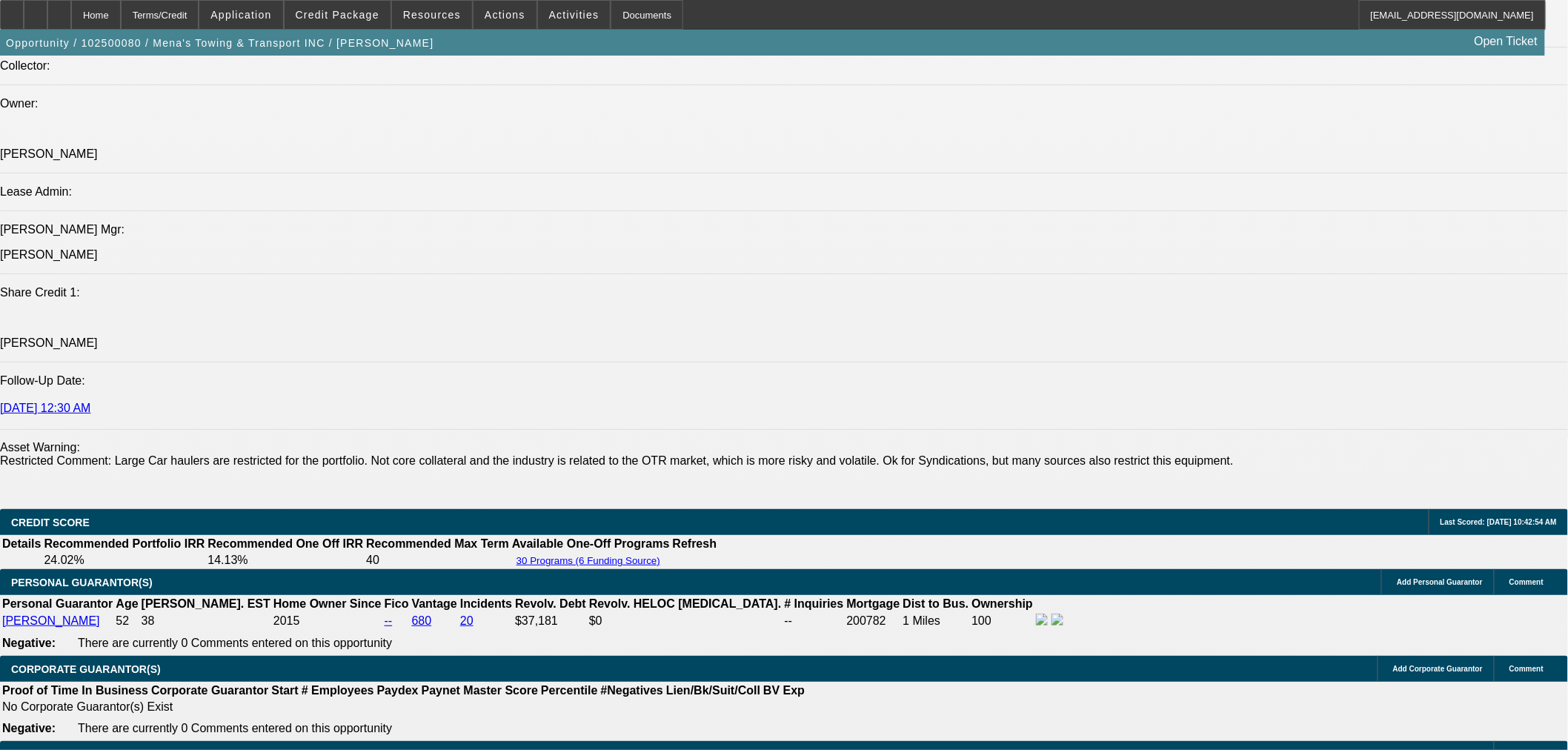
scroll to position [1896, 0]
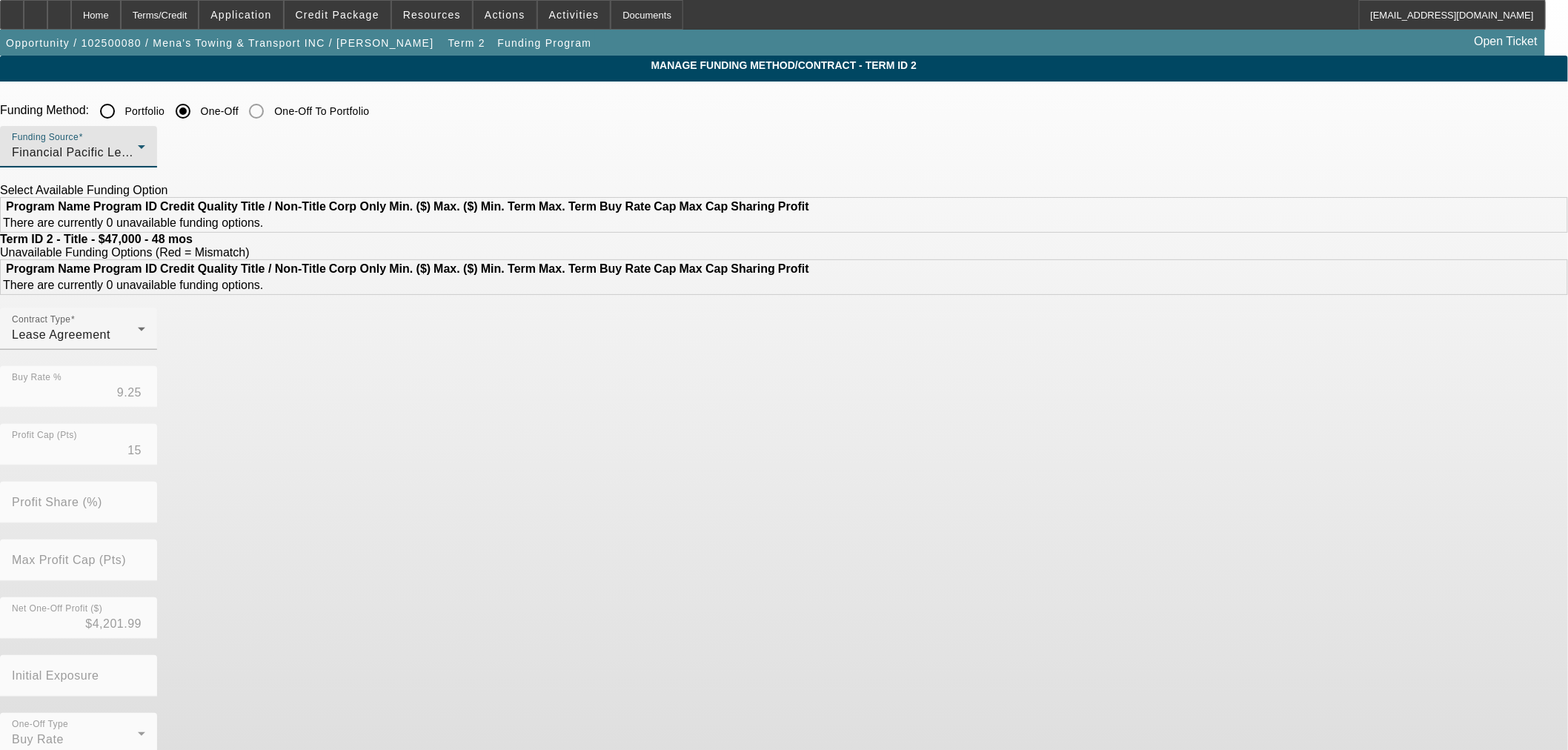
click at [179, 152] on span "Financial Pacific Leasing, Inc." at bounding box center [95, 152] width 167 height 13
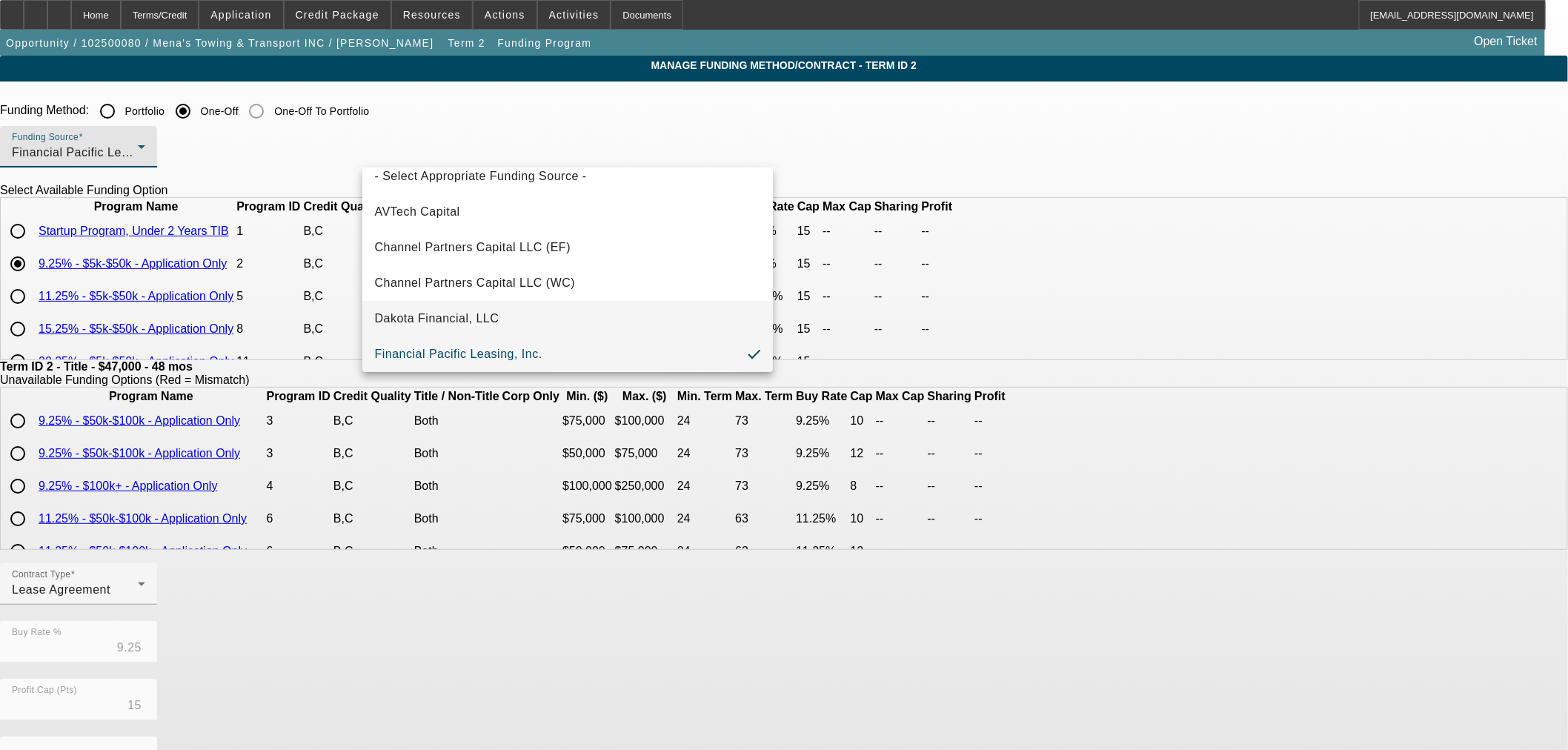
scroll to position [420, 0]
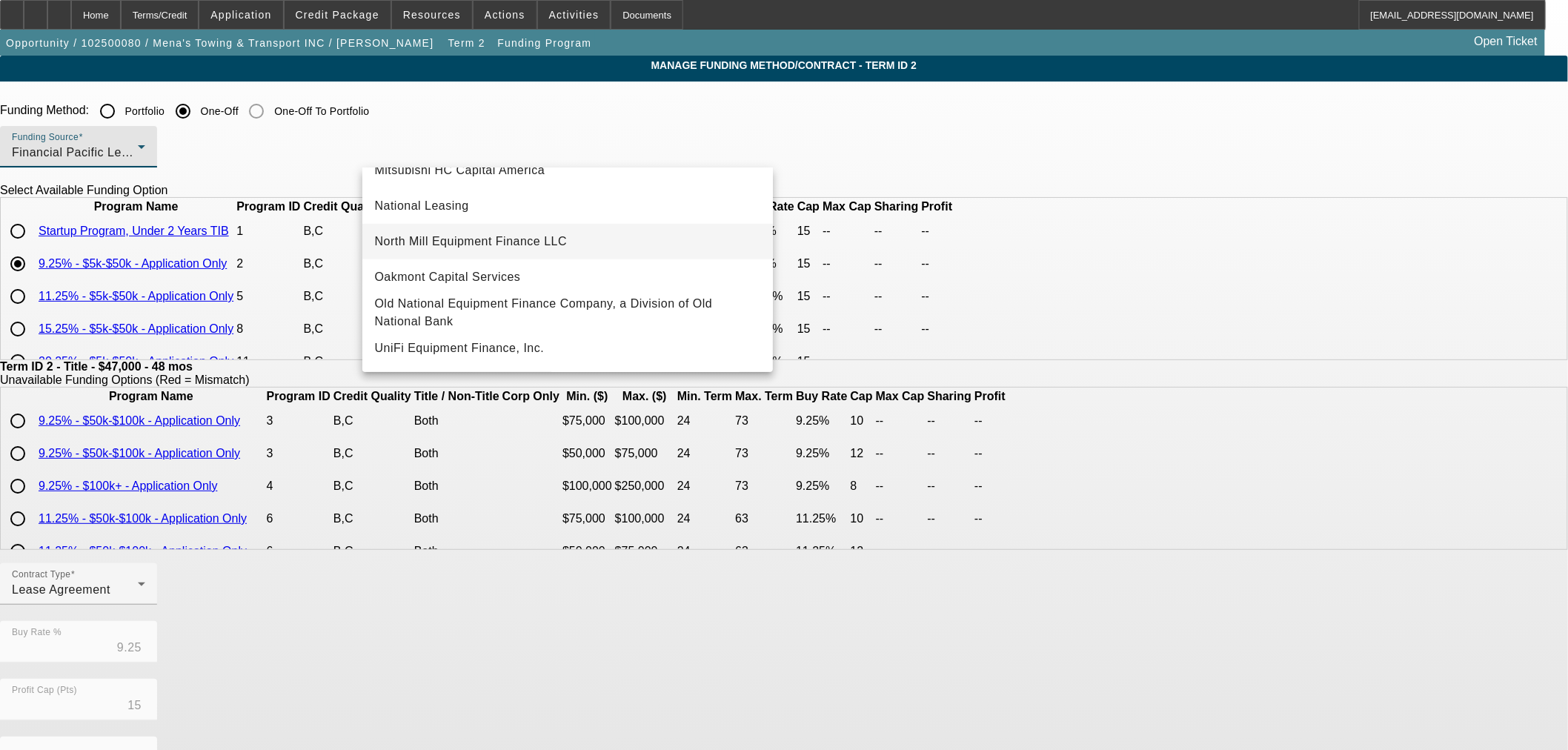
click at [469, 239] on span "North Mill Equipment Finance LLC" at bounding box center [471, 241] width 193 height 17
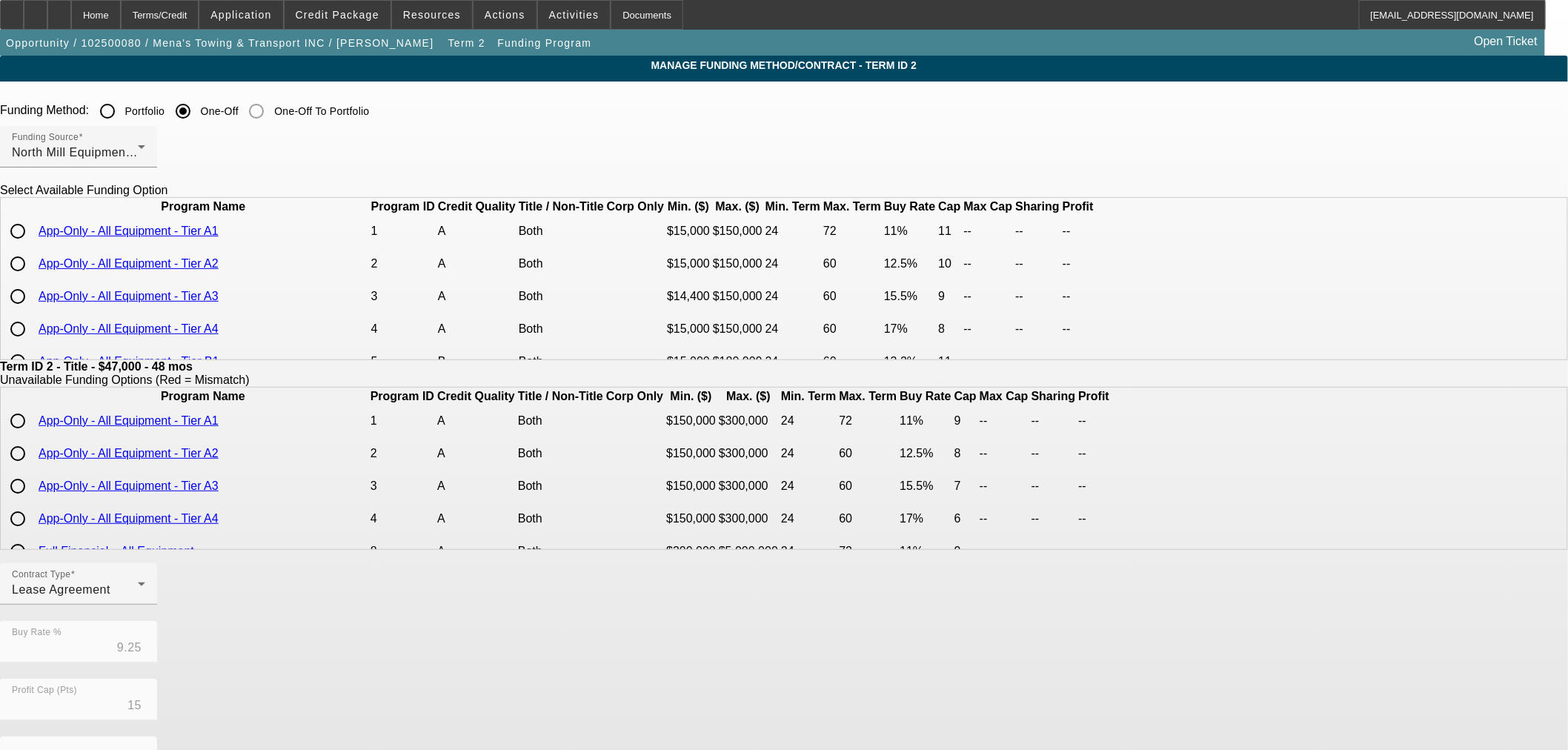
click at [33, 246] on input "radio" at bounding box center [17, 231] width 29 height 29
radio input "true"
type input "11.00"
type input "11"
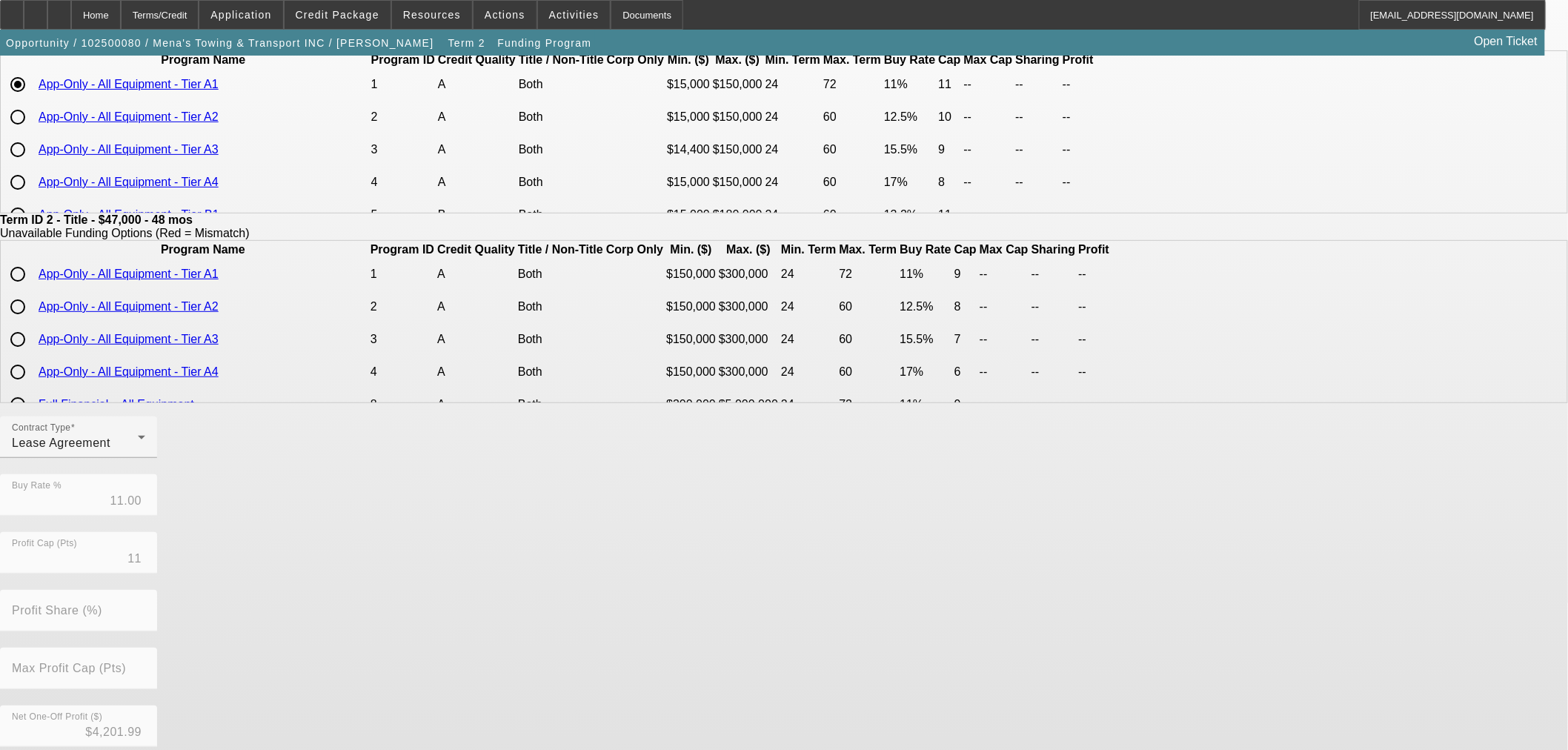
scroll to position [0, 0]
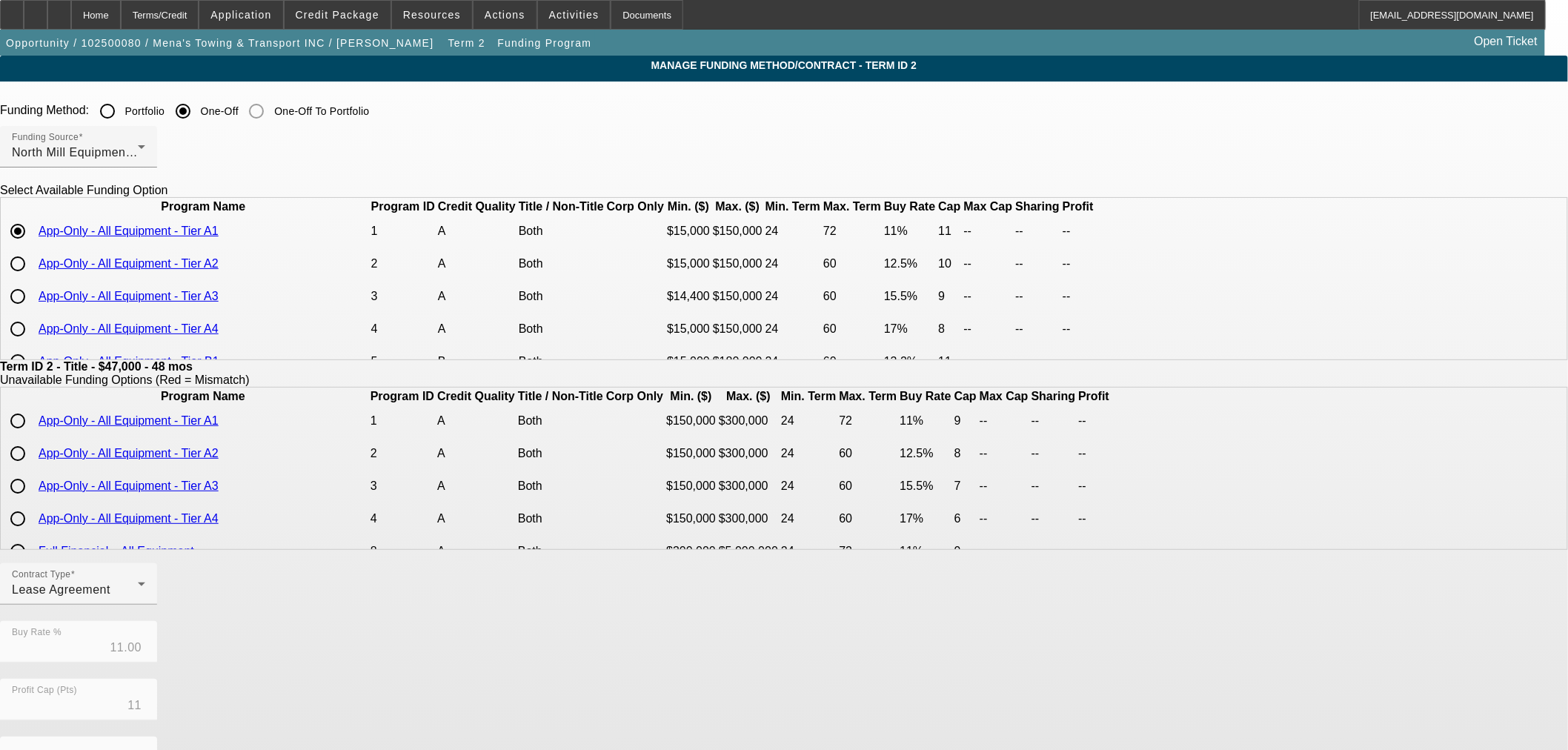
click at [219, 237] on link "App-Only - All Equipment - Tier A1" at bounding box center [129, 231] width 180 height 13
click at [205, 158] on span "North Mill Equipment Finance LLC" at bounding box center [108, 152] width 193 height 13
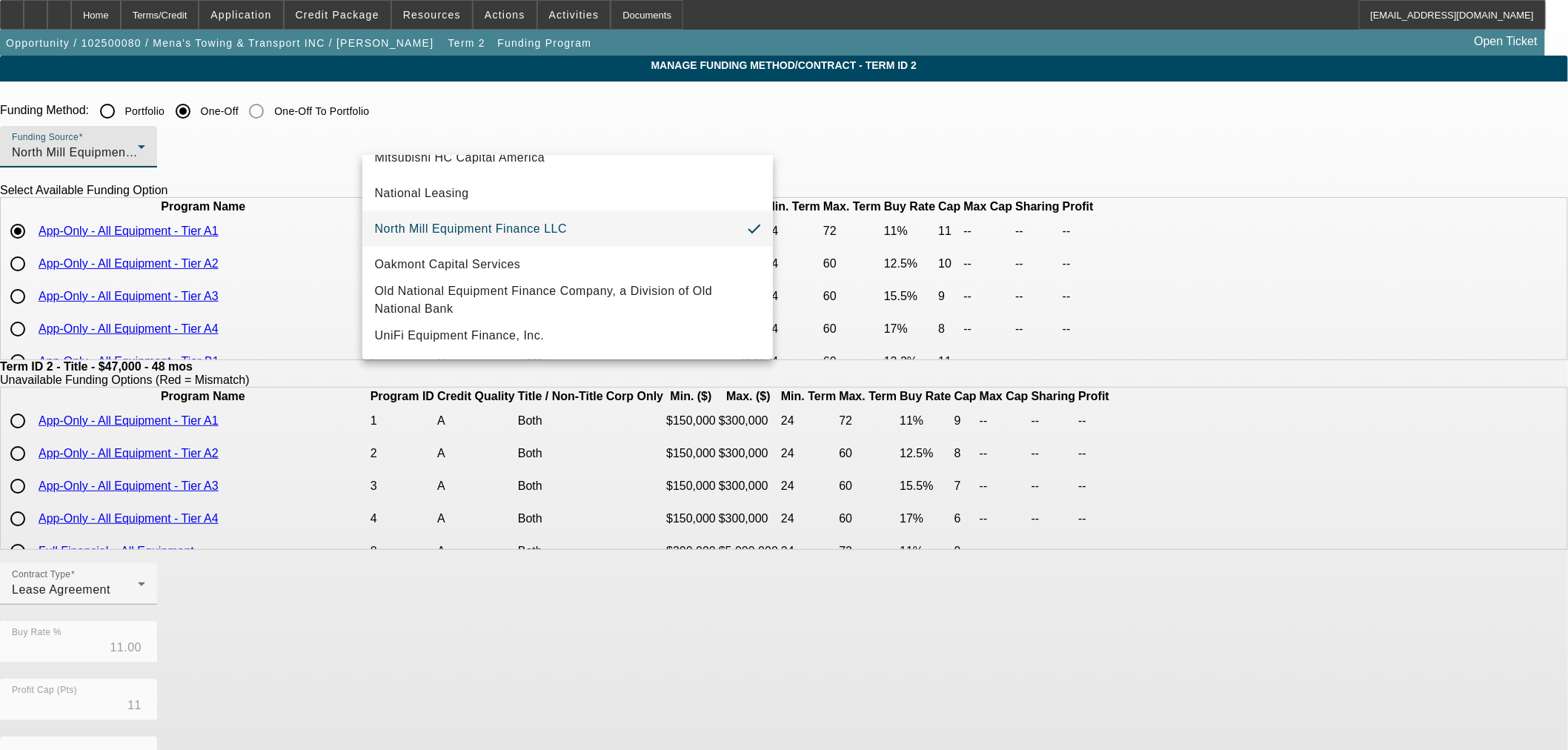
scroll to position [164, 0]
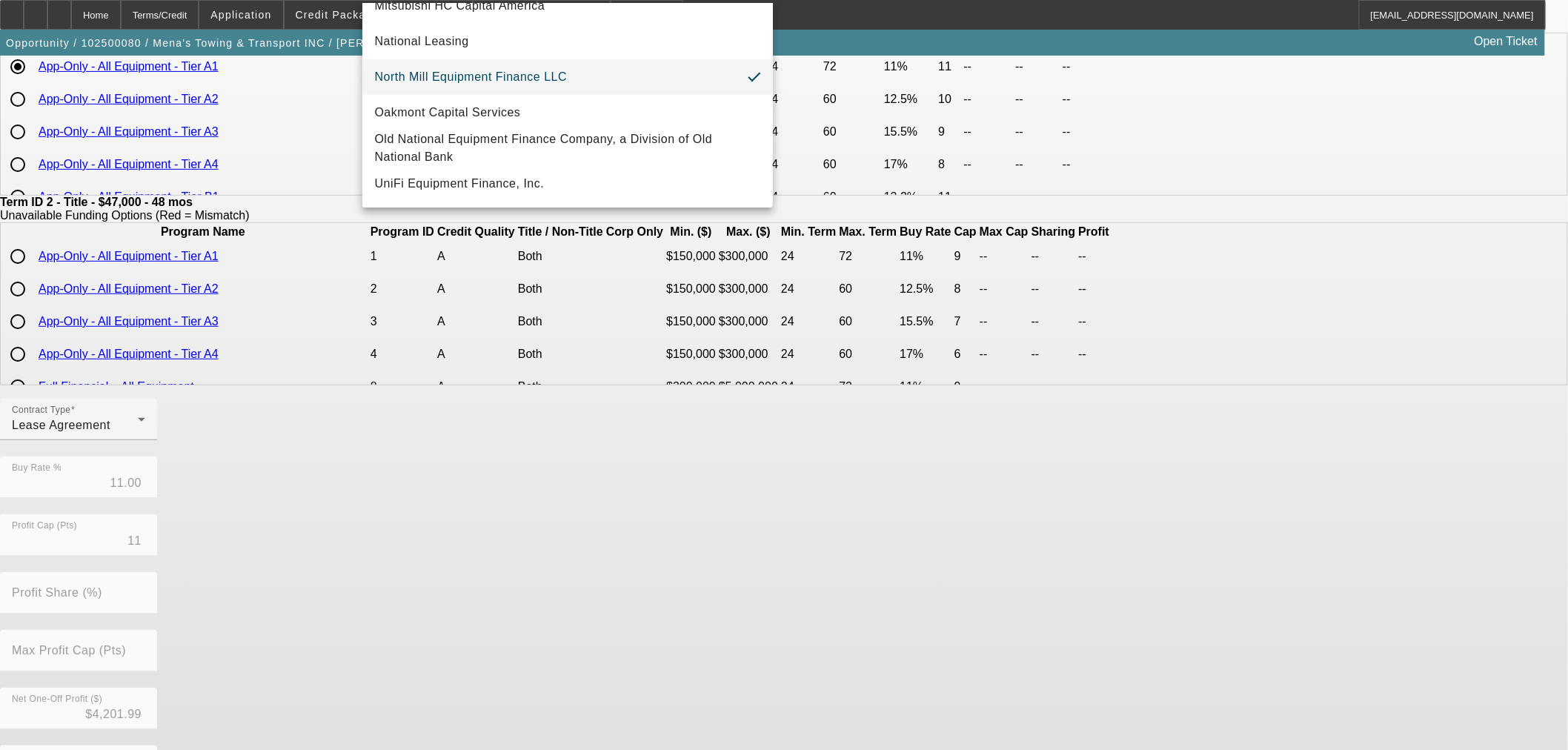
click at [122, 2] on div at bounding box center [784, 375] width 1568 height 750
click at [121, 17] on div "Home" at bounding box center [96, 14] width 50 height 29
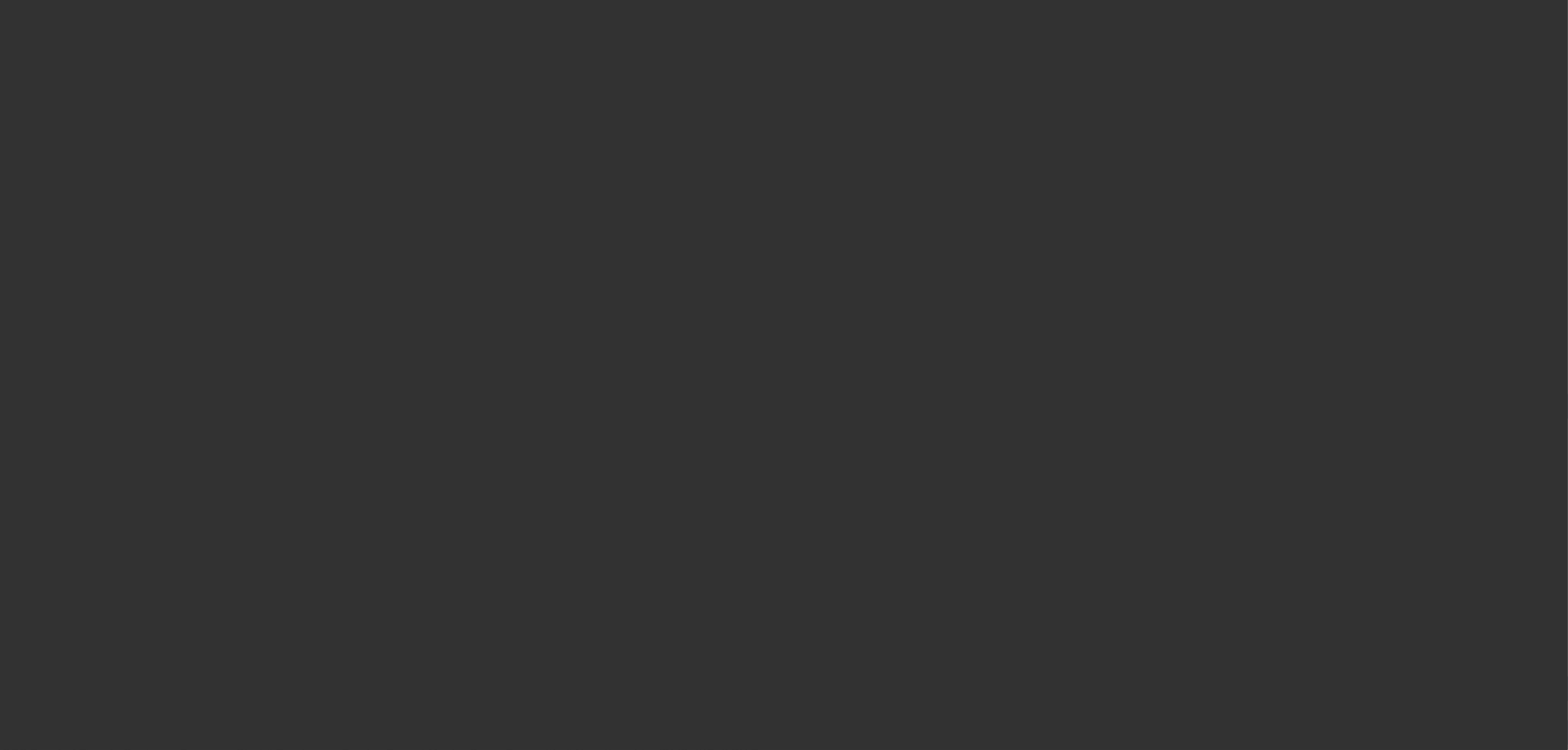
click at [141, 3] on div at bounding box center [784, 375] width 1568 height 750
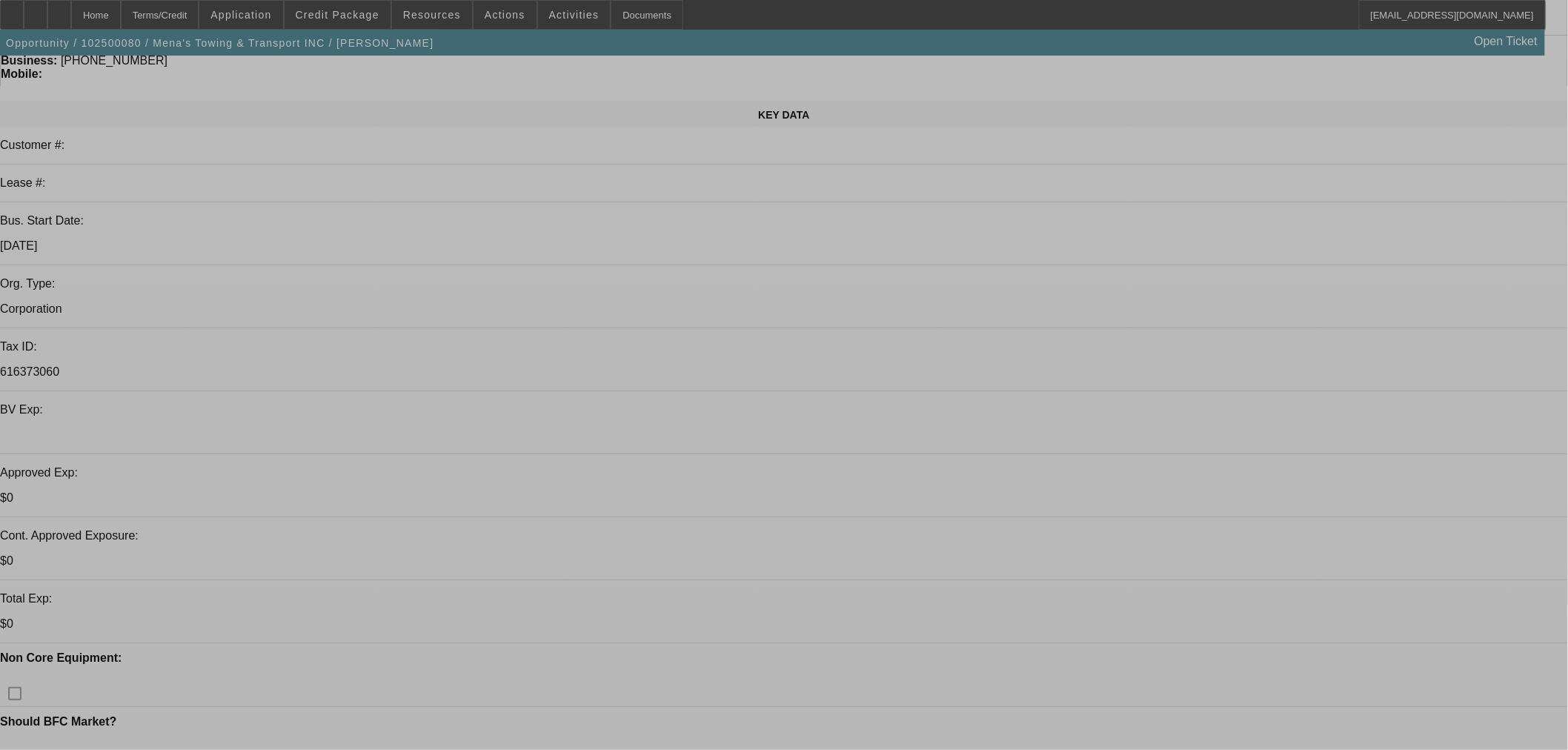
scroll to position [164, 0]
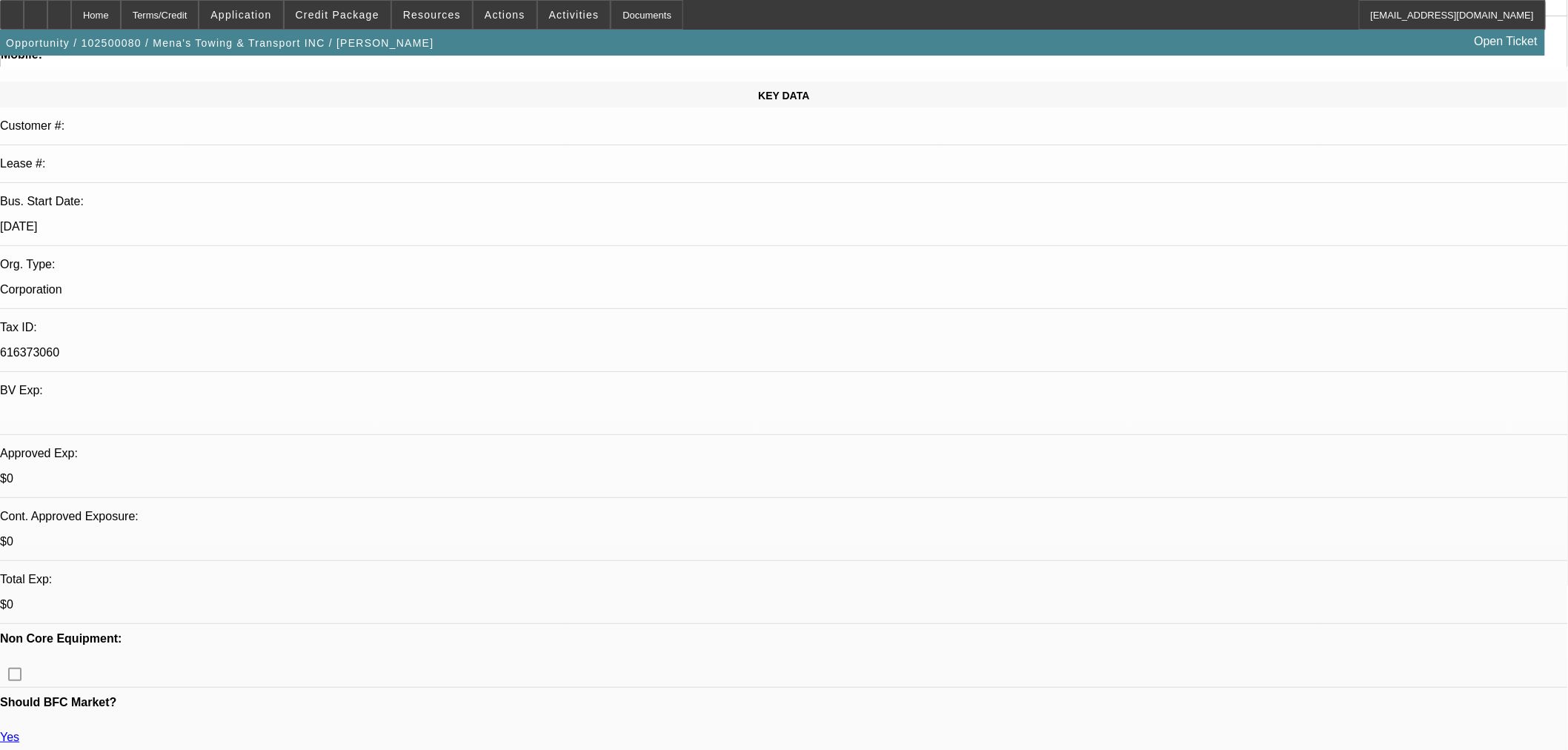
select select "0"
select select "3"
select select "0.1"
select select "4"
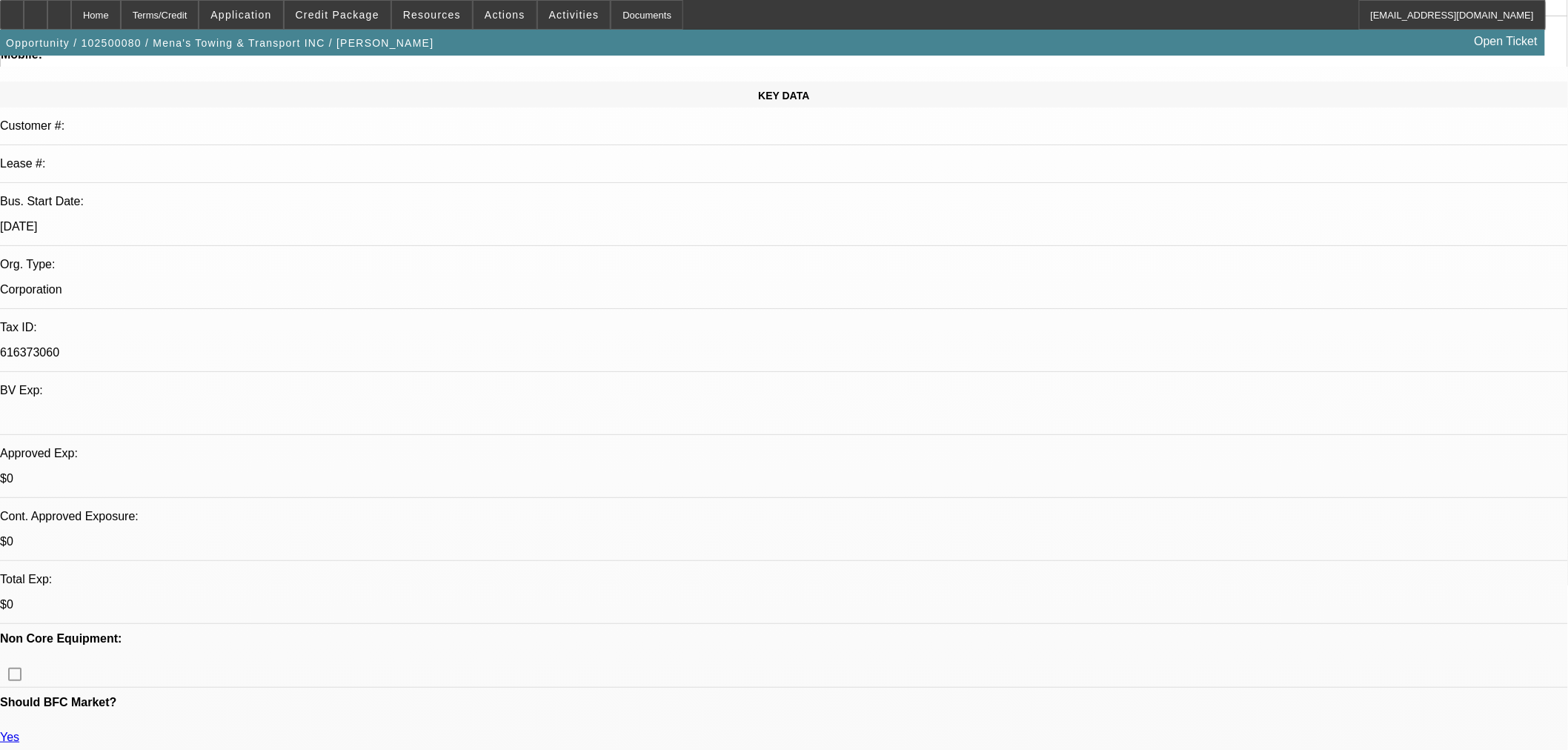
select select "0"
select select "3"
select select "0.1"
select select "4"
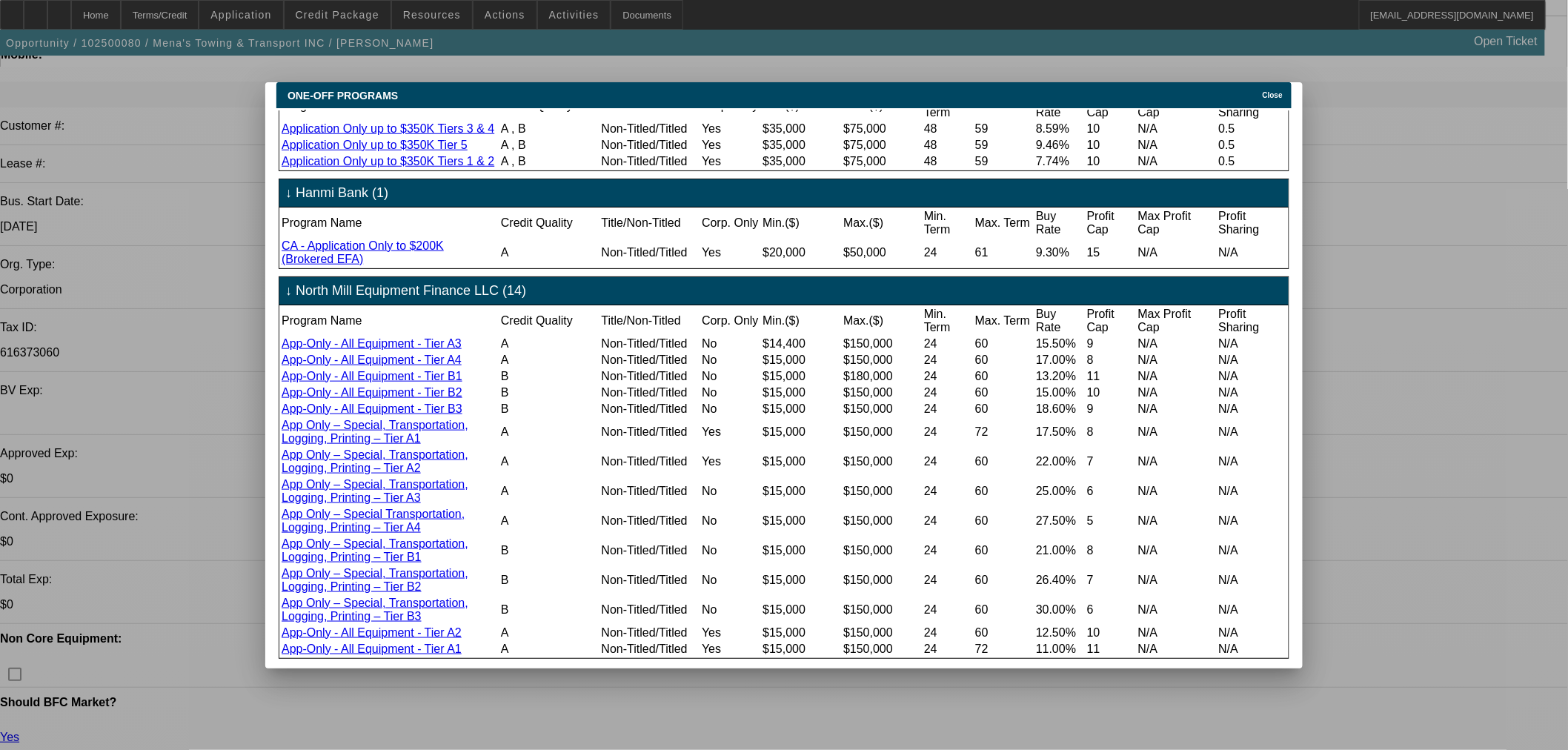
scroll to position [739, 0]
click at [1259, 91] on icon at bounding box center [1259, 95] width 0 height 8
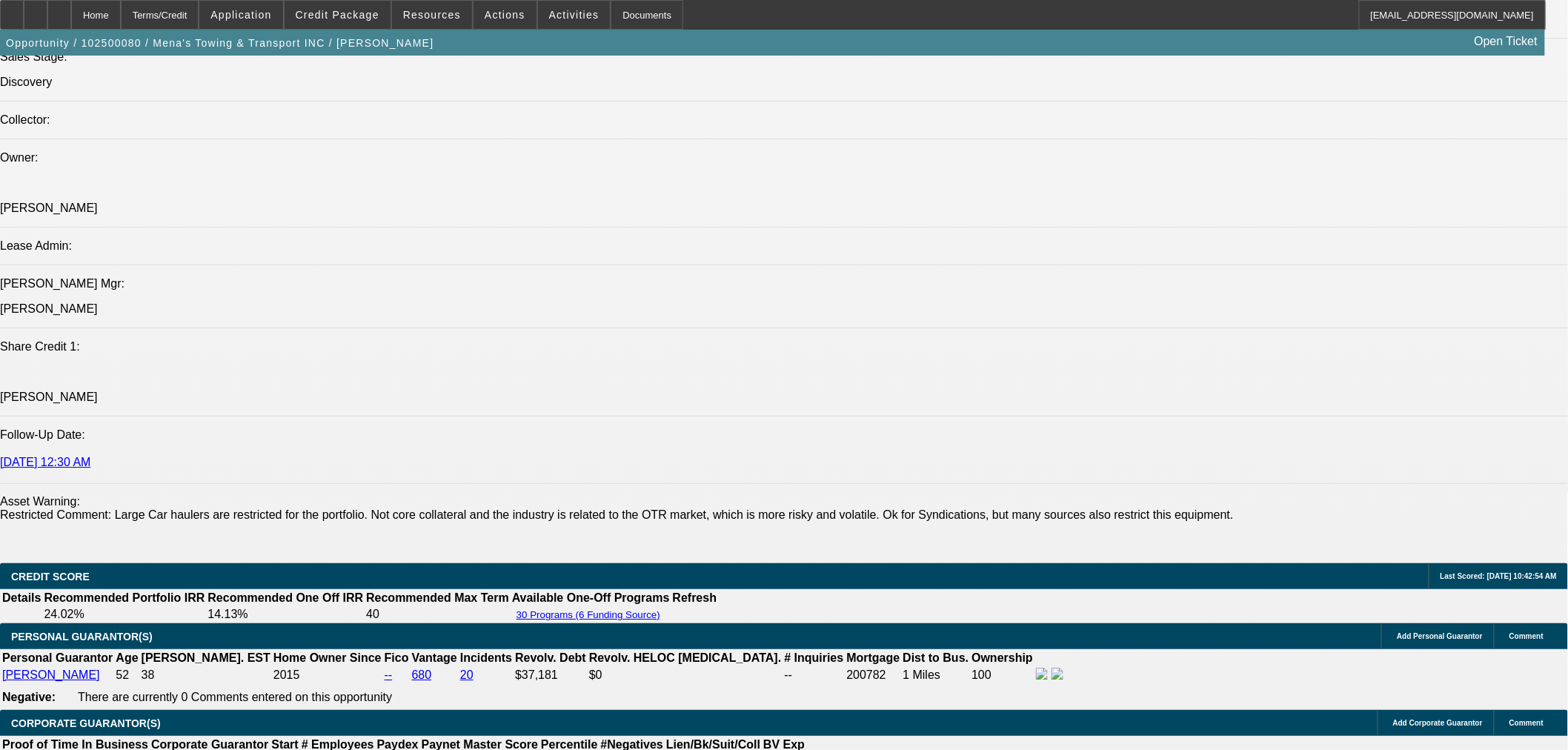
scroll to position [1976, 0]
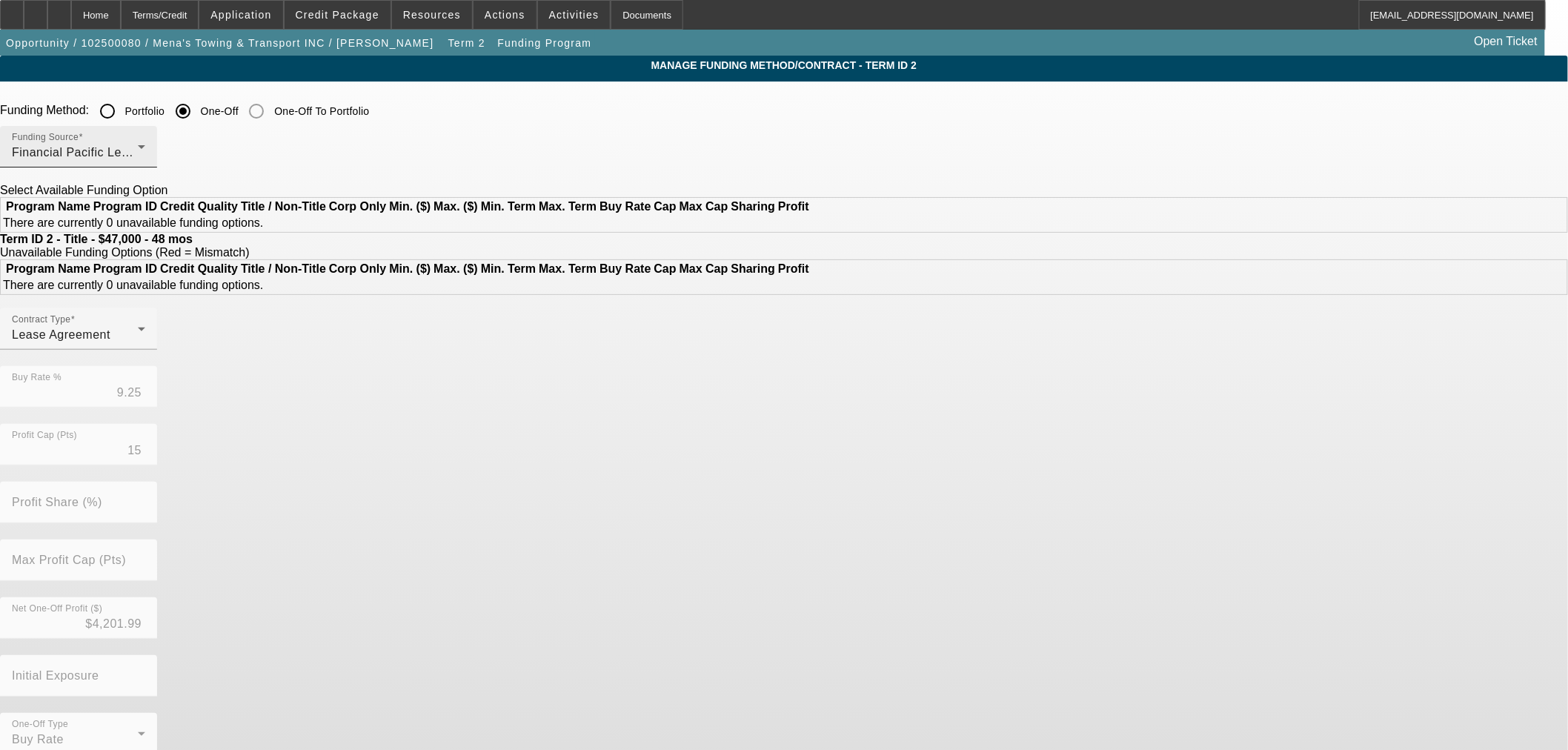
click at [138, 145] on div "Financial Pacific Leasing, Inc." at bounding box center [75, 152] width 126 height 17
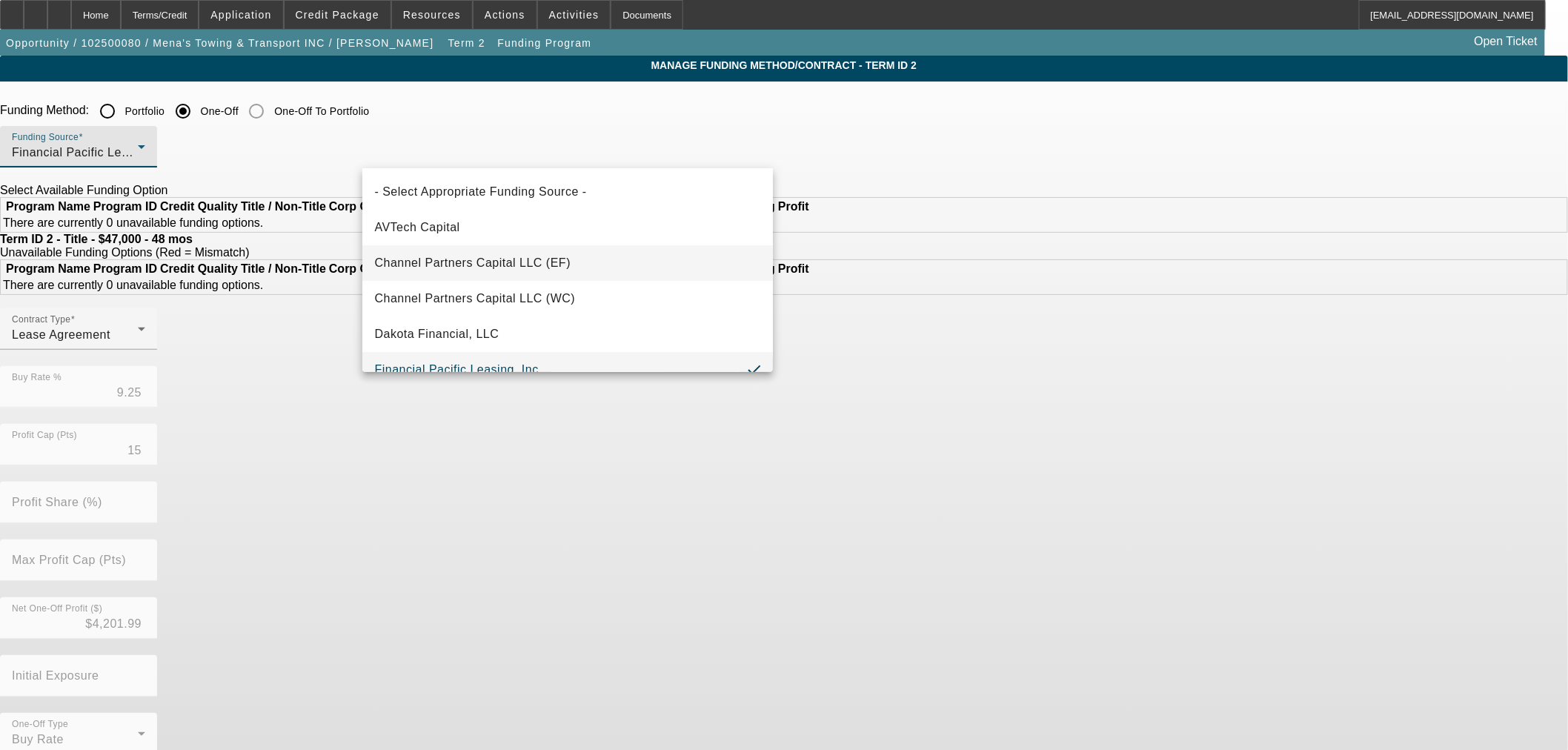
scroll to position [16, 0]
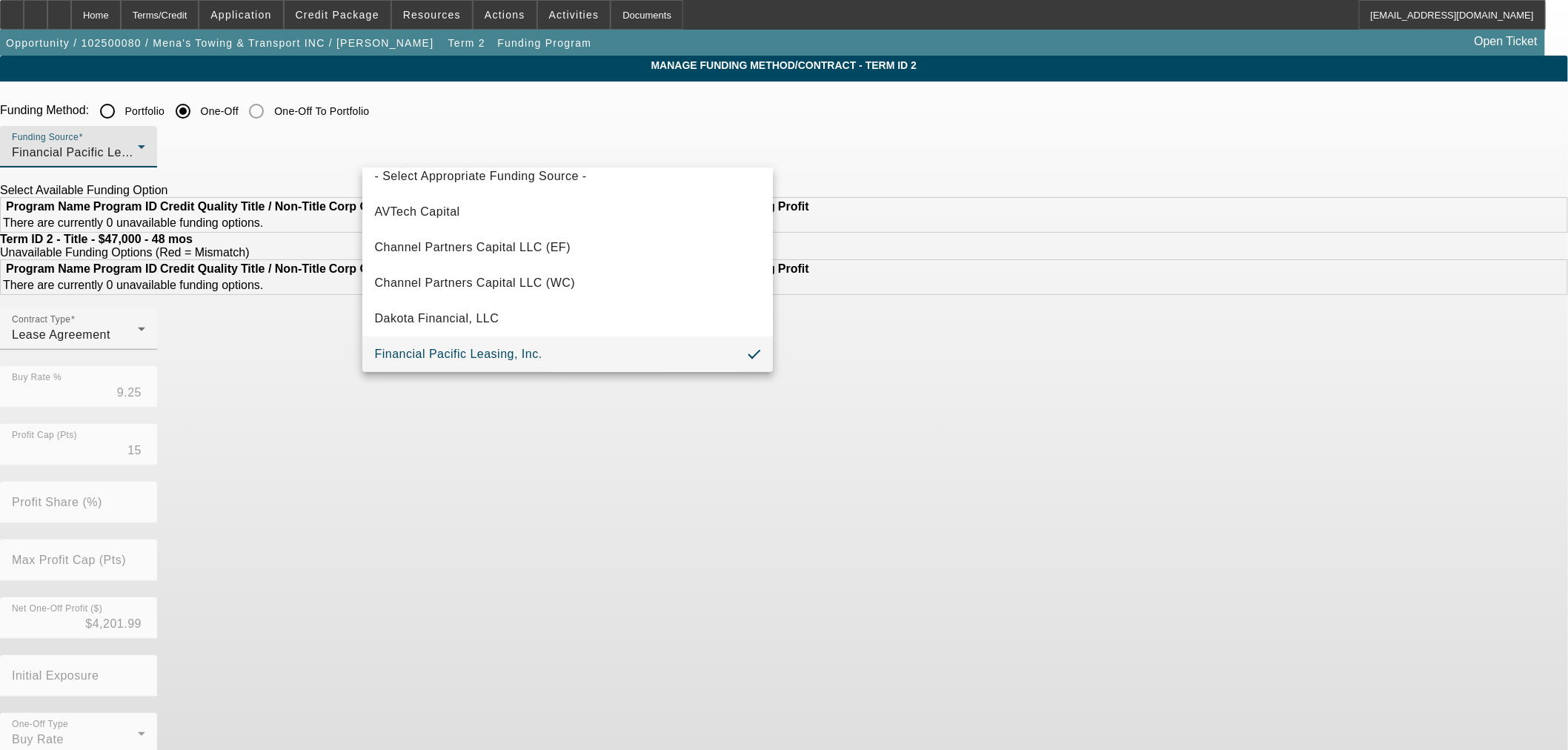
drag, startPoint x: 108, startPoint y: 13, endPoint x: 118, endPoint y: 13, distance: 10.0
click at [112, 13] on div at bounding box center [784, 375] width 1568 height 750
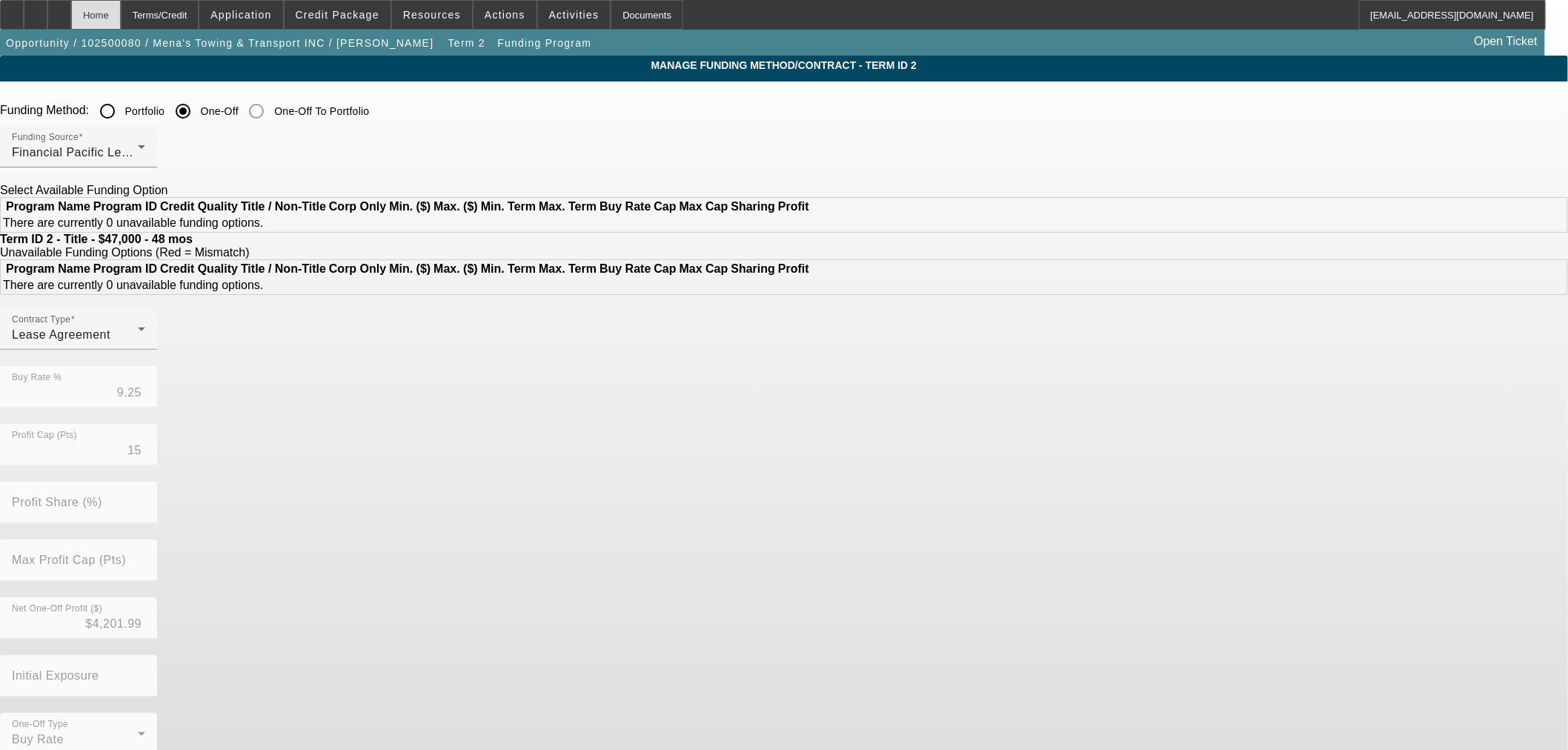
click at [121, 17] on div "Home" at bounding box center [96, 14] width 50 height 29
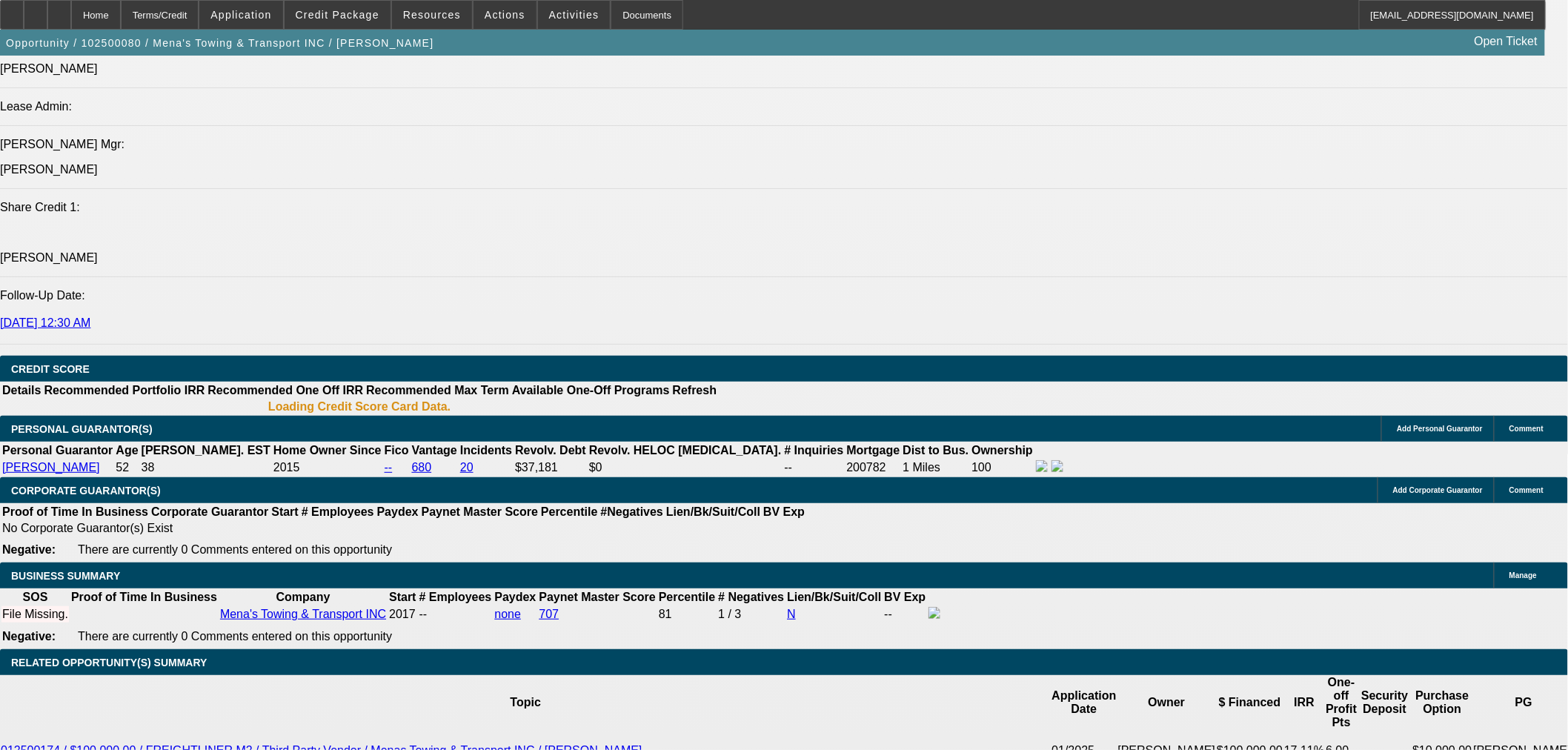
select select "0"
select select "3"
select select "0.1"
select select "4"
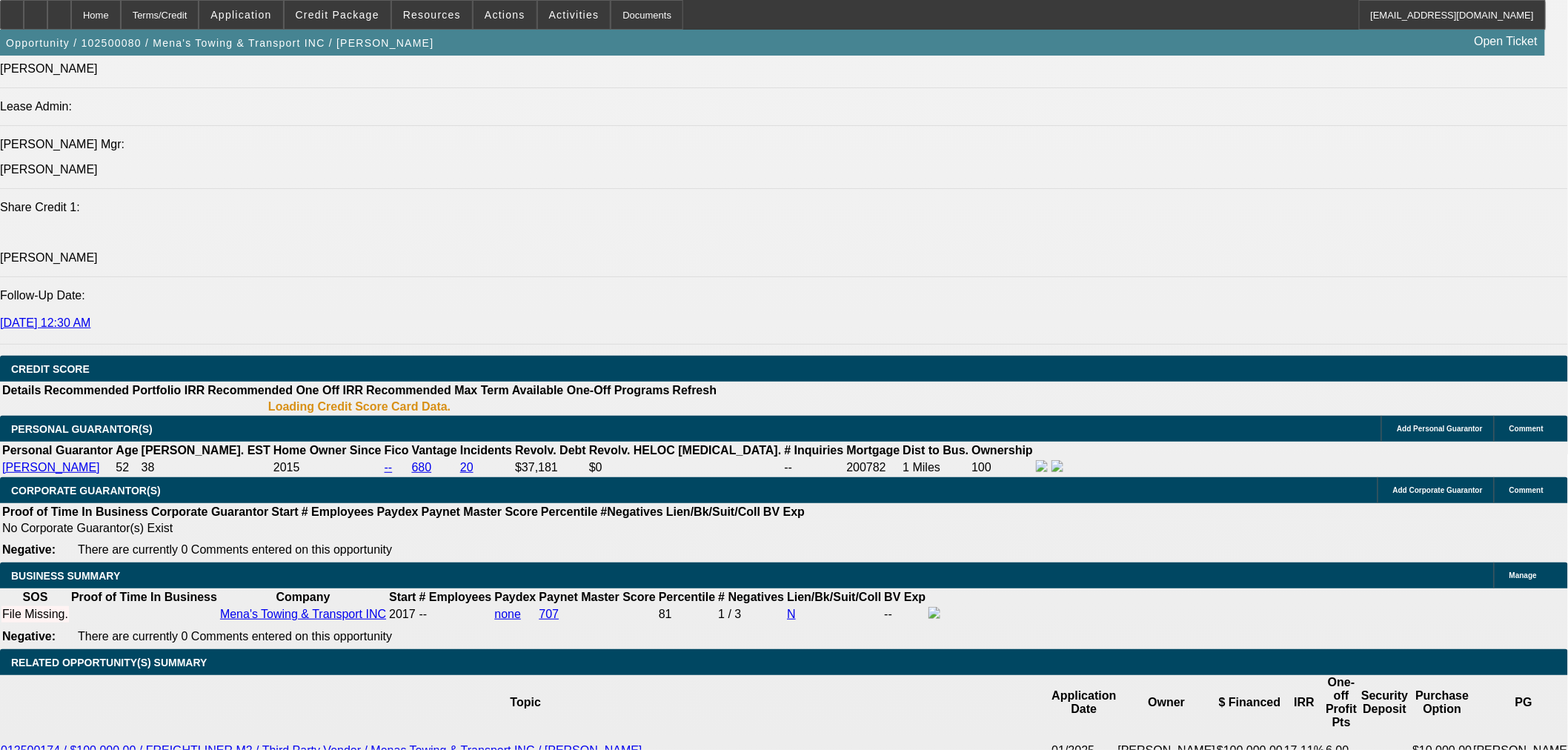
select select "0"
select select "3"
select select "0.1"
select select "4"
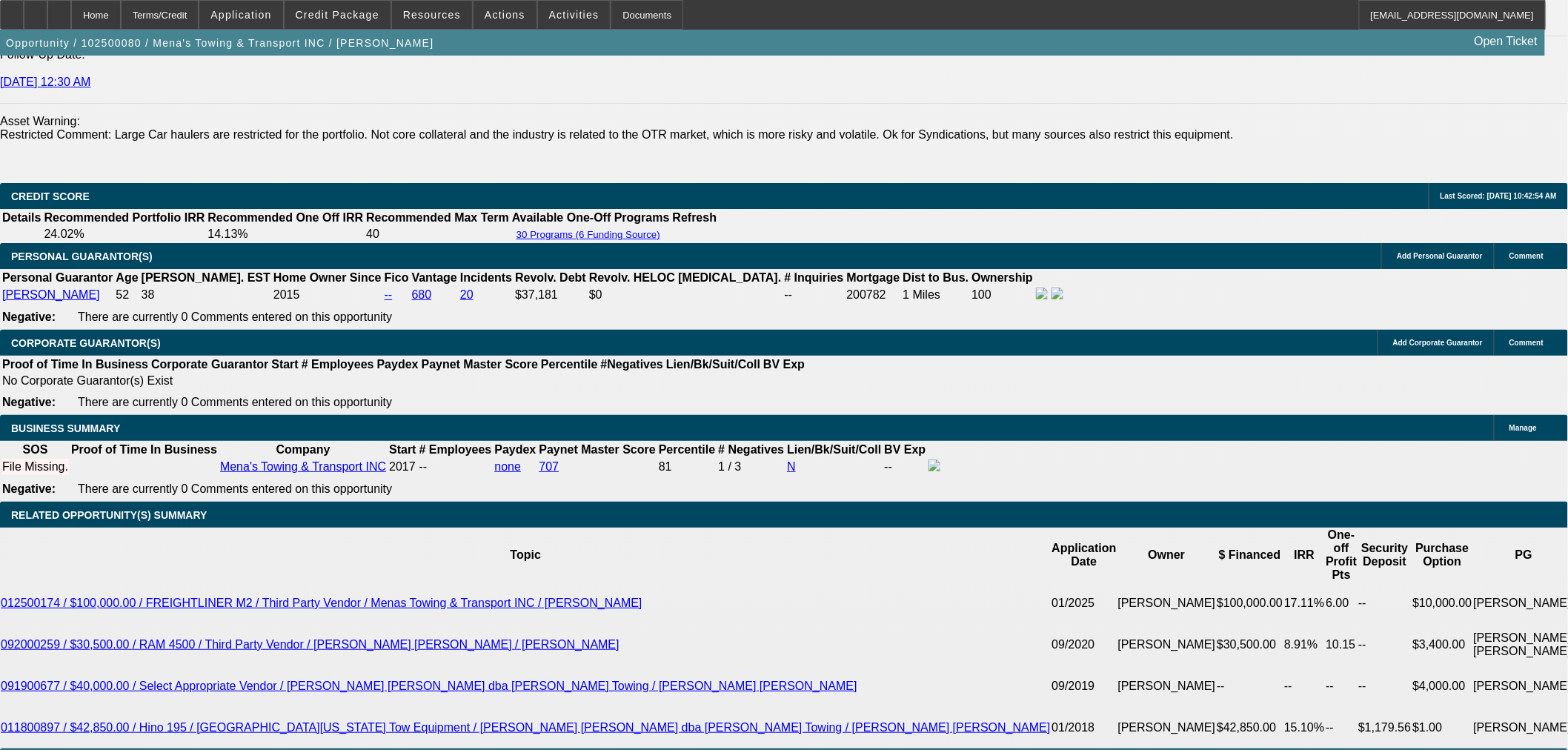
scroll to position [2056, 0]
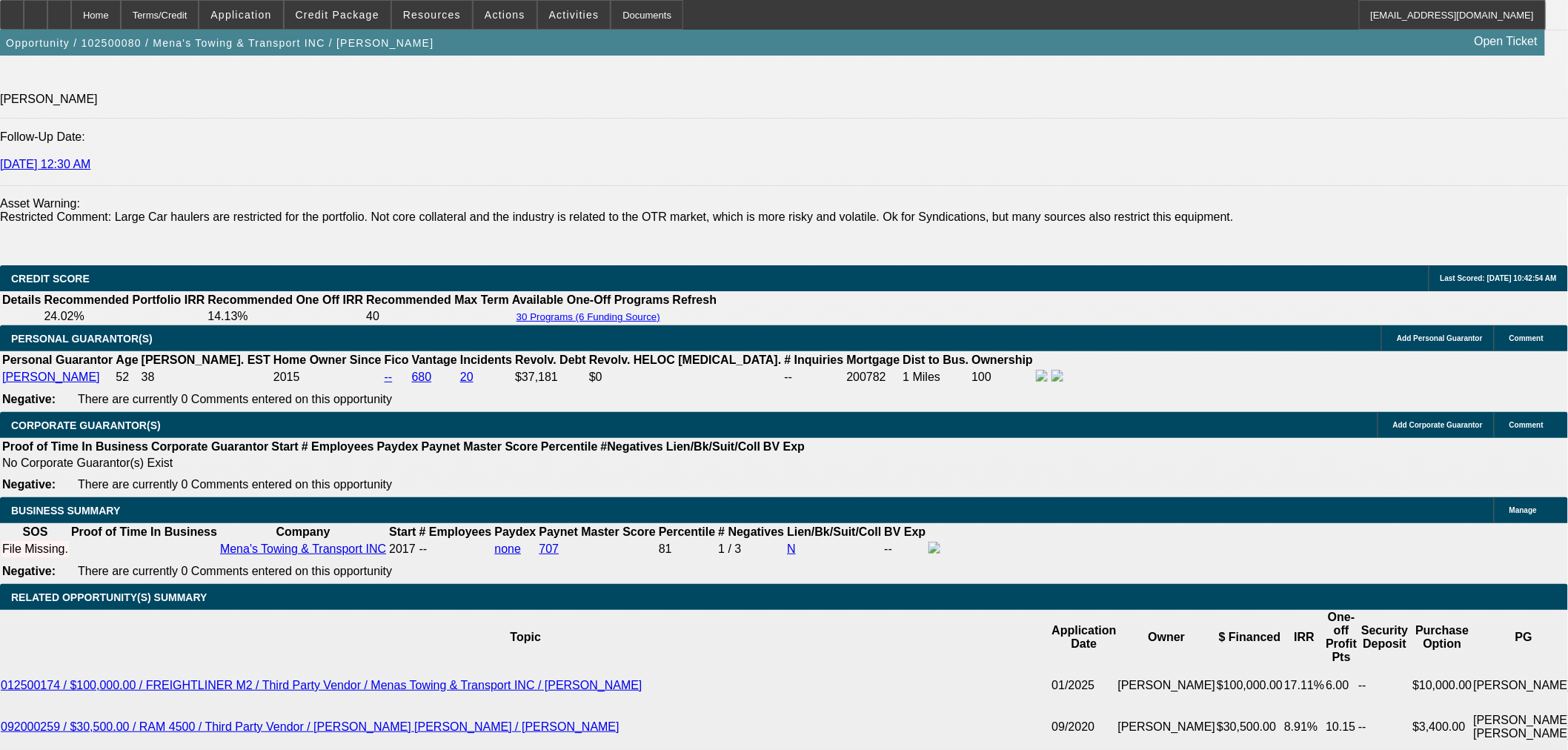
drag, startPoint x: 345, startPoint y: 354, endPoint x: 382, endPoint y: 352, distance: 37.1
type input "UNKNOWN"
type input "11"
type input "$1,214.74"
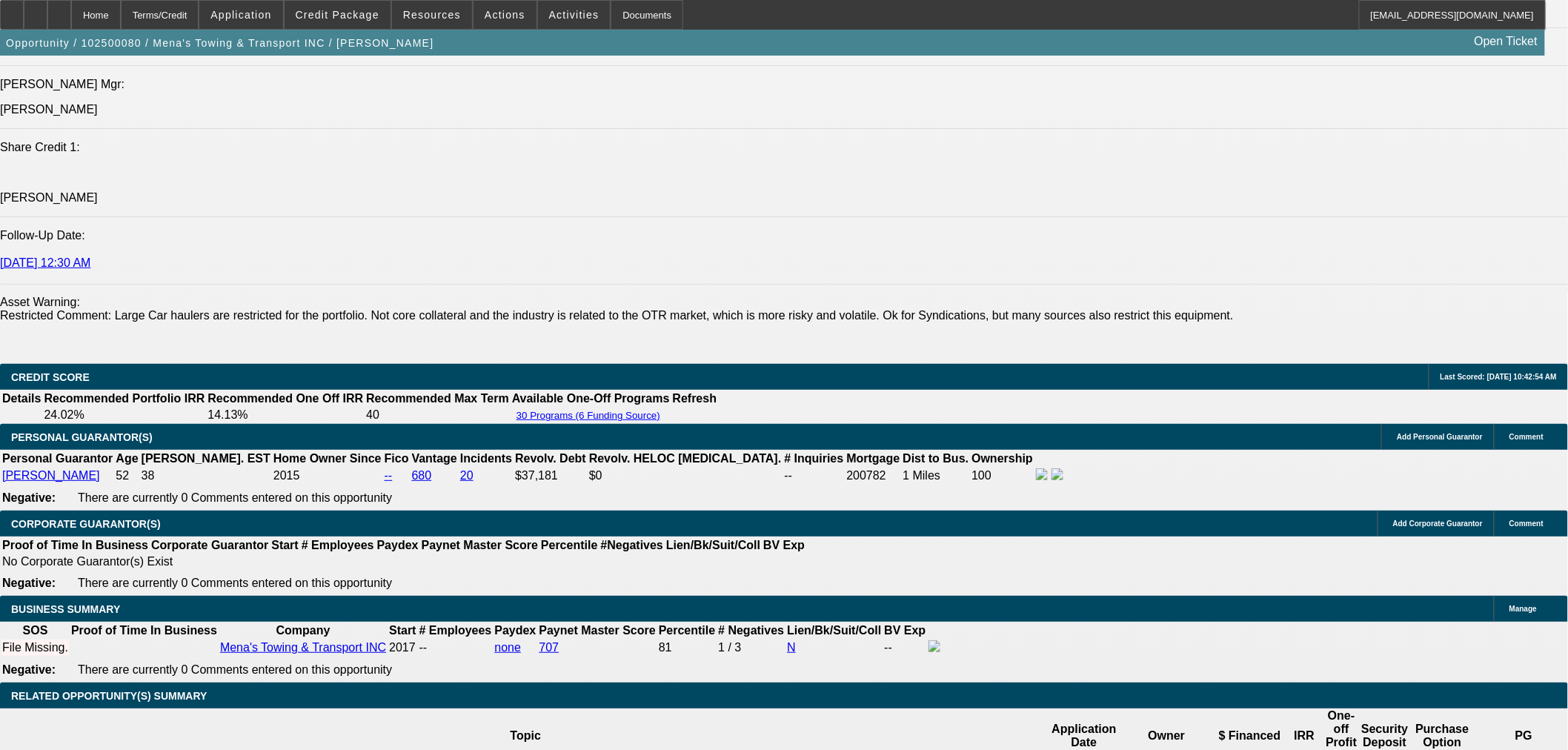
scroll to position [1812, 0]
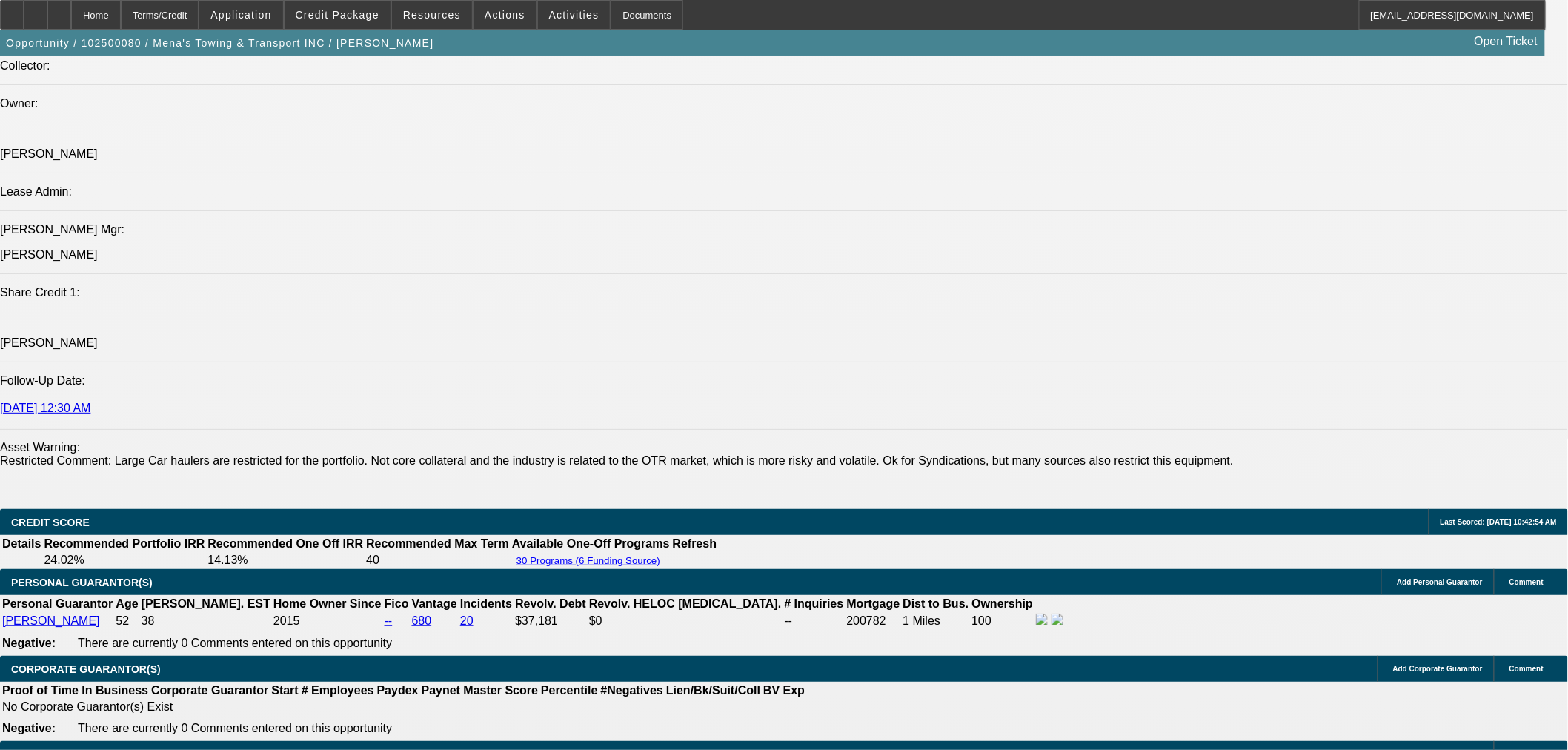
type input "11"
drag, startPoint x: 236, startPoint y: 287, endPoint x: 239, endPoint y: 305, distance: 18.2
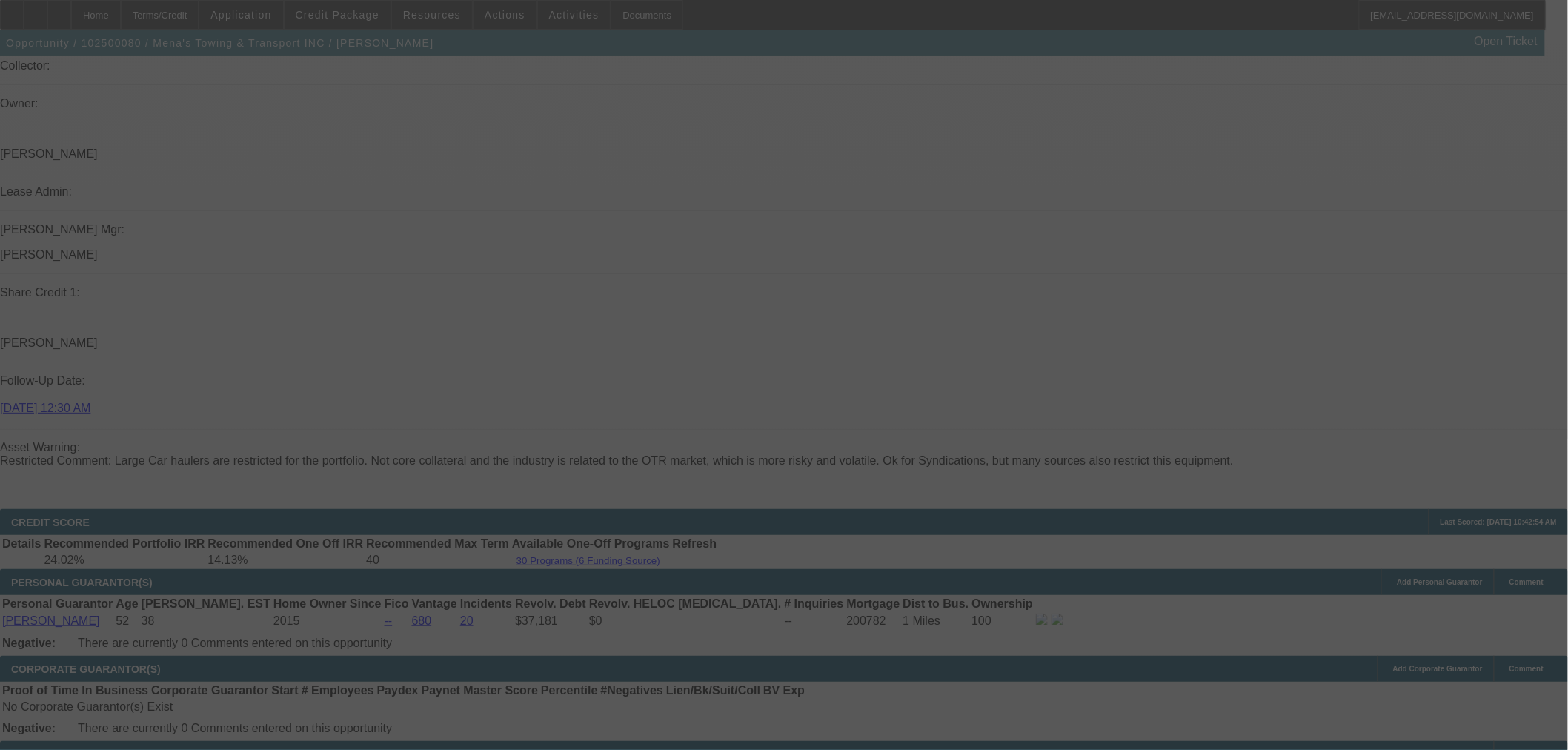
select select "0"
select select "3"
select select "0.1"
select select "4"
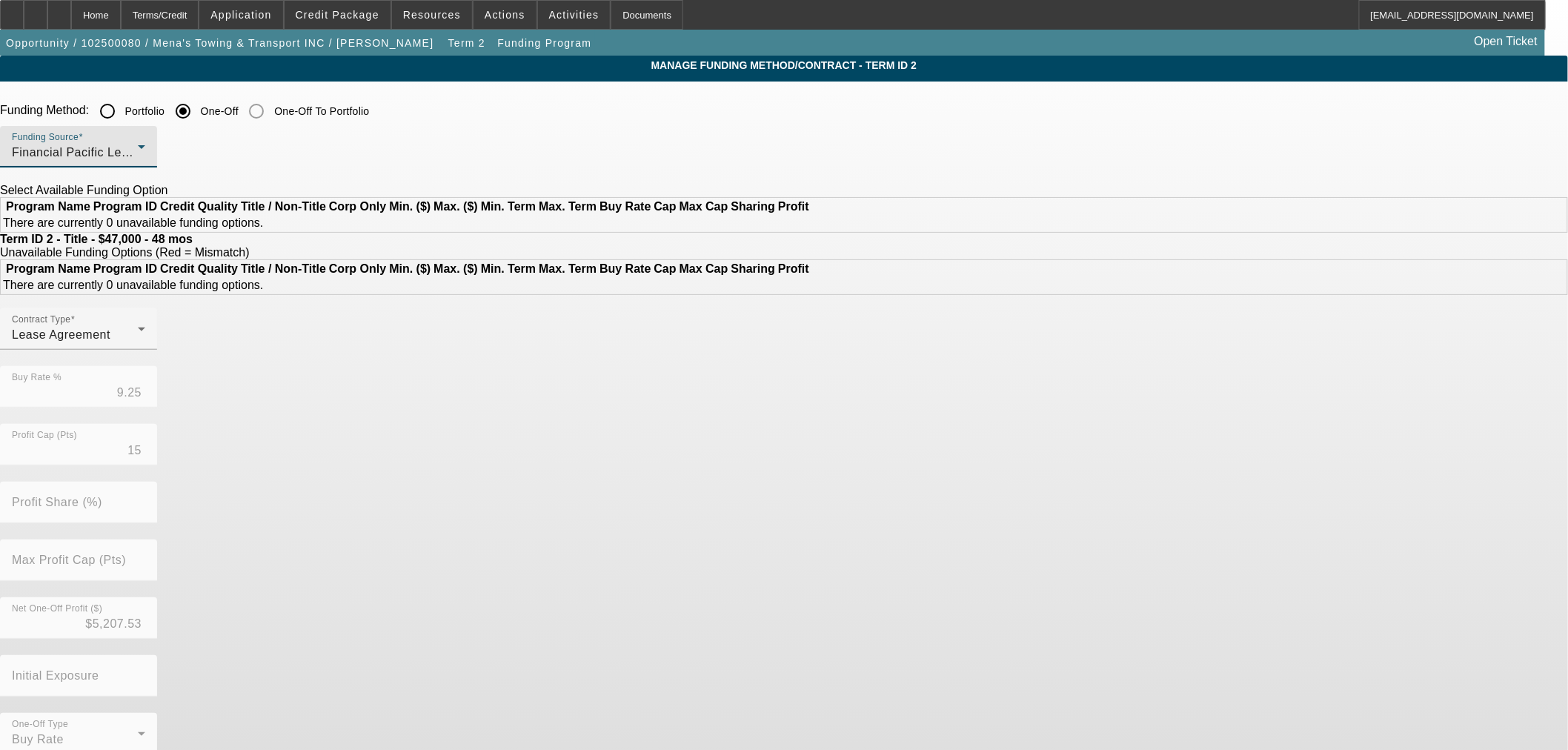
click at [138, 160] on div "Financial Pacific Leasing, Inc." at bounding box center [75, 152] width 126 height 17
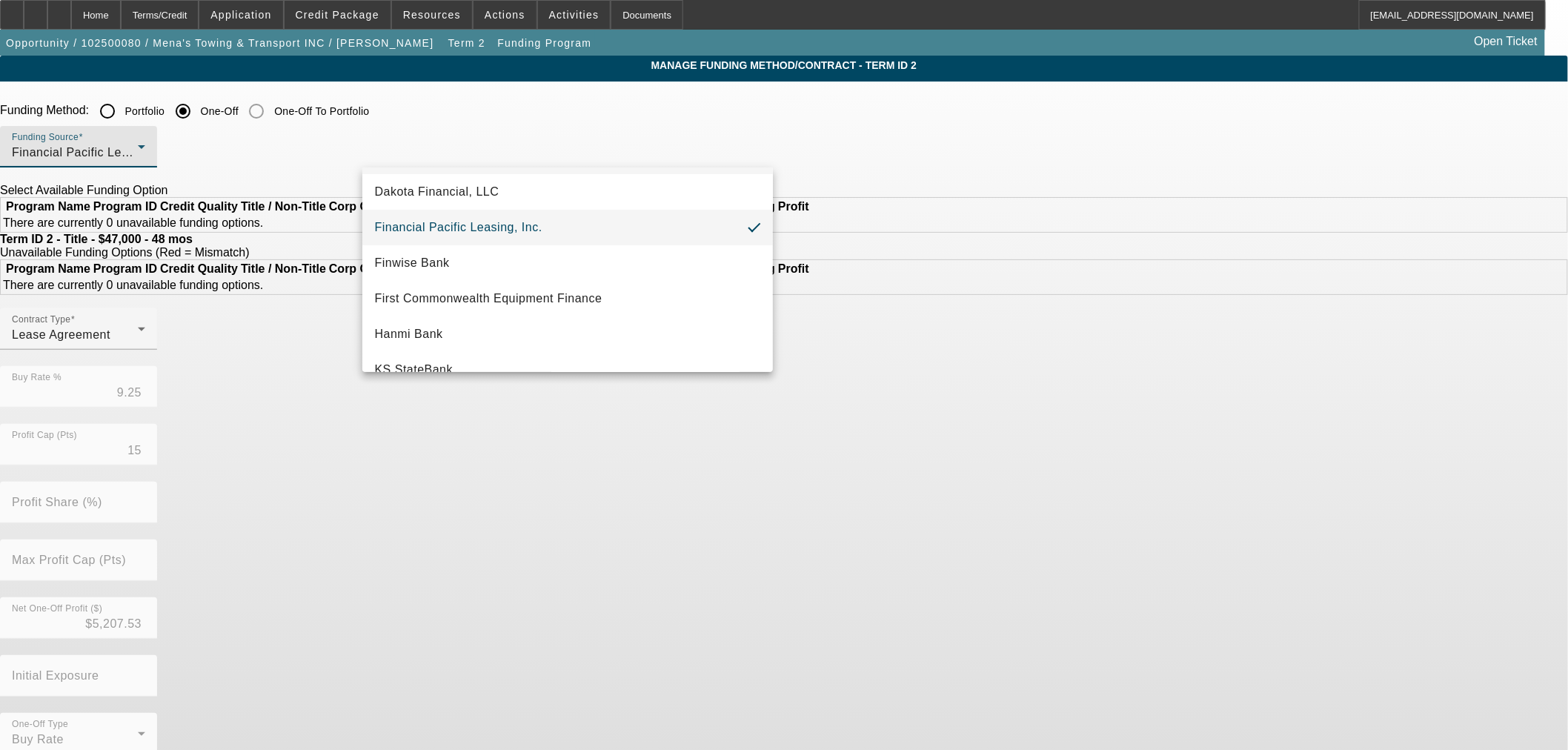
scroll to position [420, 0]
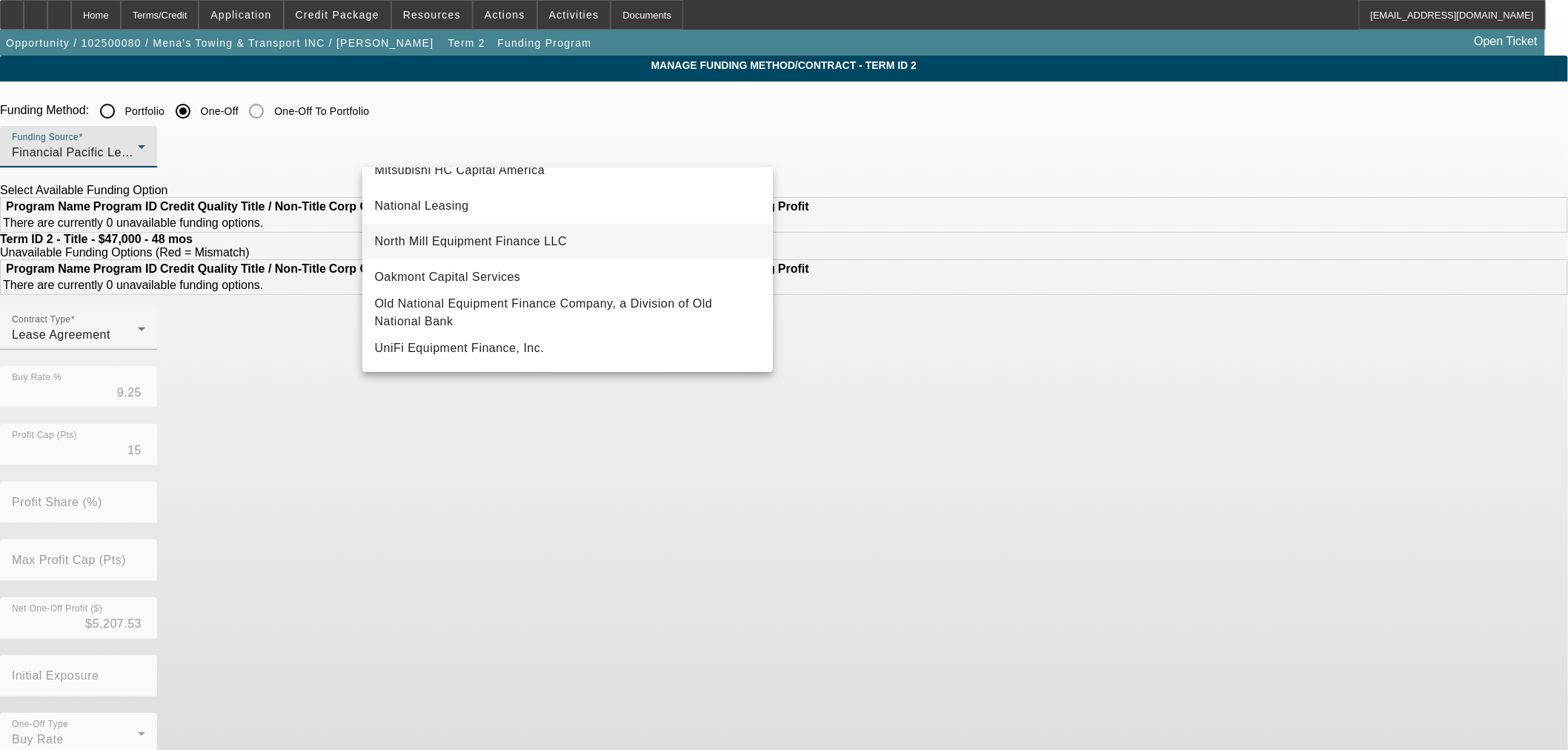
click at [524, 234] on span "North Mill Equipment Finance LLC" at bounding box center [471, 241] width 193 height 17
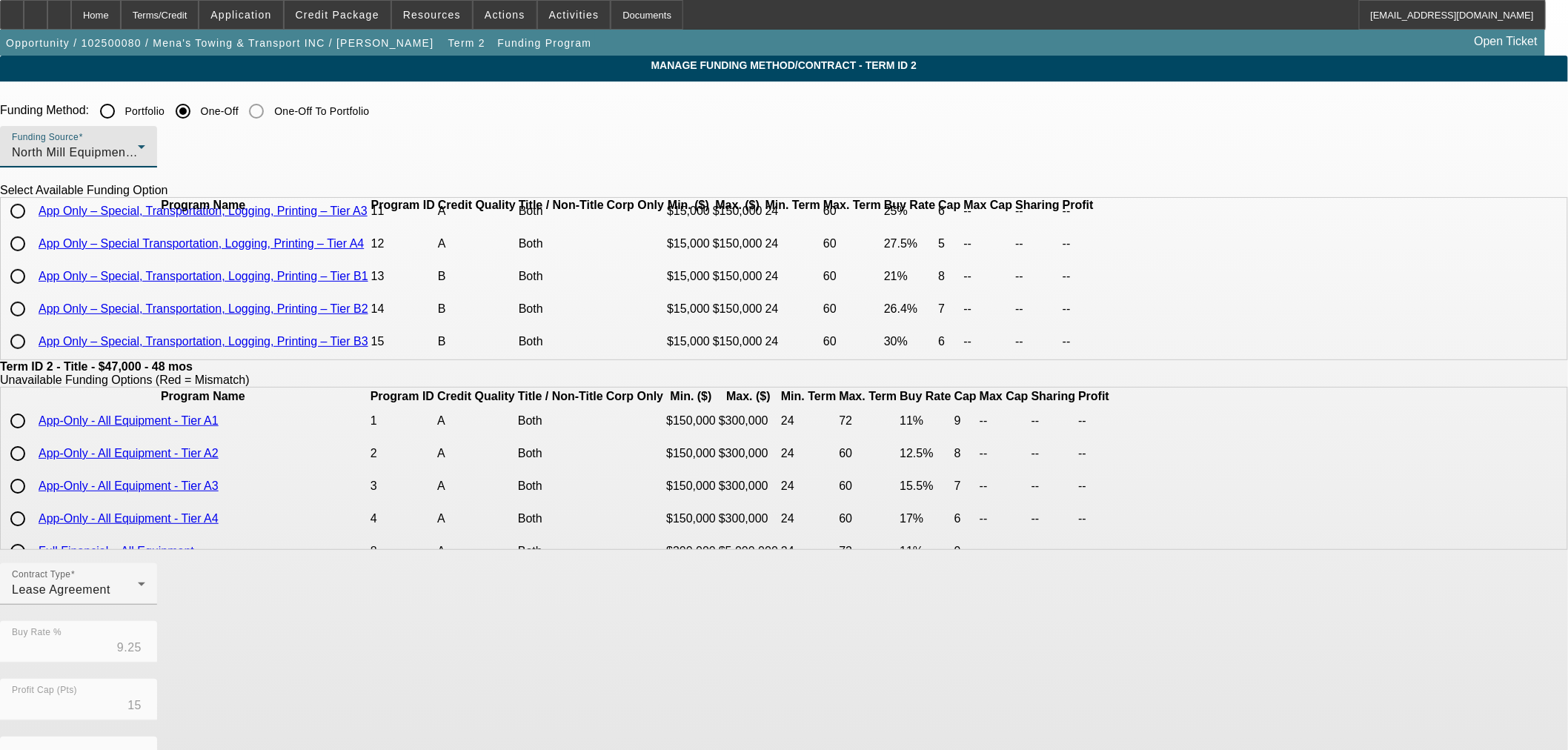
scroll to position [0, 0]
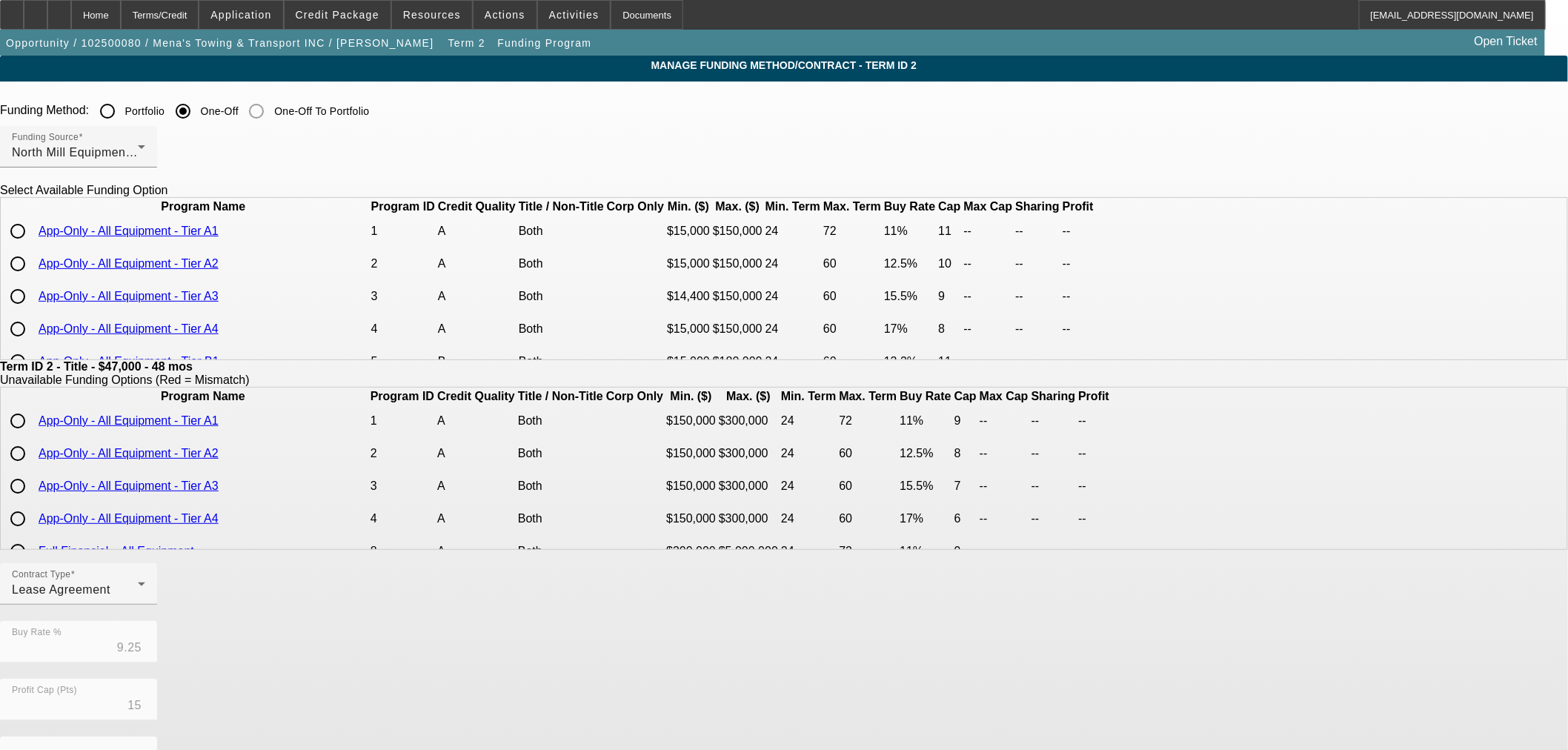
click at [33, 246] on input "radio" at bounding box center [17, 231] width 29 height 29
radio input "true"
type input "11.00"
type input "11"
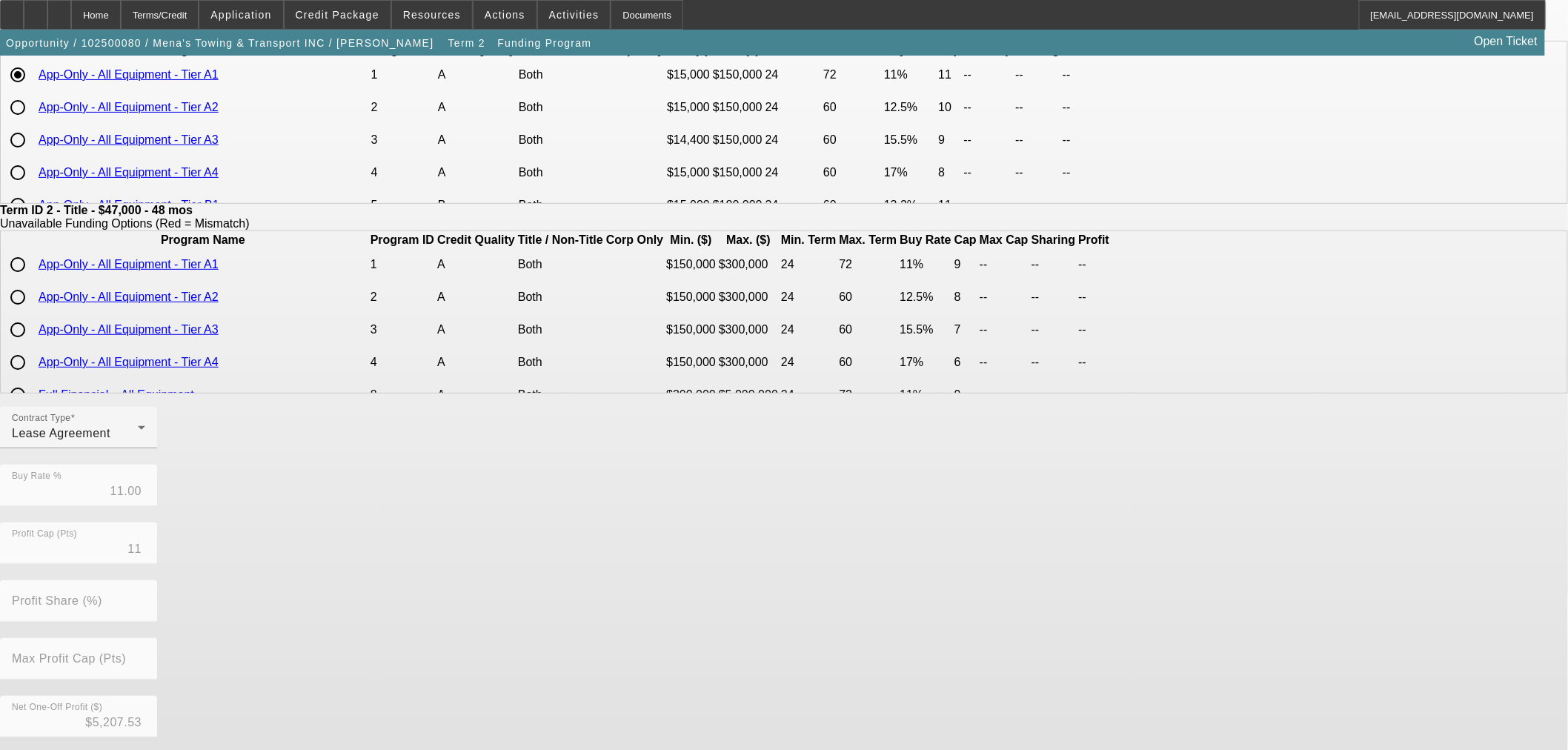
scroll to position [264, 0]
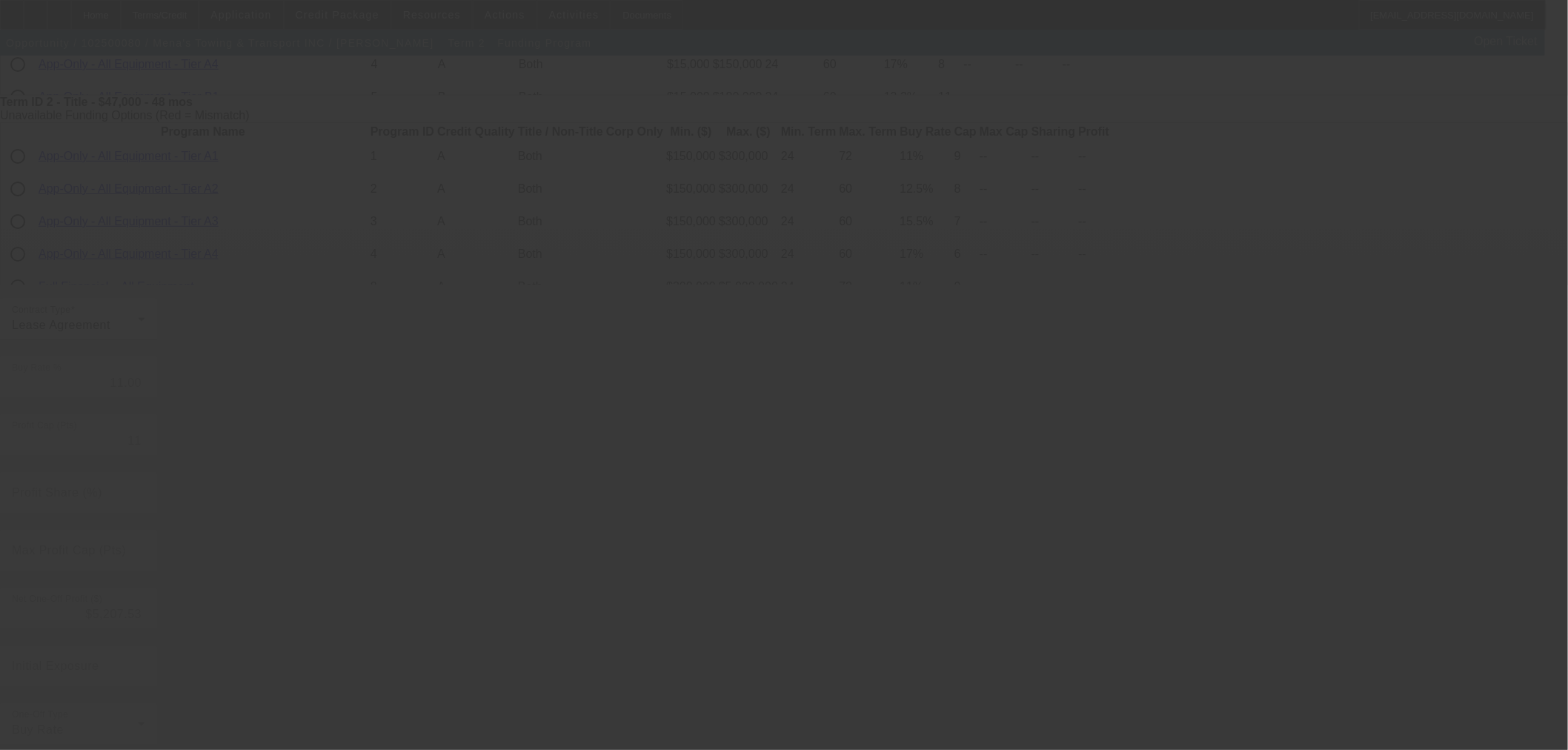
type input "9.25"
type input "15"
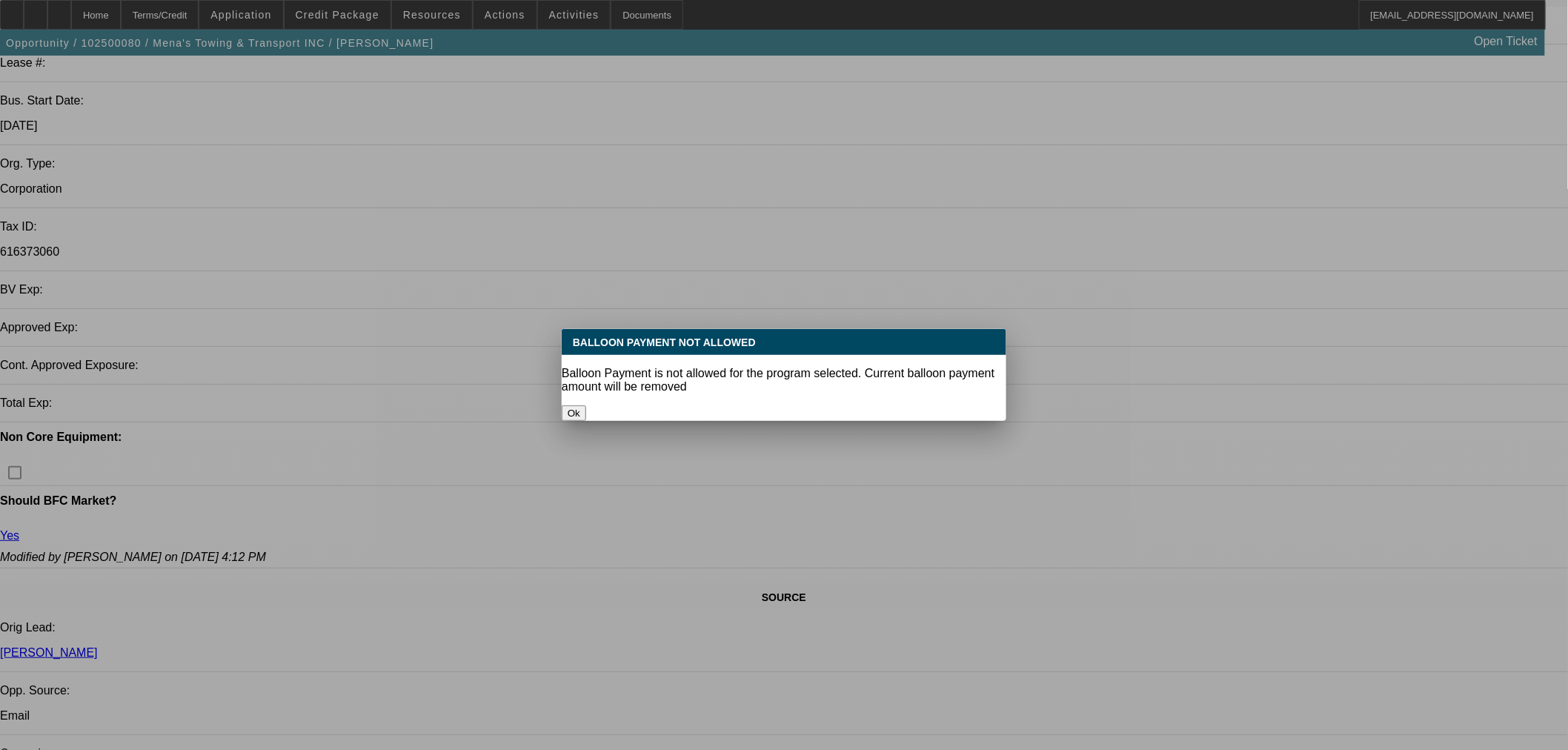
select select "0"
select select "3"
select select "0.1"
select select "4"
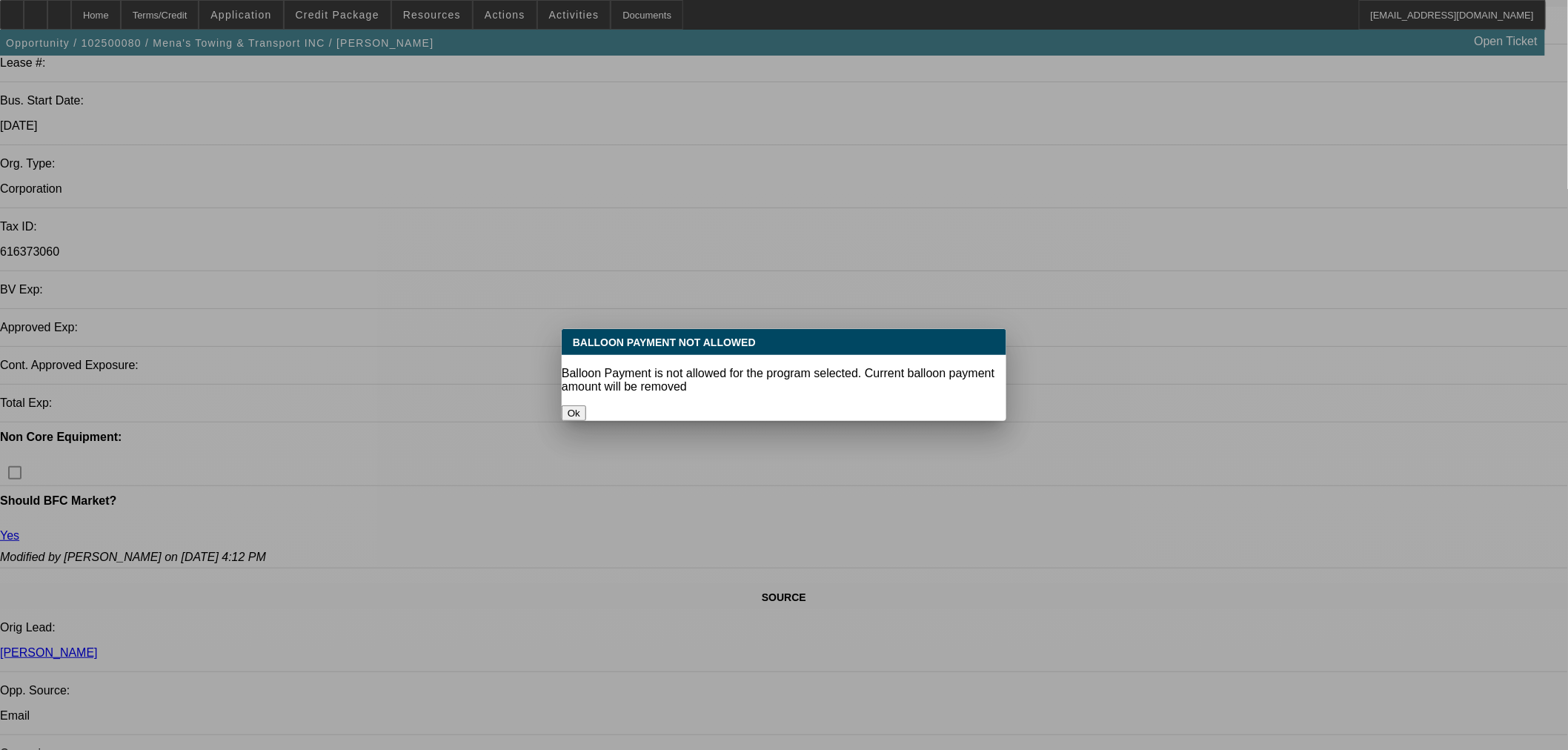
select select "0"
select select "3"
select select "0.1"
select select "4"
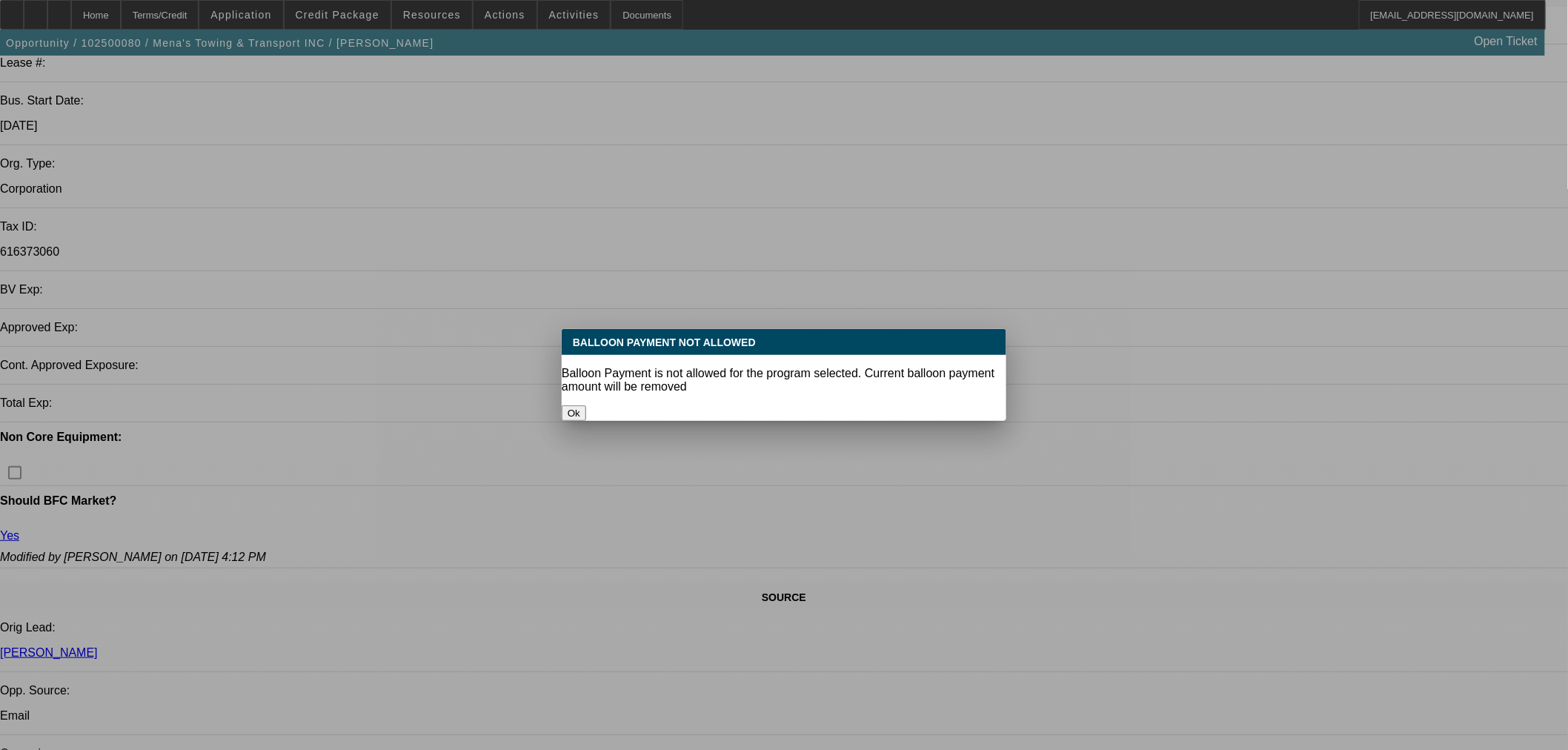
click at [586, 406] on button "Ok" at bounding box center [574, 413] width 25 height 16
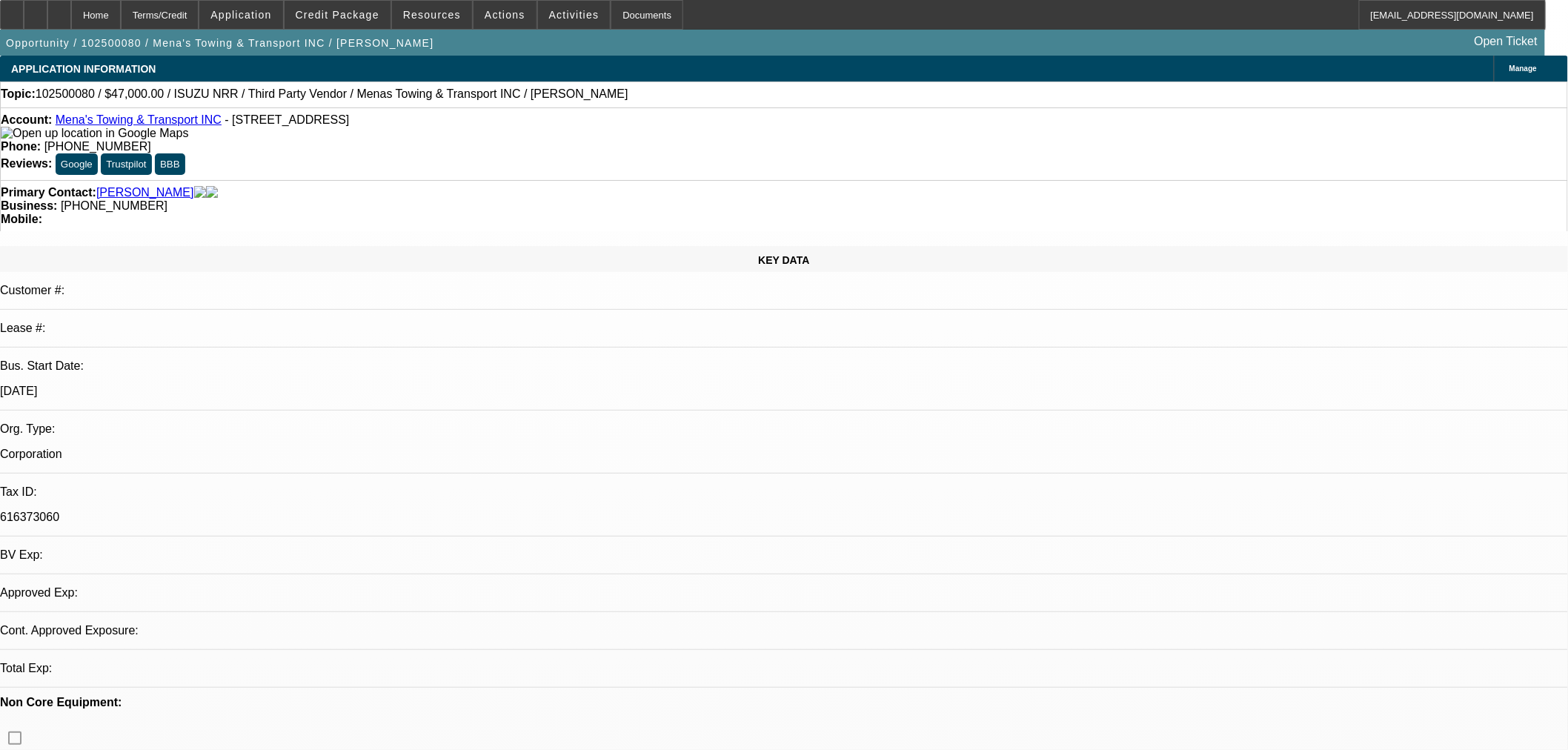
scroll to position [264, 0]
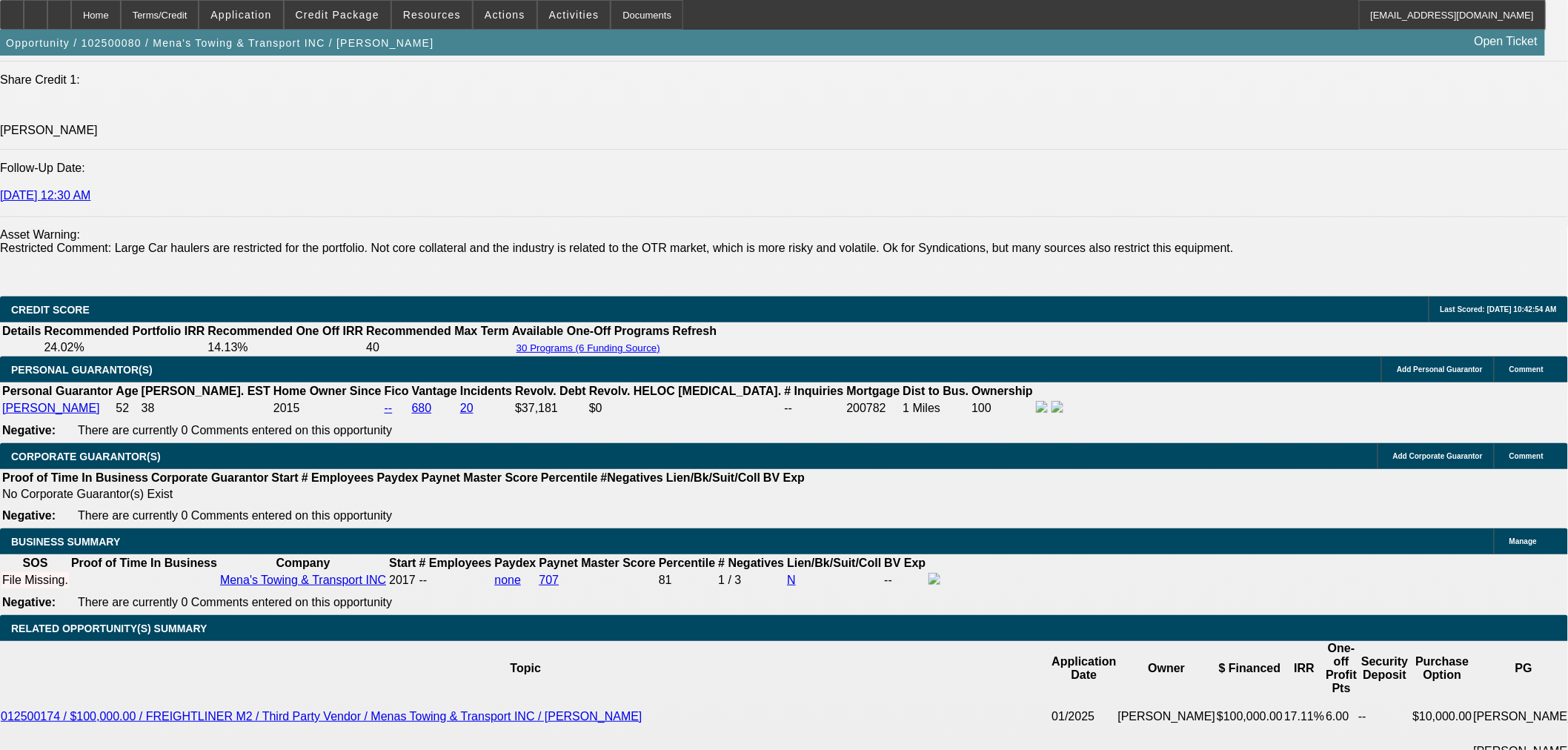
scroll to position [2160, 0]
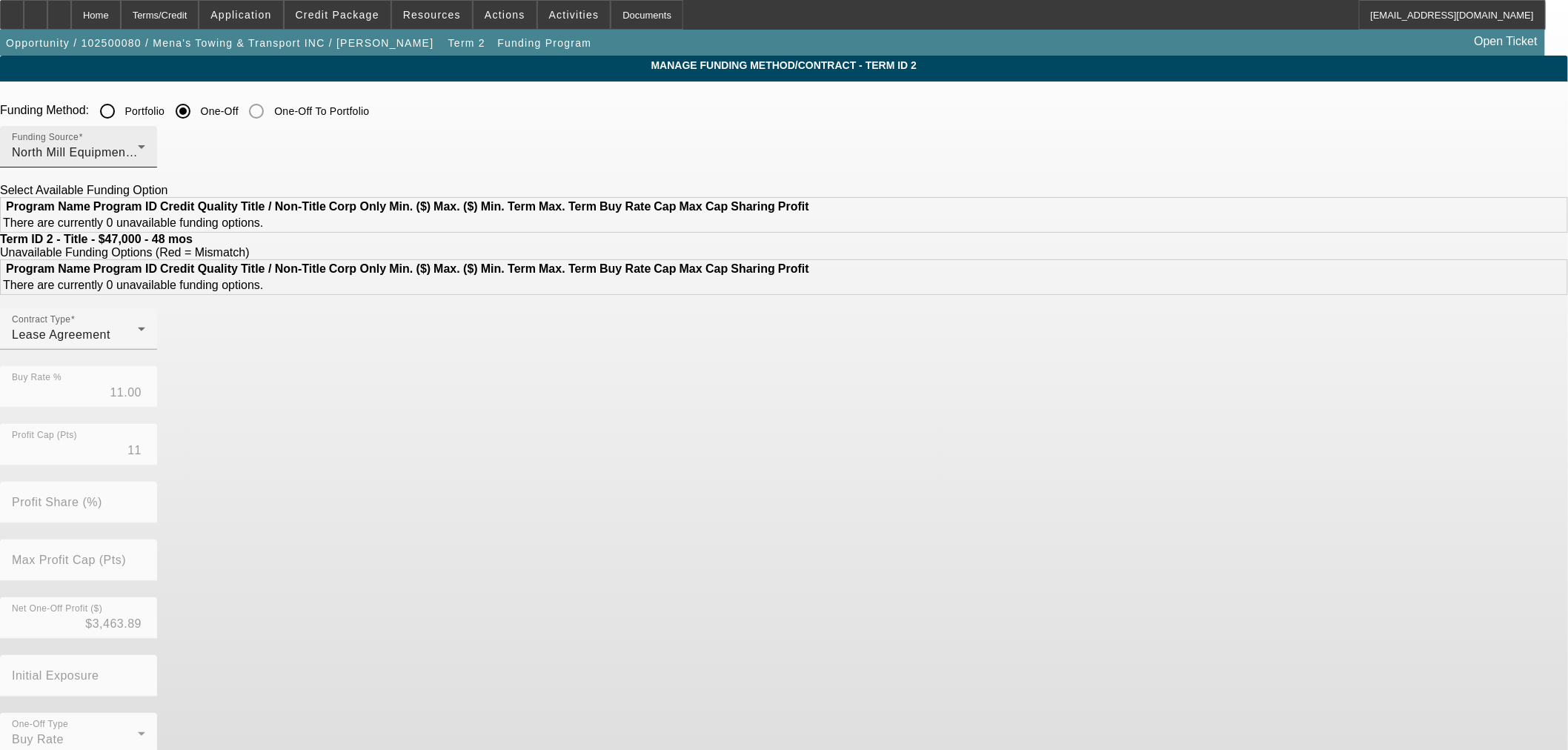
click at [205, 156] on span "North Mill Equipment Finance LLC" at bounding box center [108, 152] width 193 height 13
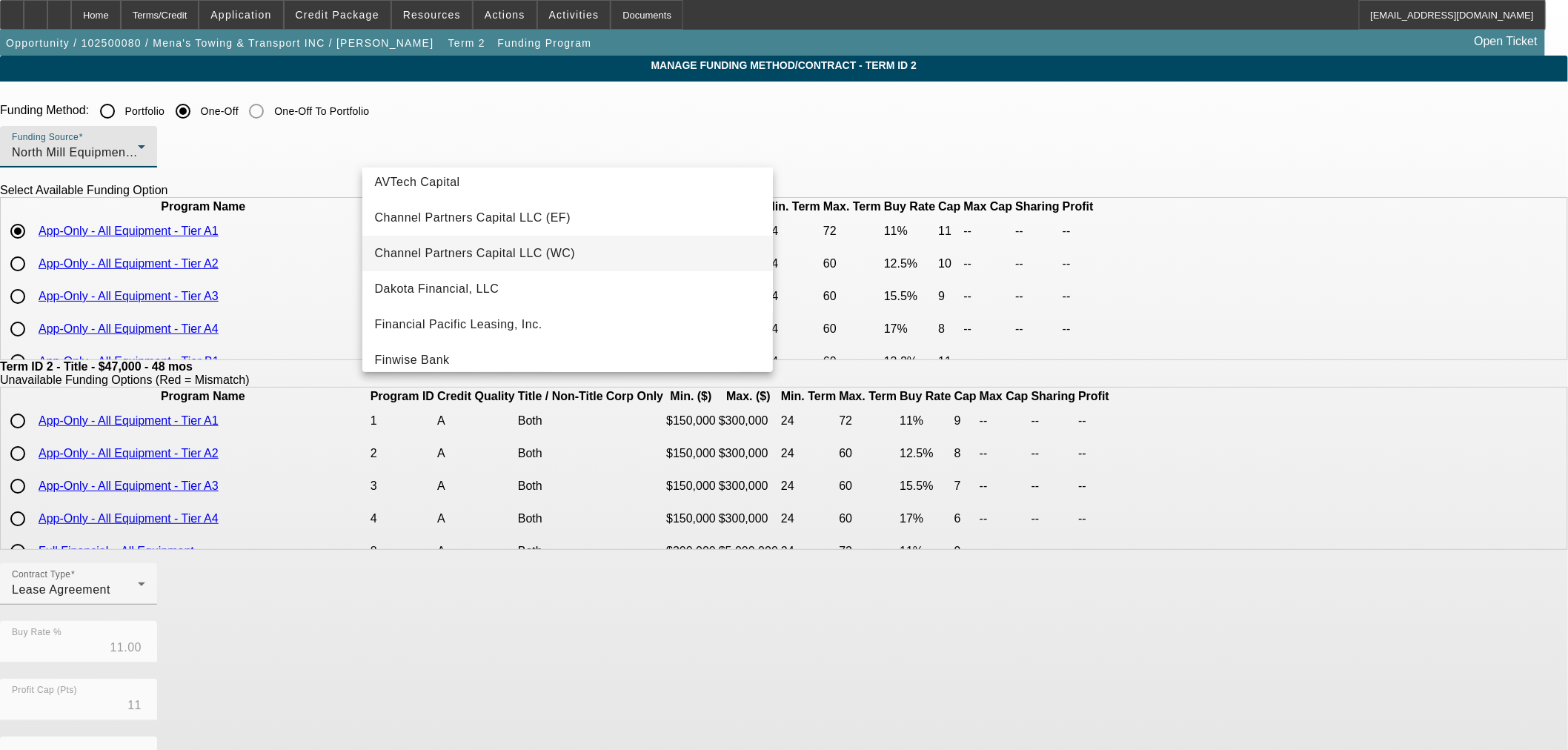
scroll to position [83, 0]
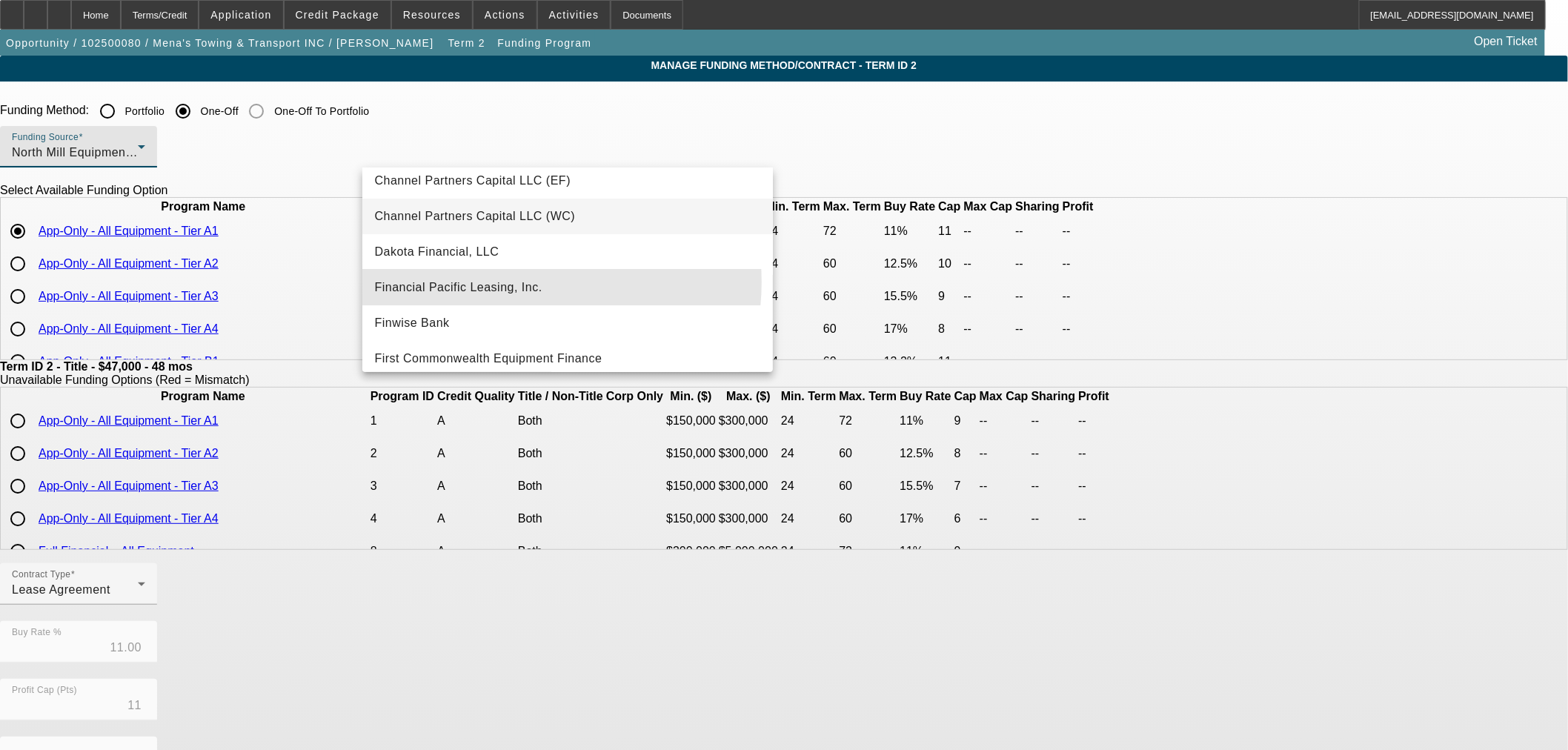
click at [536, 282] on span "Financial Pacific Leasing, Inc." at bounding box center [458, 287] width 167 height 17
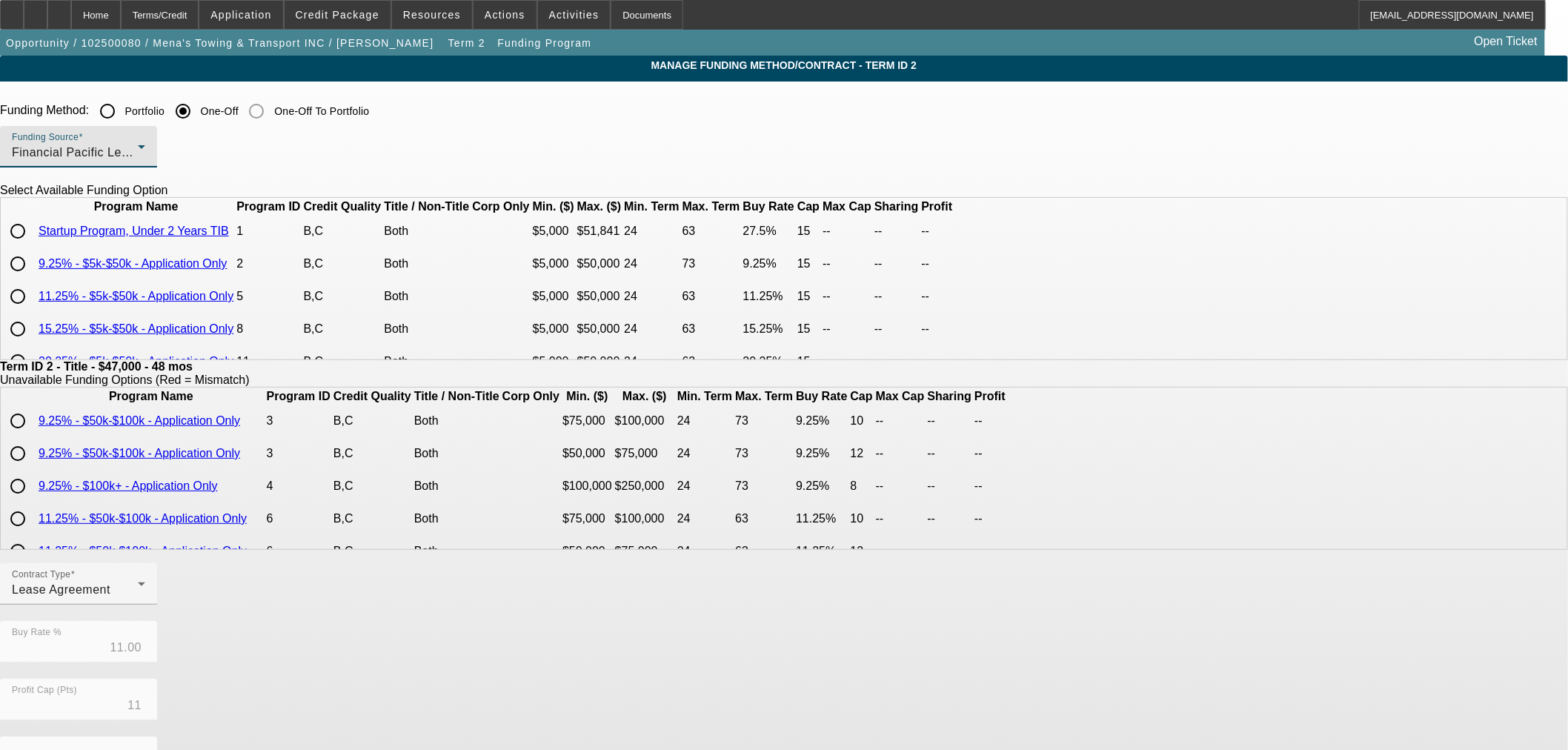
click at [33, 279] on input "radio" at bounding box center [17, 263] width 29 height 29
radio input "true"
type input "9.25"
type input "15"
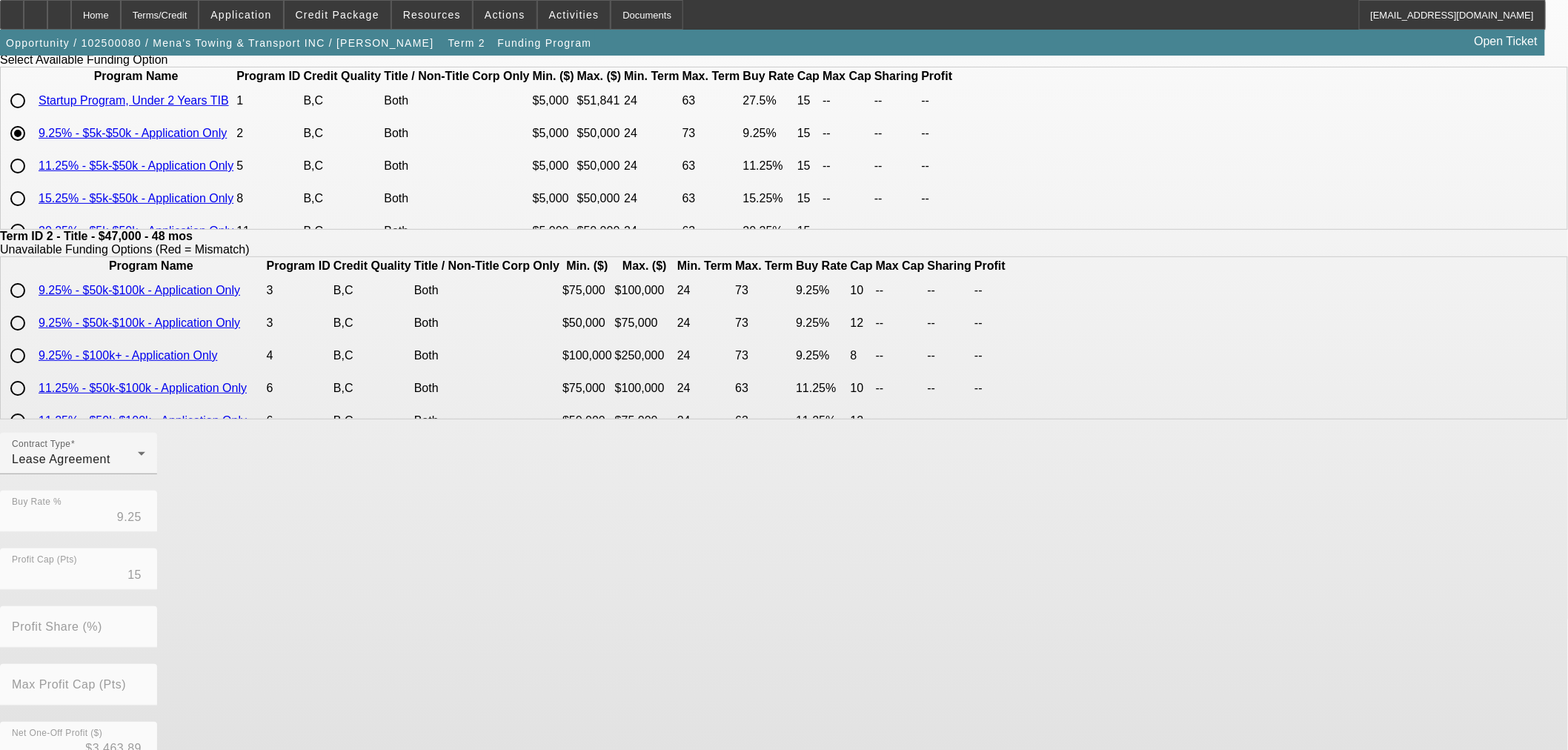
scroll to position [264, 0]
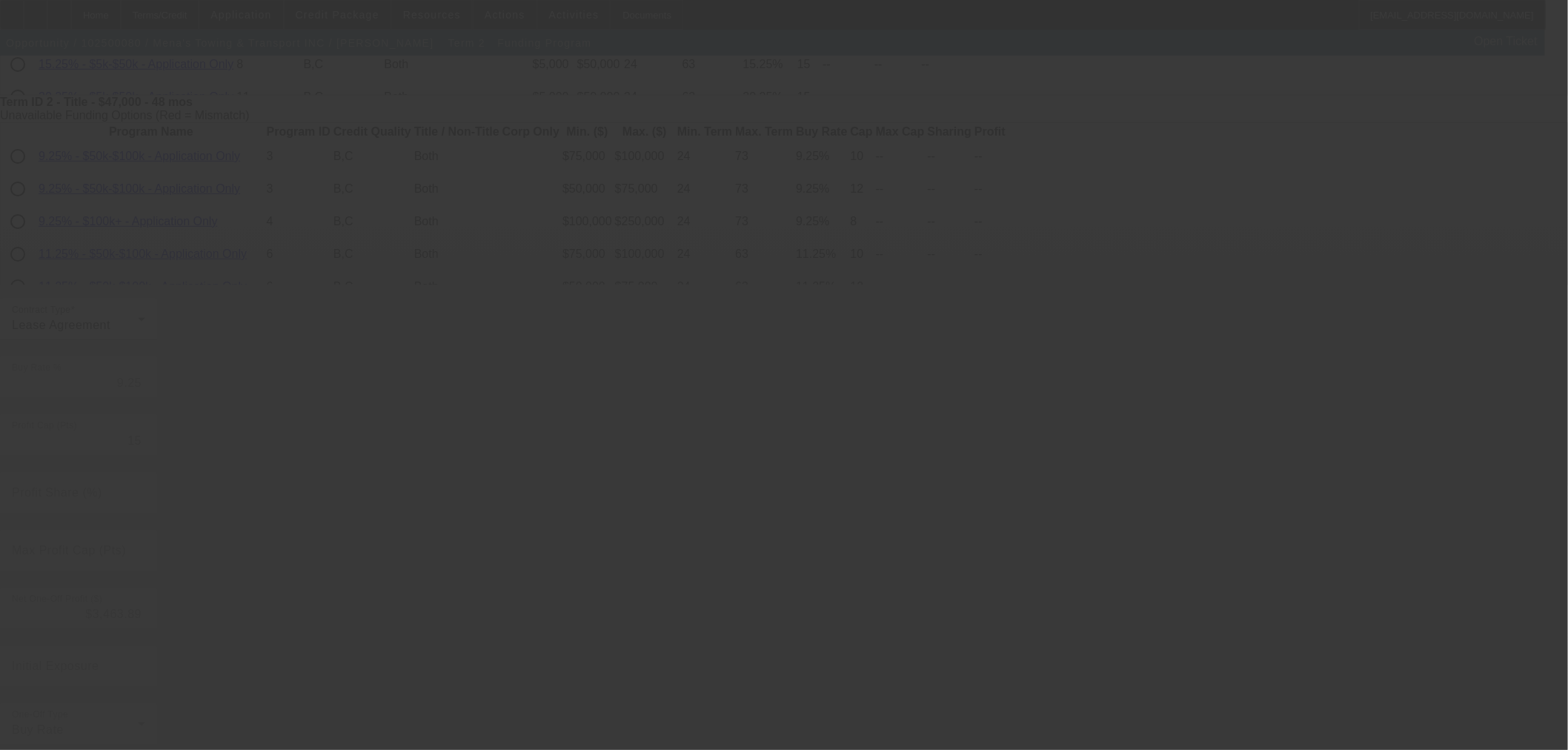
type input "11.00"
type input "11"
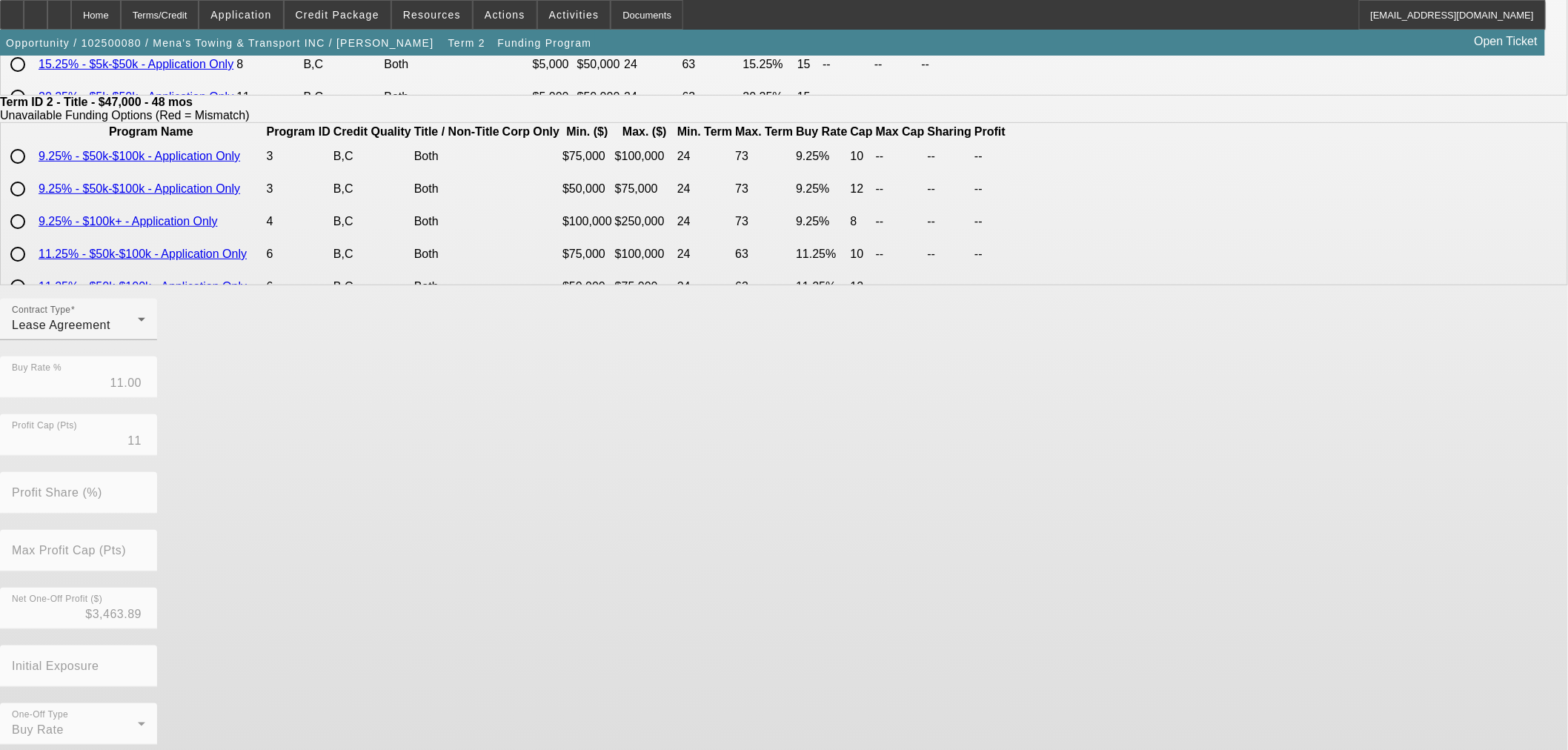
scroll to position [0, 0]
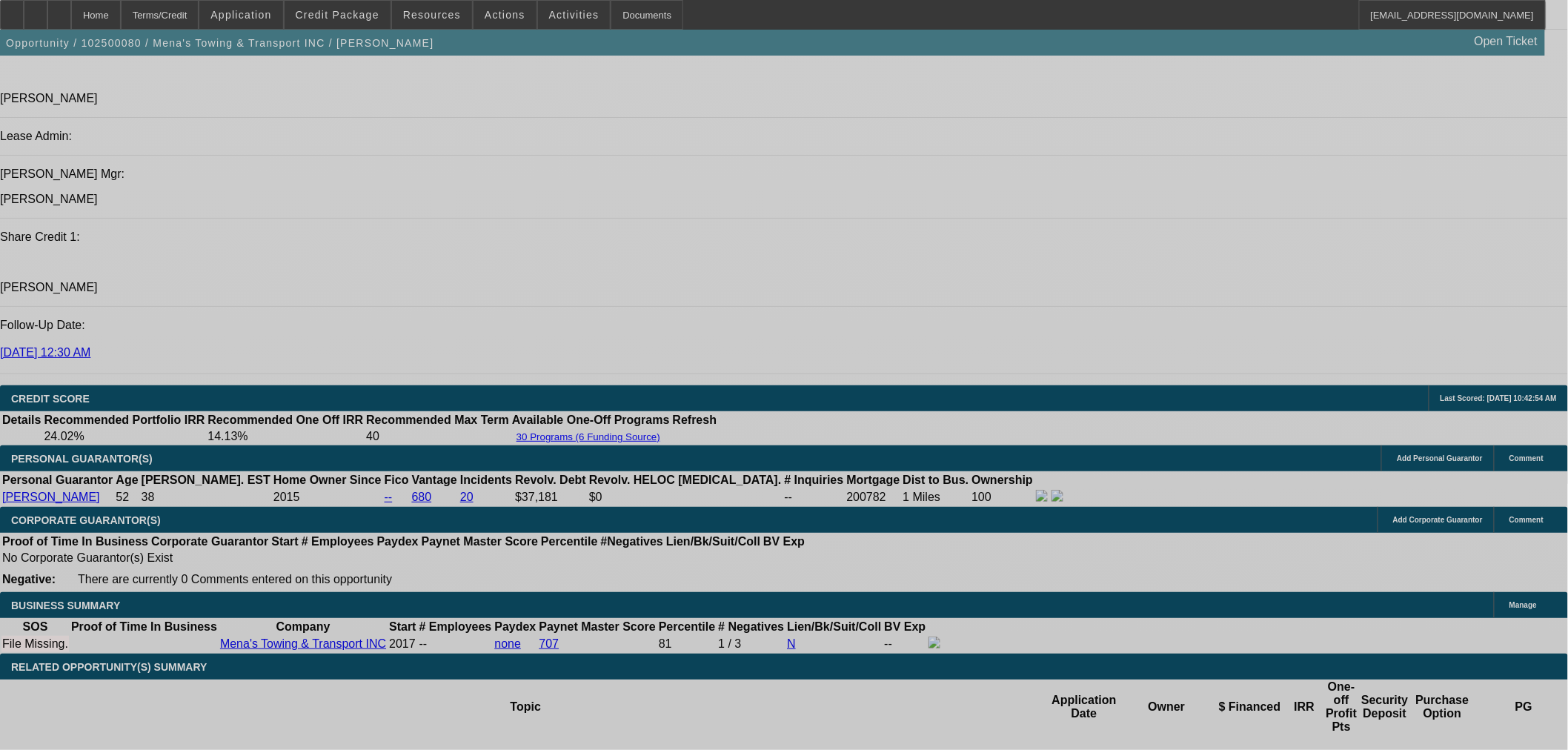
select select "0"
select select "3"
select select "0.1"
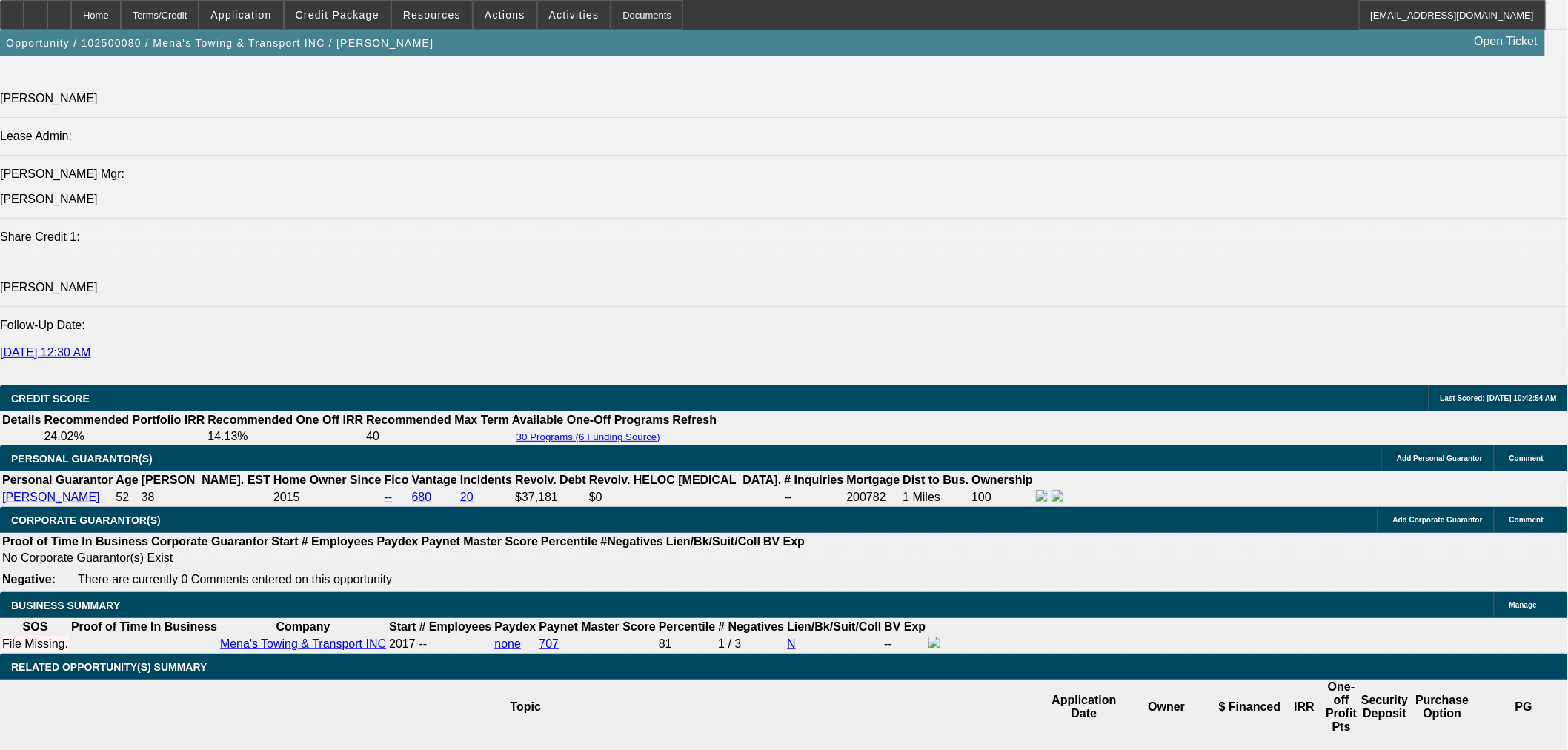
select select "4"
select select "0"
select select "3"
select select "0.1"
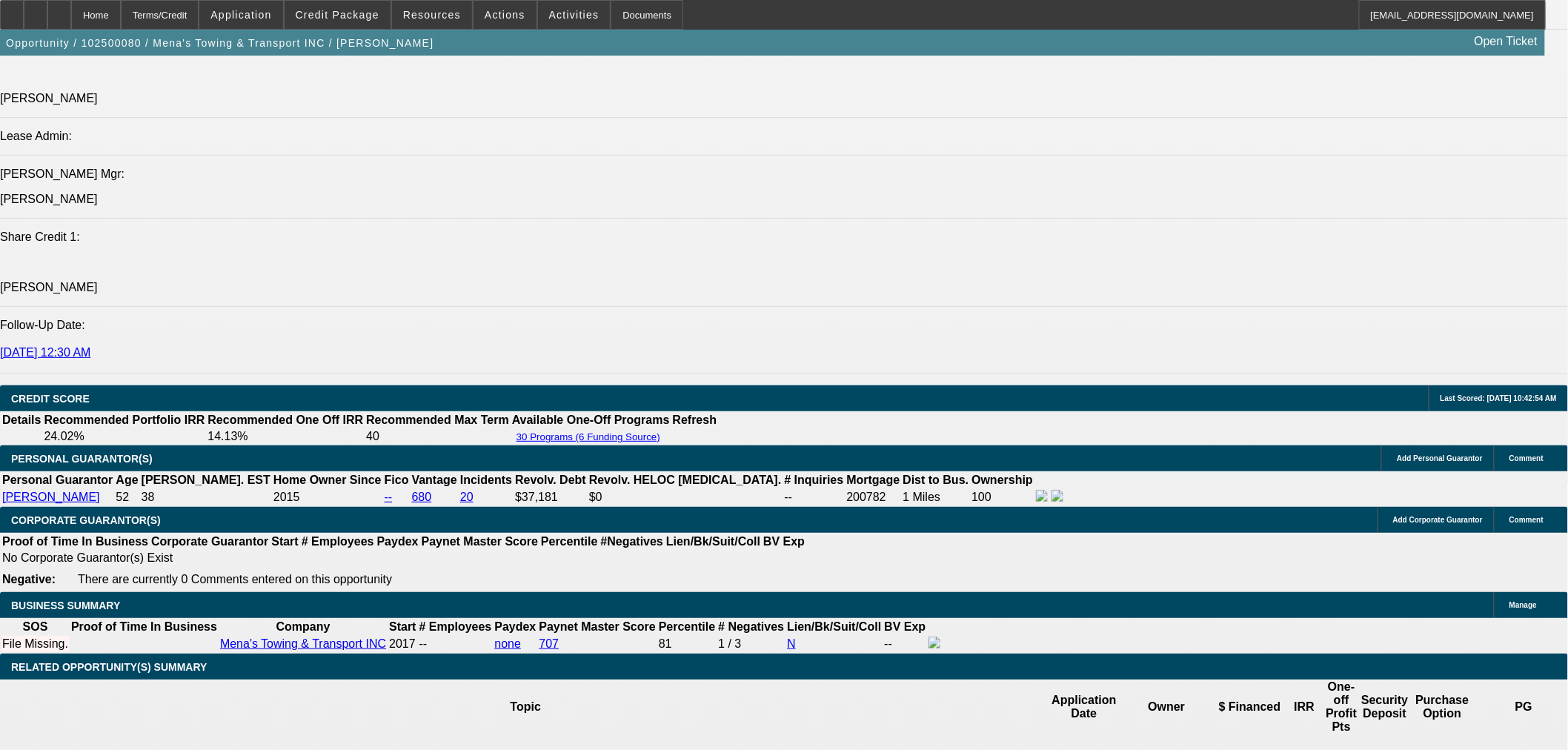
select select "4"
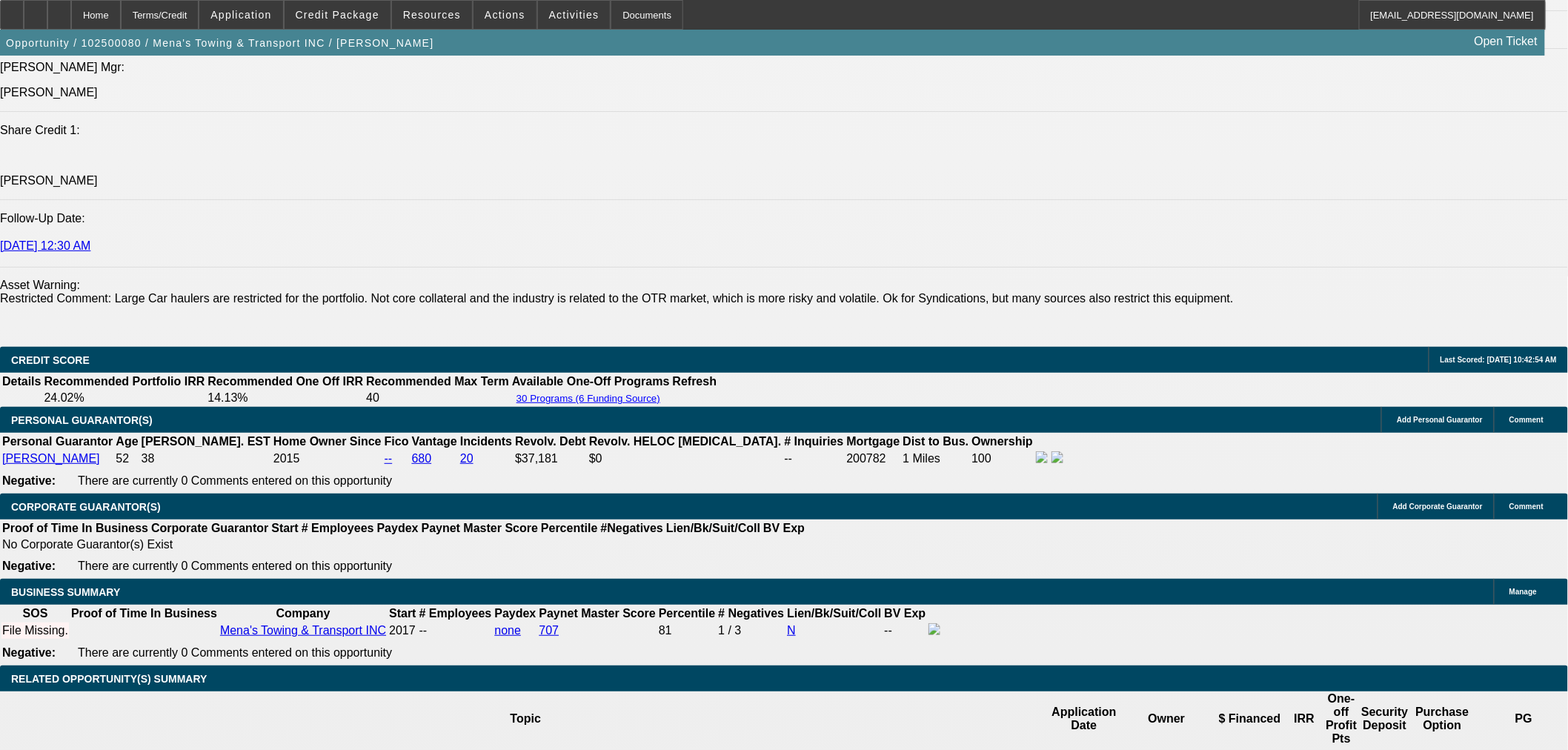
scroll to position [1894, 0]
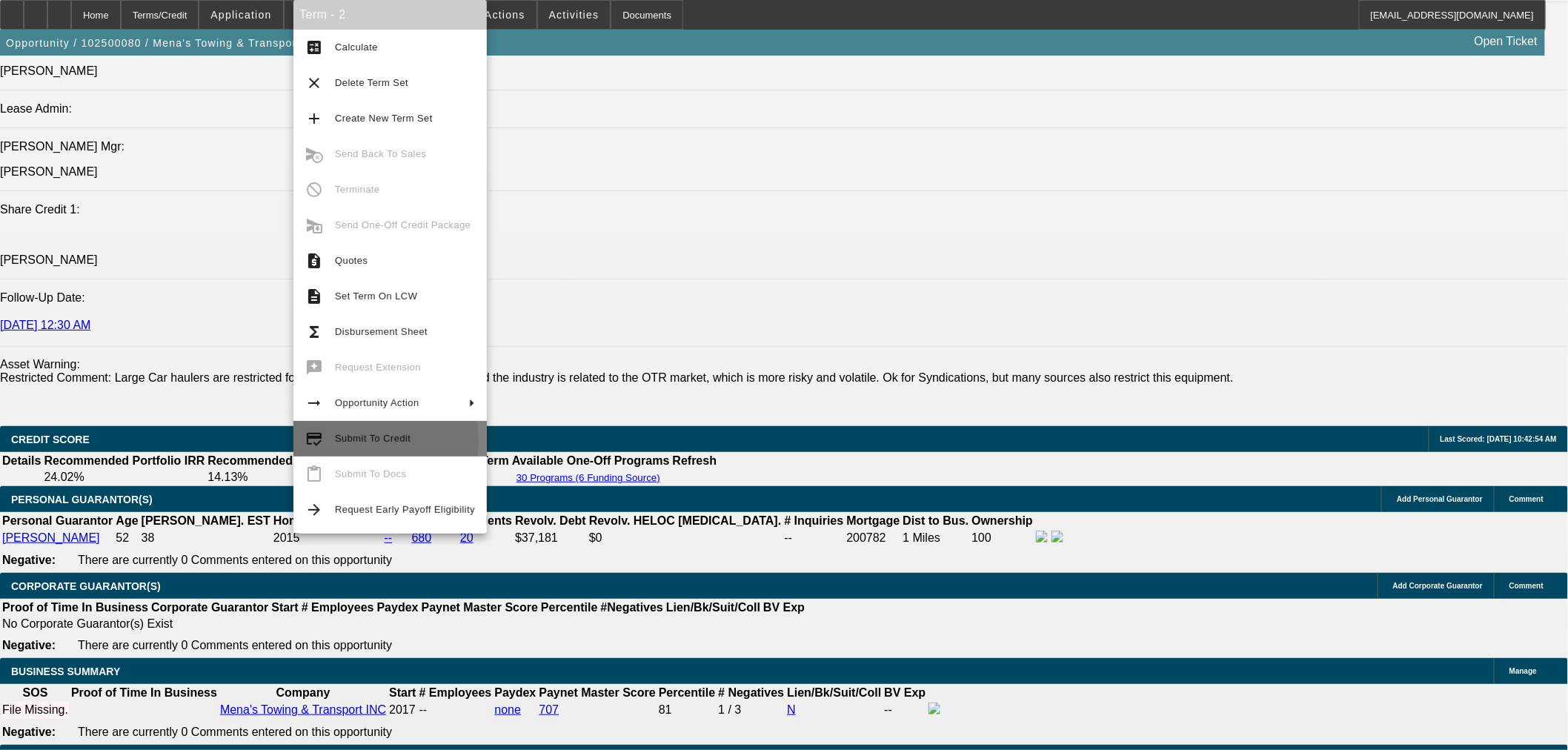
click at [360, 442] on span "Submit To Credit" at bounding box center [372, 438] width 75 height 11
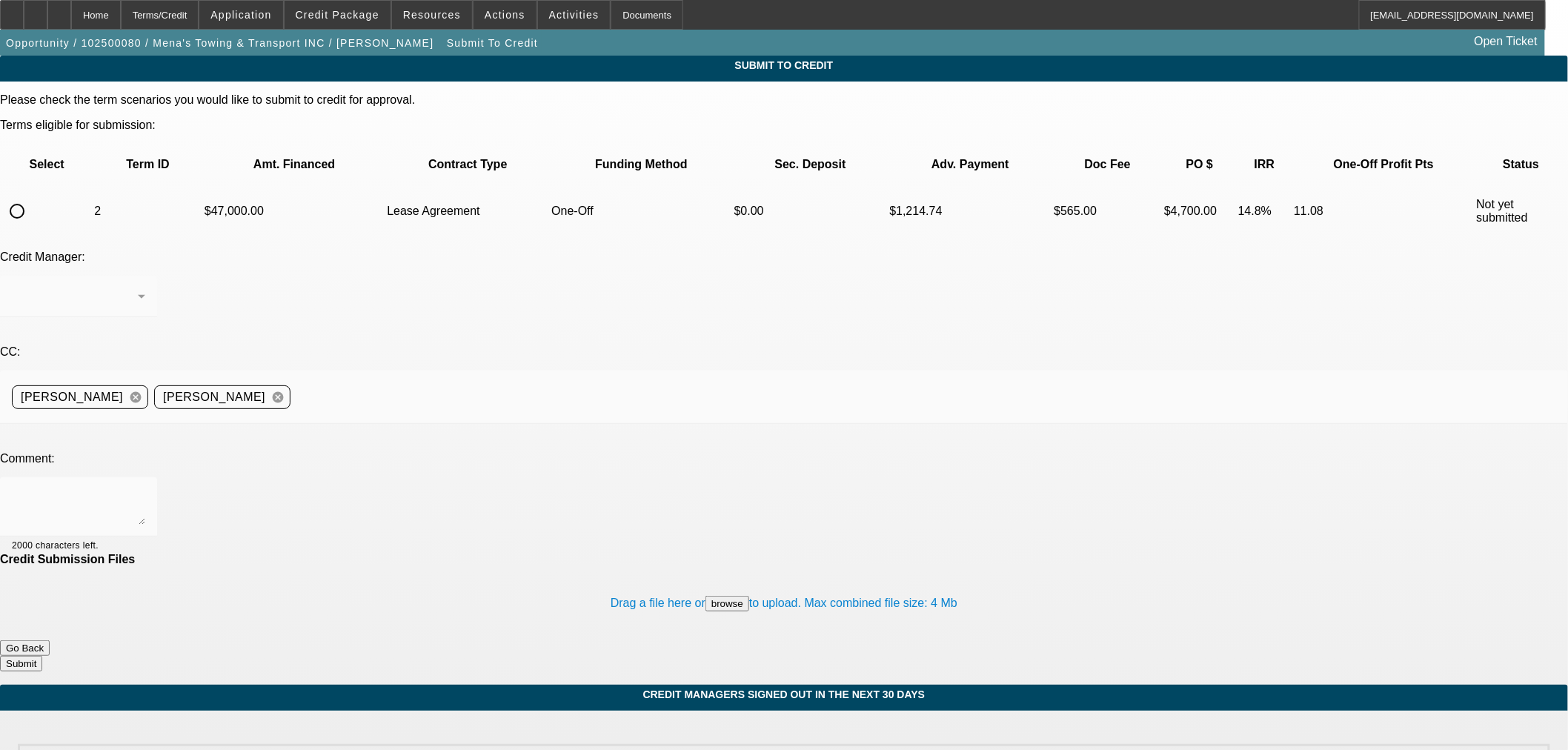
click at [32, 196] on input "radio" at bounding box center [17, 210] width 29 height 29
radio input "true"
click at [145, 489] on textarea at bounding box center [79, 506] width 133 height 36
type textarea "T"
type textarea "I think Finpac is our only option on this one. Thanks"
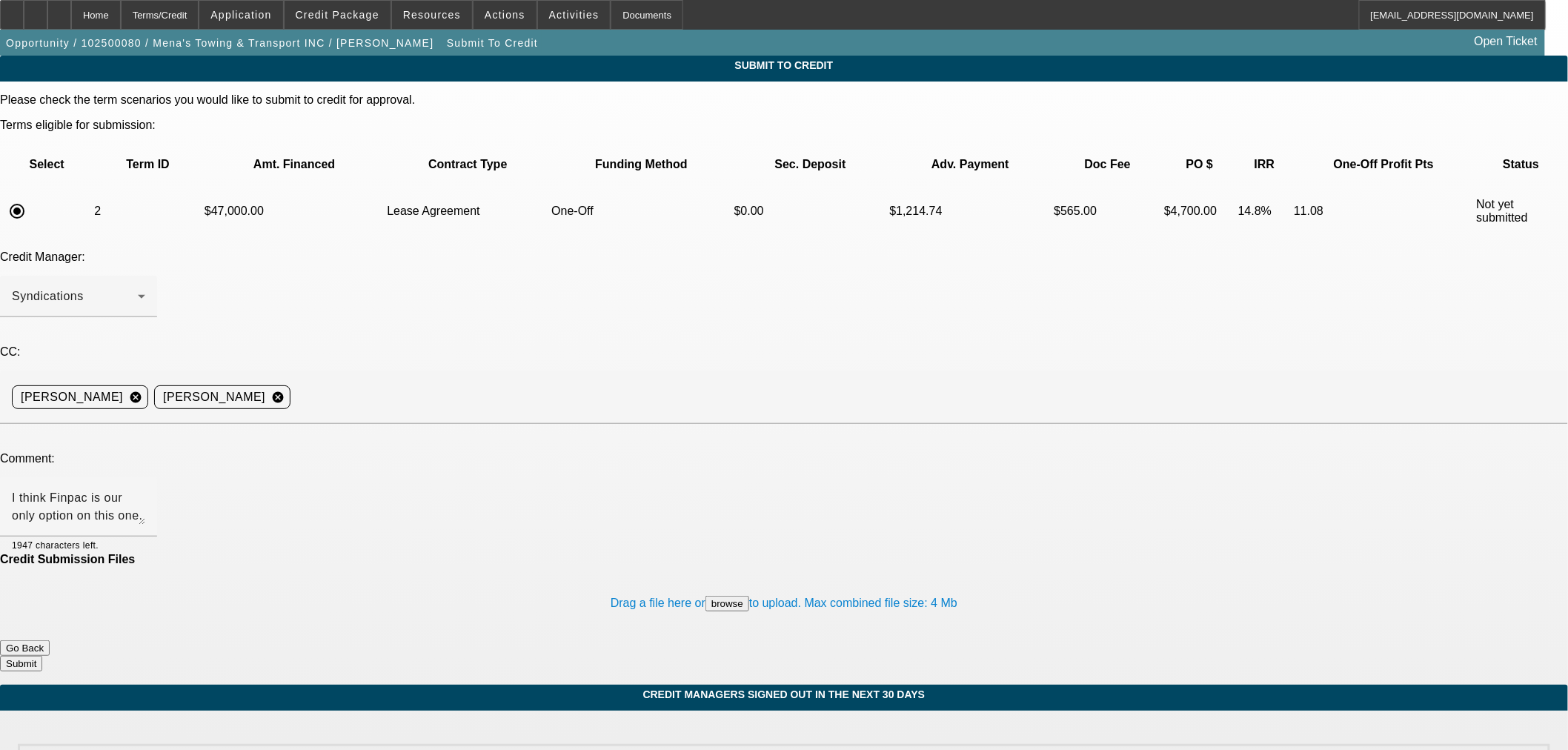
click at [42, 656] on button "Submit" at bounding box center [21, 664] width 42 height 16
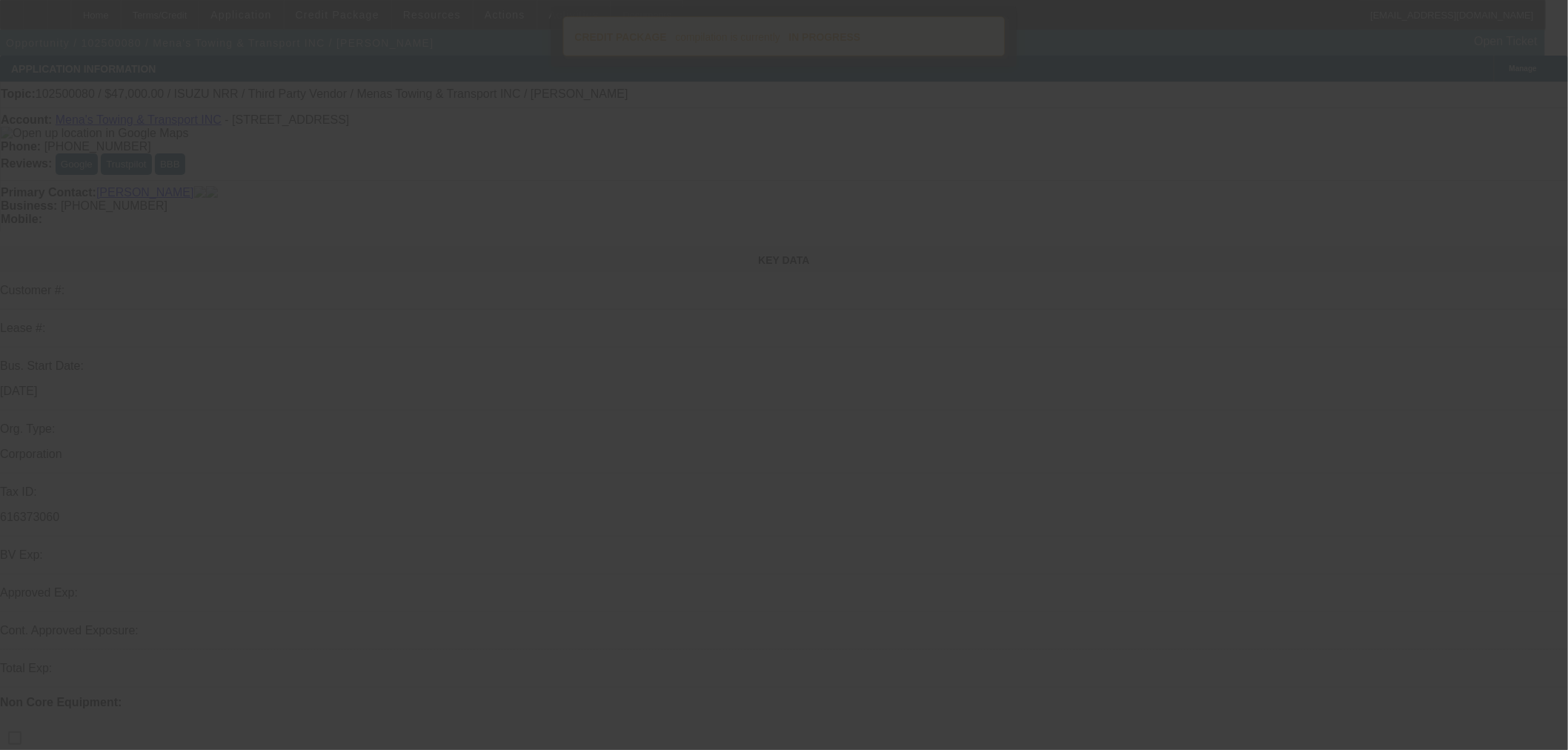
select select "0"
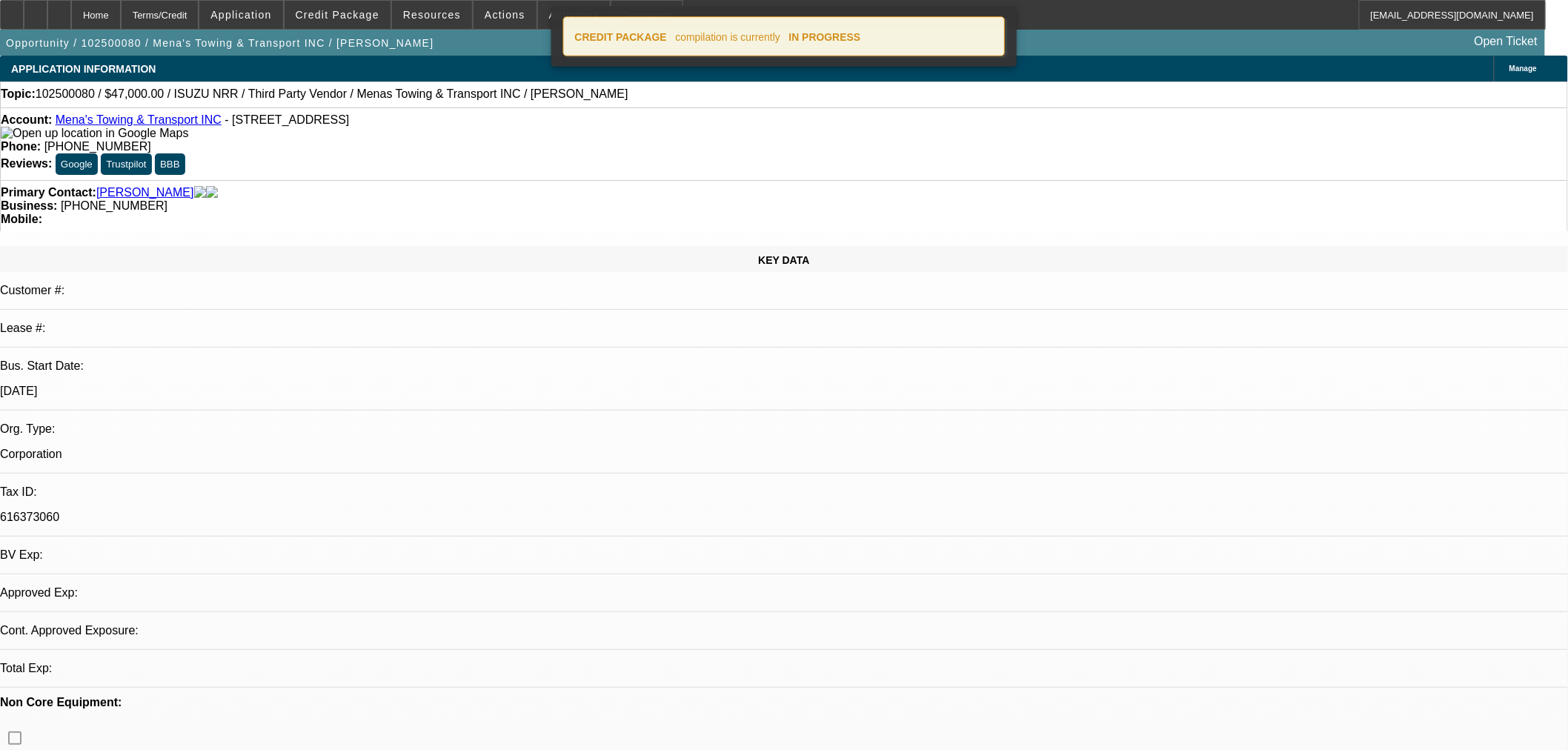
select select "0"
select select "3"
select select "0.1"
select select "4"
select select "0"
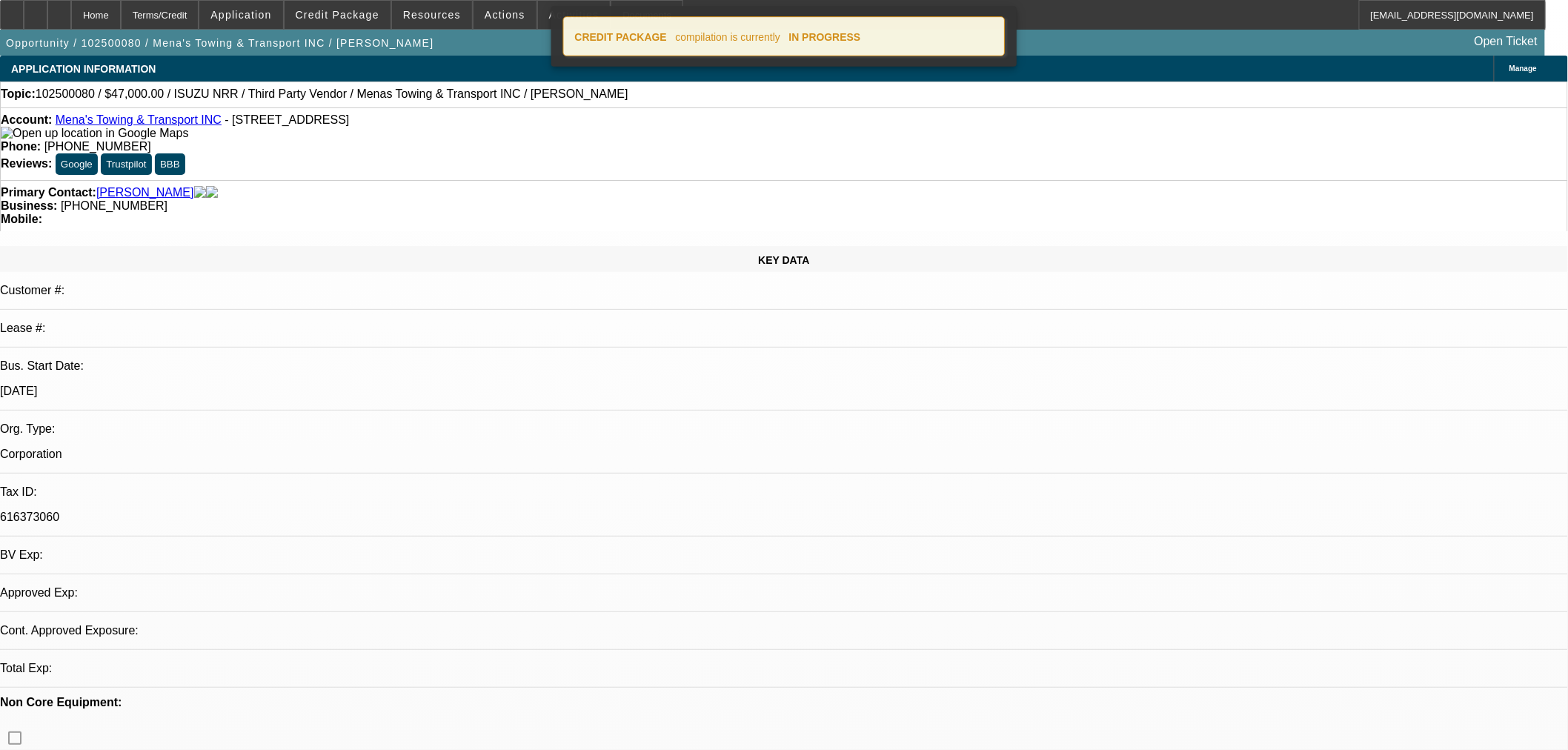
select select "0"
select select "3"
select select "0.1"
select select "4"
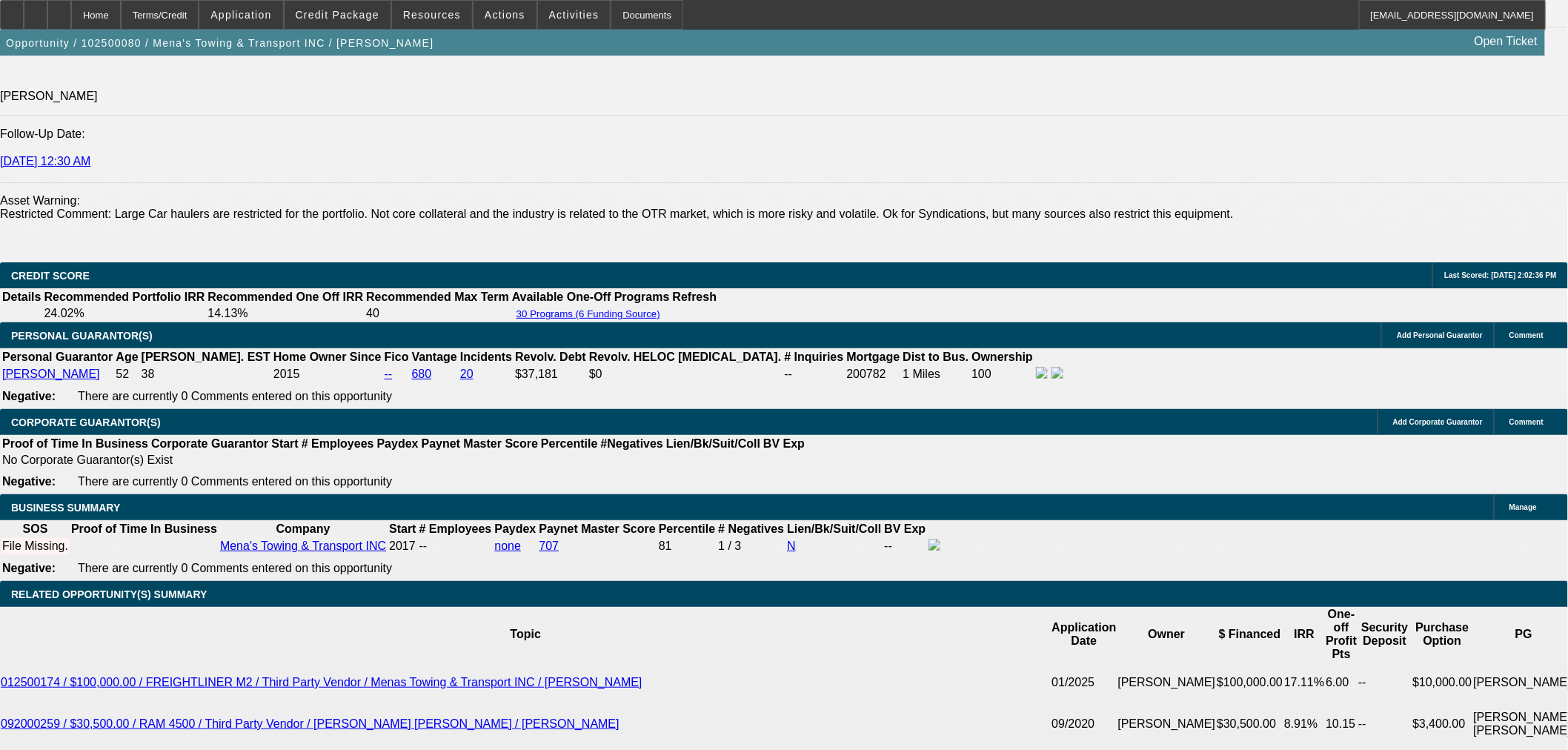
scroll to position [2082, 0]
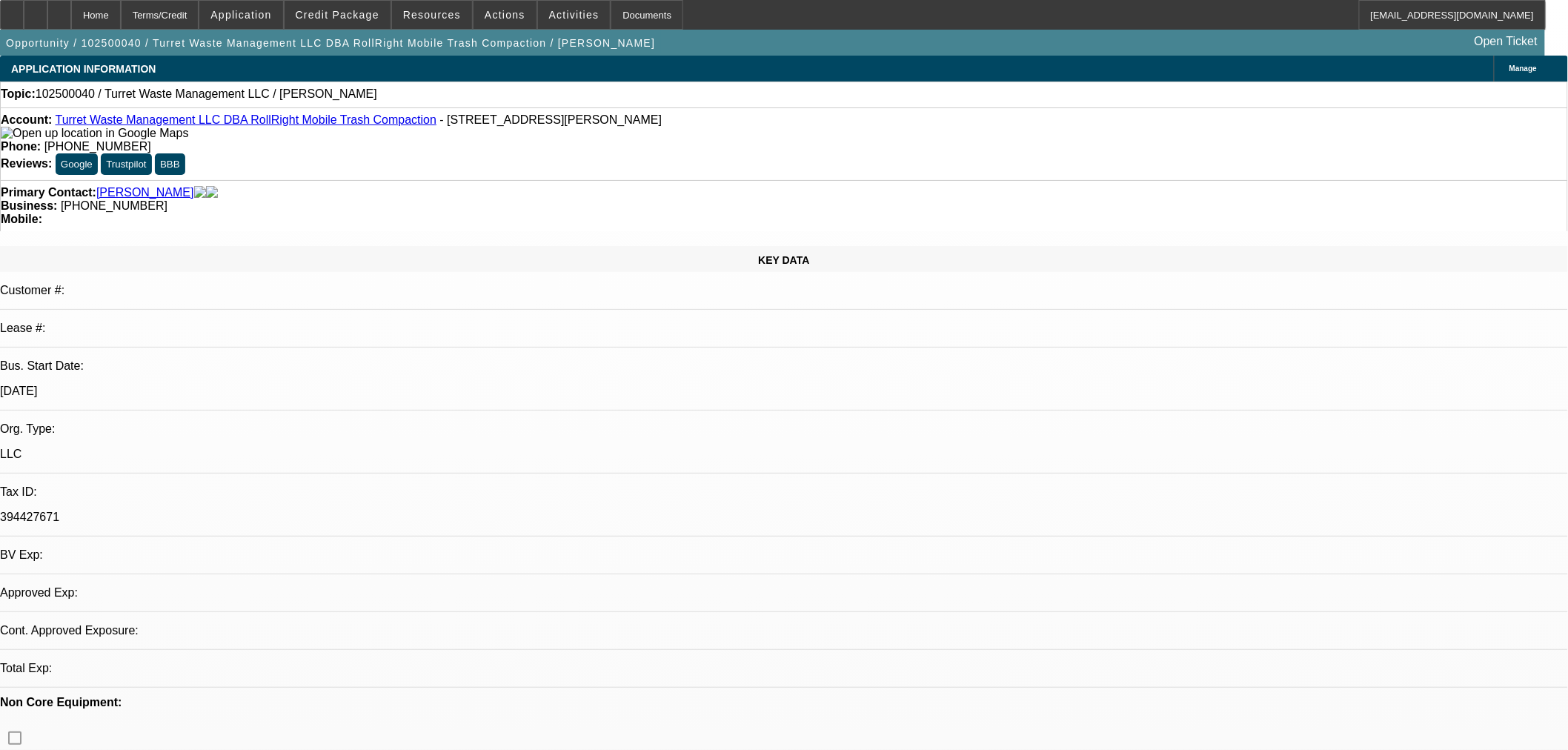
select select "0"
select select "2"
select select "0.1"
select select "4"
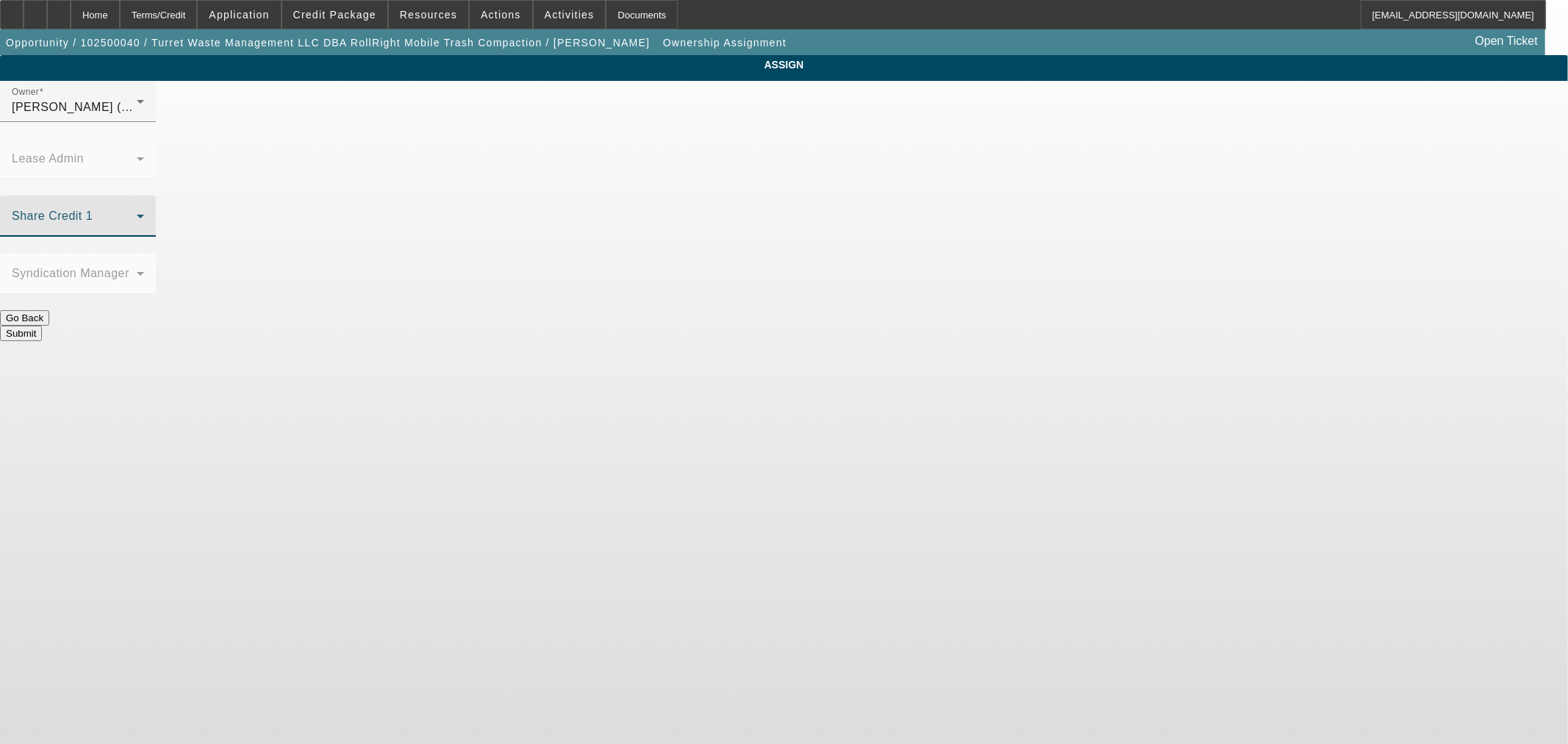
click at [137, 213] on span at bounding box center [74, 222] width 125 height 17
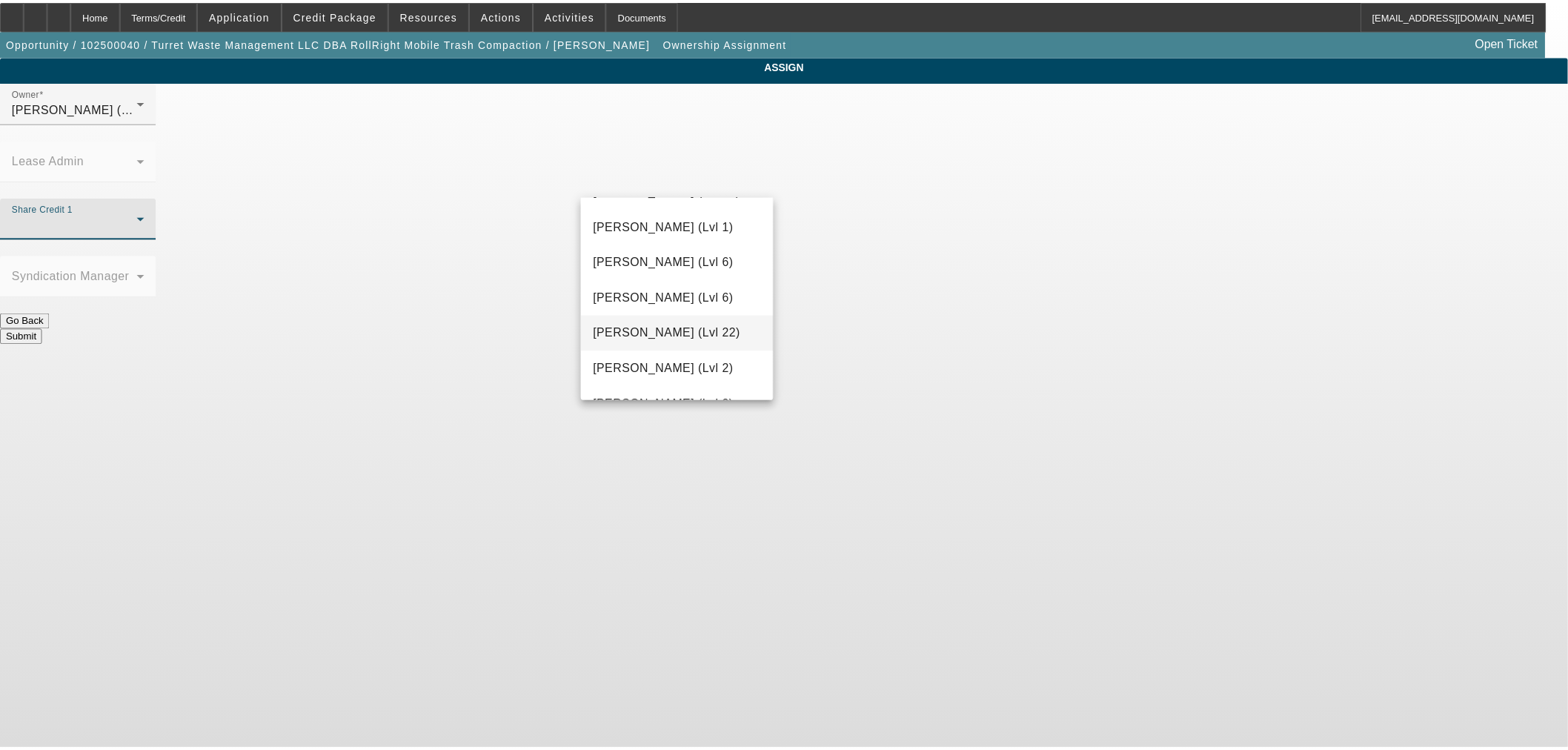
scroll to position [411, 0]
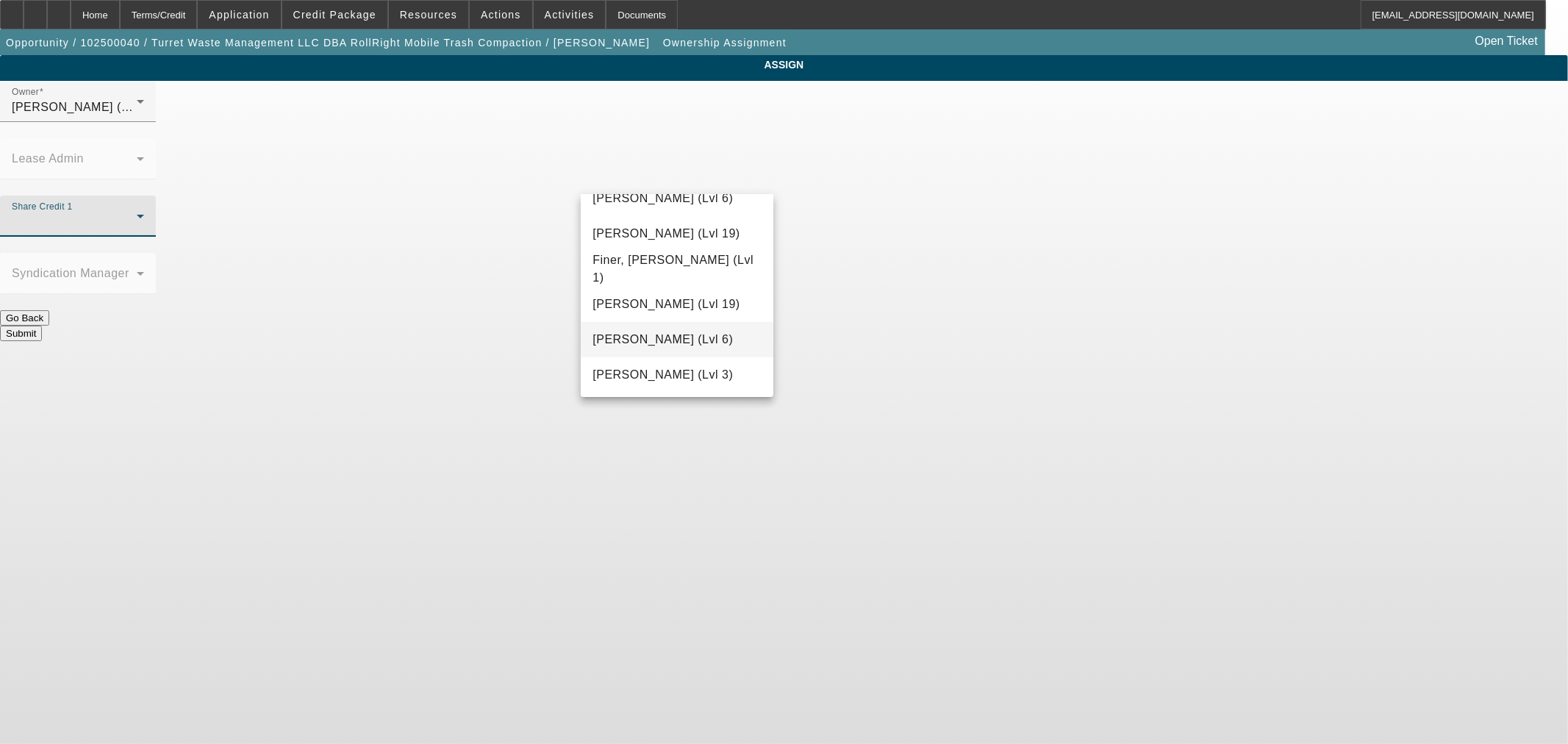
click at [651, 335] on span "[PERSON_NAME] (Lvl 6)" at bounding box center [663, 339] width 140 height 17
click at [42, 326] on button "Submit" at bounding box center [20, 334] width 42 height 16
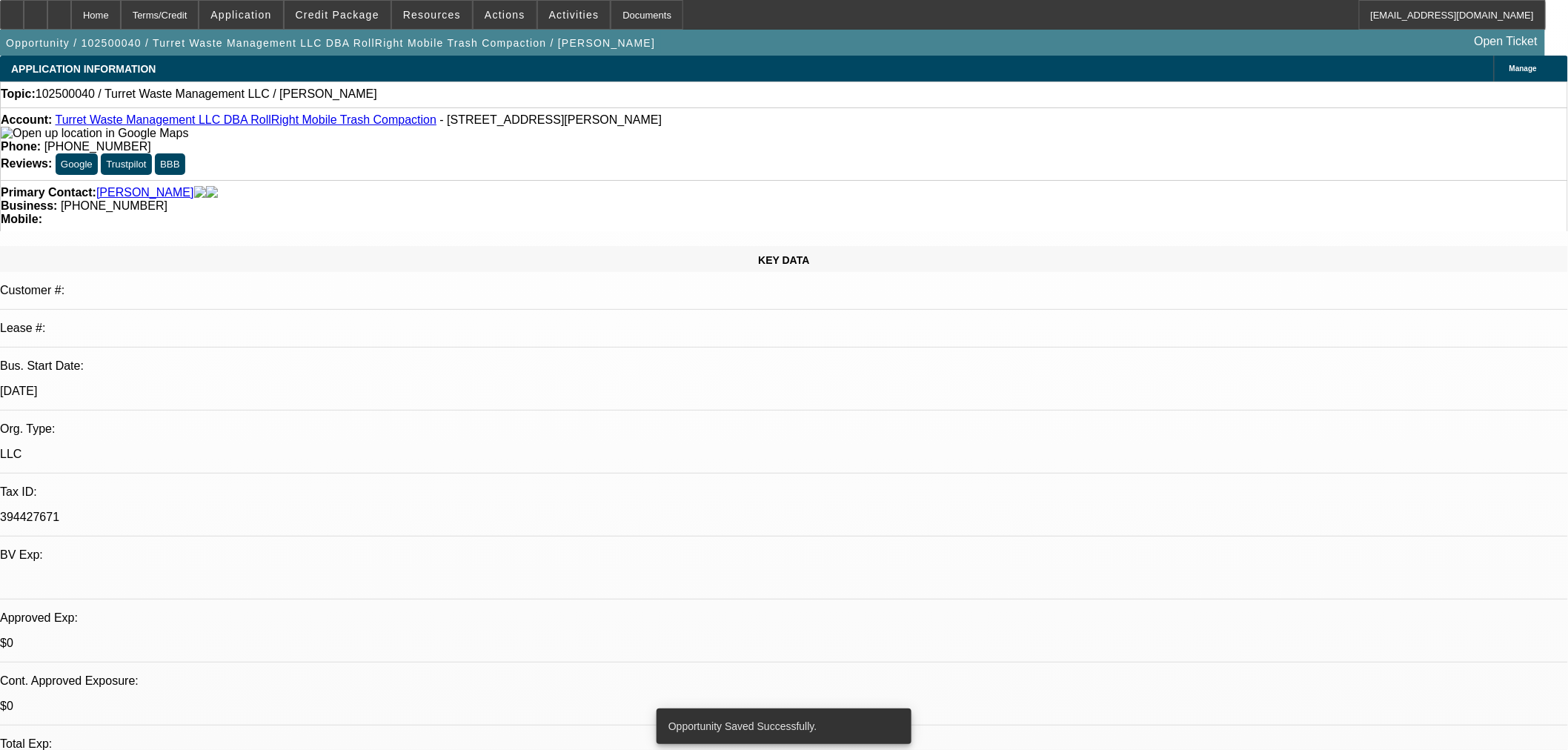
select select "0"
select select "2"
select select "0.1"
select select "4"
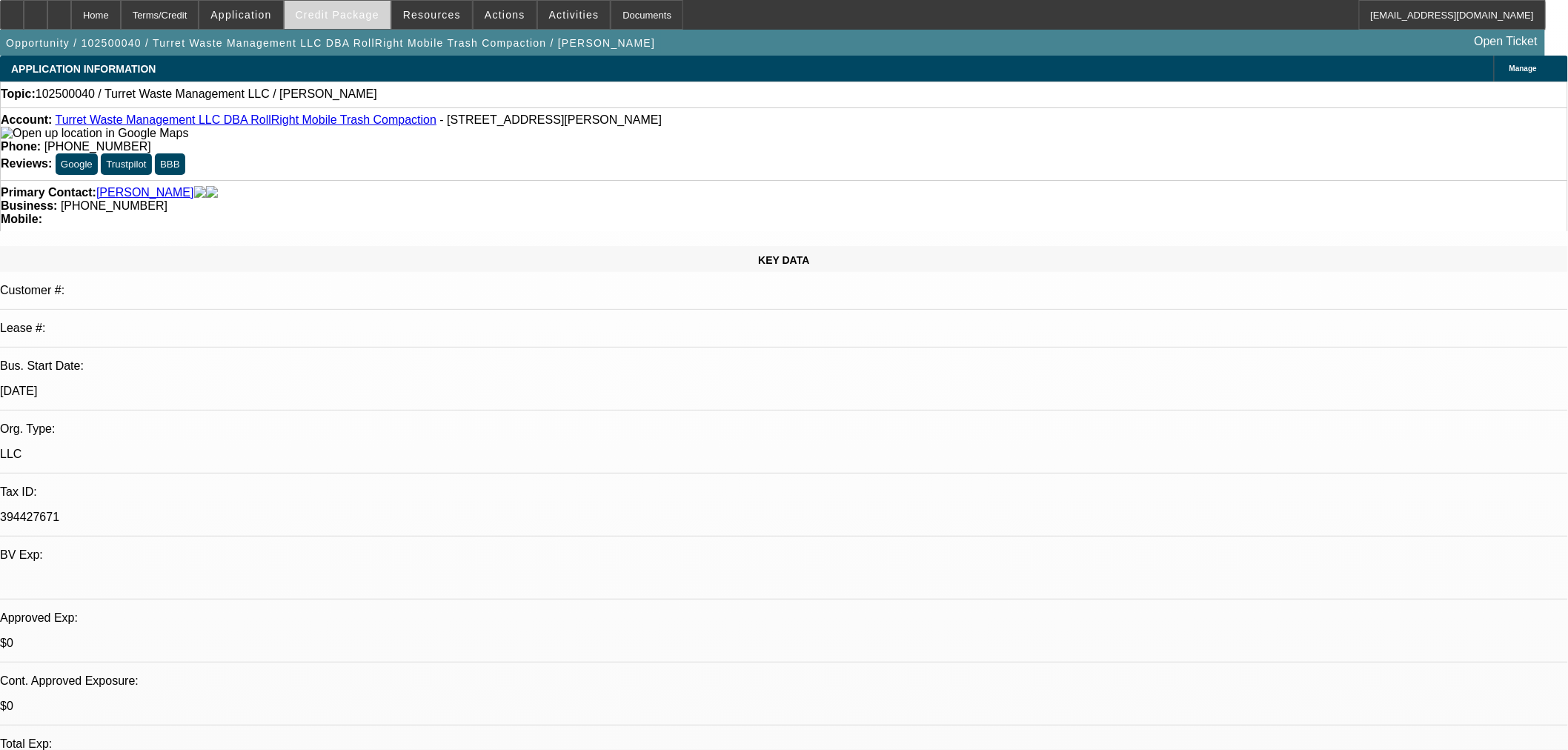
drag, startPoint x: 347, startPoint y: 11, endPoint x: 339, endPoint y: 25, distance: 16.1
click at [346, 11] on span "Credit Package" at bounding box center [338, 14] width 84 height 12
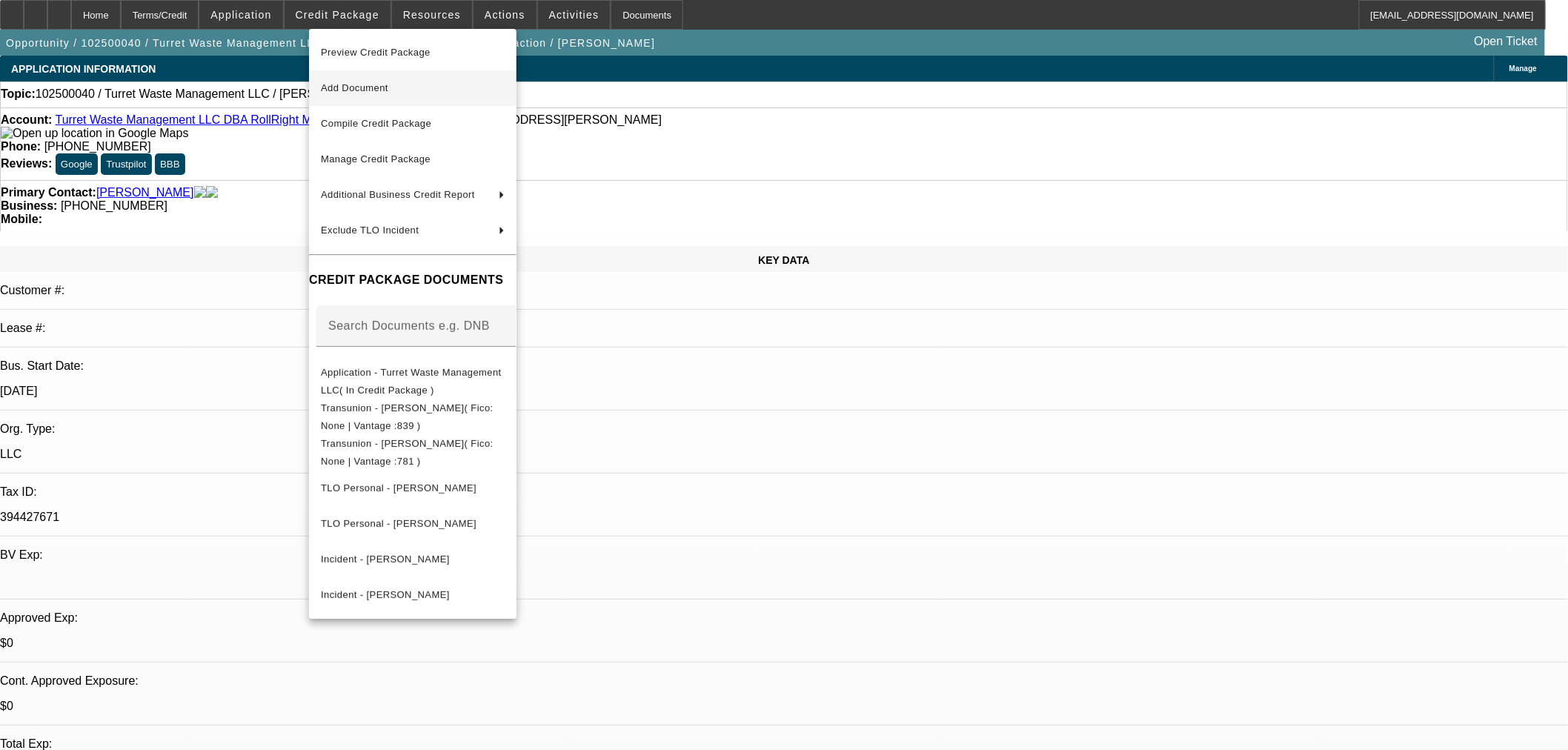
click at [365, 79] on span "Add Document" at bounding box center [413, 88] width 184 height 17
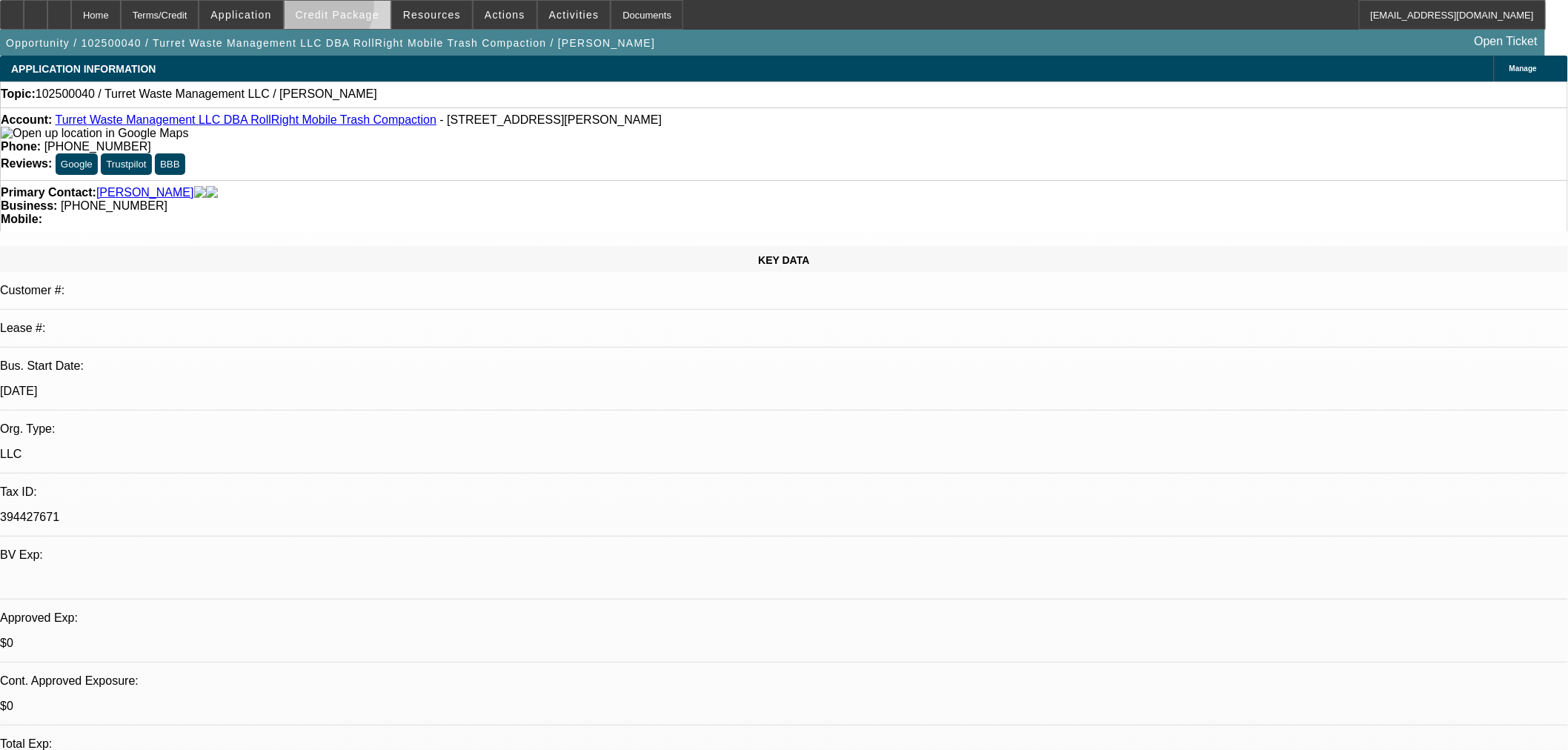
click at [338, 9] on span "Credit Package" at bounding box center [338, 14] width 84 height 12
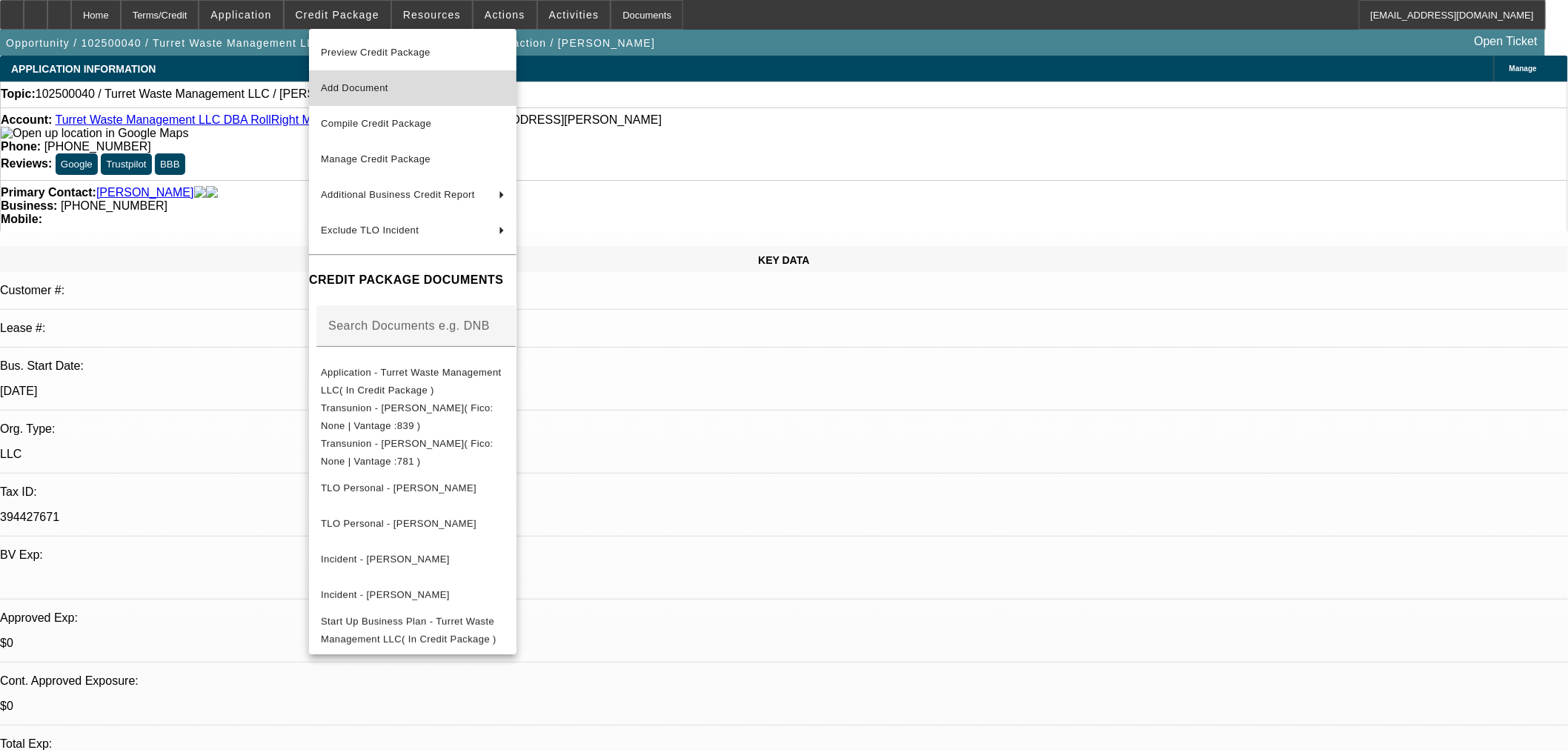
click at [351, 85] on span "Add Document" at bounding box center [354, 88] width 67 height 11
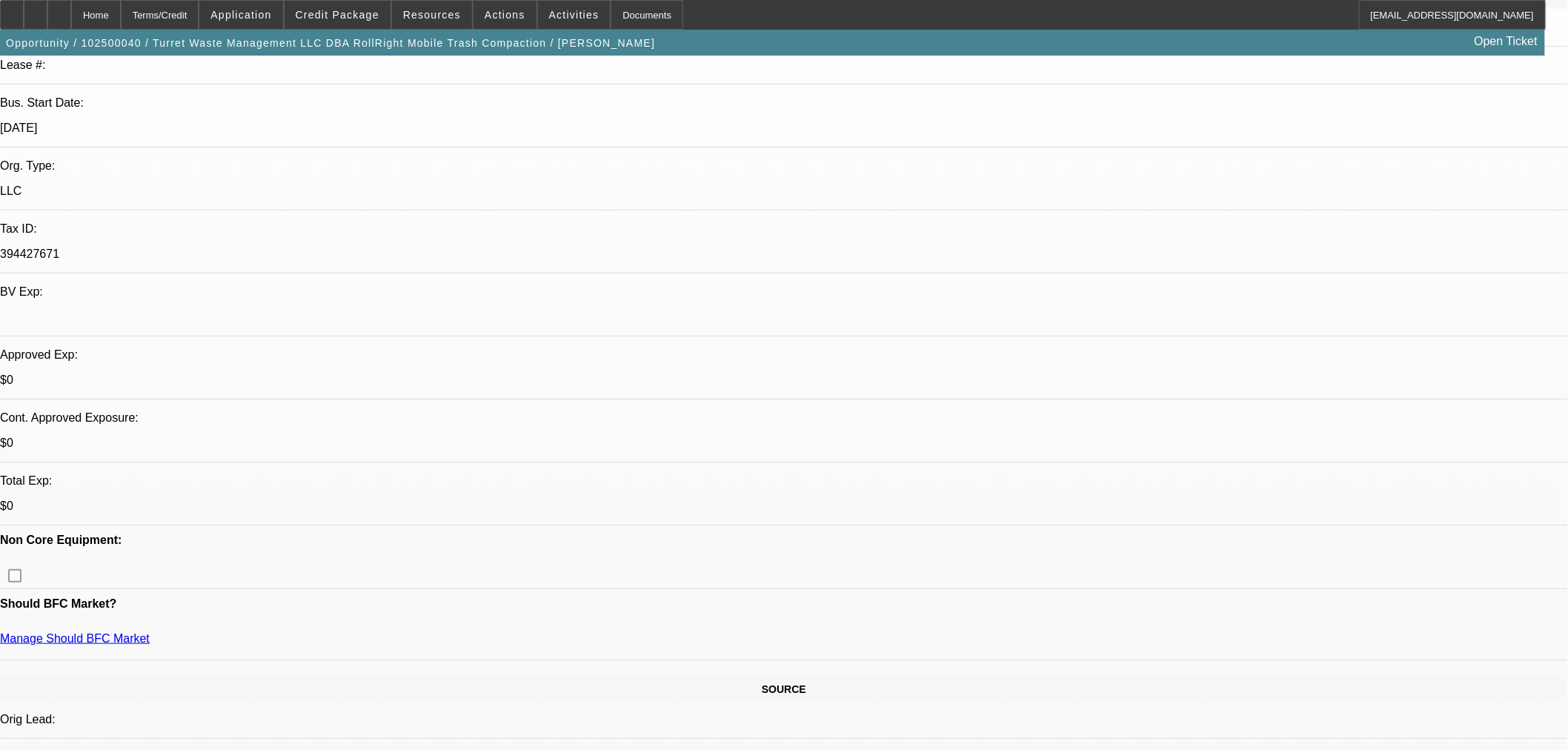
scroll to position [83, 0]
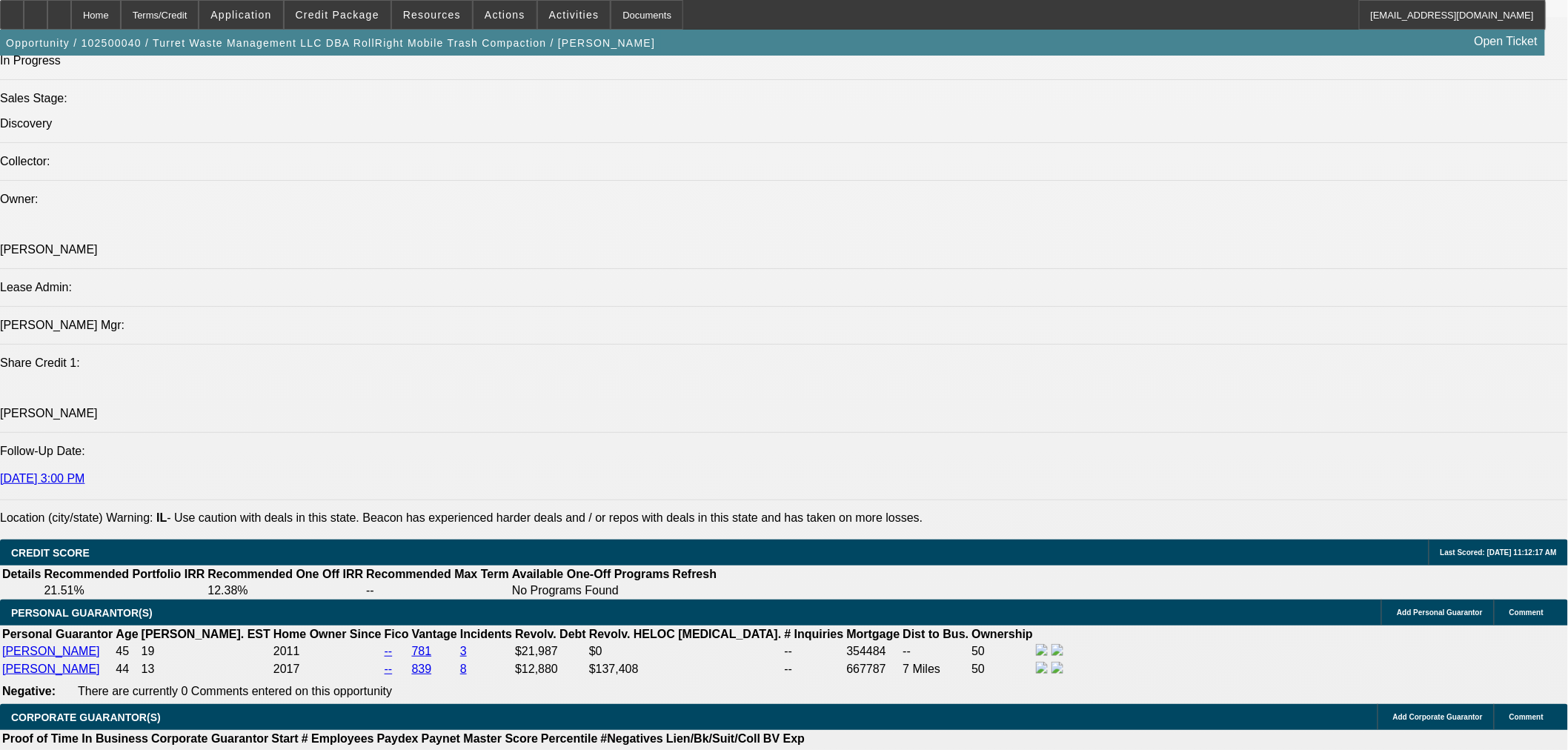
scroll to position [1894, 0]
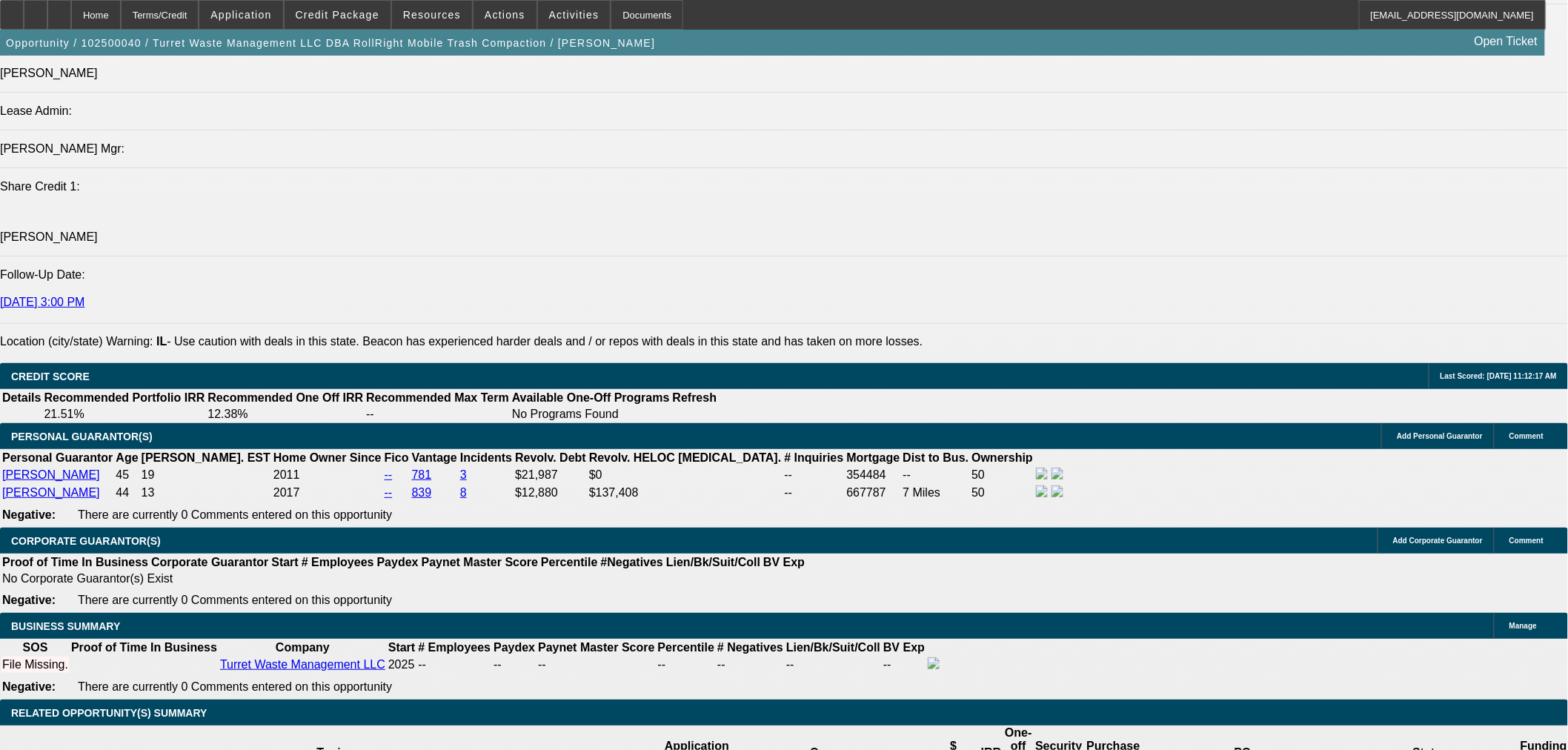
select select "0.2"
type input "$53,400.00"
type input "UNKNOWN"
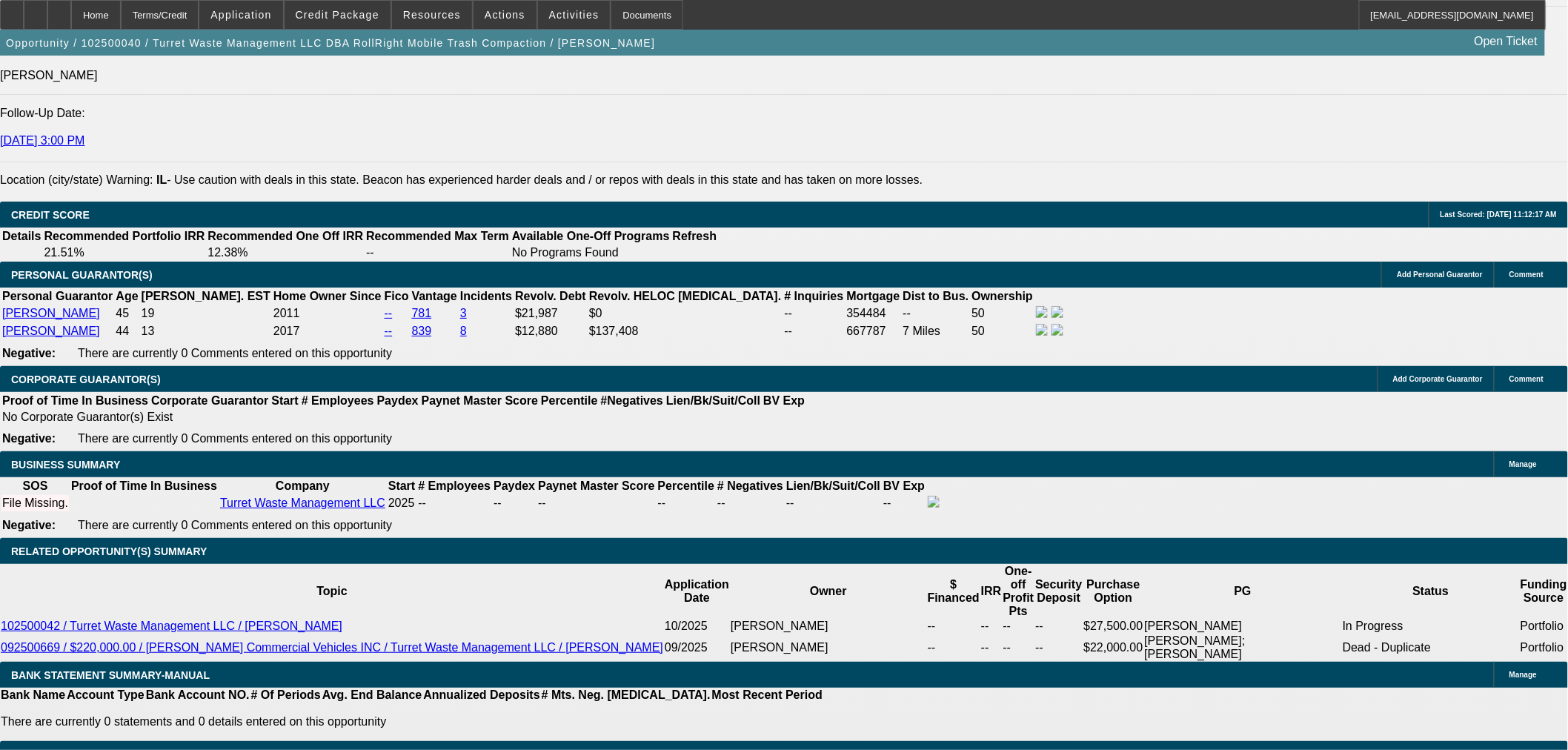
scroll to position [2059, 0]
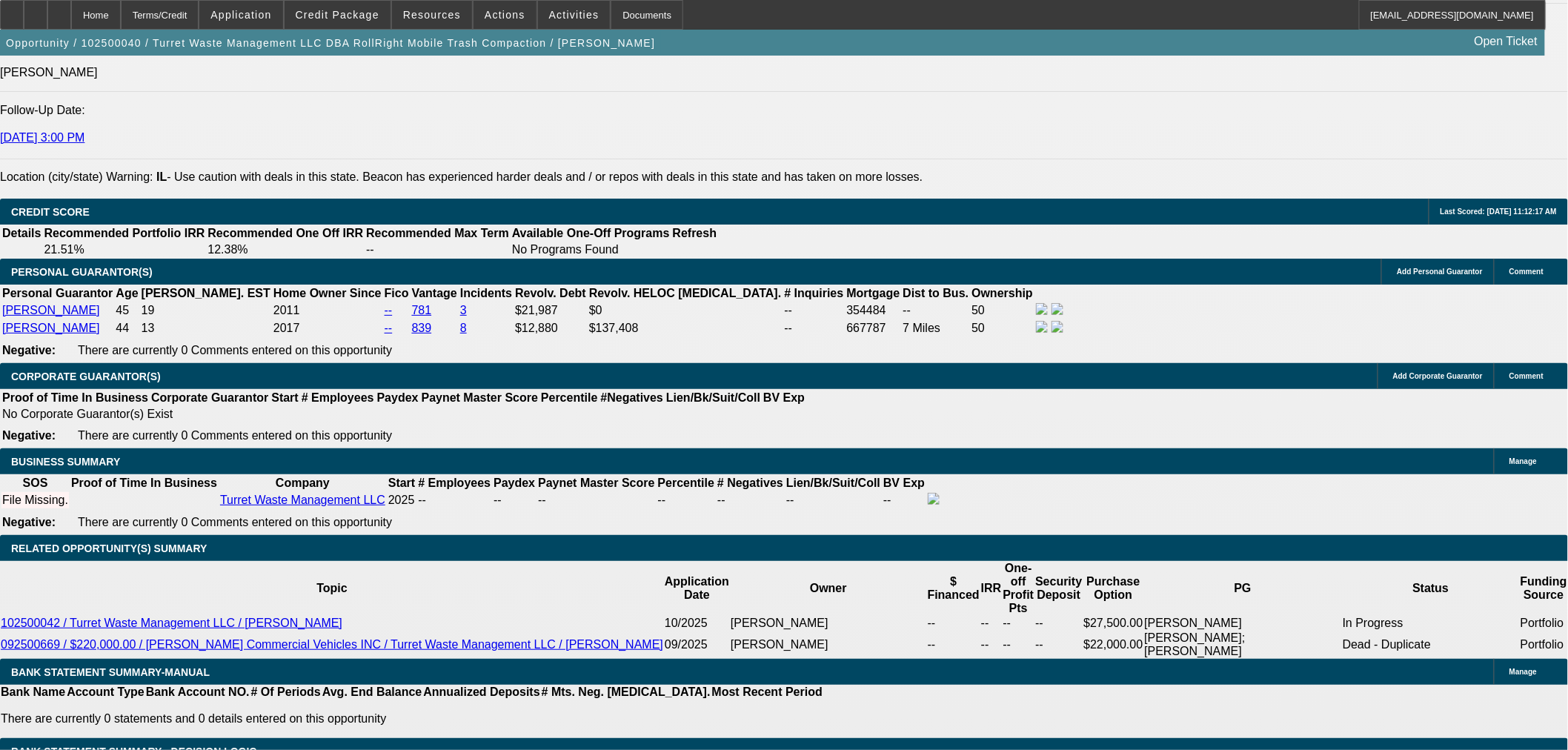
drag, startPoint x: 309, startPoint y: 363, endPoint x: 379, endPoint y: 353, distance: 70.7
type input "60"
type input "14"
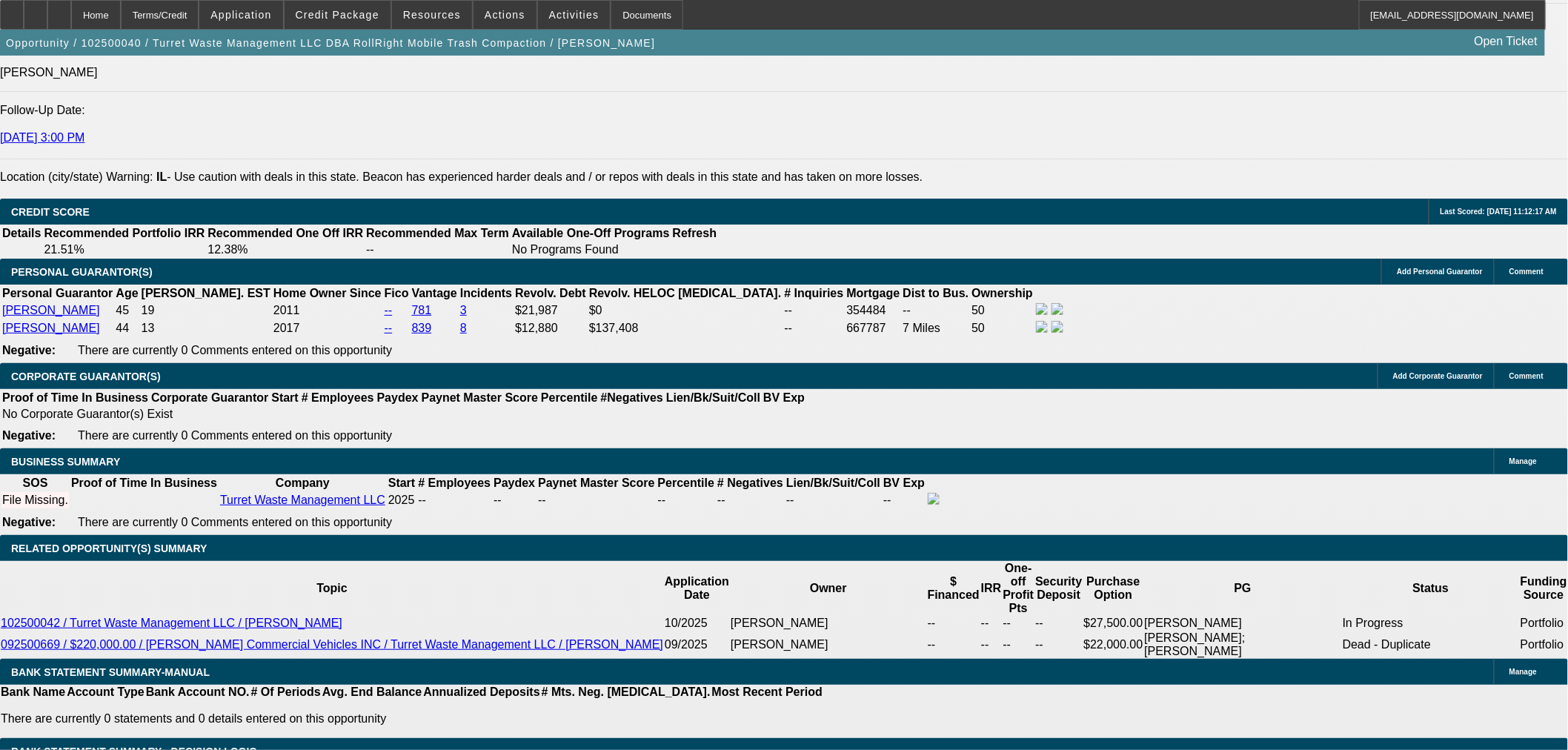
type input "$7,302.44"
type input "$3,651.22"
type input "$9,940.20"
type input "$4,970.10"
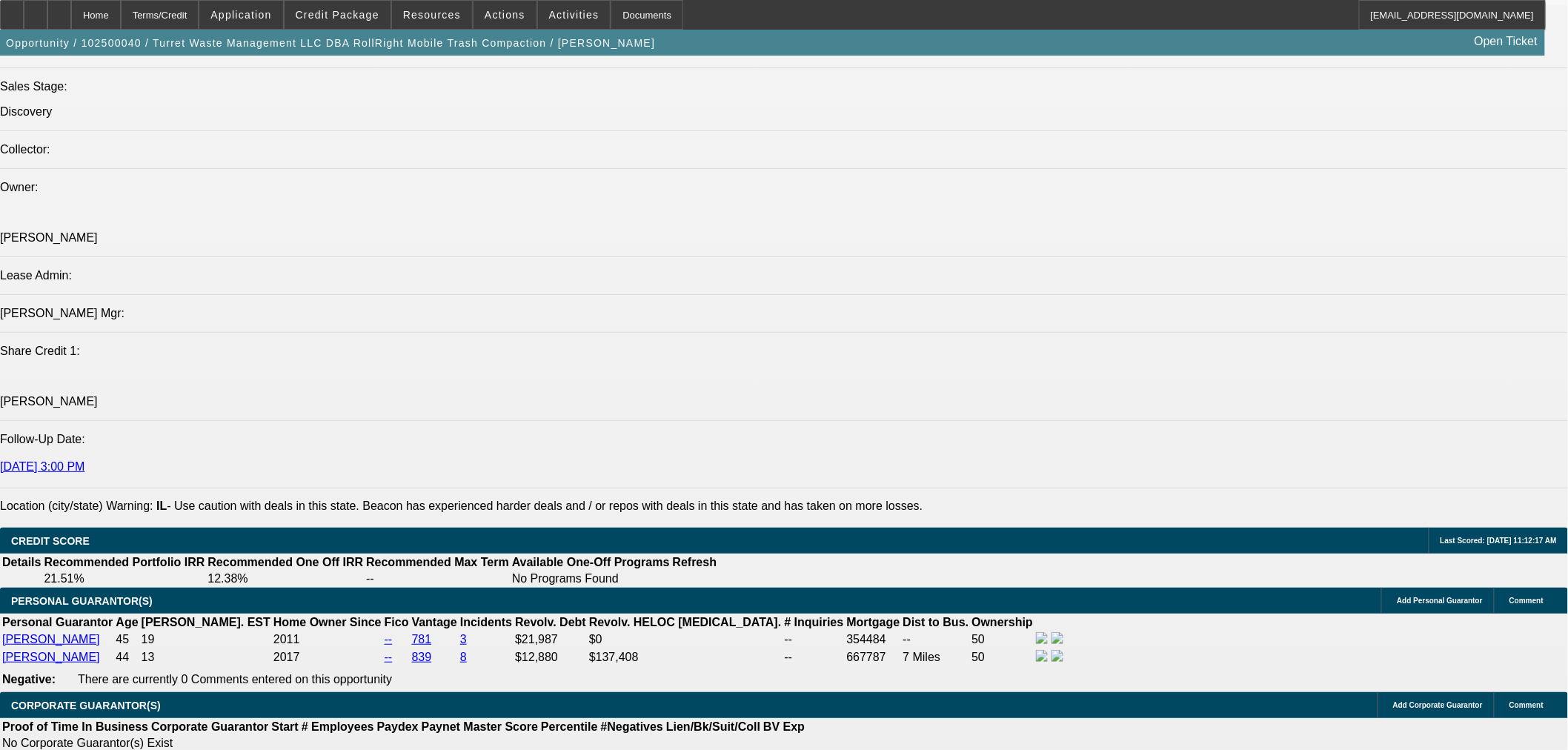
type input "14"
drag, startPoint x: 244, startPoint y: 290, endPoint x: 221, endPoint y: 346, distance: 60.5
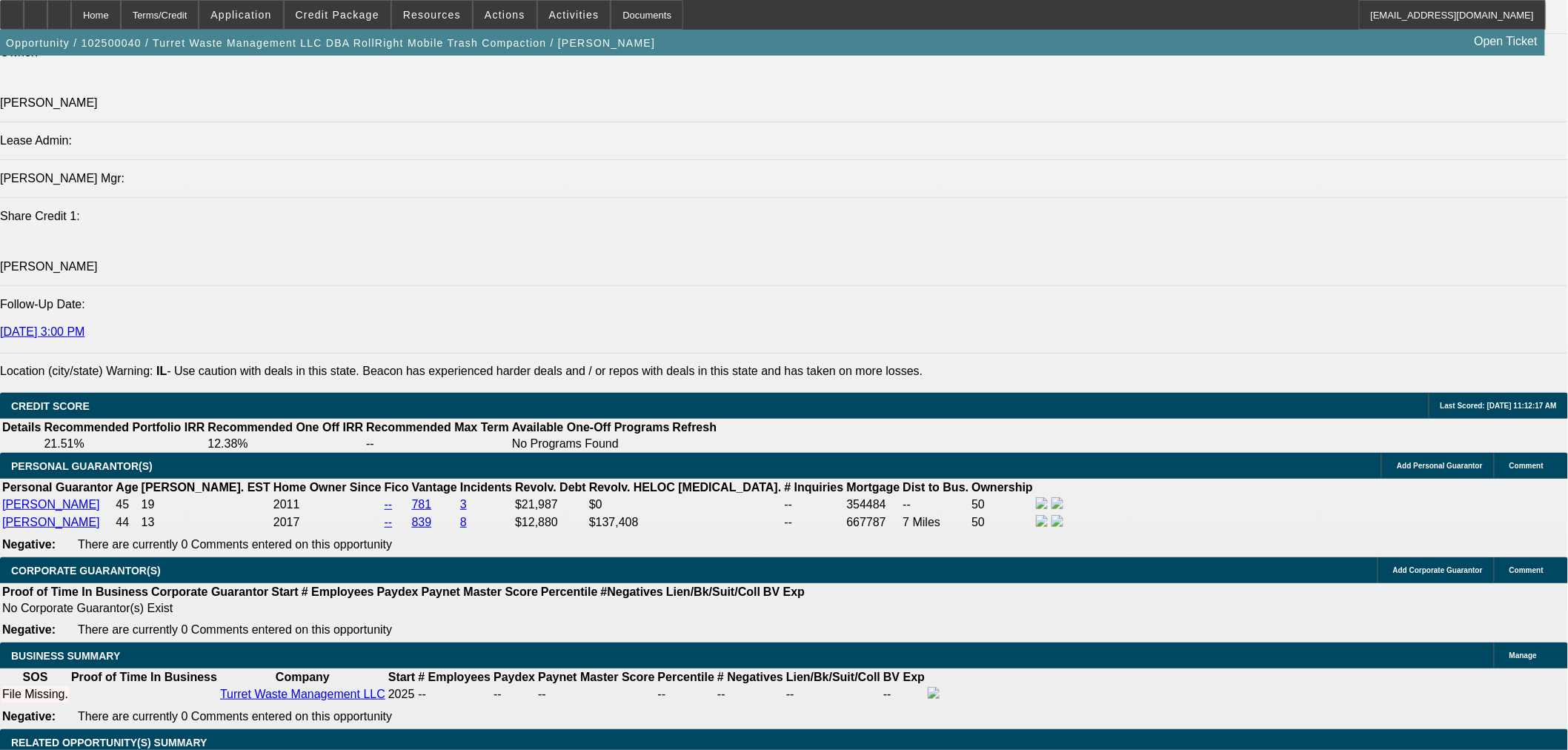
scroll to position [2059, 0]
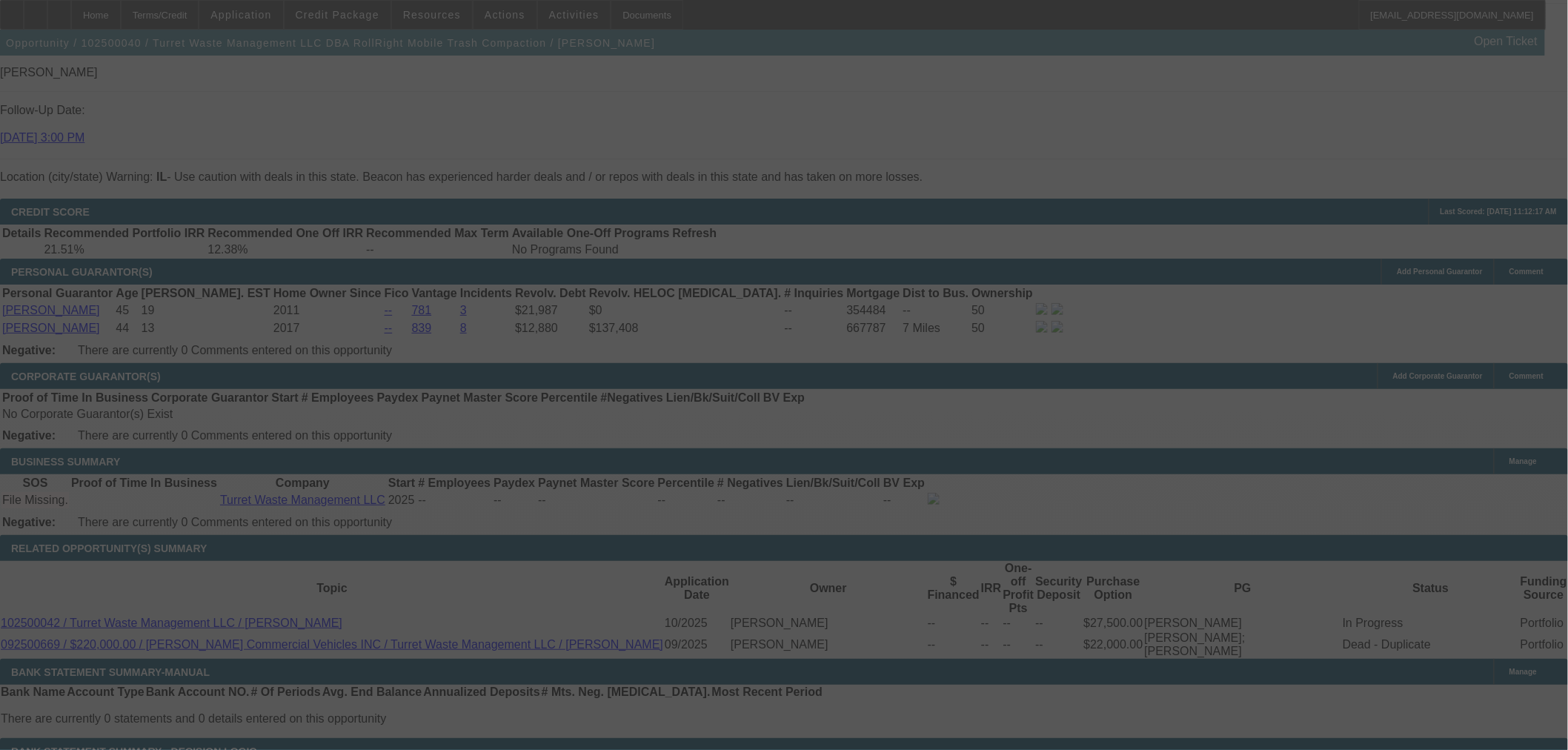
select select "0.2"
select select "2"
select select "0.1"
select select "4"
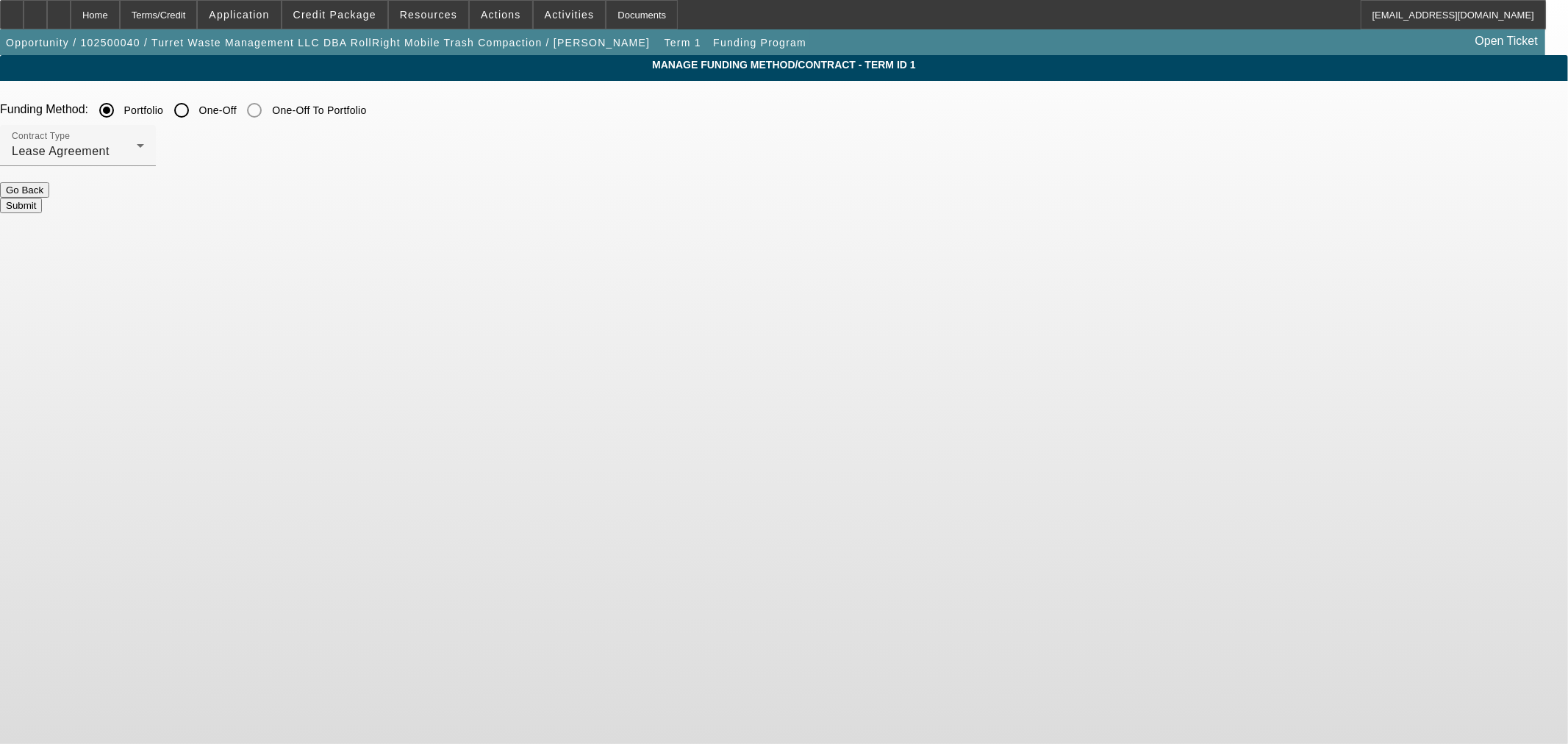
click at [196, 113] on input "One-Off" at bounding box center [181, 109] width 29 height 29
radio input "true"
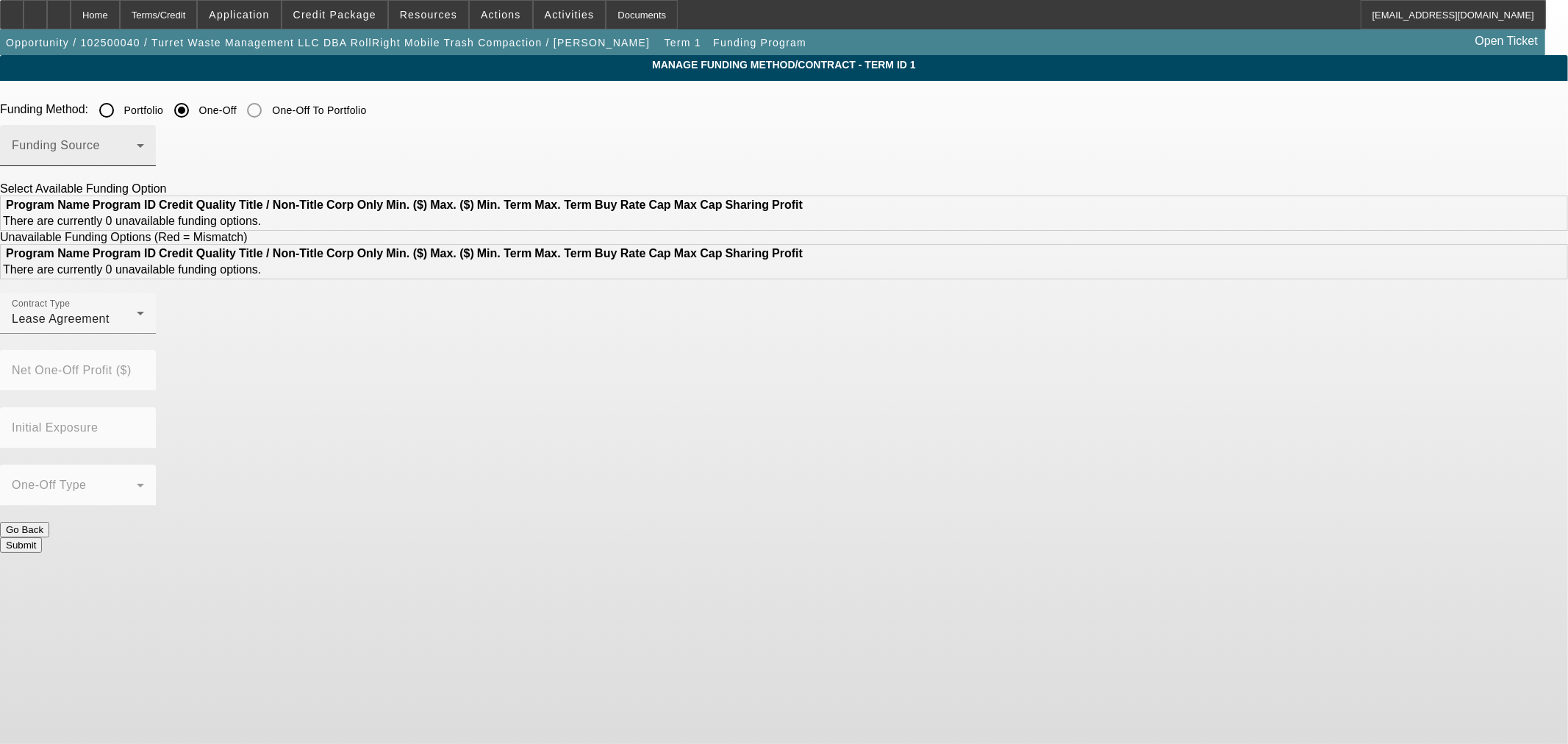
click at [137, 152] on span at bounding box center [74, 151] width 125 height 17
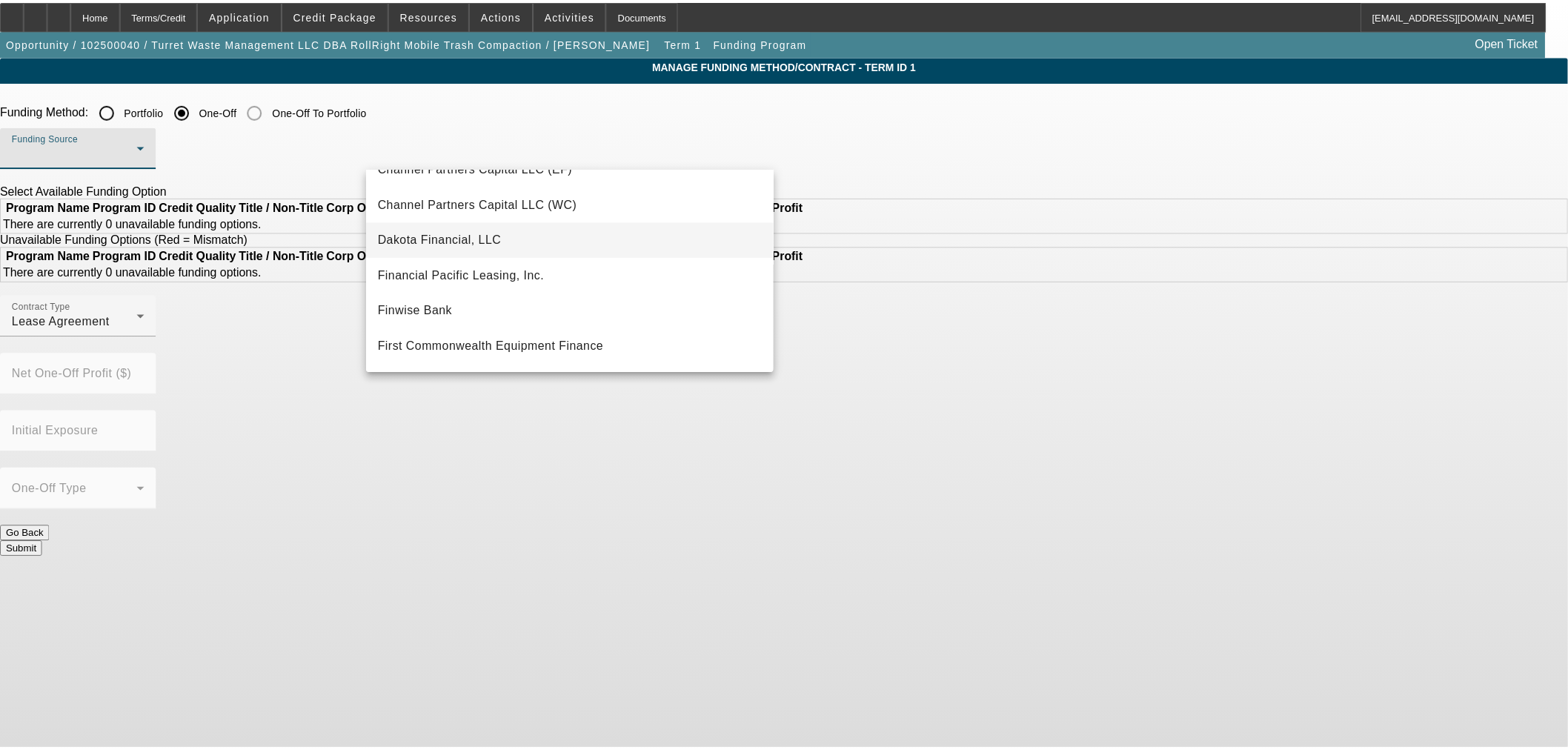
scroll to position [247, 0]
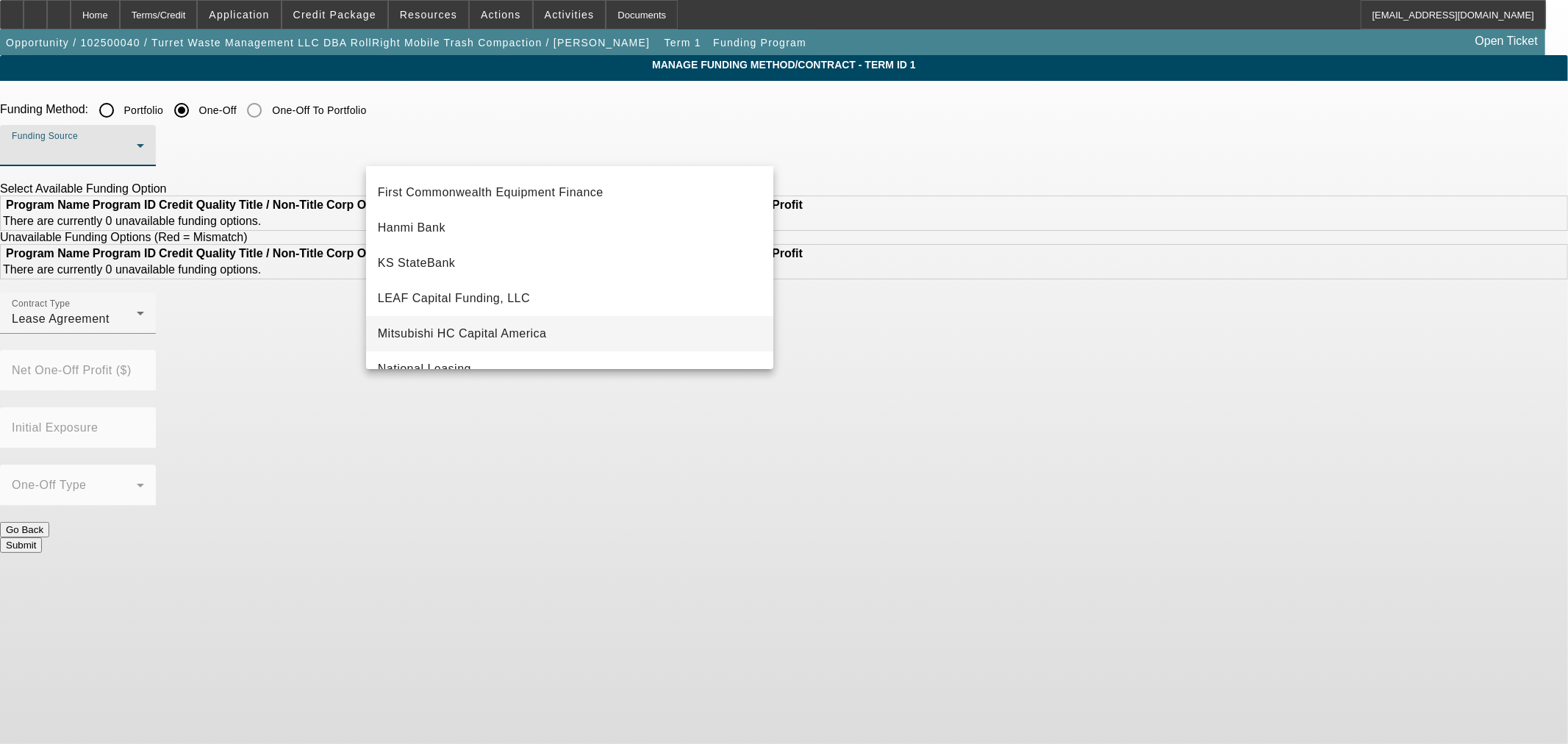
click at [552, 319] on mat-option "Mitsubishi HC Capital America" at bounding box center [569, 334] width 407 height 35
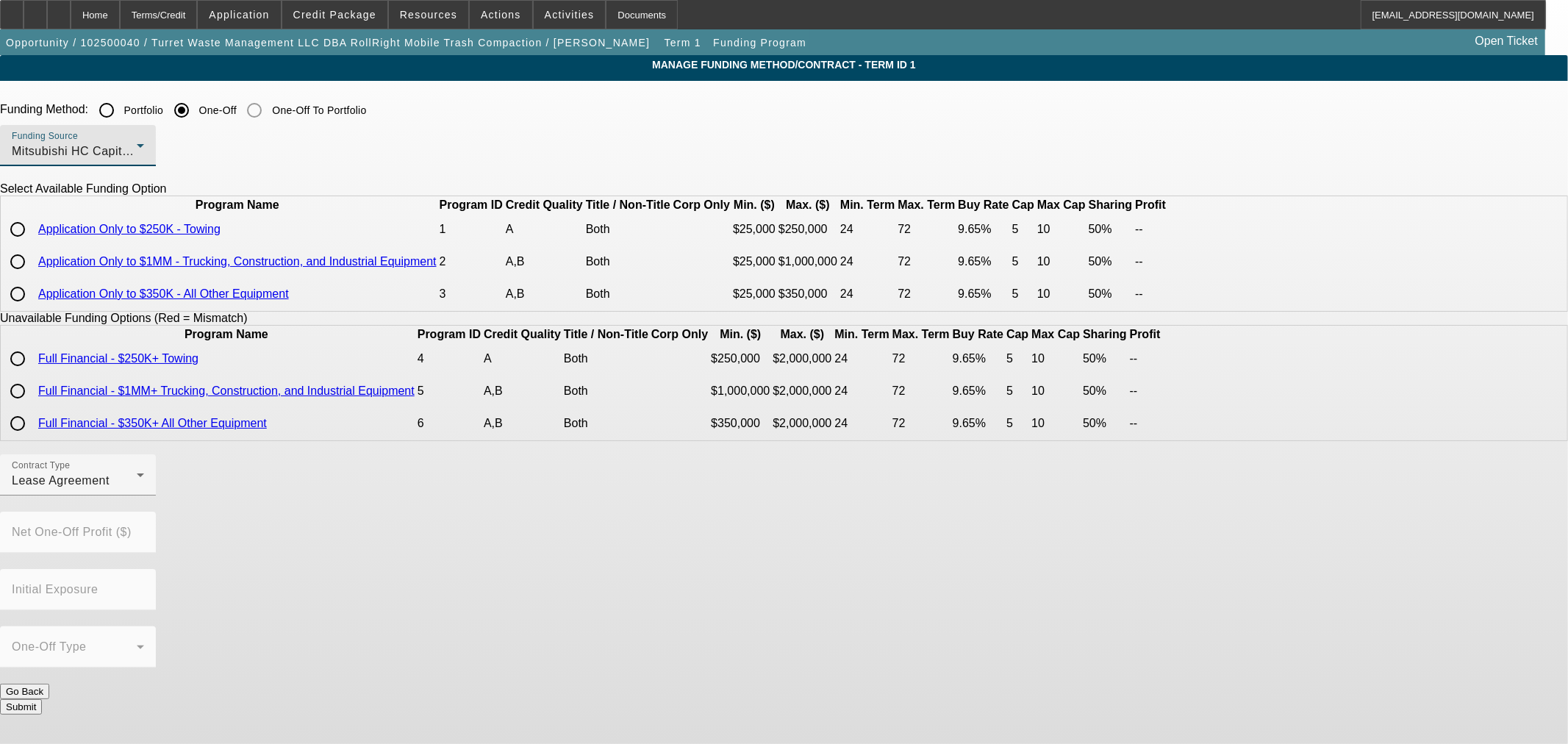
click at [437, 268] on link "Application Only to $1MM - Trucking, Construction, and Industrial Equipment" at bounding box center [238, 261] width 398 height 13
click at [289, 300] on link "Application Only to $350K - All Other Equipment" at bounding box center [164, 294] width 250 height 13
click at [120, 20] on div "Home" at bounding box center [95, 14] width 50 height 29
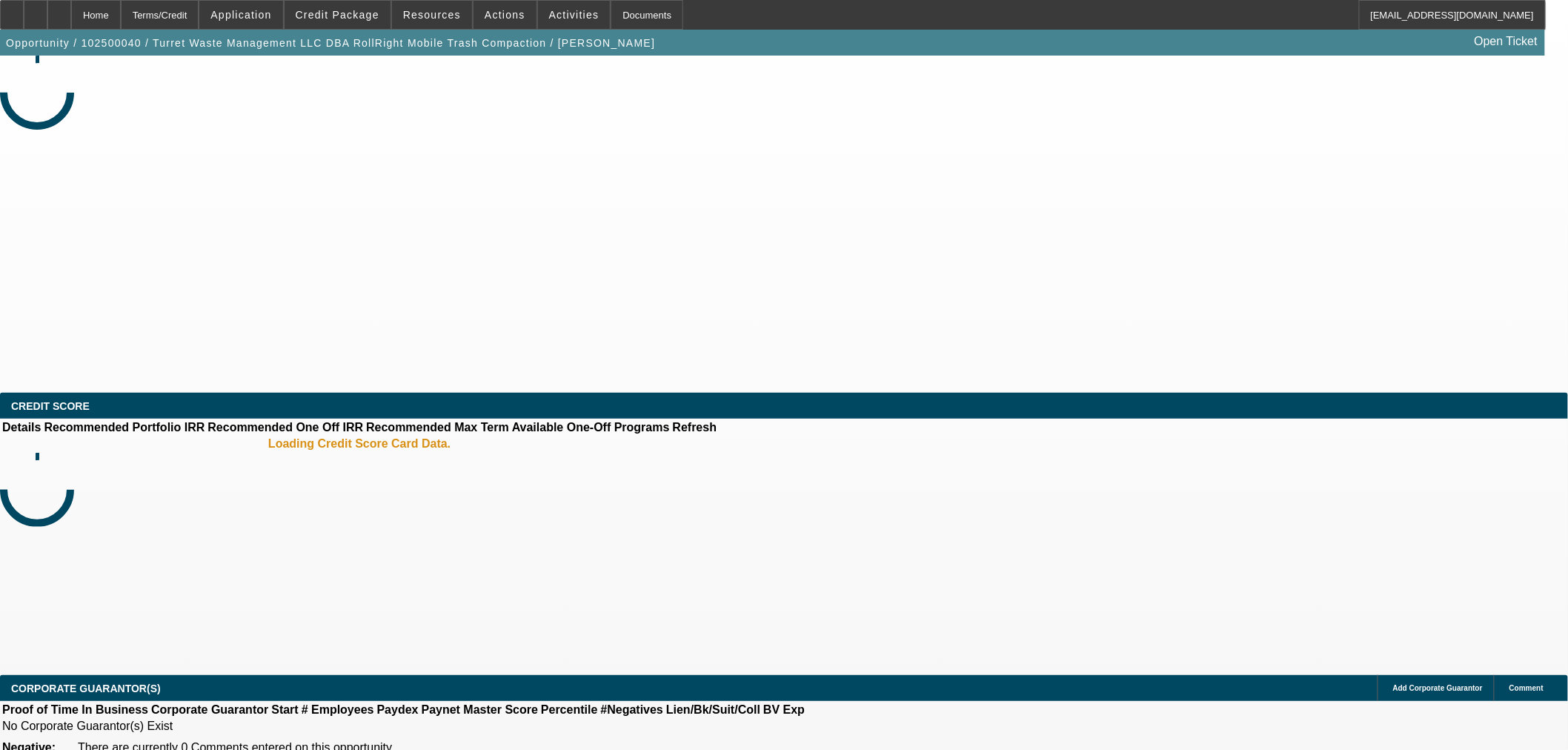
select select "0.2"
select select "2"
select select "0.1"
select select "4"
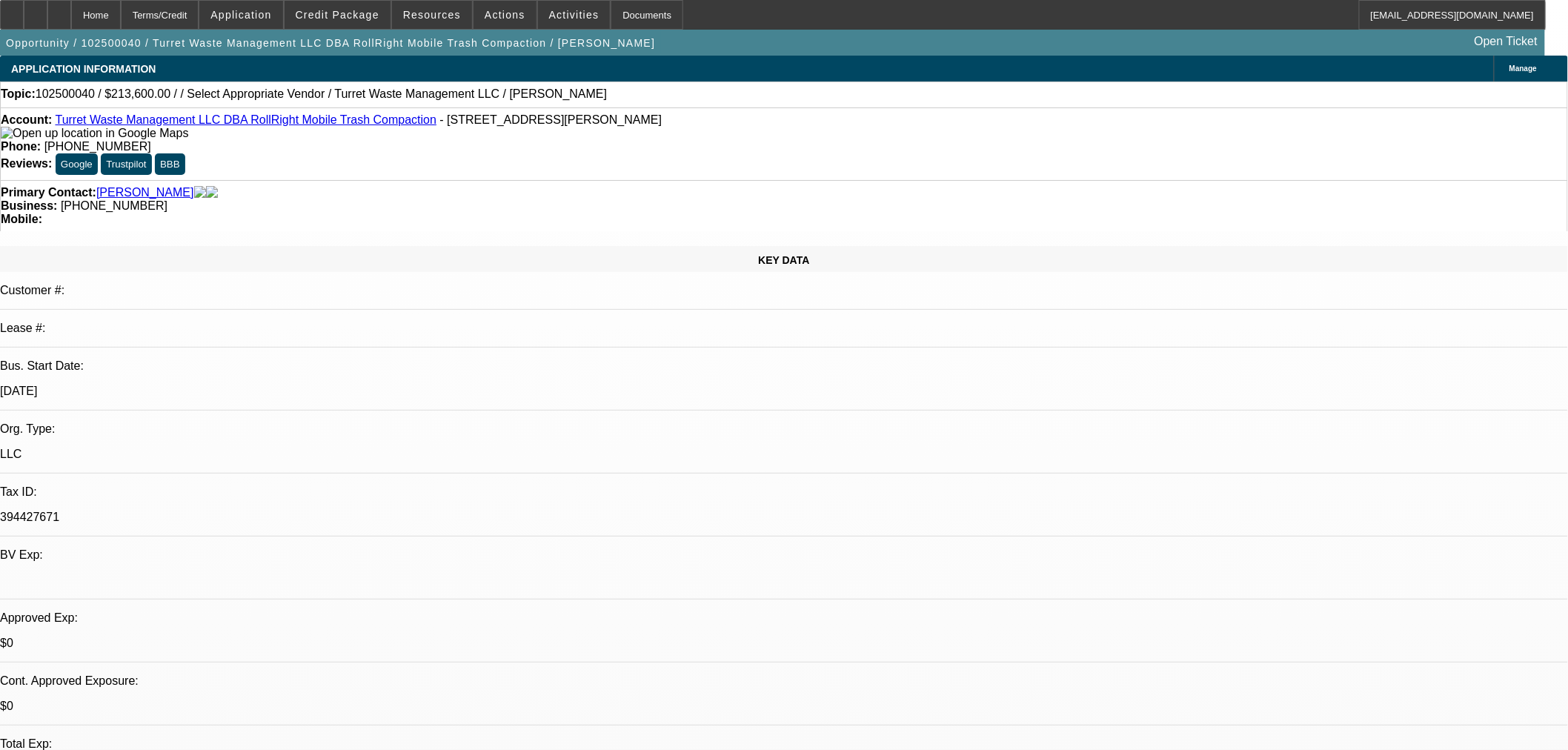
scroll to position [329, 0]
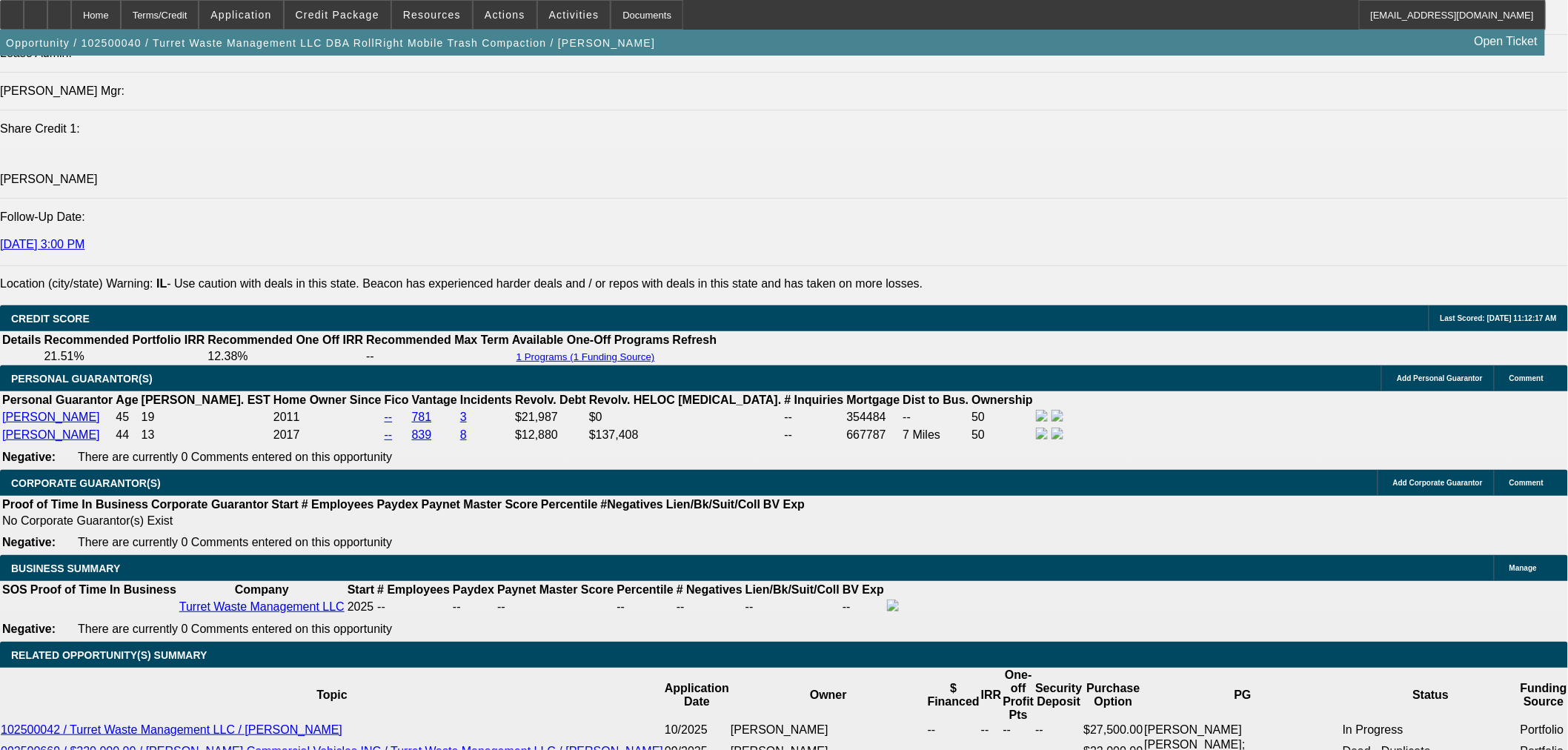
scroll to position [1729, 0]
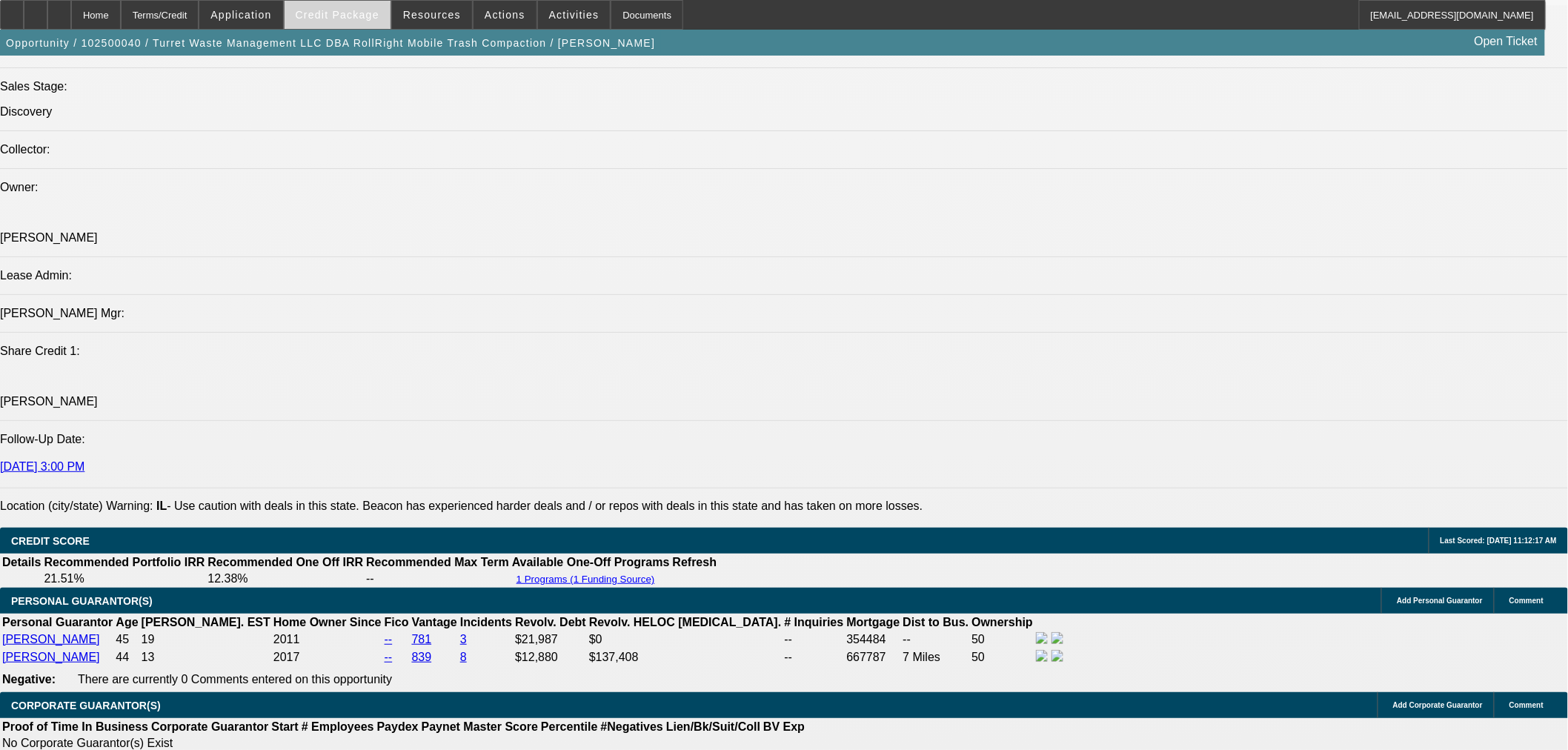
click at [356, 10] on span "Credit Package" at bounding box center [338, 14] width 84 height 12
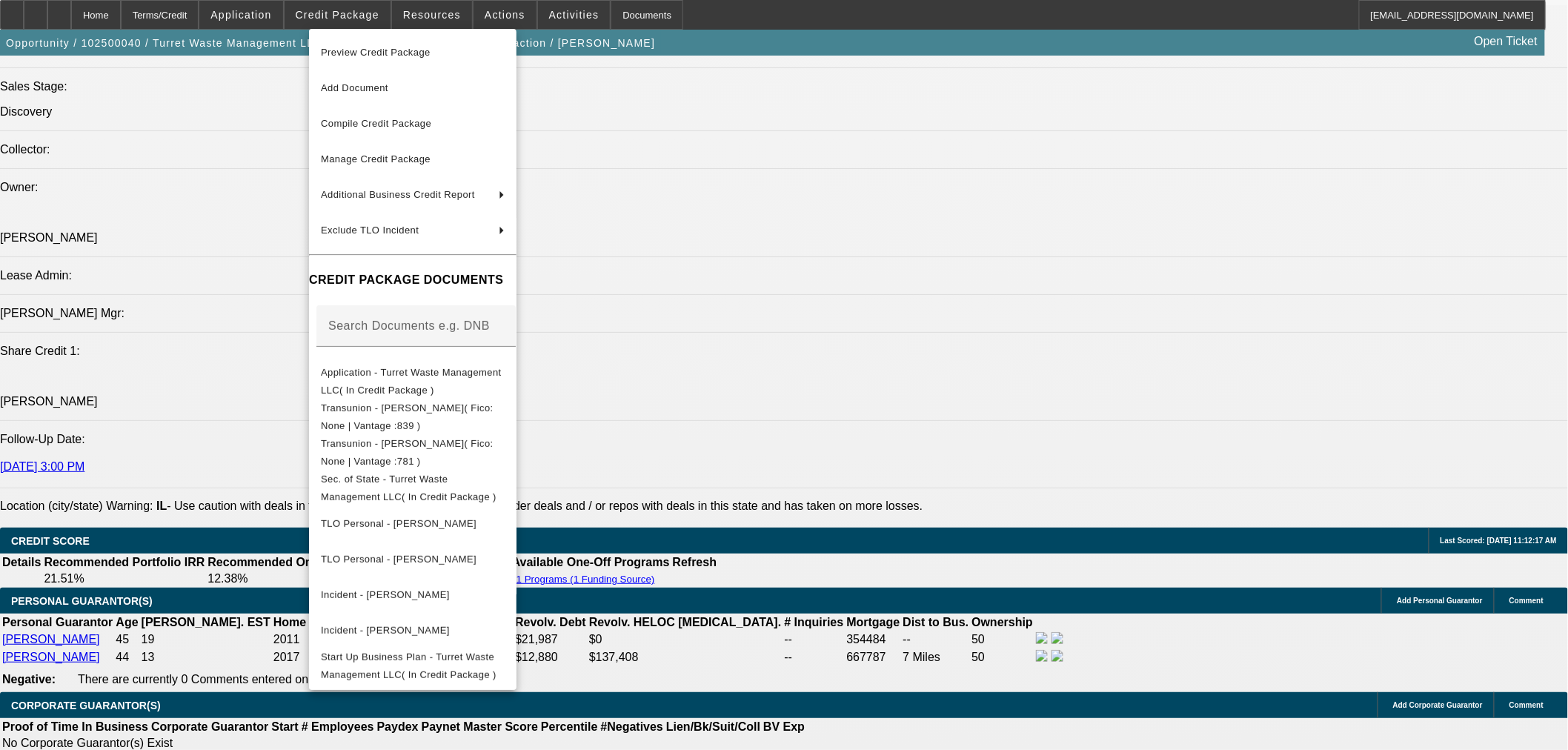
click at [812, 432] on div at bounding box center [784, 375] width 1568 height 750
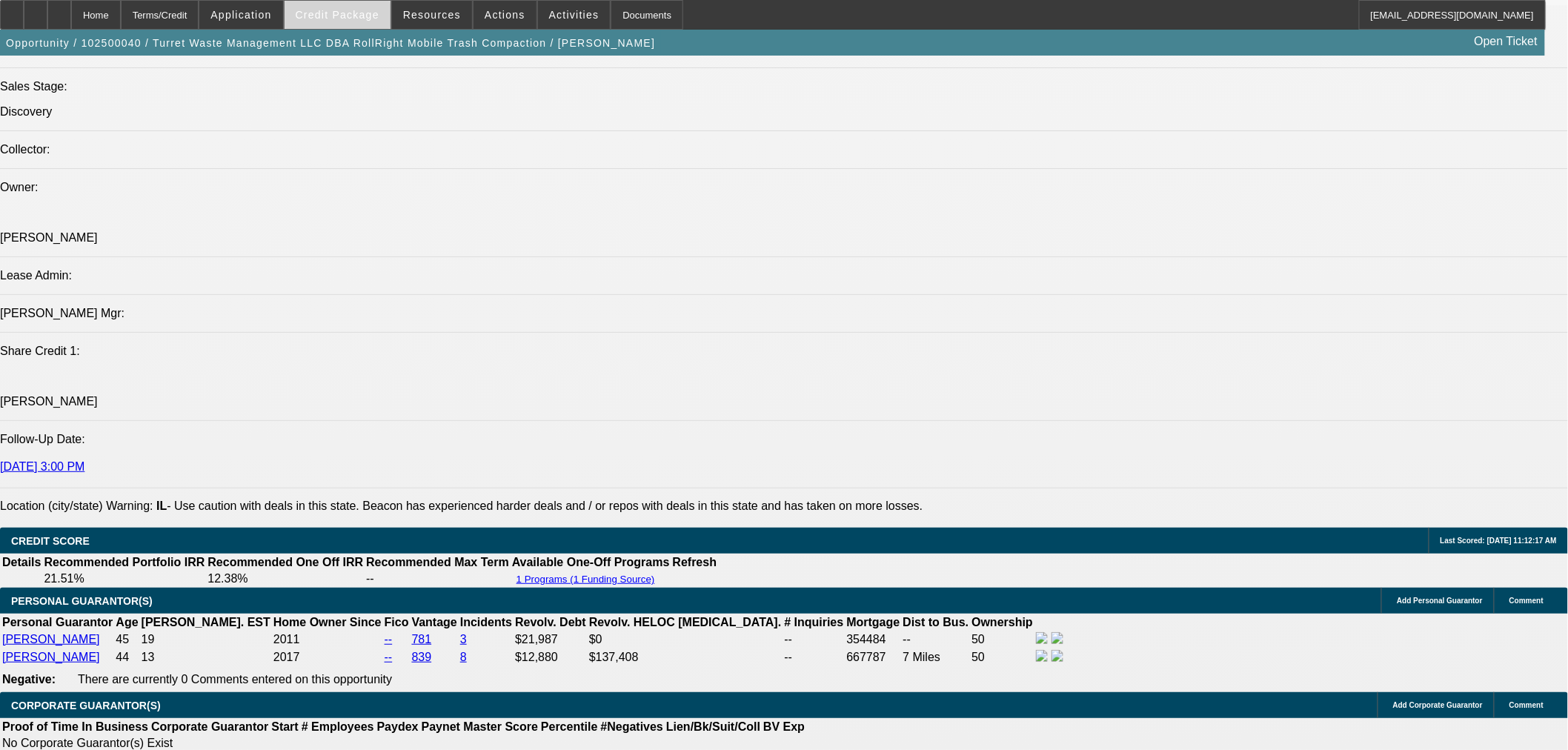
click at [361, 18] on span "Credit Package" at bounding box center [338, 14] width 84 height 12
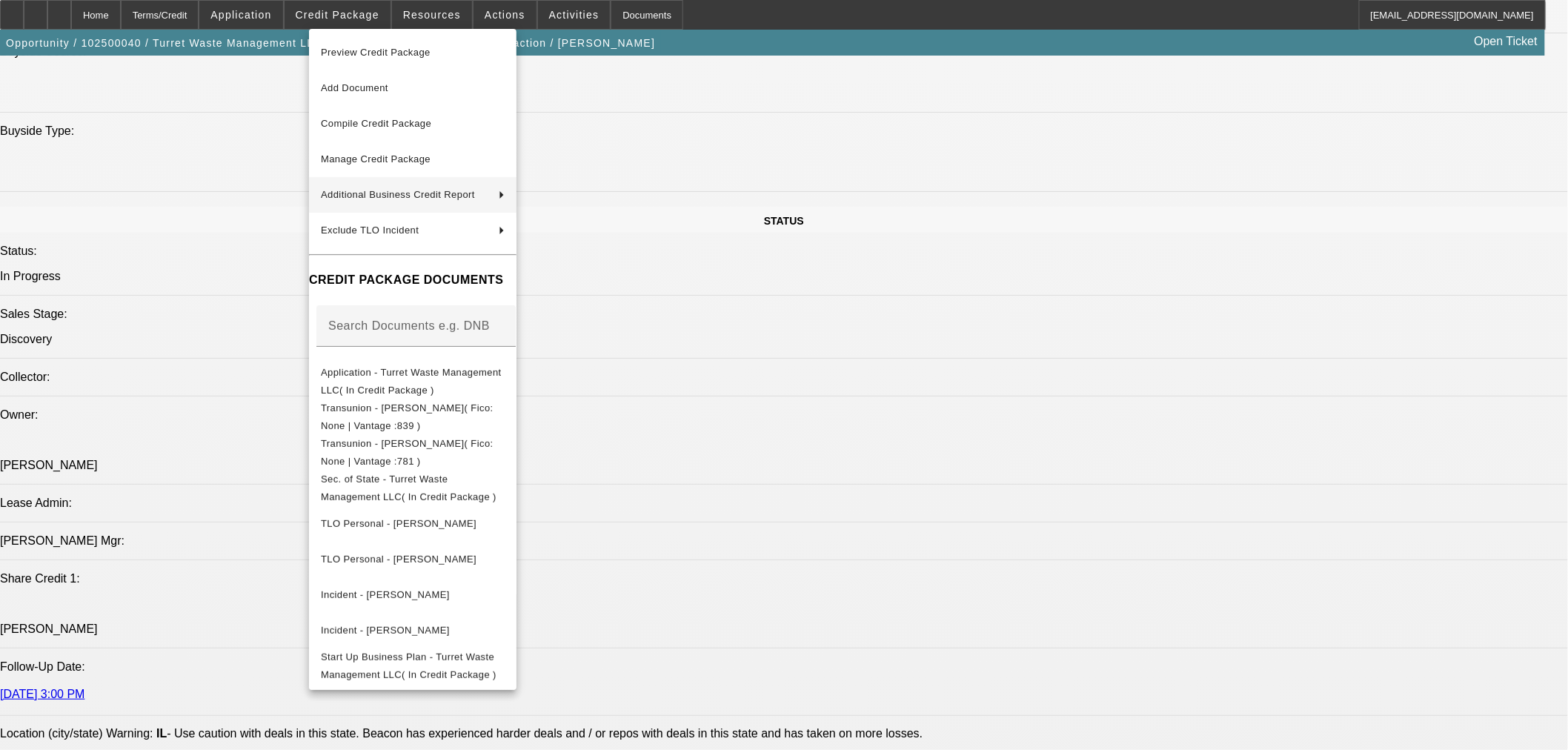
scroll to position [1483, 0]
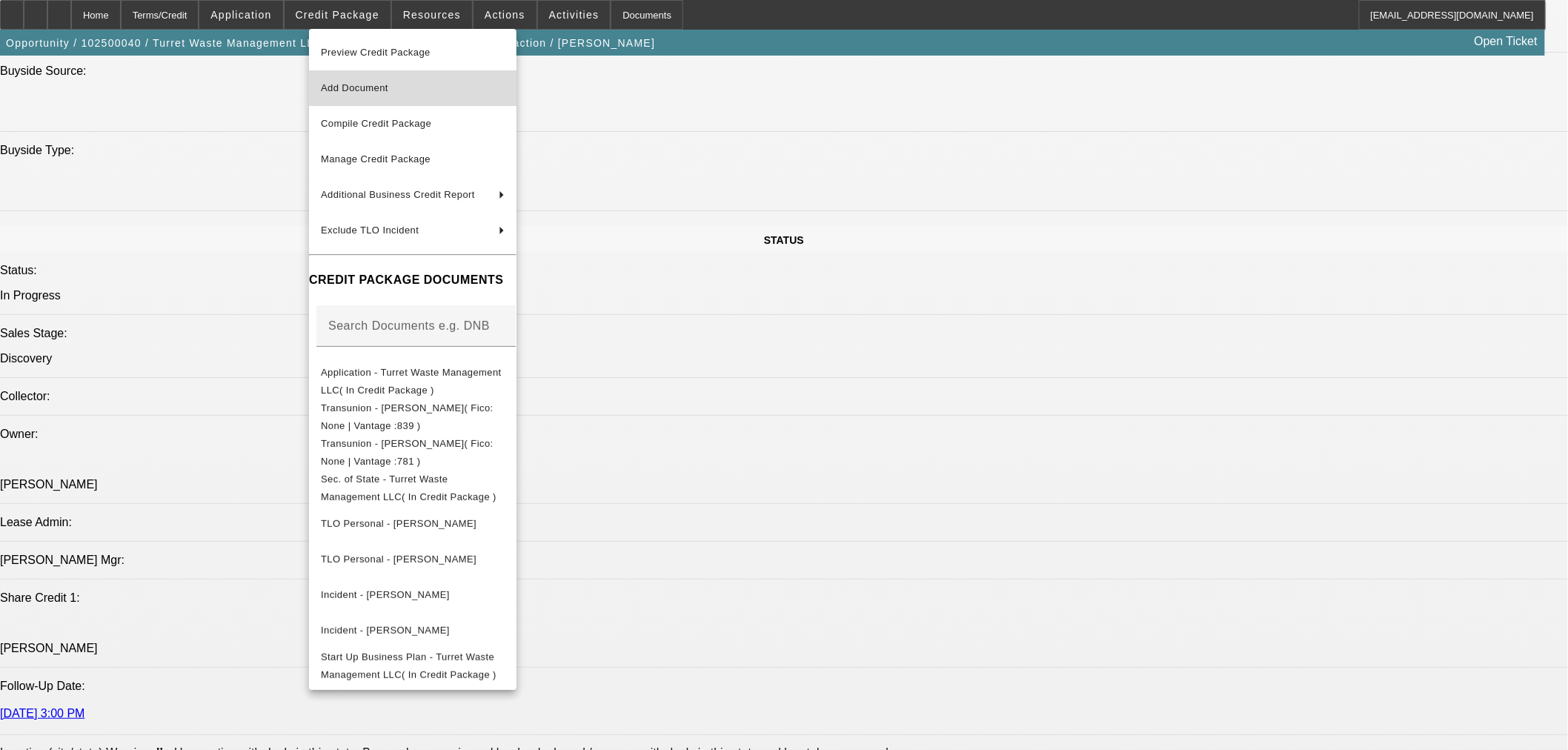
click at [432, 87] on span "Add Document" at bounding box center [413, 88] width 184 height 17
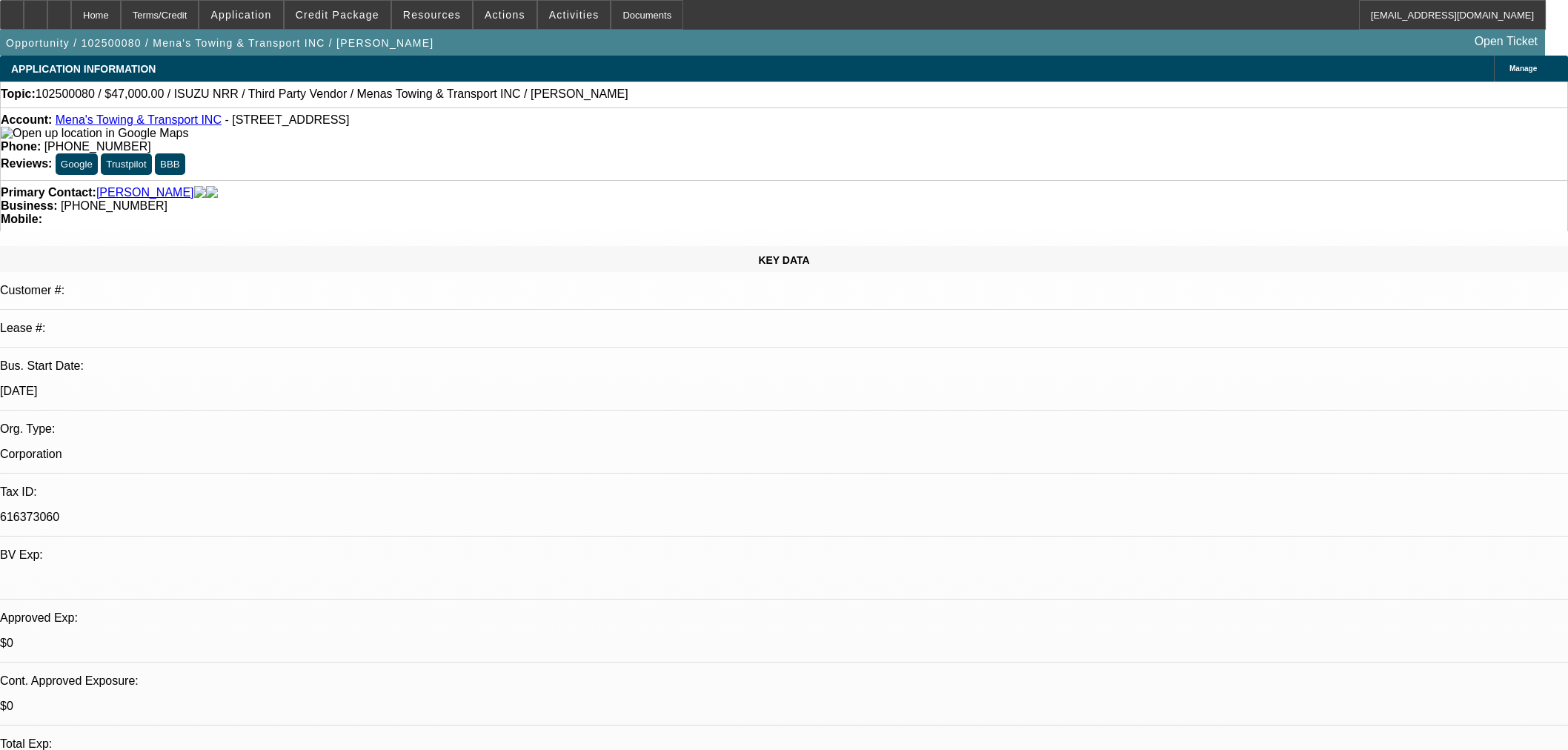
select select "0"
select select "3"
select select "0.1"
select select "4"
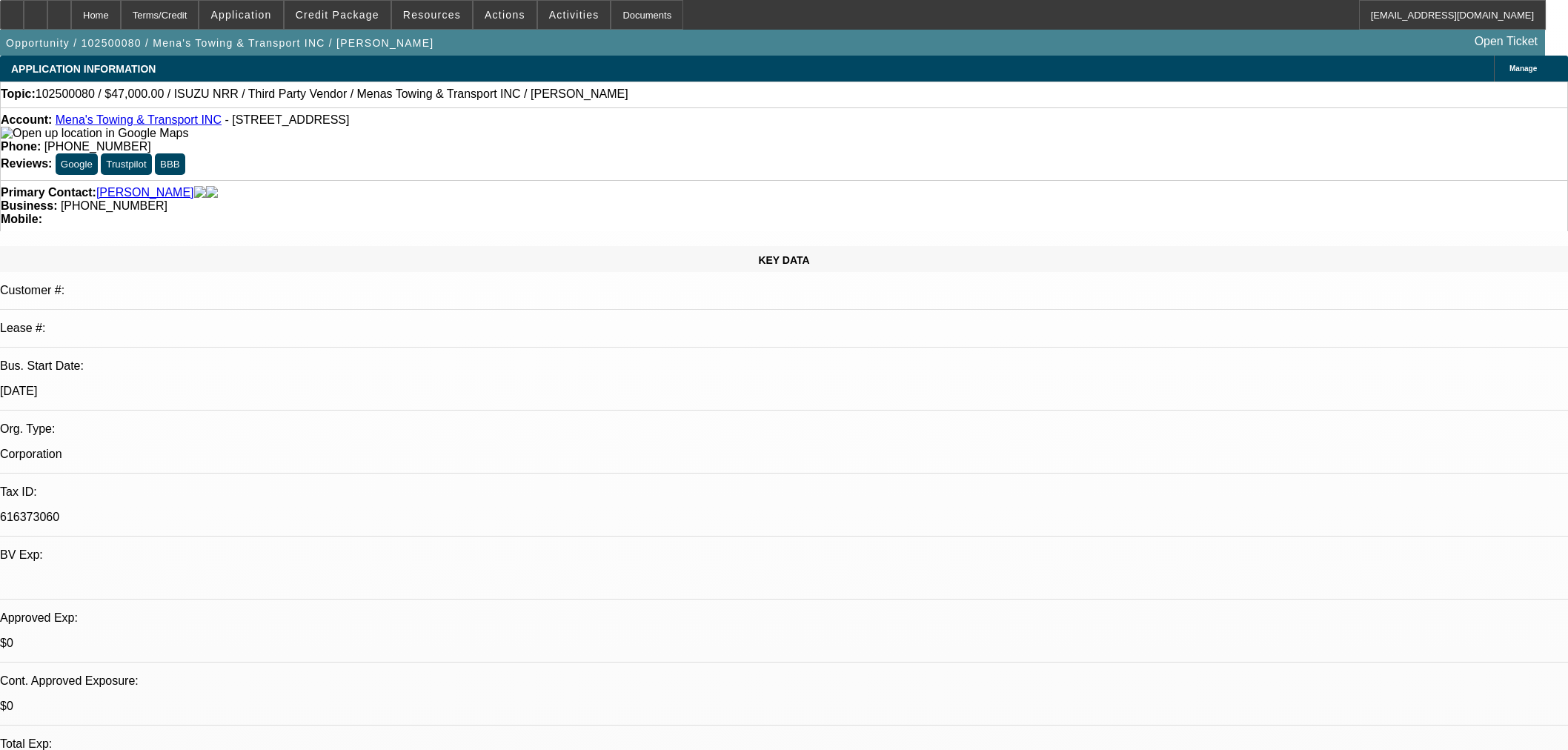
select select "0"
select select "3"
select select "0.1"
select select "4"
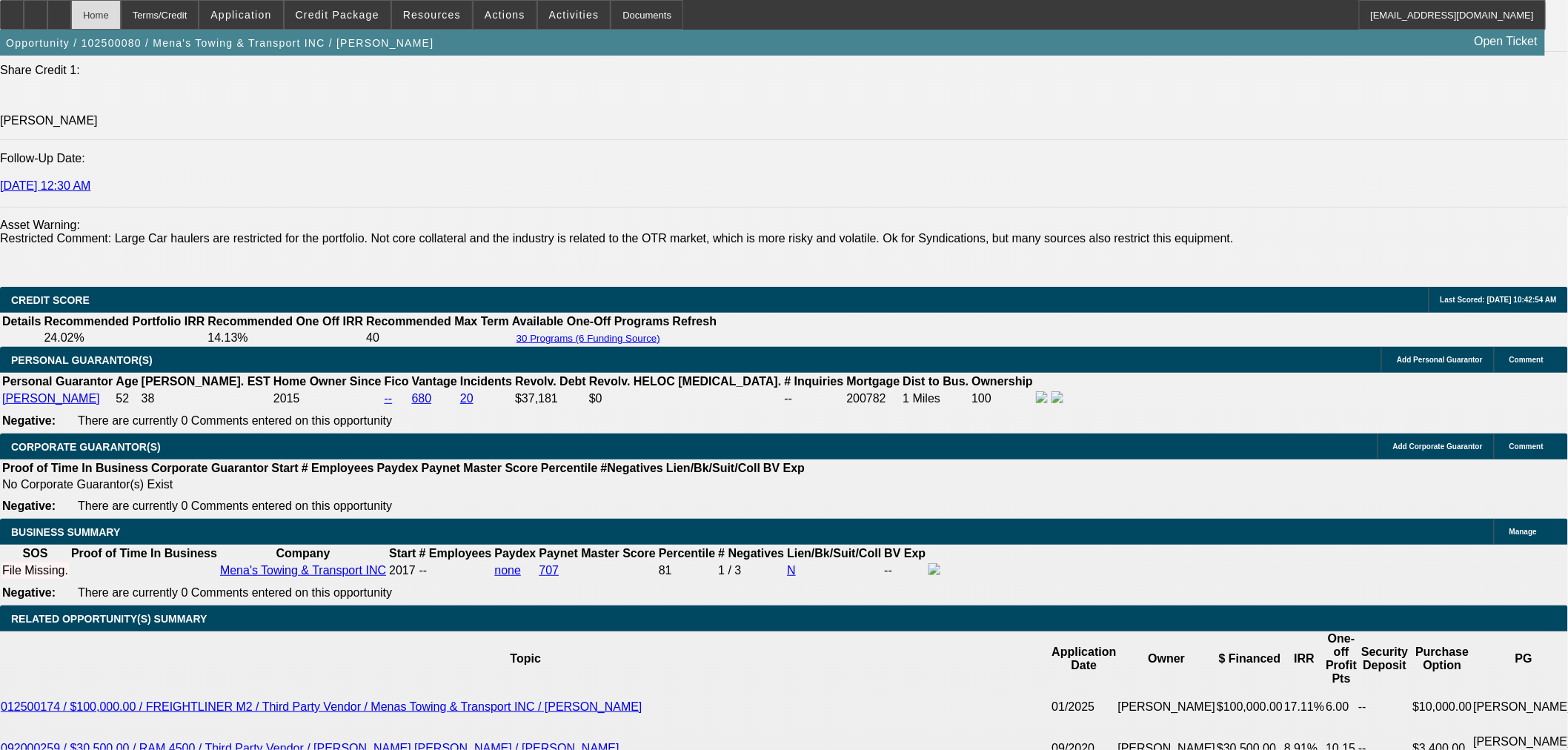
scroll to position [2140, 0]
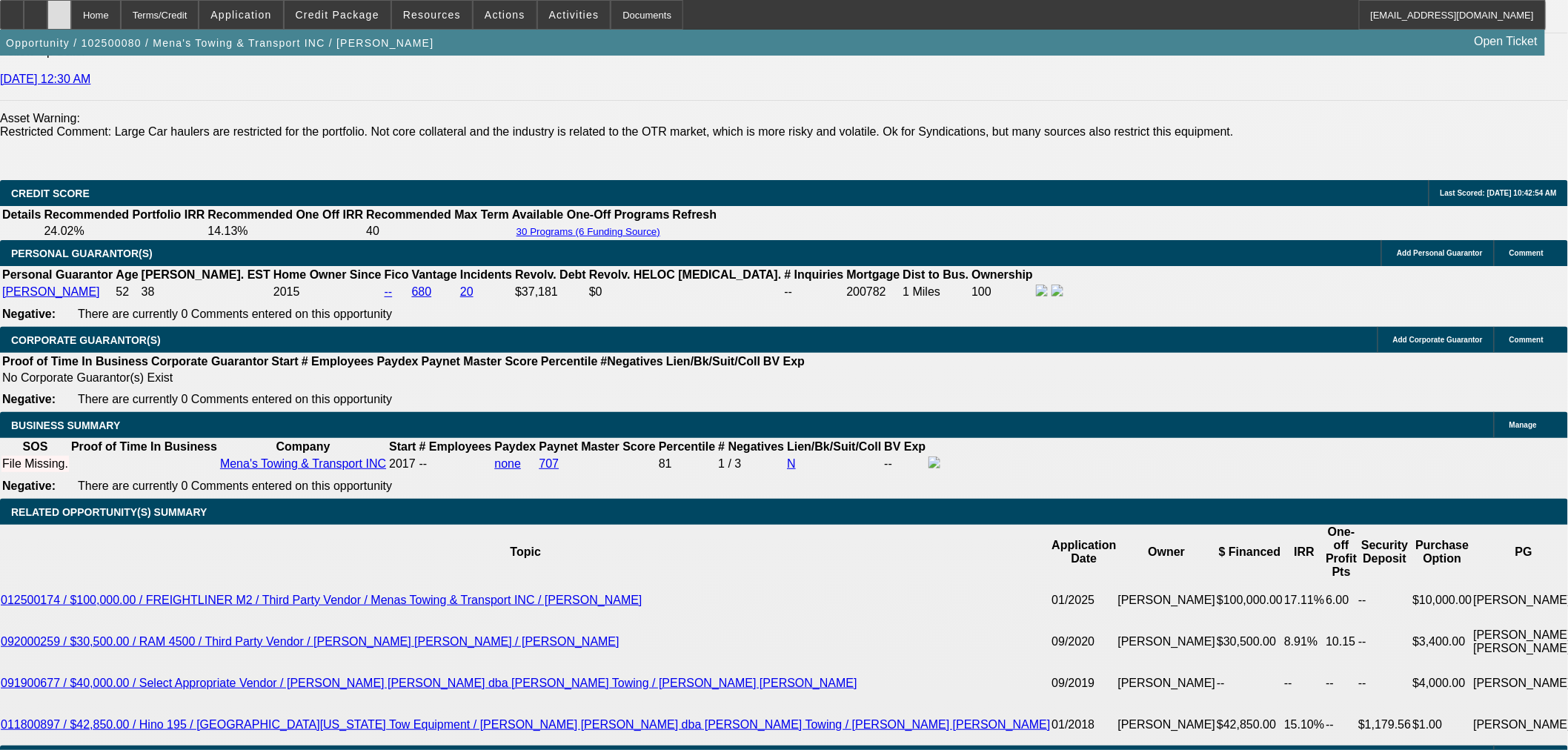
click at [60, 10] on icon at bounding box center [60, 10] width 0 height 0
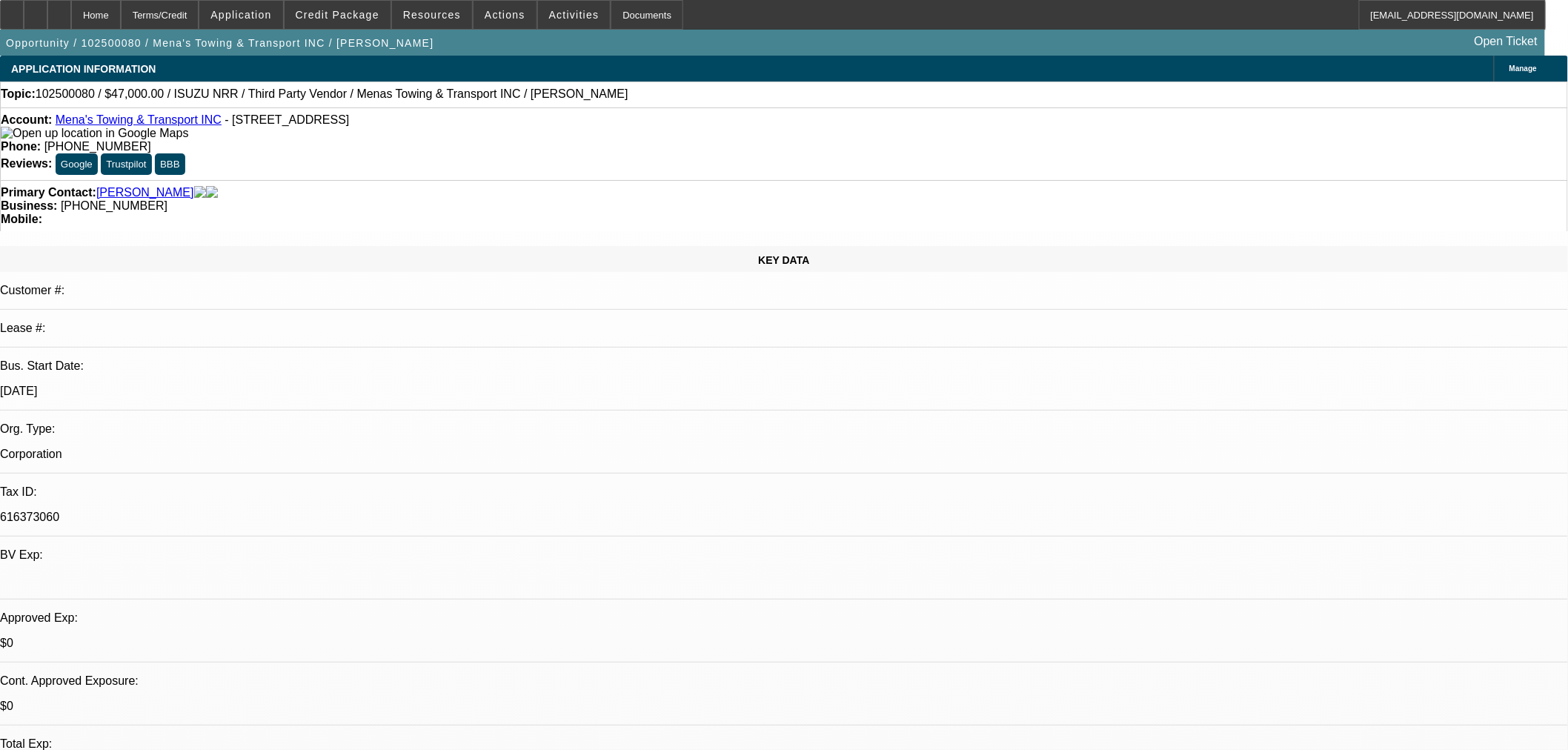
select select "0"
select select "3"
select select "0.1"
select select "4"
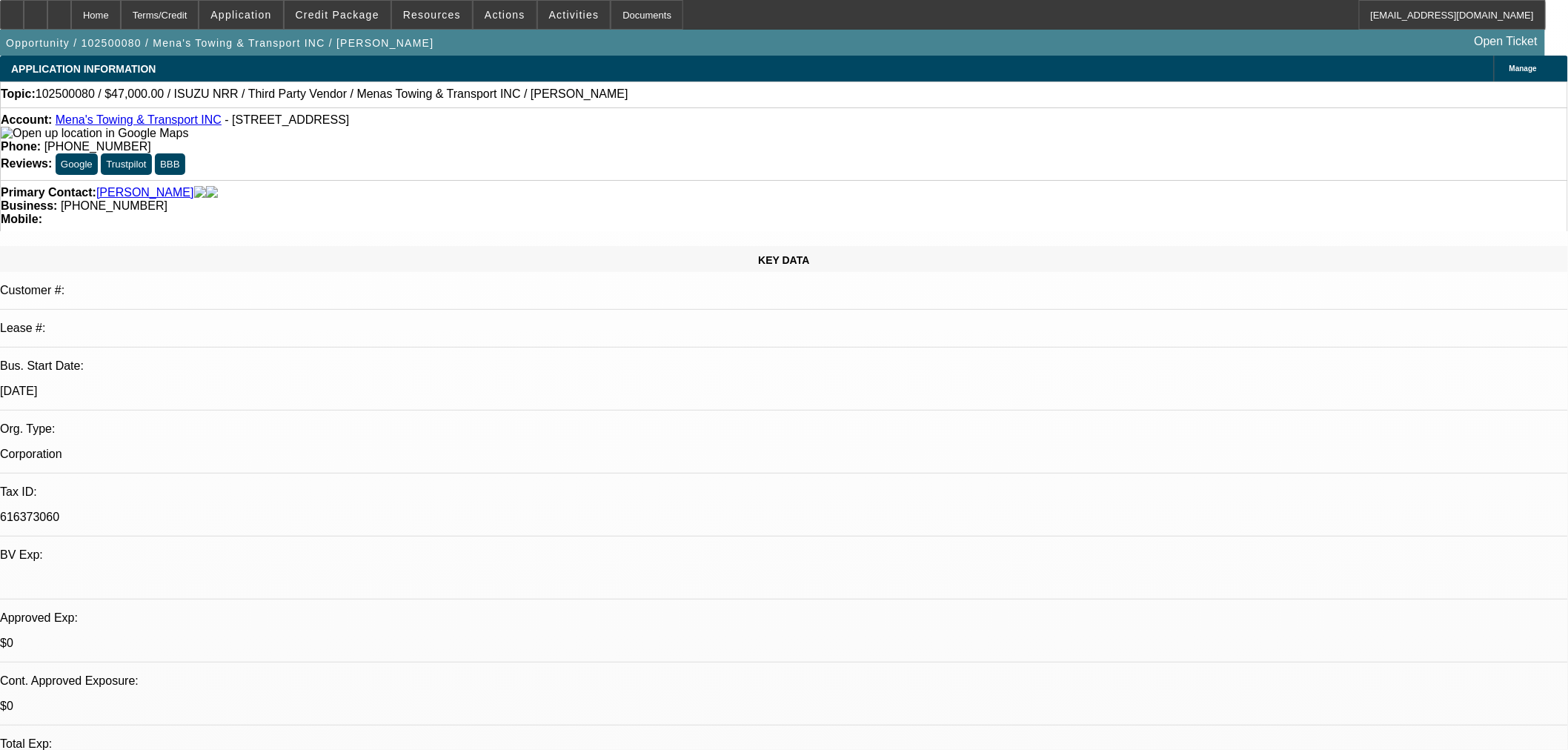
select select "0"
select select "3"
select select "0.1"
select select "4"
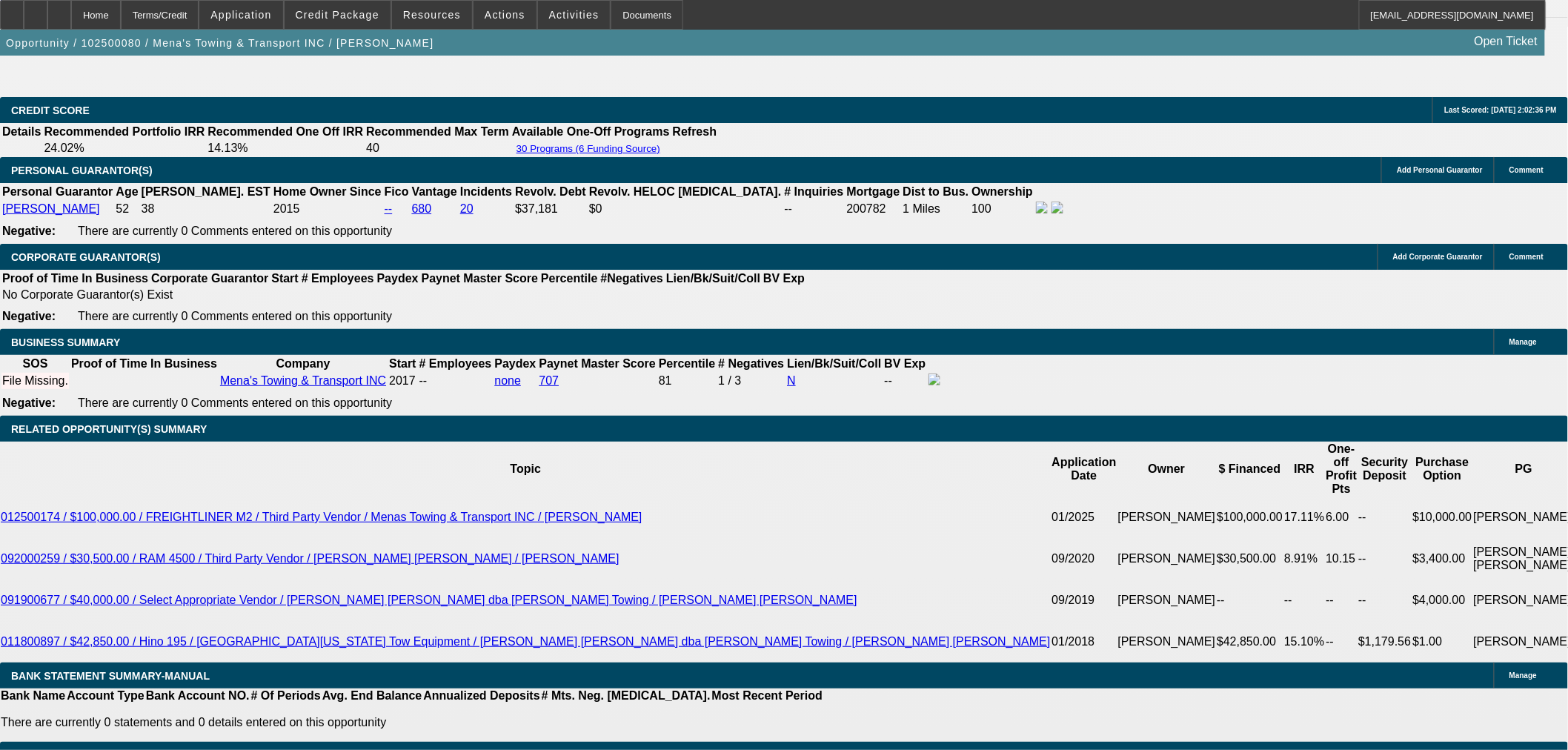
scroll to position [2308, 0]
